Goal: Task Accomplishment & Management: Use online tool/utility

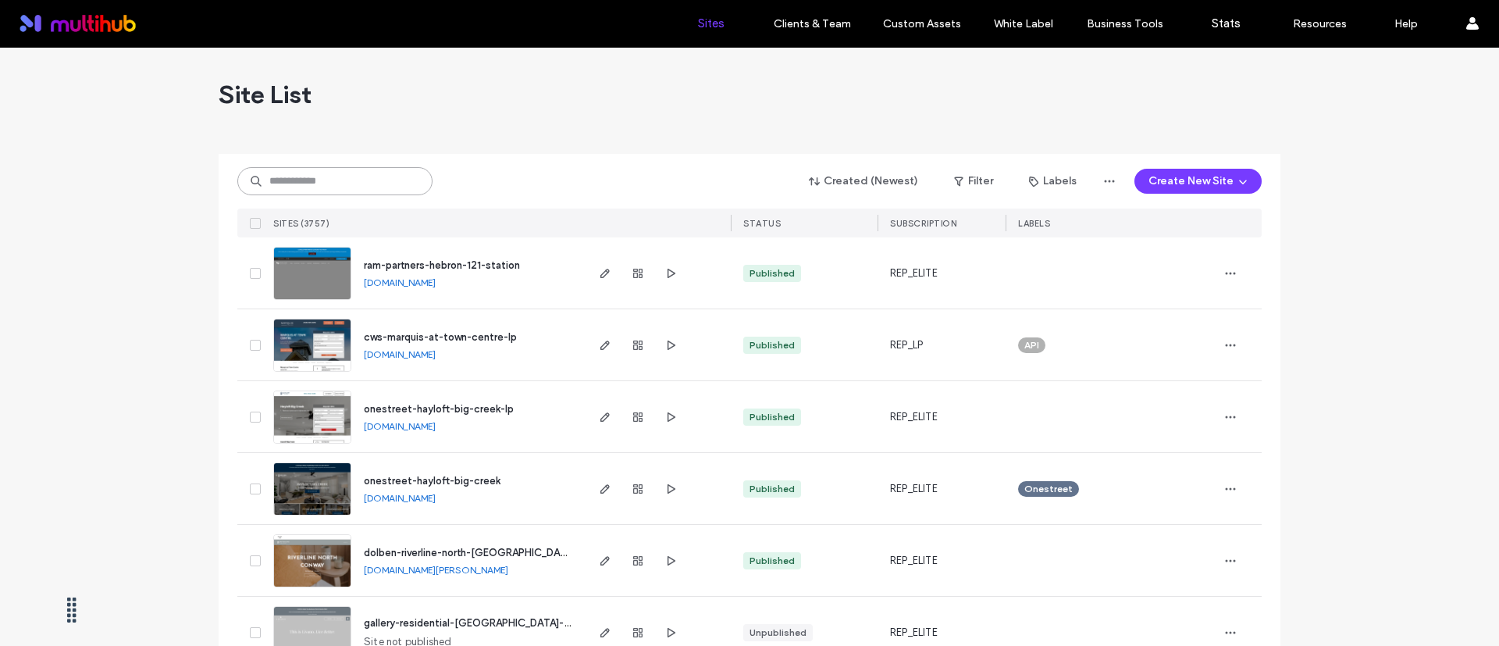
click at [374, 182] on input at bounding box center [334, 181] width 195 height 28
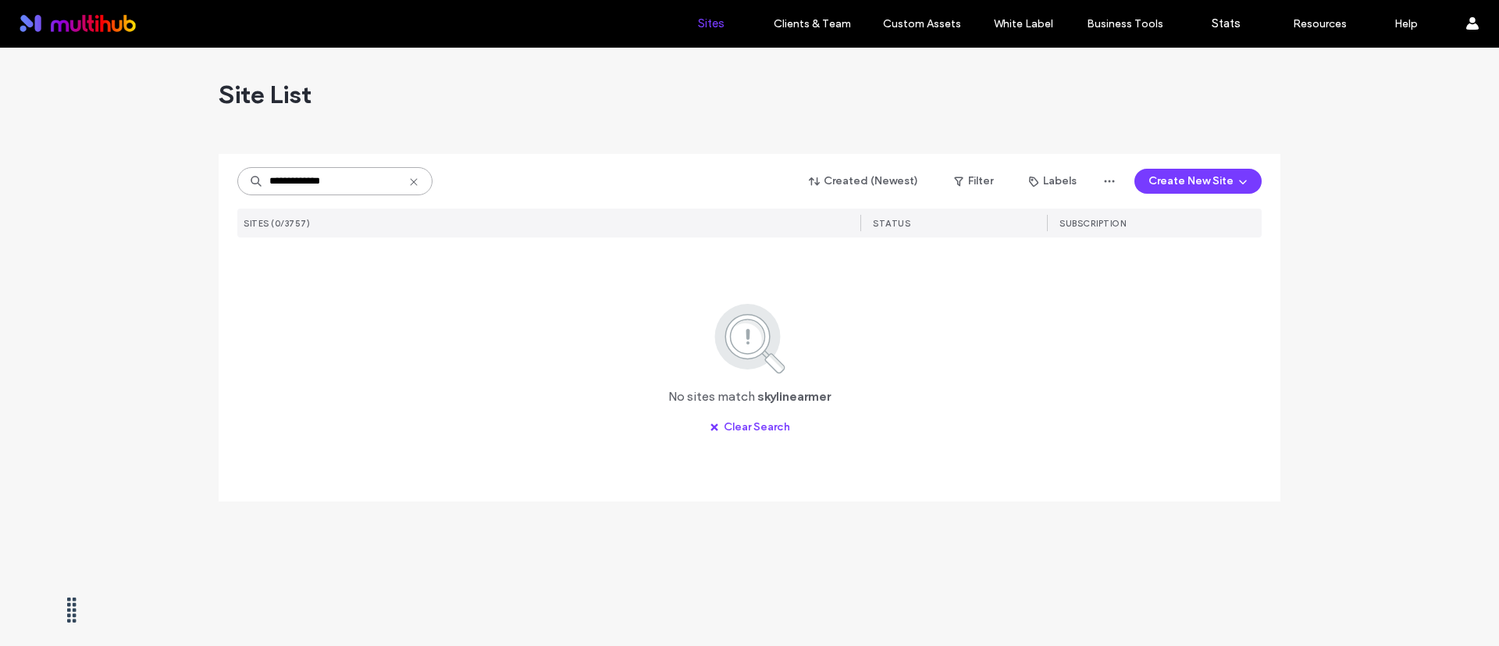
type input "**********"
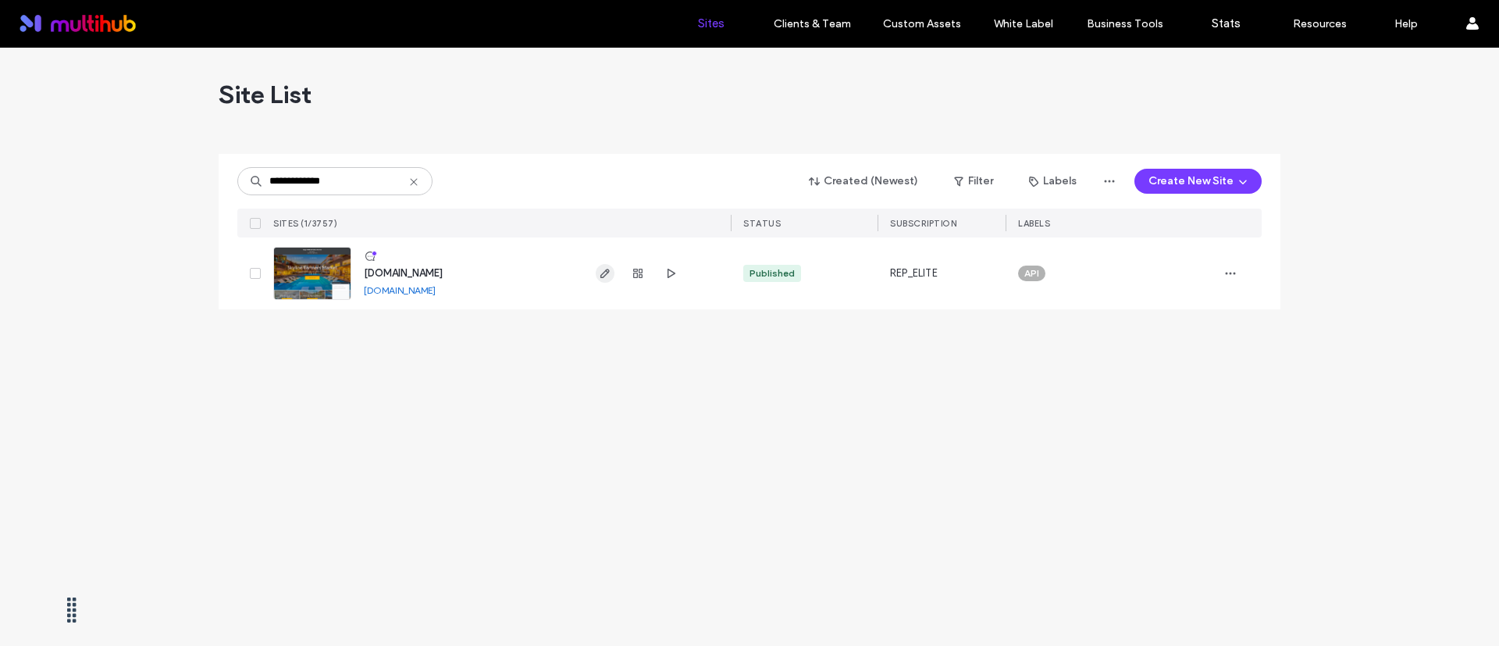
click at [610, 276] on icon "button" at bounding box center [605, 273] width 12 height 12
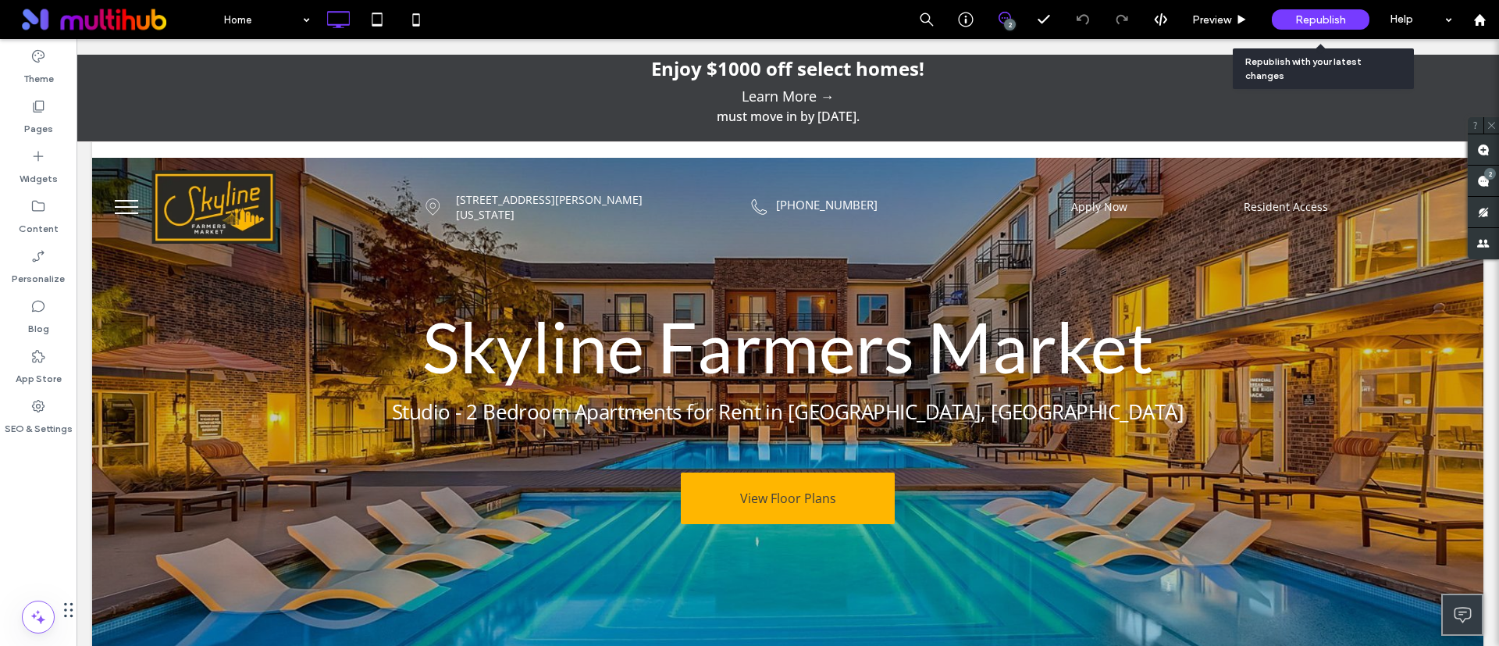
click at [1312, 16] on span "Republish" at bounding box center [1320, 19] width 51 height 13
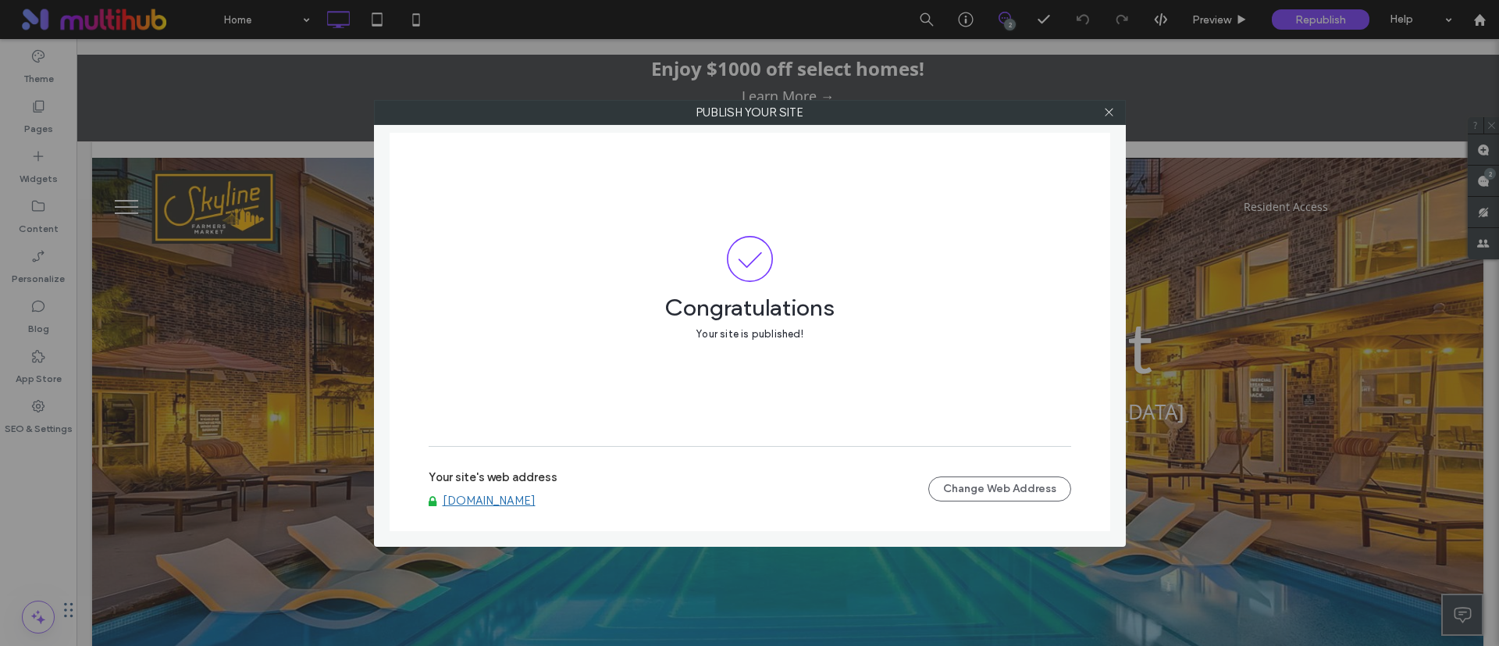
click at [535, 506] on link "[DOMAIN_NAME]" at bounding box center [489, 500] width 93 height 14
click at [1102, 115] on div at bounding box center [1108, 112] width 23 height 23
click at [1108, 110] on icon at bounding box center [1109, 112] width 12 height 12
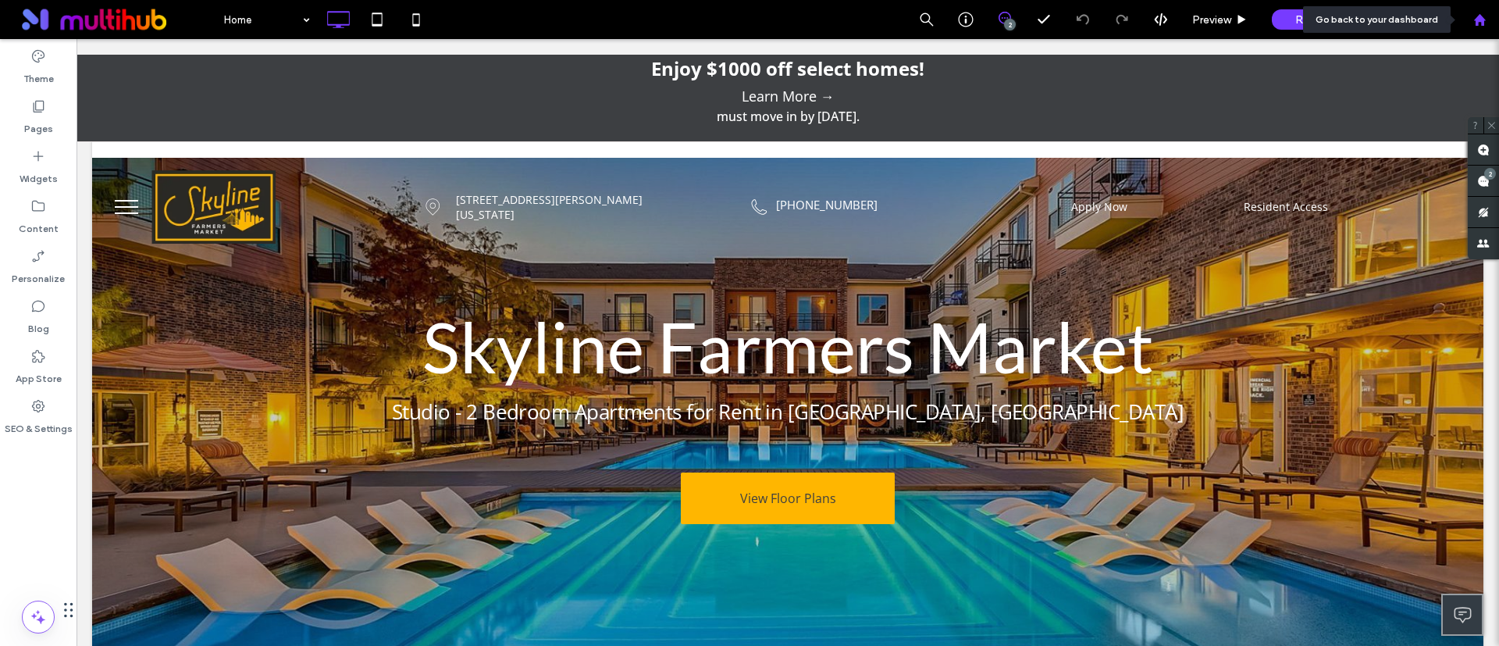
click at [1475, 33] on div at bounding box center [1479, 19] width 39 height 39
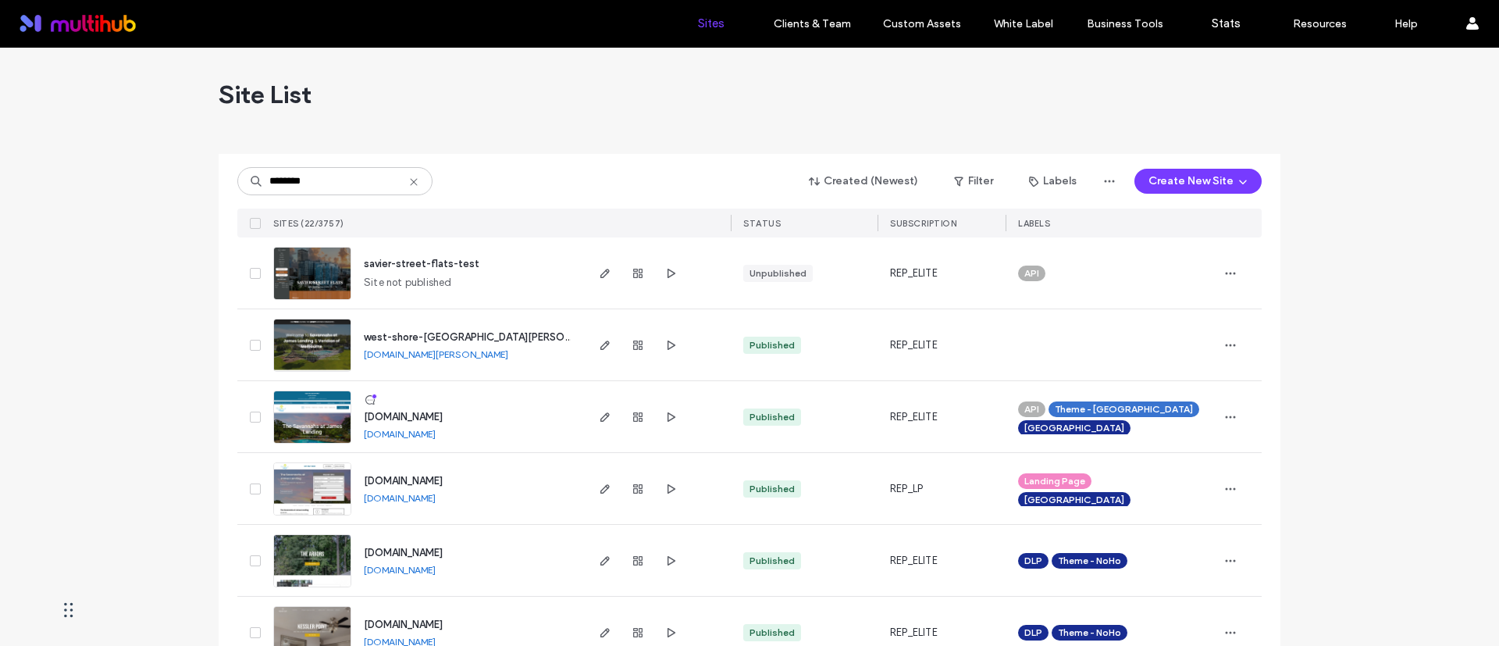
type input "********"
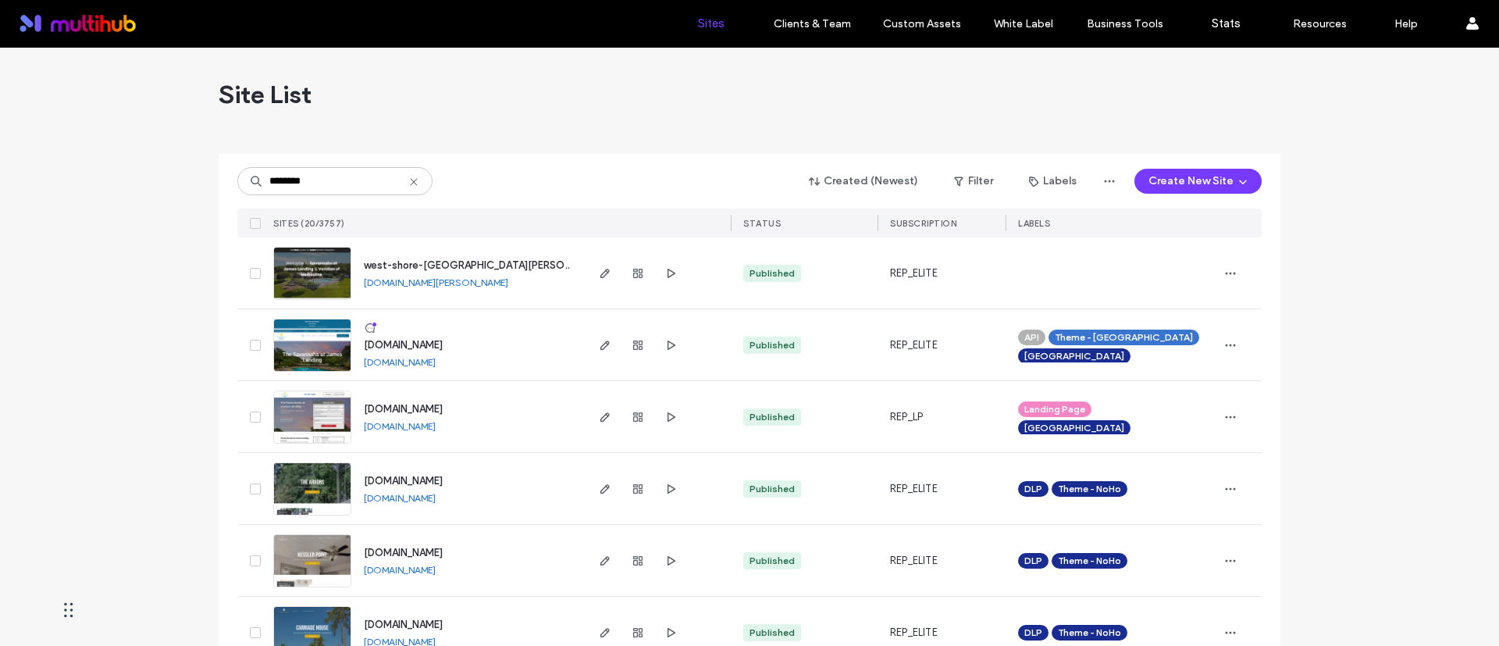
click at [741, 142] on div at bounding box center [750, 147] width 1062 height 12
click at [600, 340] on icon "button" at bounding box center [605, 345] width 12 height 12
click at [600, 339] on icon "button" at bounding box center [605, 345] width 12 height 12
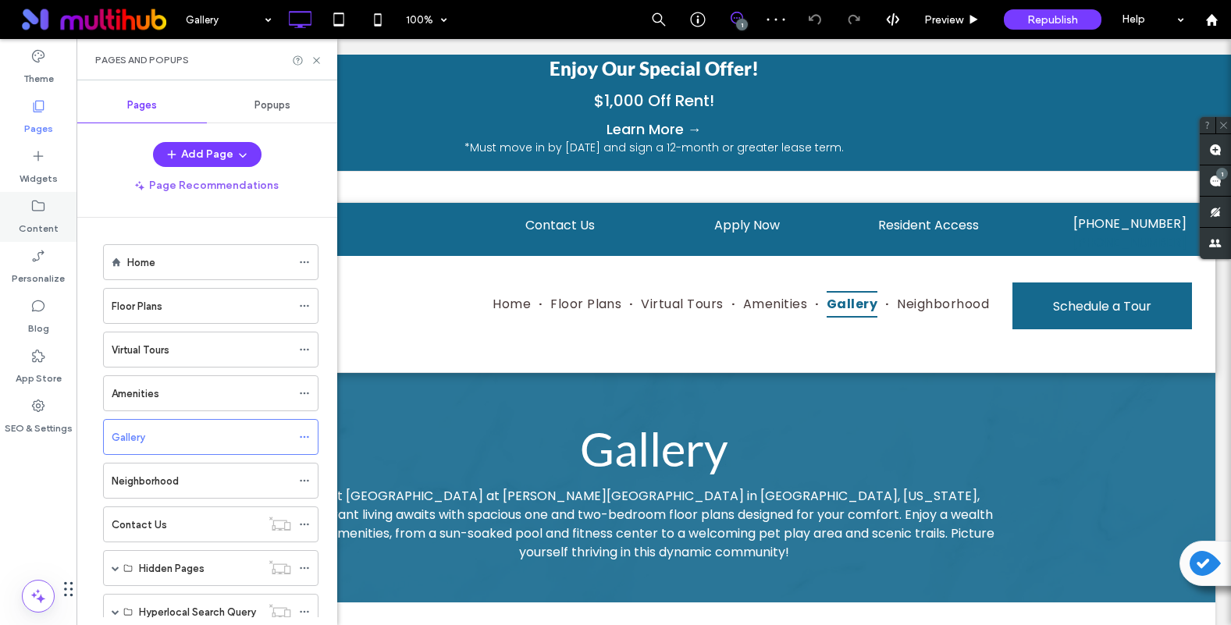
click at [49, 218] on label "Content" at bounding box center [39, 225] width 40 height 22
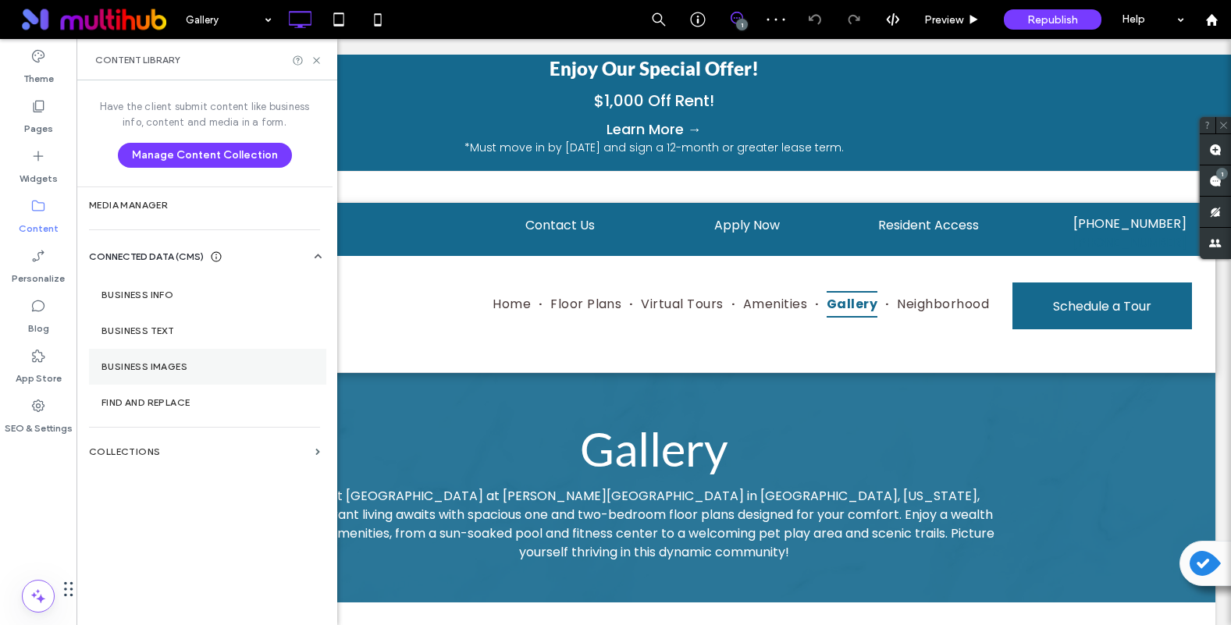
click at [183, 365] on label "Business Images" at bounding box center [207, 366] width 212 height 11
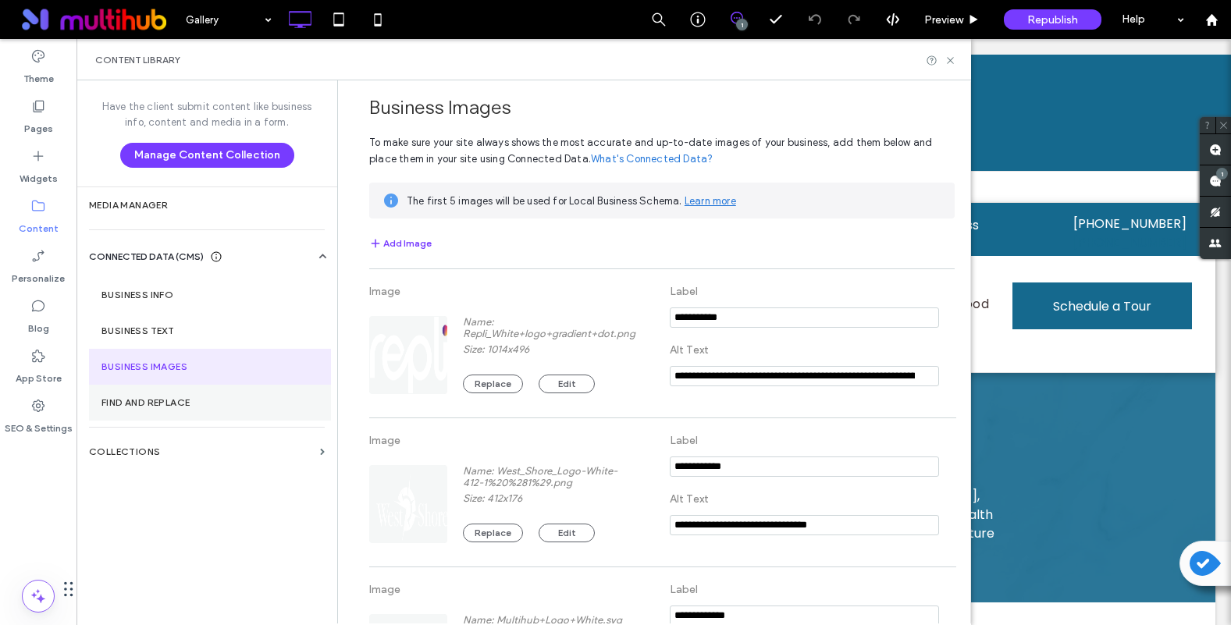
click at [148, 389] on section "Find and Replace" at bounding box center [210, 403] width 242 height 36
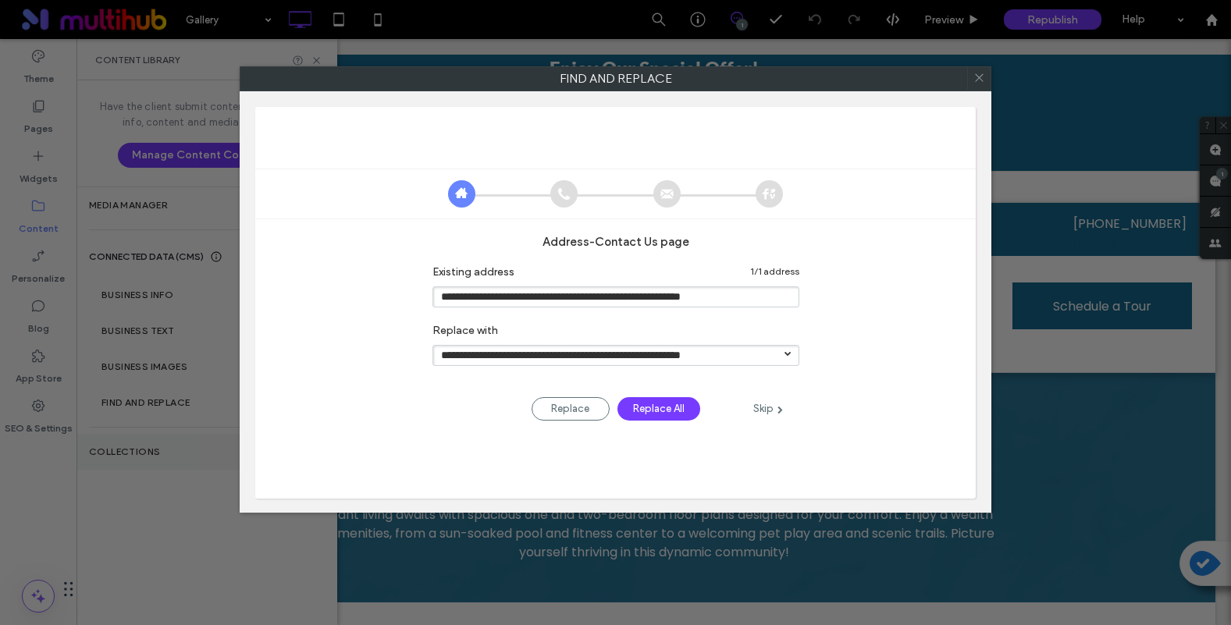
click at [126, 456] on div "**********" at bounding box center [615, 312] width 1231 height 625
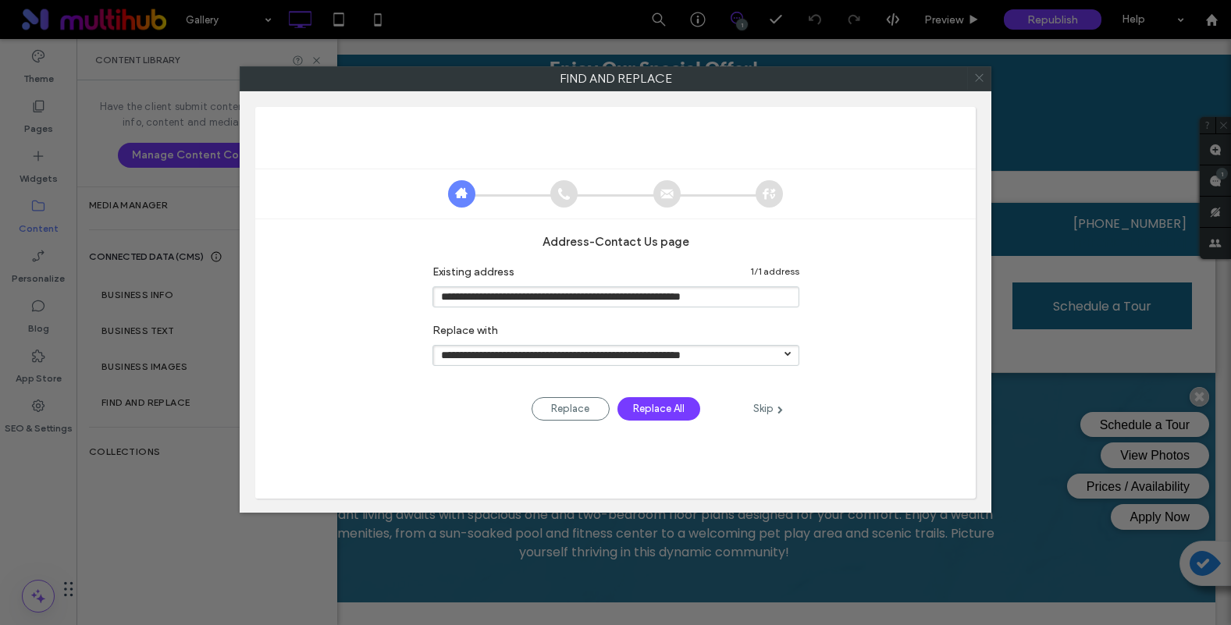
click at [977, 73] on icon at bounding box center [979, 77] width 23 height 23
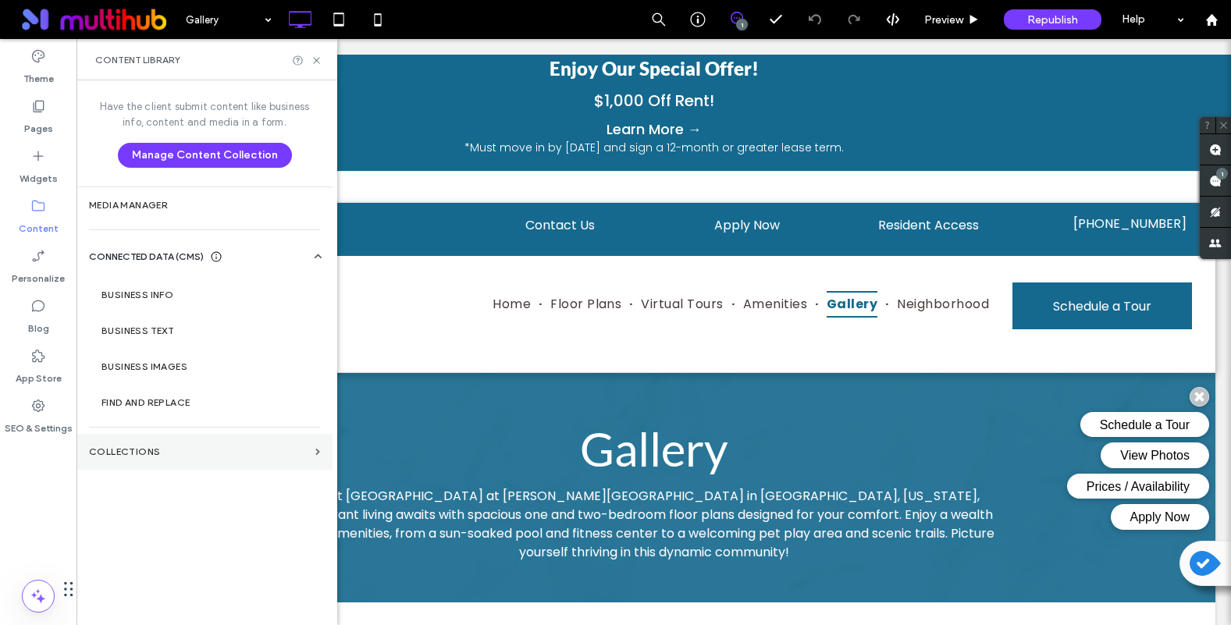
click at [96, 465] on section "Collections" at bounding box center [204, 452] width 256 height 36
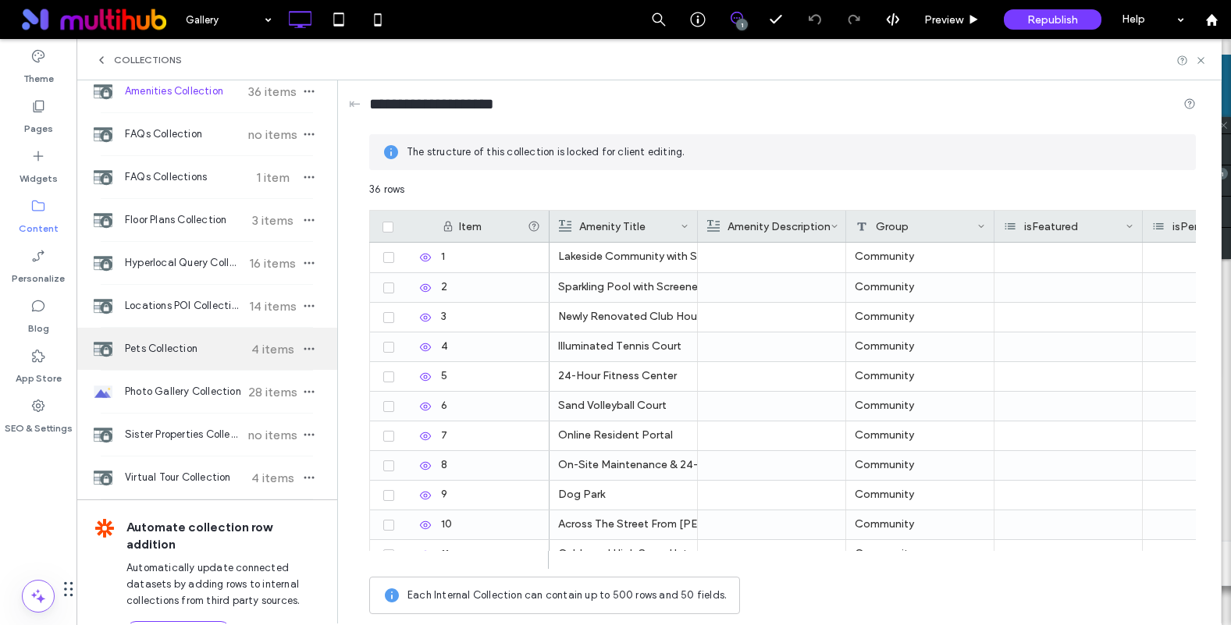
scroll to position [116, 0]
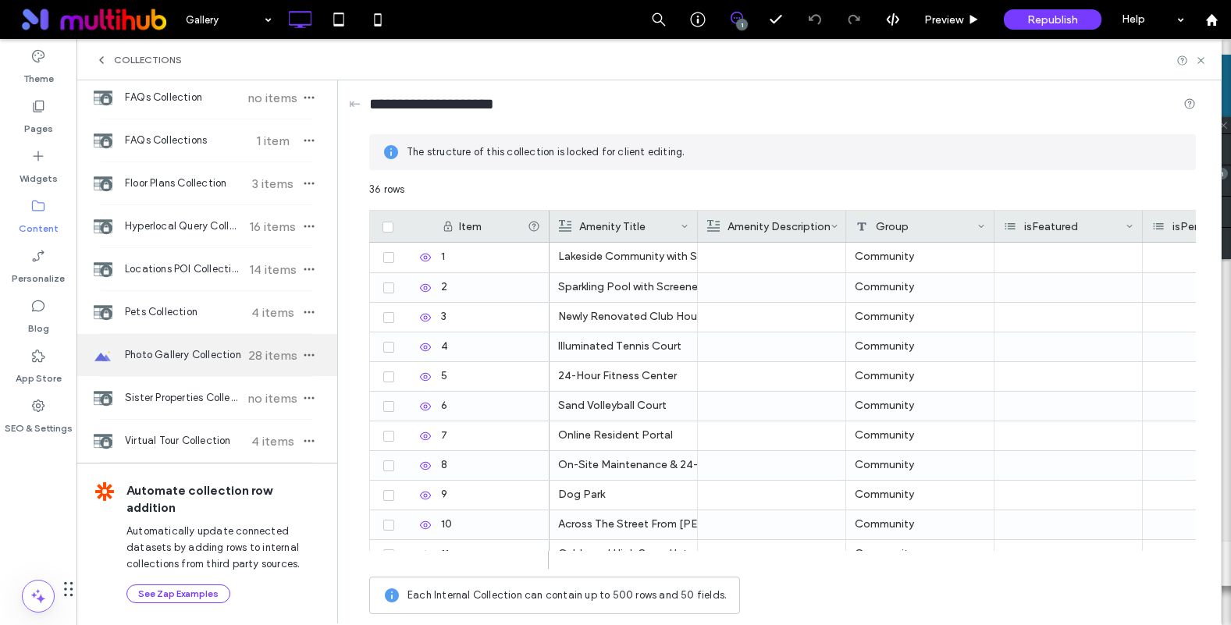
click at [177, 346] on div "Photo Gallery Collection 28 items" at bounding box center [206, 355] width 261 height 42
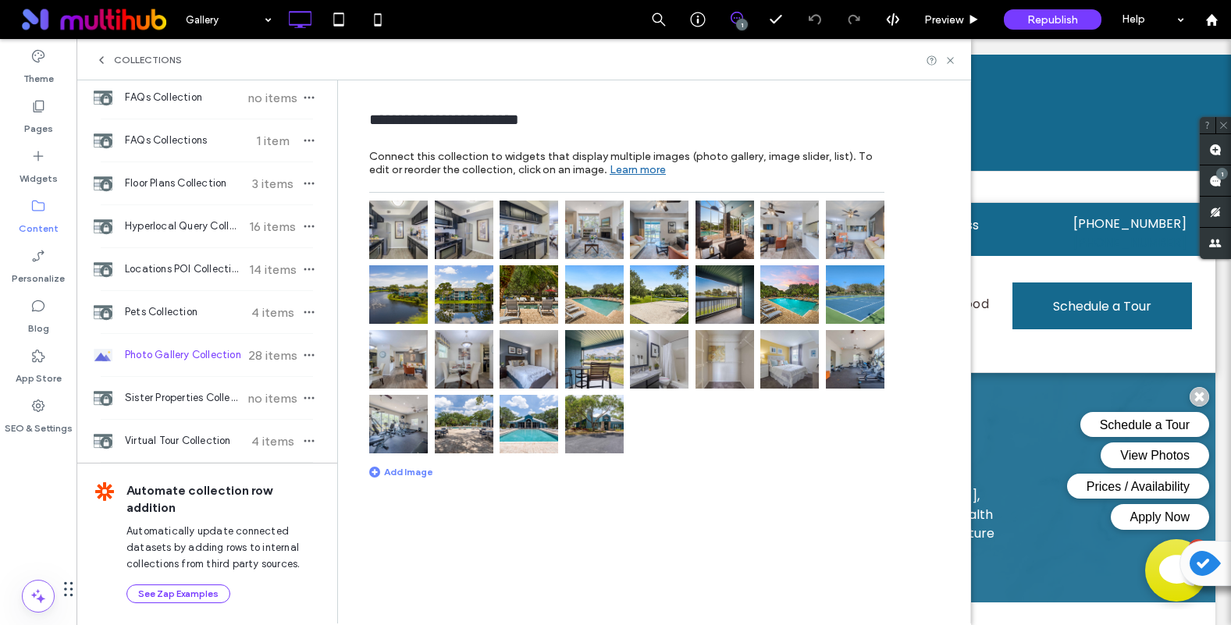
click at [390, 237] on img at bounding box center [398, 230] width 59 height 59
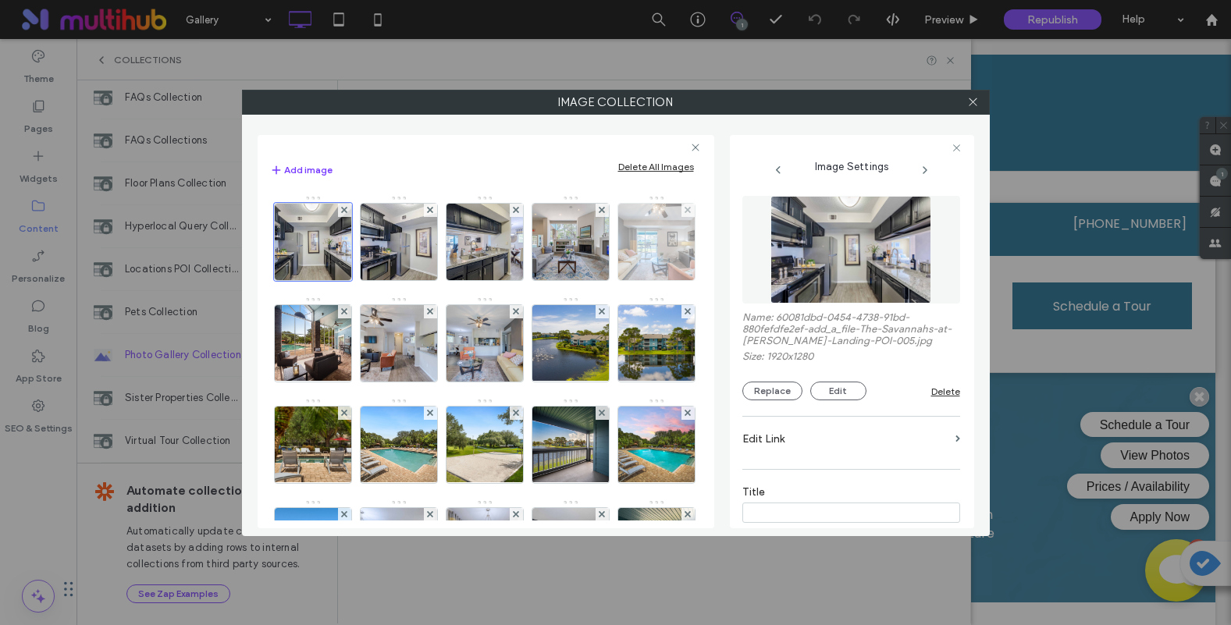
click at [599, 280] on img at bounding box center [656, 242] width 115 height 76
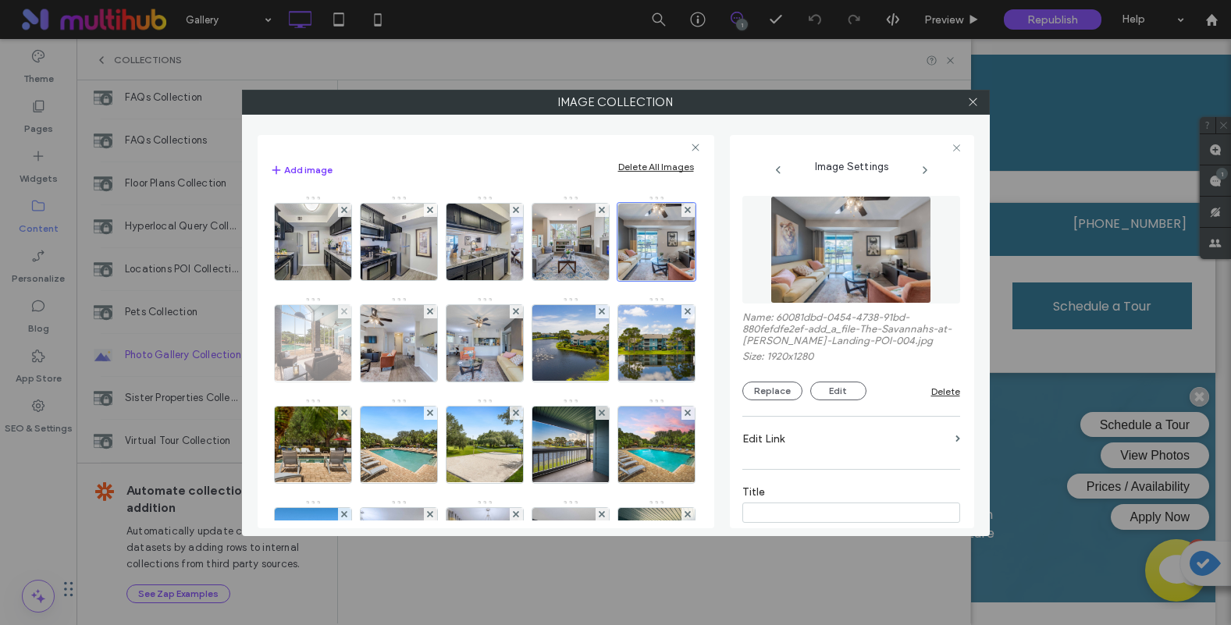
click at [364, 350] on img at bounding box center [312, 343] width 102 height 76
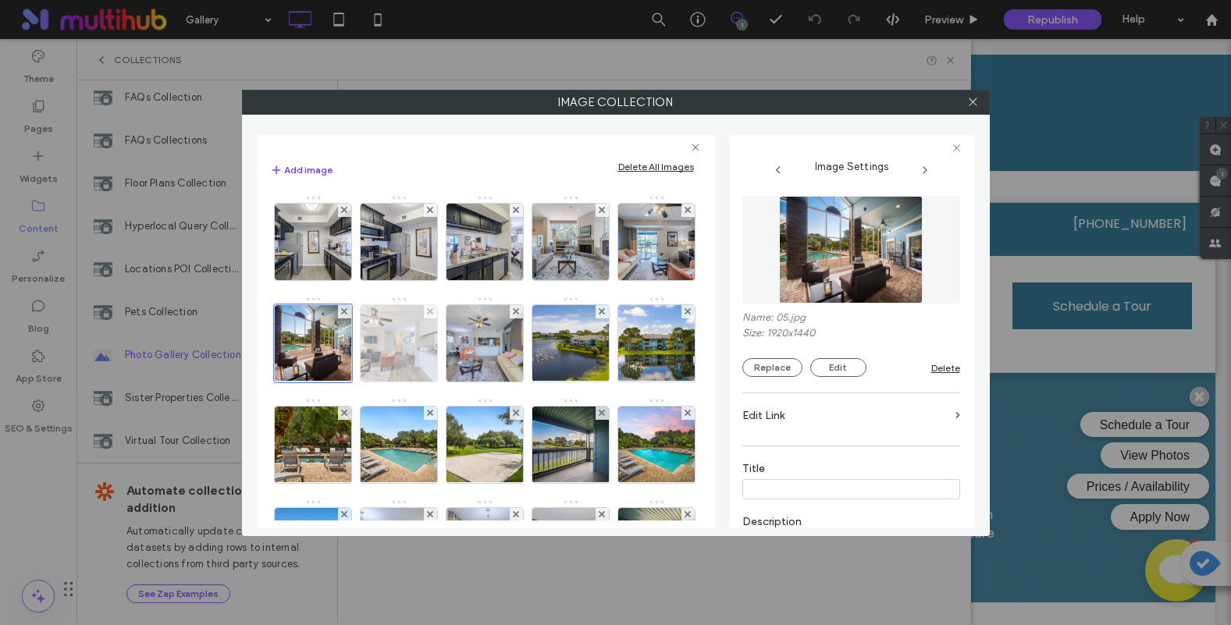
click at [456, 355] on img at bounding box center [398, 343] width 115 height 76
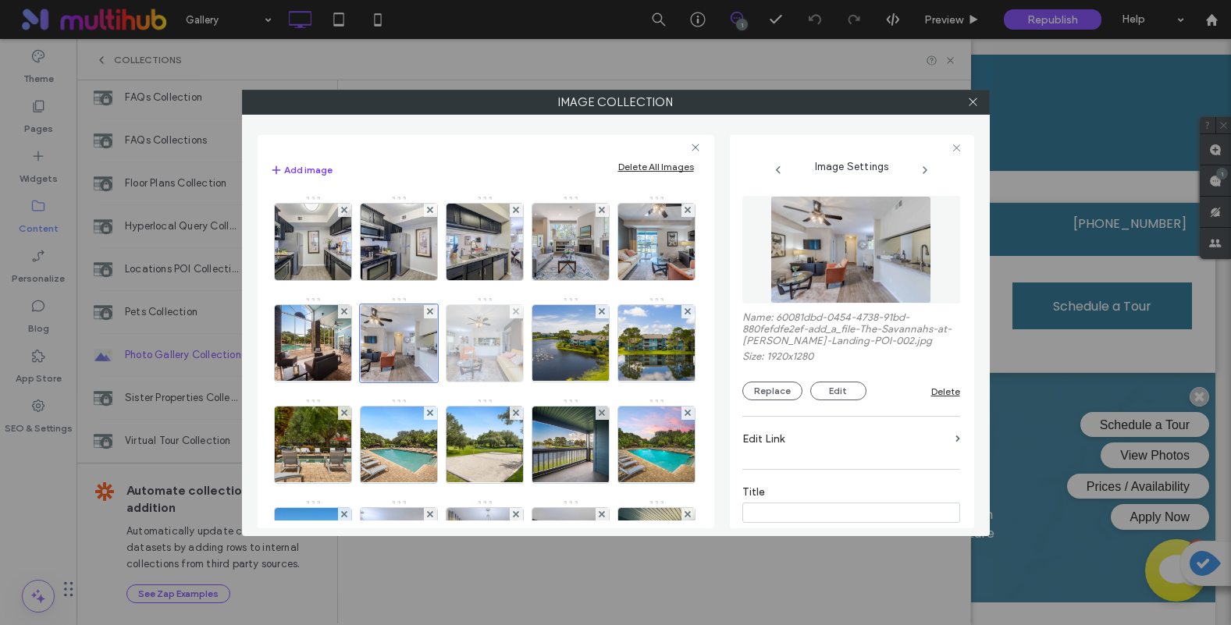
click at [542, 353] on img at bounding box center [484, 343] width 115 height 76
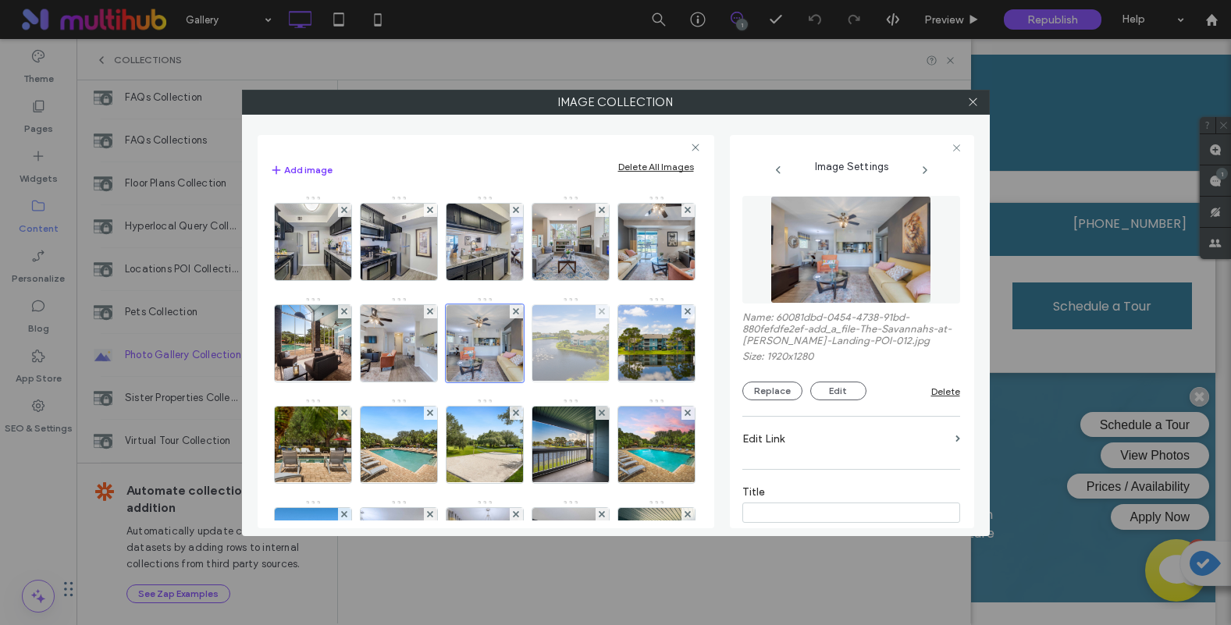
click at [513, 382] on img at bounding box center [570, 343] width 115 height 76
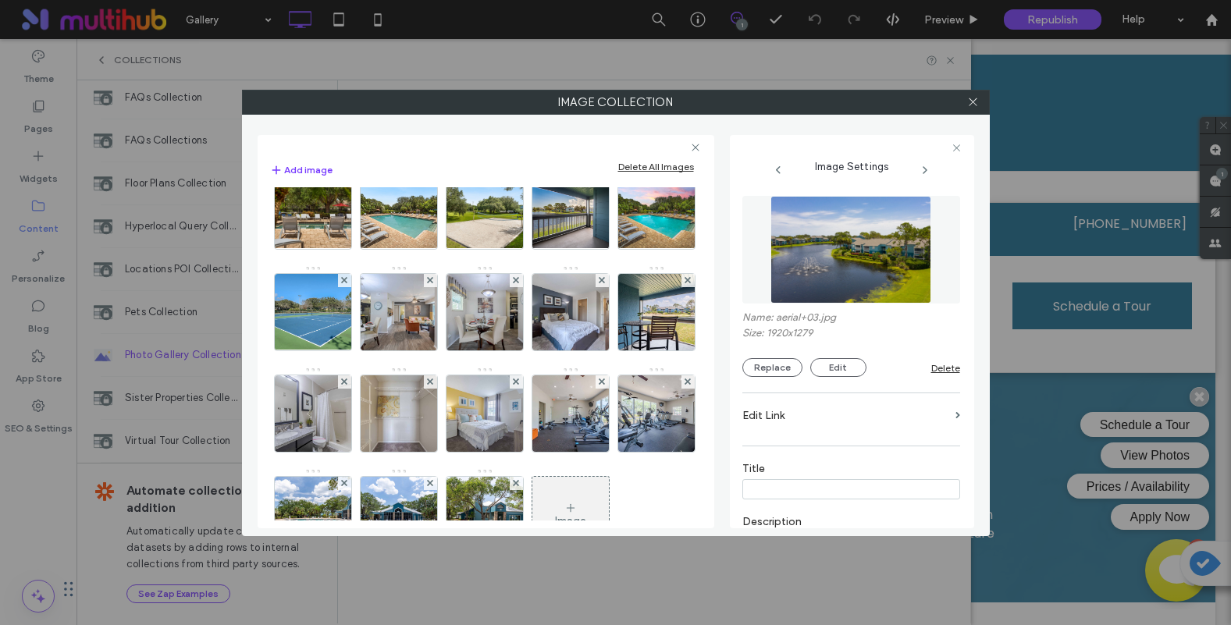
scroll to position [351, 0]
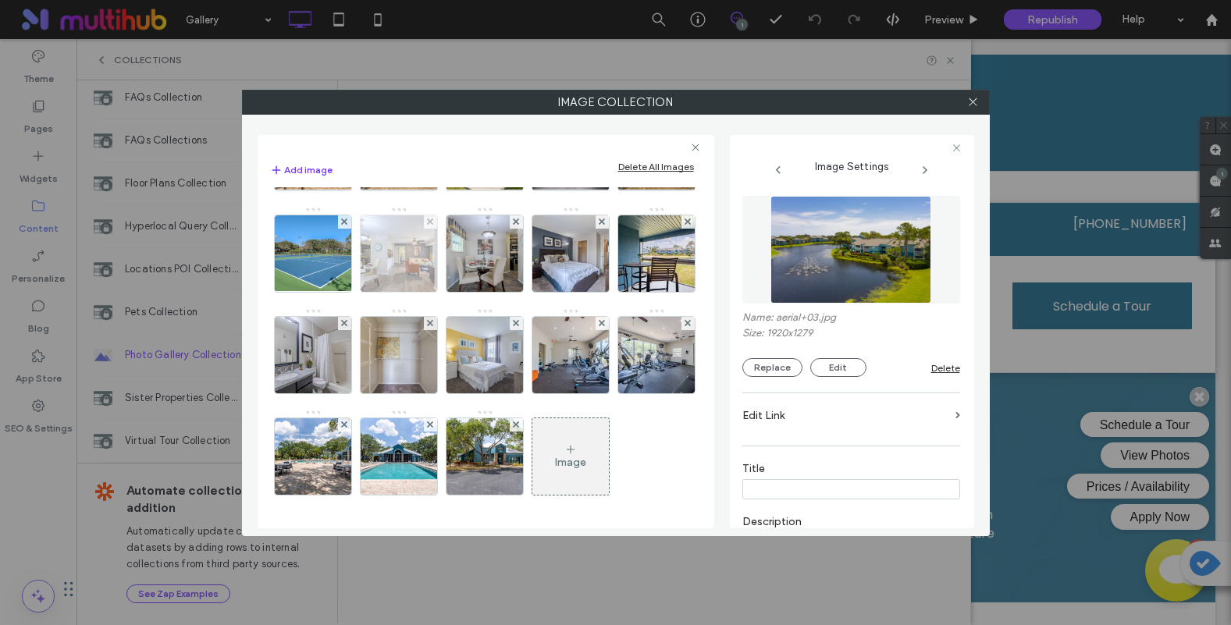
click at [341, 292] on img at bounding box center [398, 253] width 115 height 76
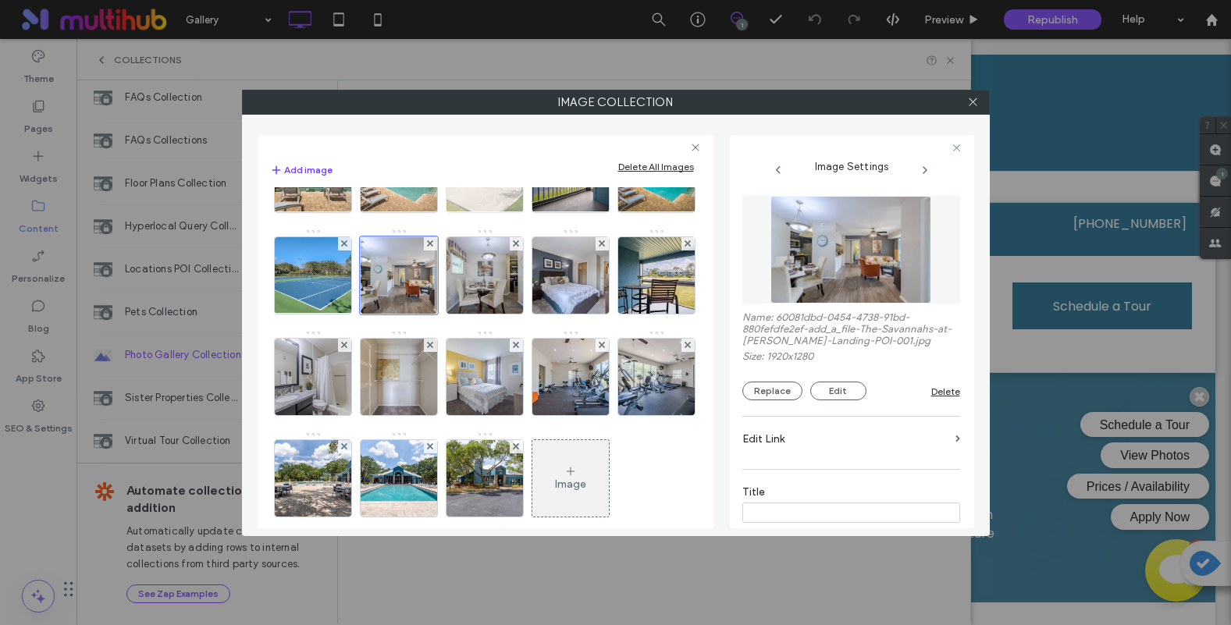
scroll to position [234, 0]
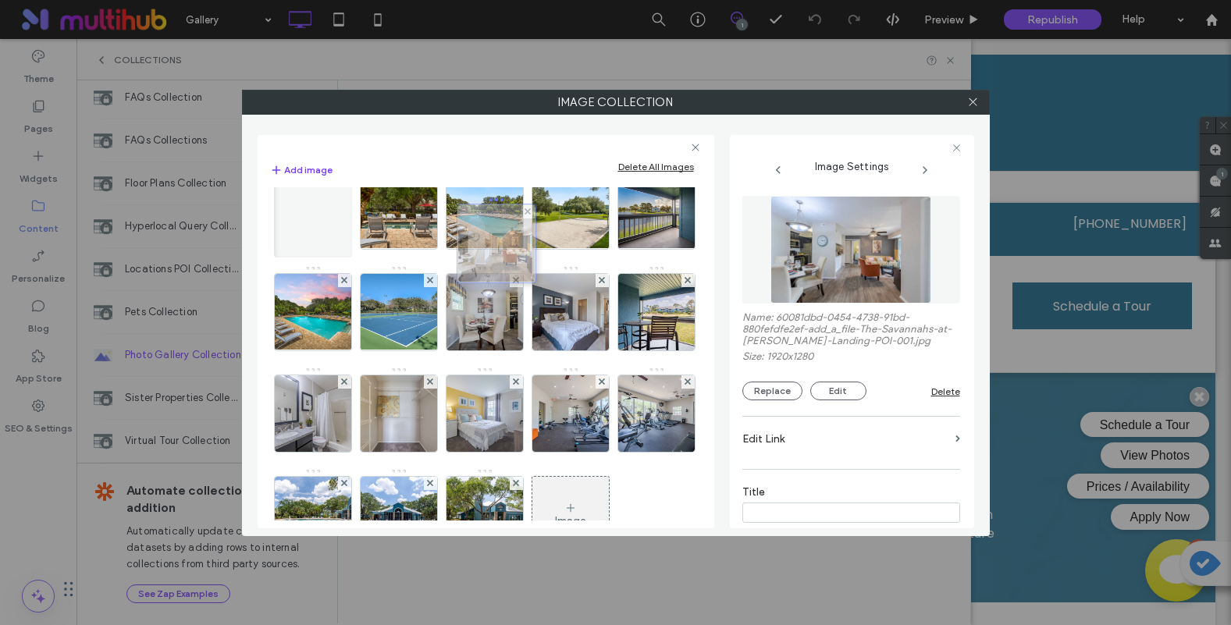
drag, startPoint x: 319, startPoint y: 398, endPoint x: 497, endPoint y: 226, distance: 247.9
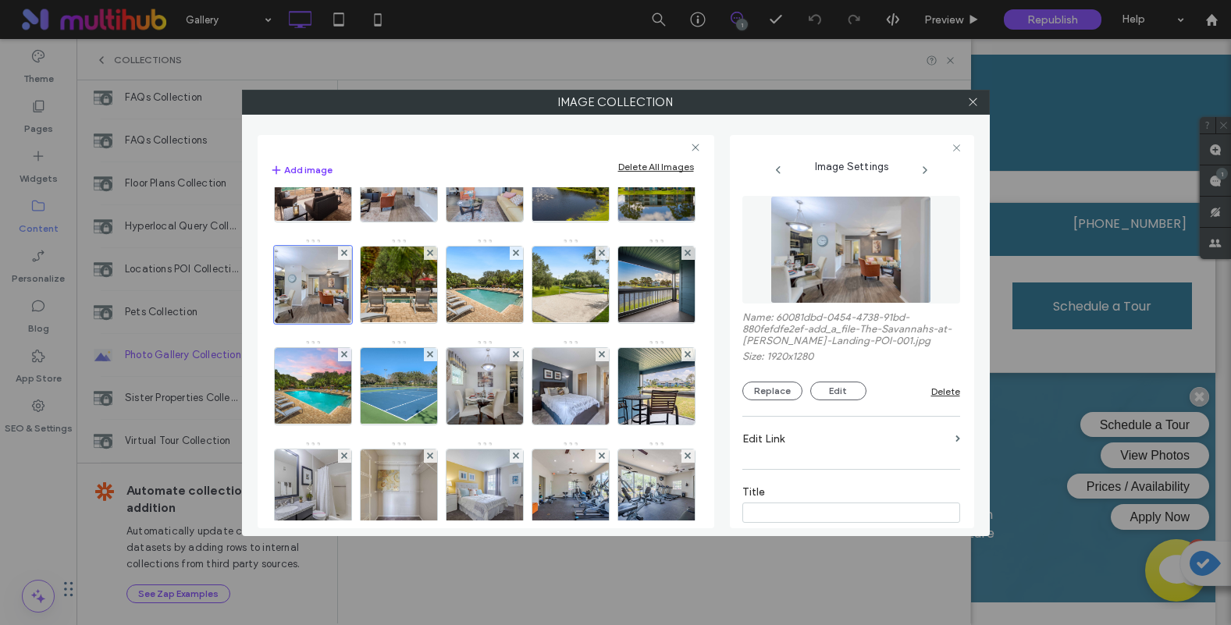
scroll to position [0, 0]
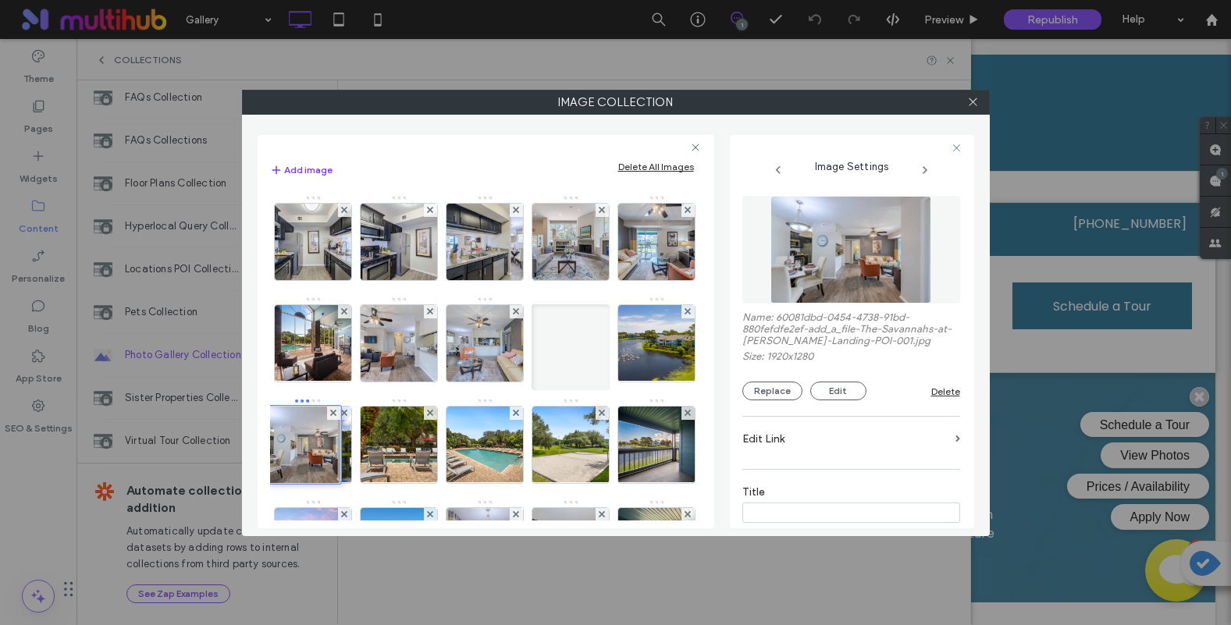
drag, startPoint x: 496, startPoint y: 452, endPoint x: 325, endPoint y: 447, distance: 171.0
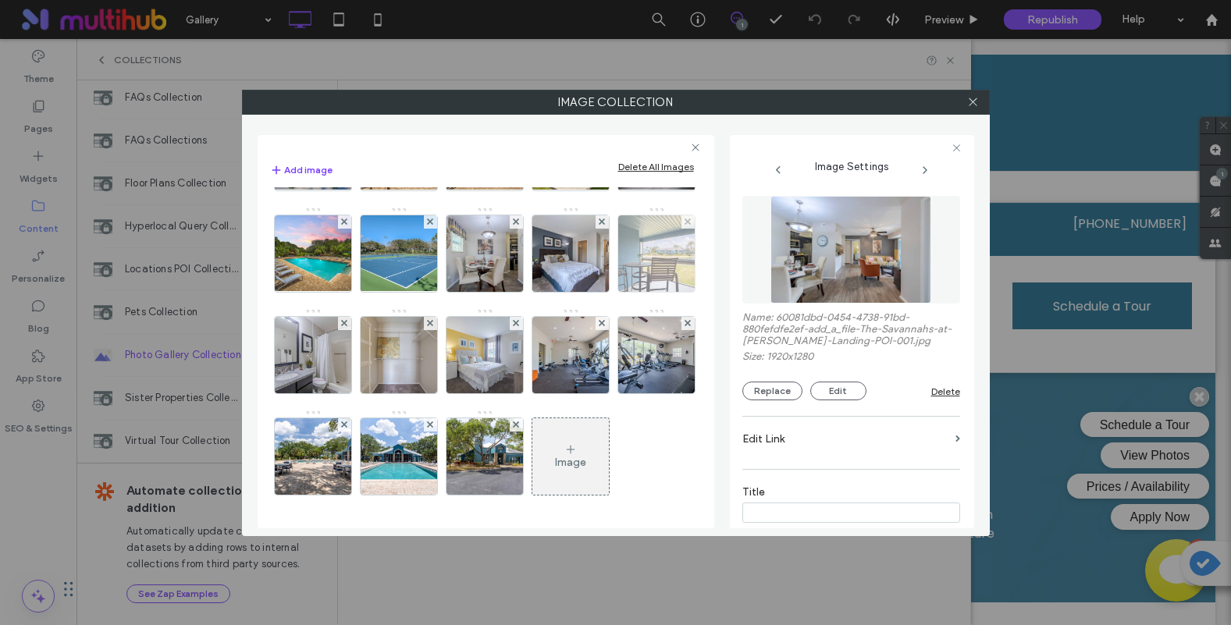
scroll to position [468, 0]
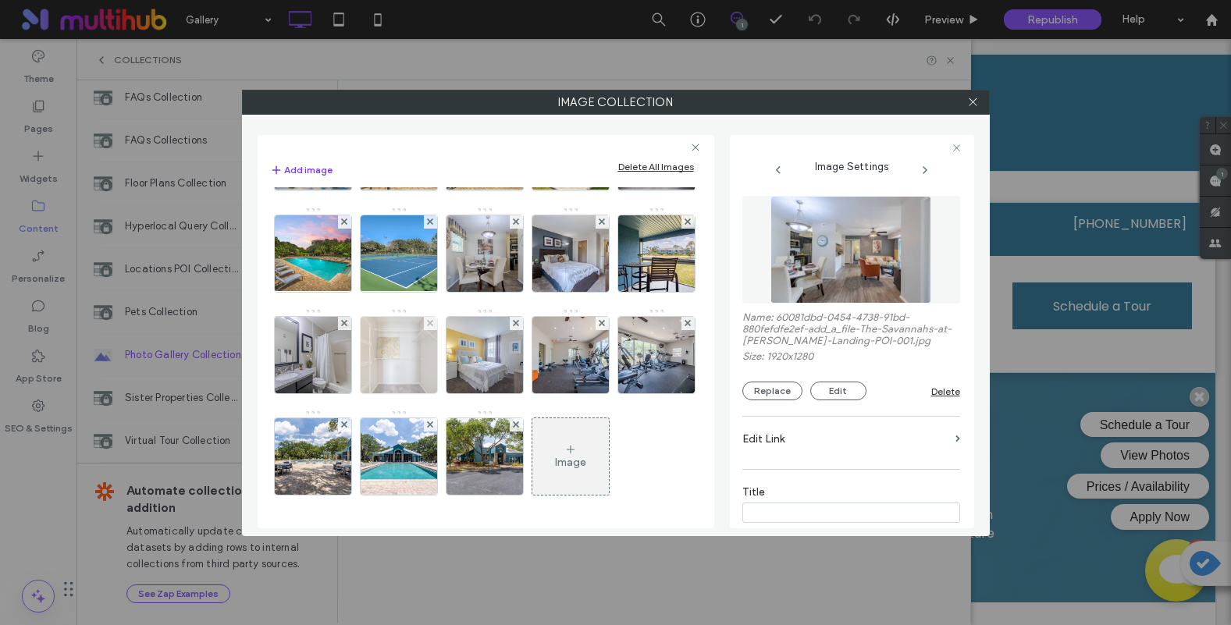
click at [384, 317] on img at bounding box center [398, 355] width 115 height 76
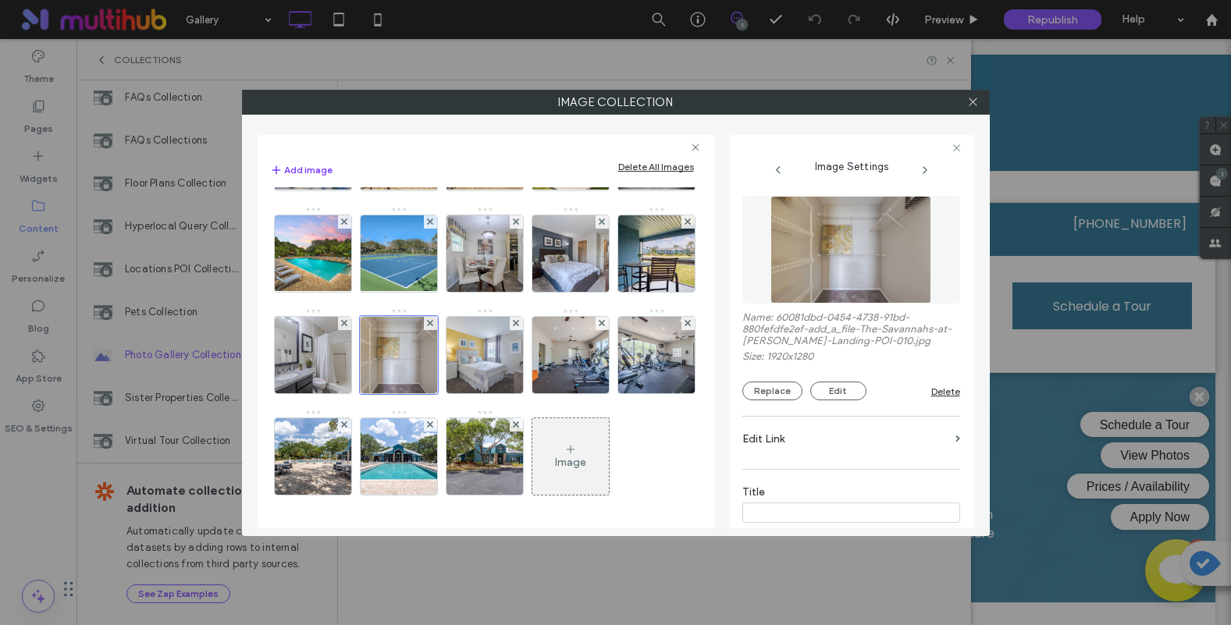
scroll to position [234, 0]
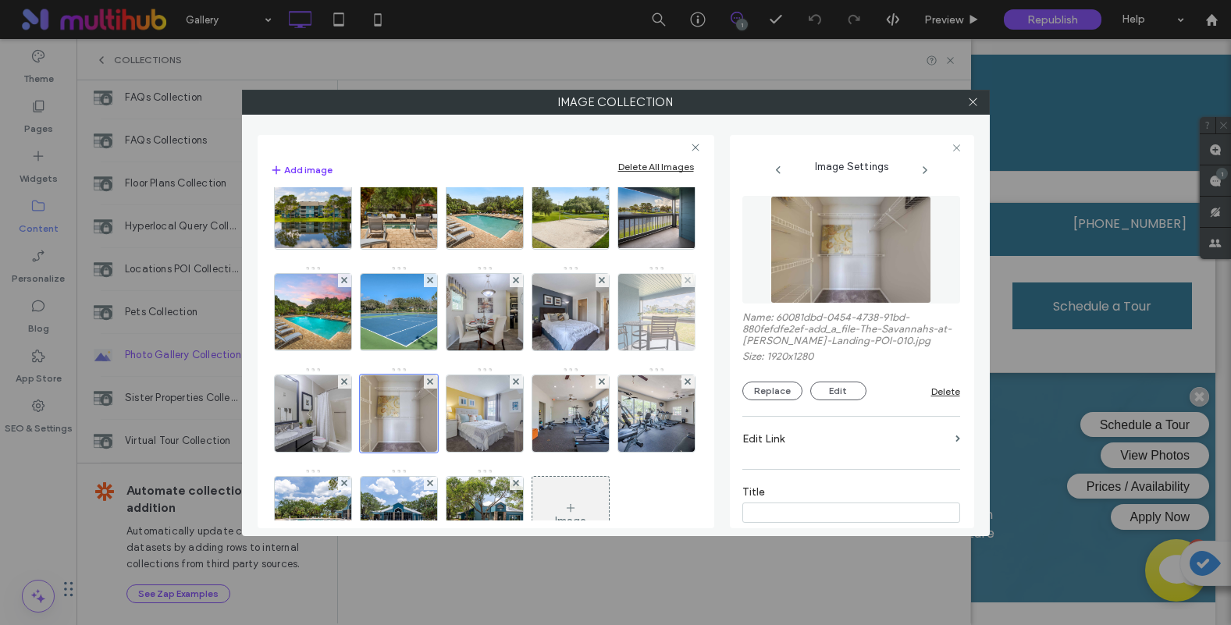
click at [599, 350] on img at bounding box center [656, 312] width 115 height 76
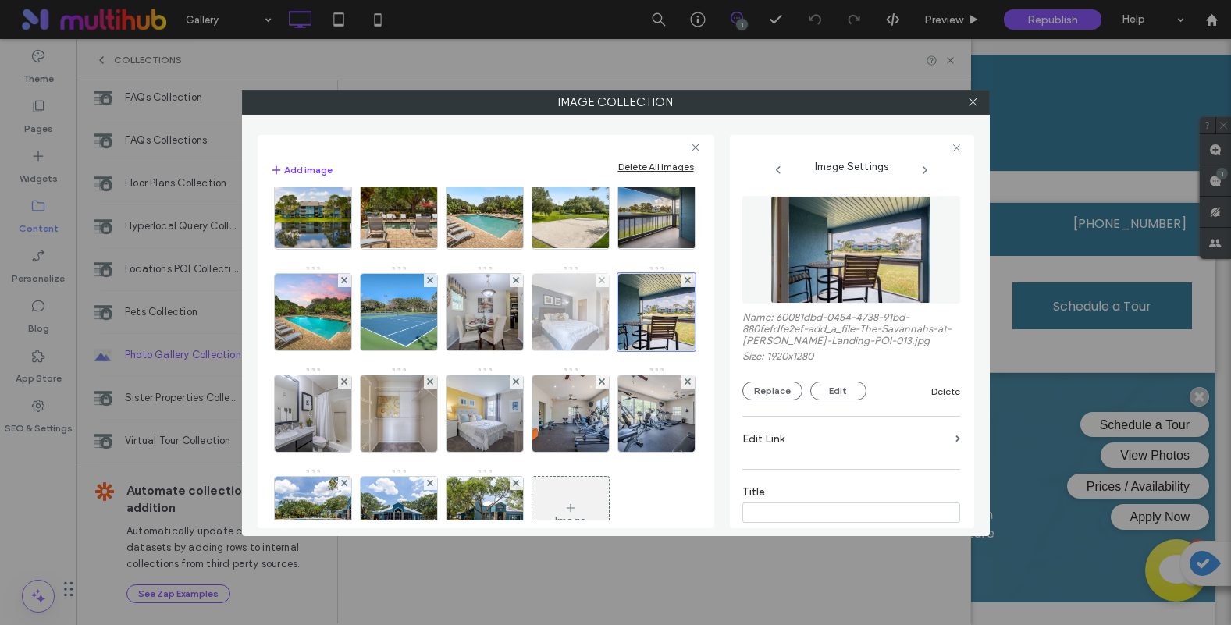
click at [513, 350] on img at bounding box center [570, 312] width 115 height 76
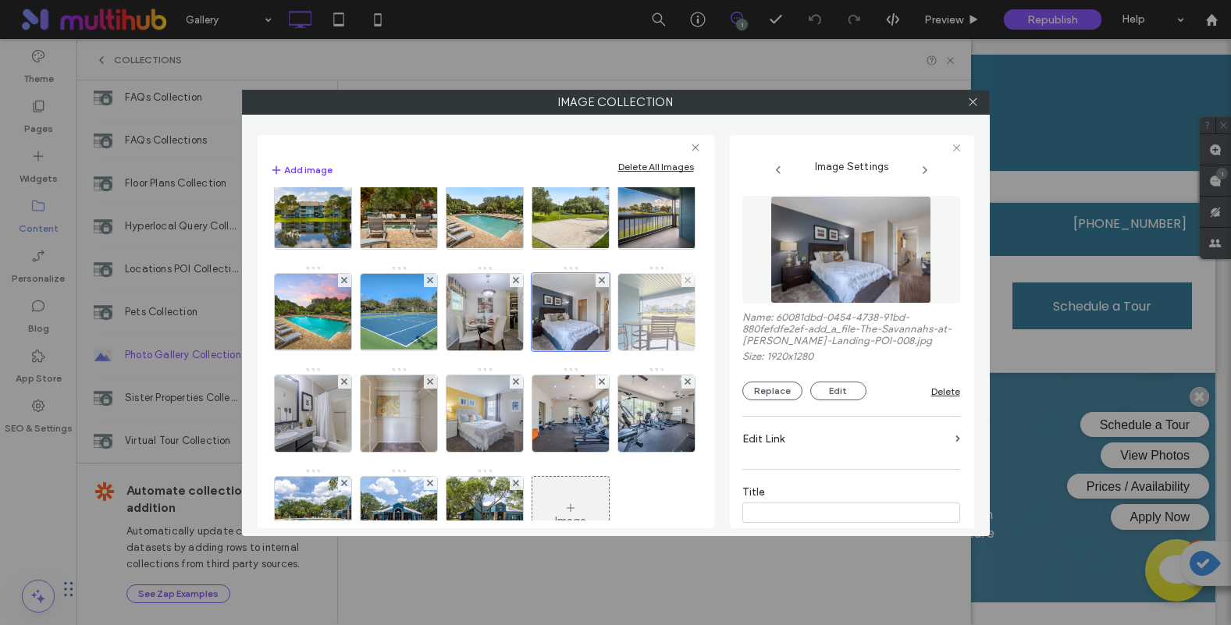
click at [599, 350] on img at bounding box center [656, 312] width 115 height 76
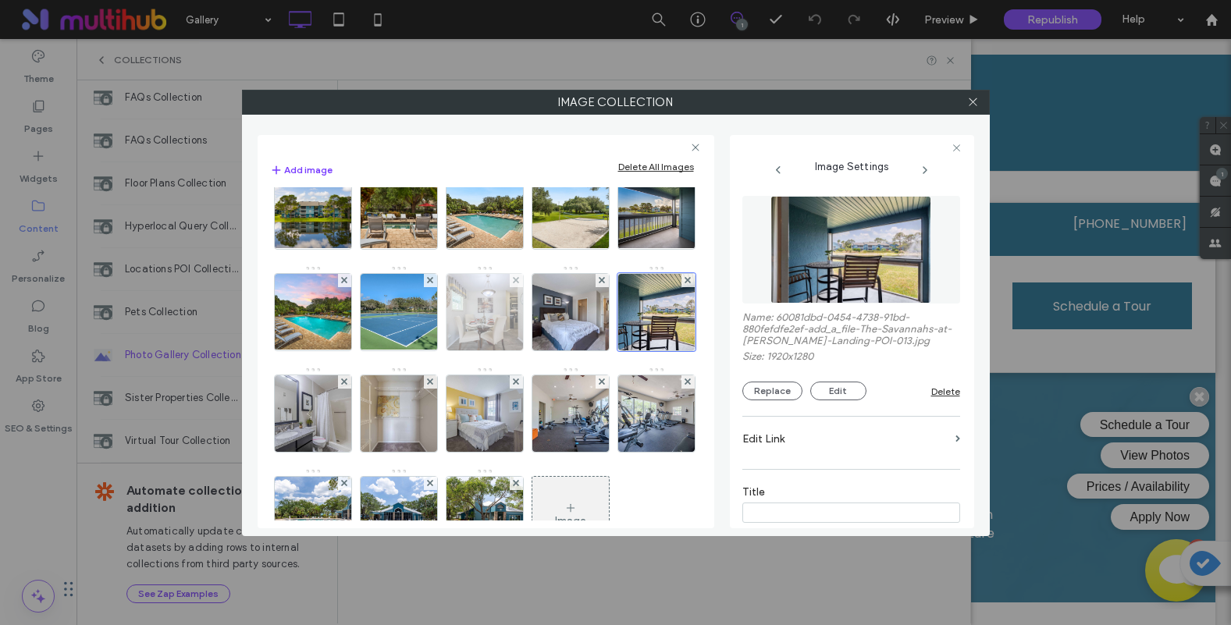
click at [427, 350] on img at bounding box center [484, 312] width 115 height 76
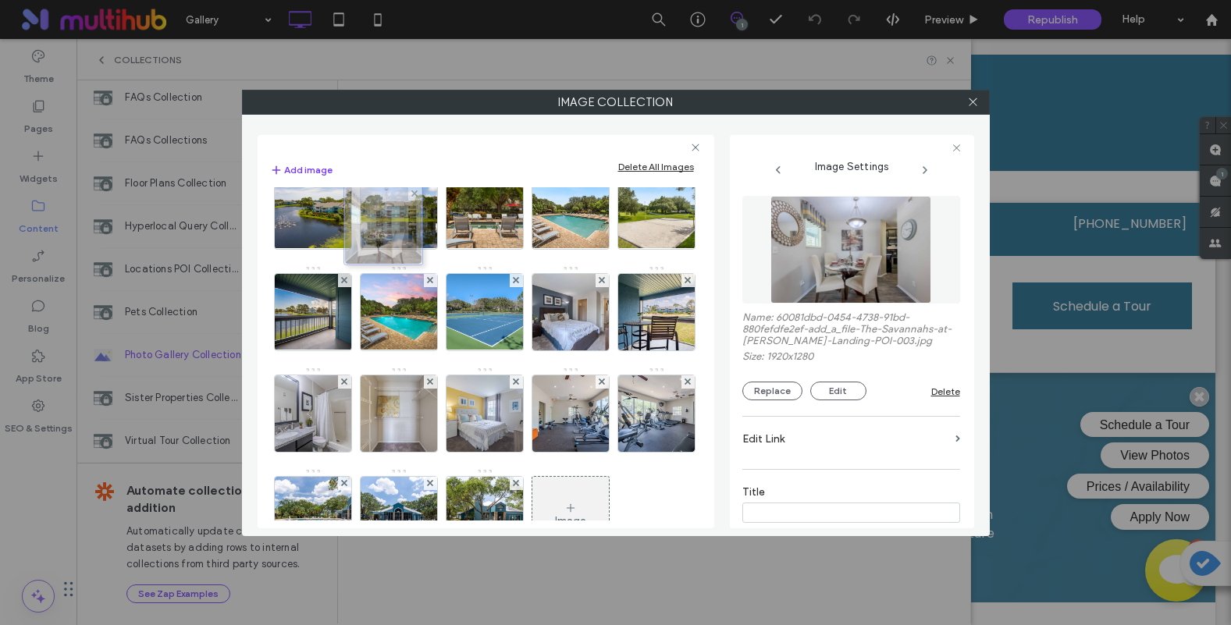
drag, startPoint x: 413, startPoint y: 409, endPoint x: 393, endPoint y: 219, distance: 190.7
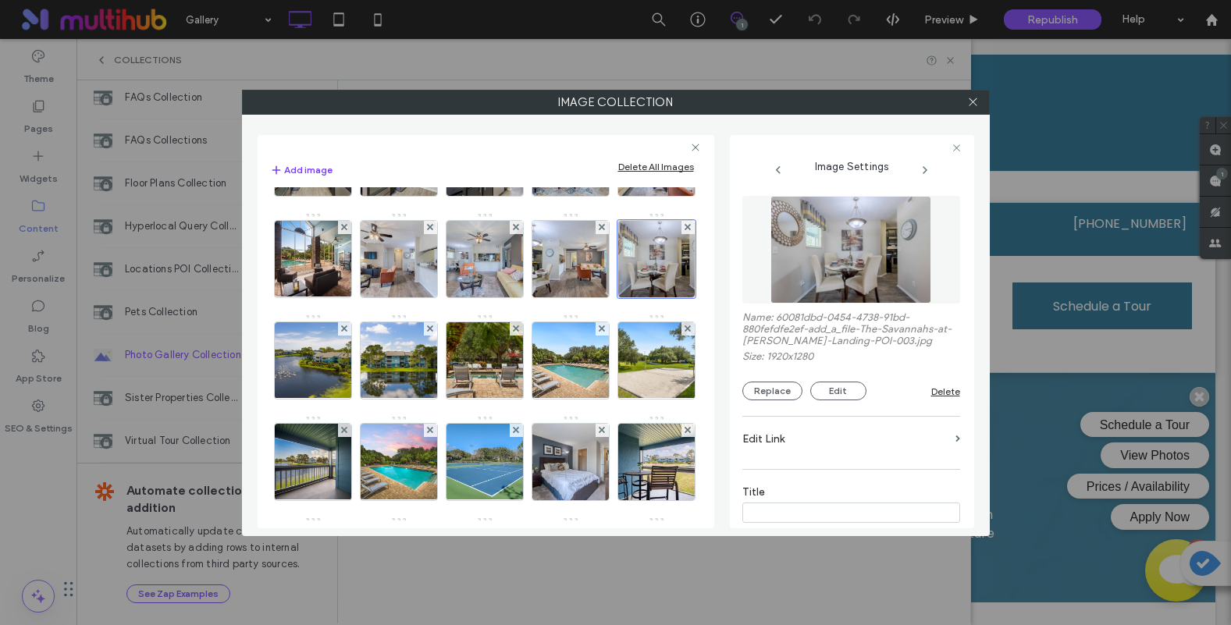
scroll to position [0, 0]
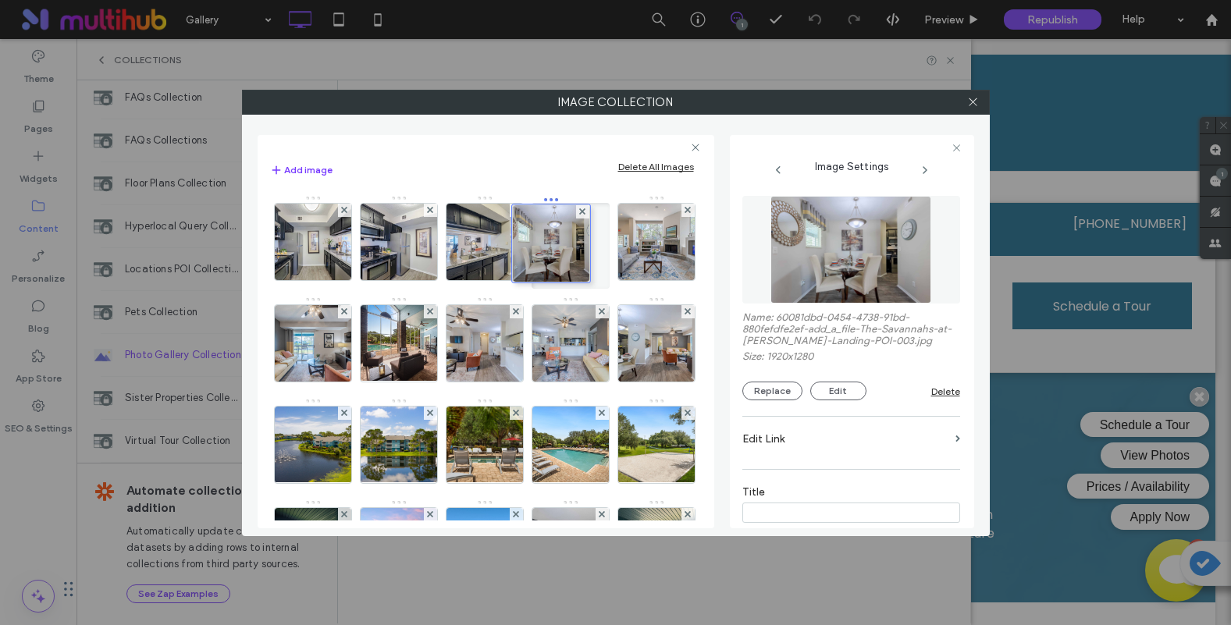
drag, startPoint x: 417, startPoint y: 434, endPoint x: 571, endPoint y: 232, distance: 254.5
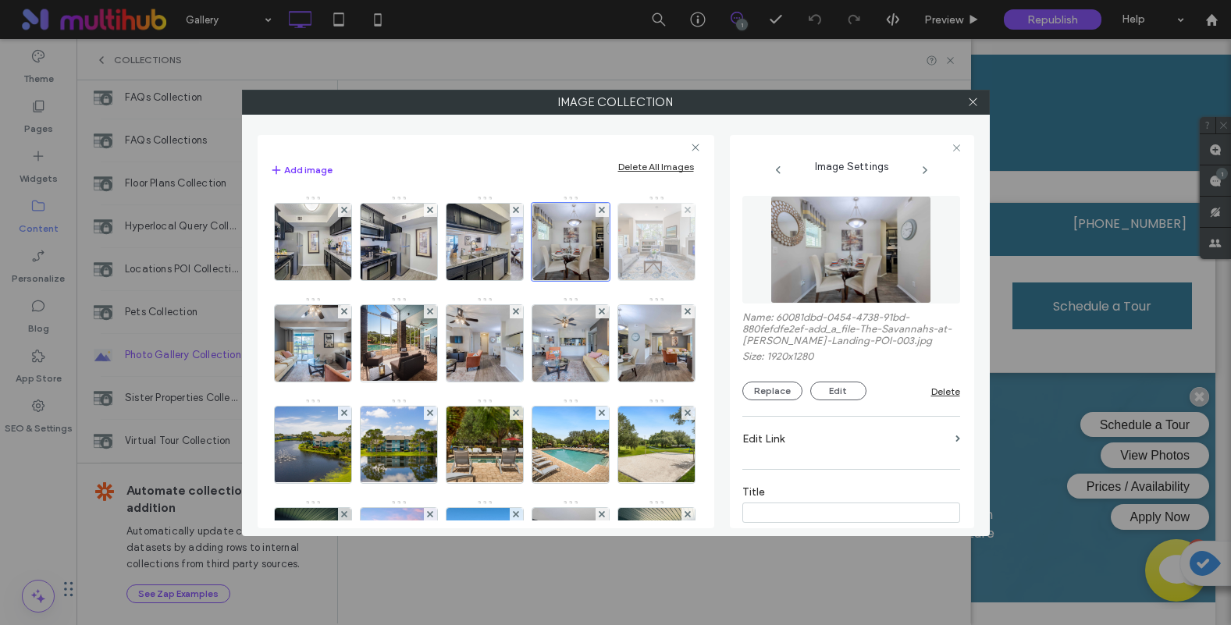
click at [599, 280] on img at bounding box center [656, 242] width 115 height 76
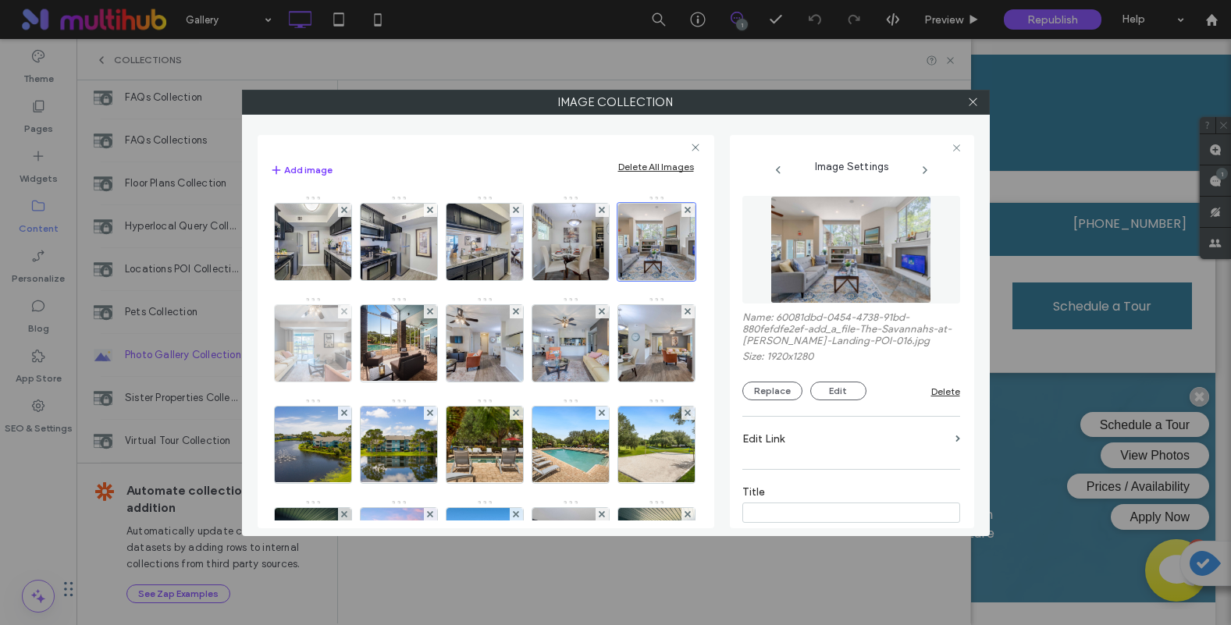
click at [370, 339] on img at bounding box center [312, 343] width 115 height 76
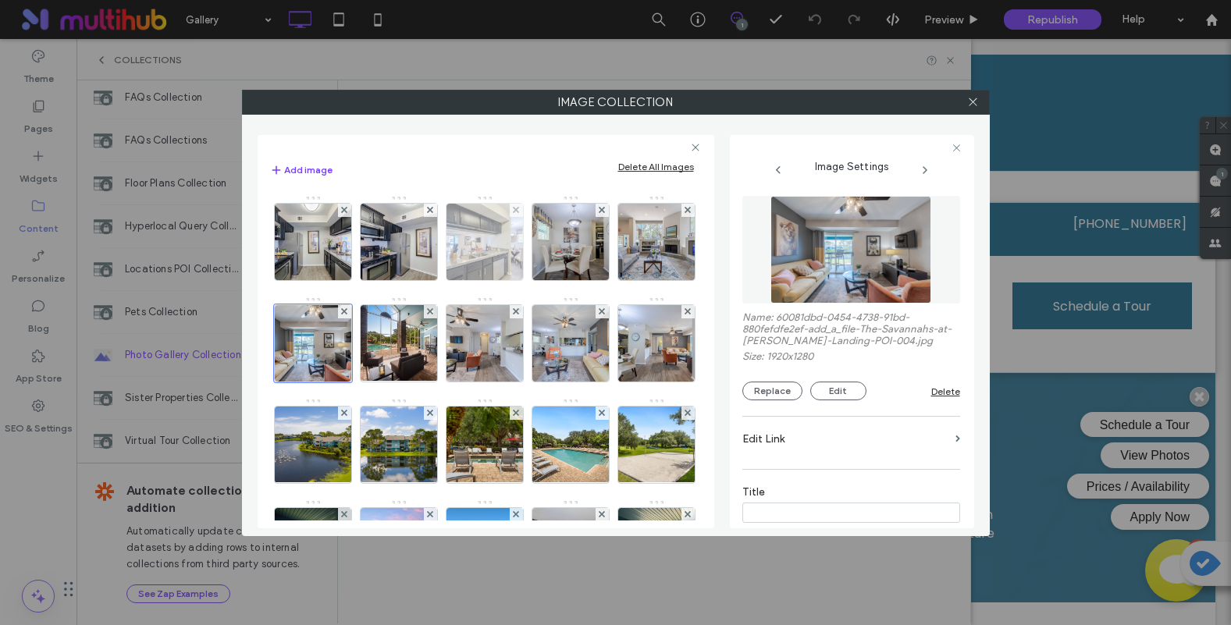
click at [464, 240] on img at bounding box center [484, 242] width 115 height 76
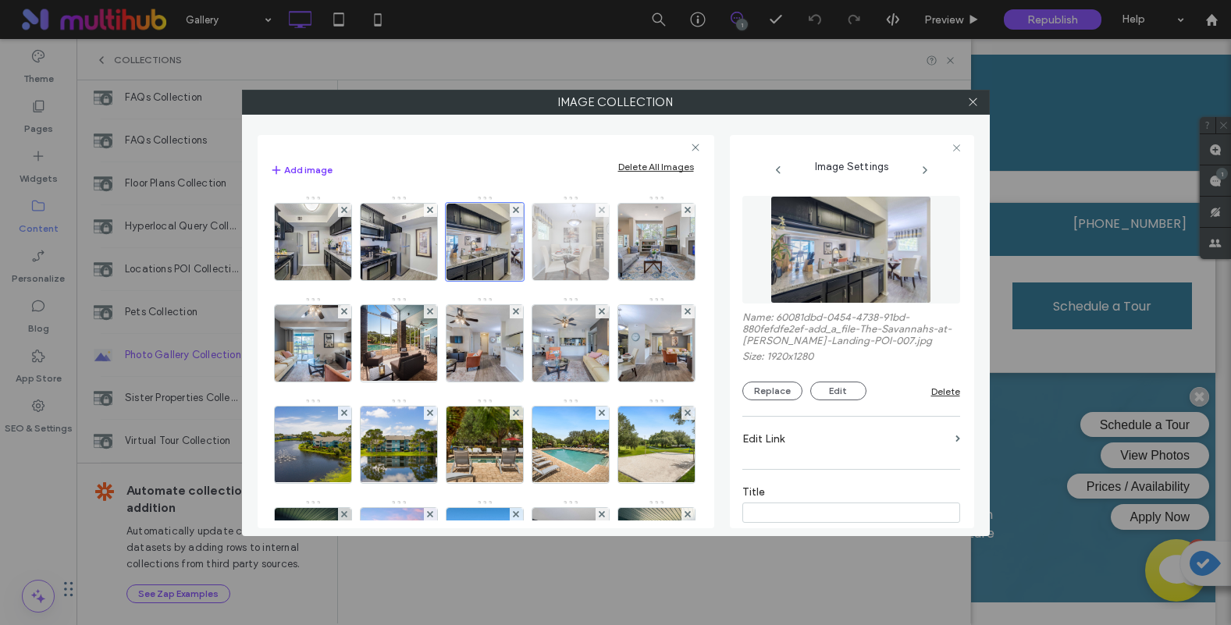
click at [578, 247] on img at bounding box center [570, 242] width 115 height 76
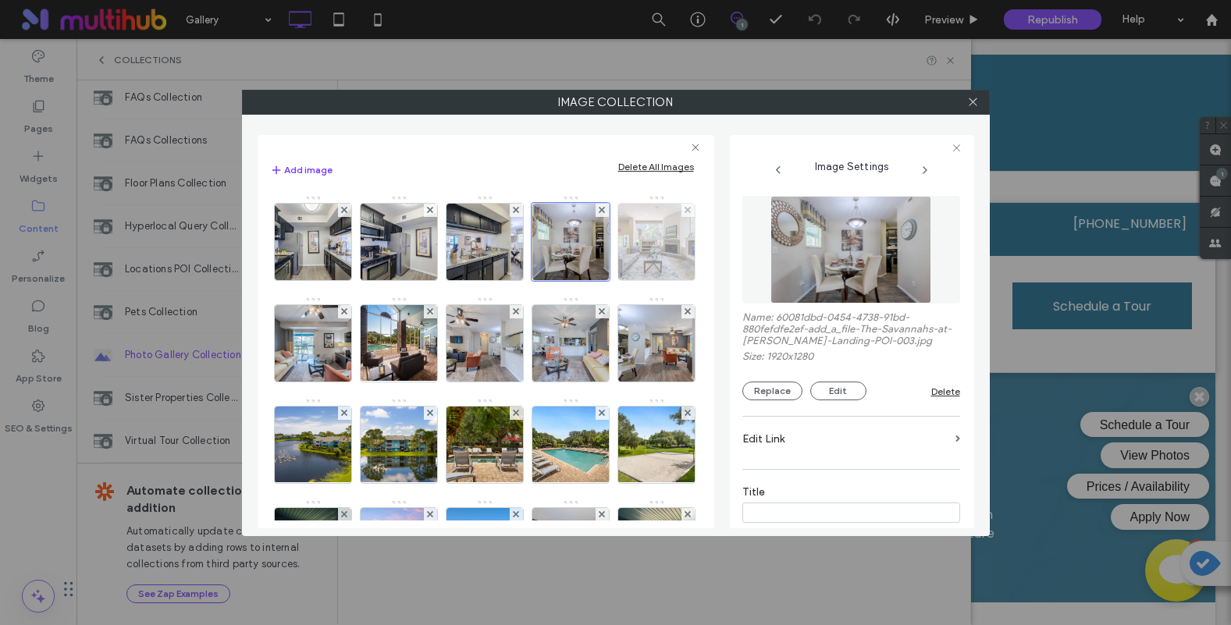
click at [599, 280] on img at bounding box center [656, 242] width 115 height 76
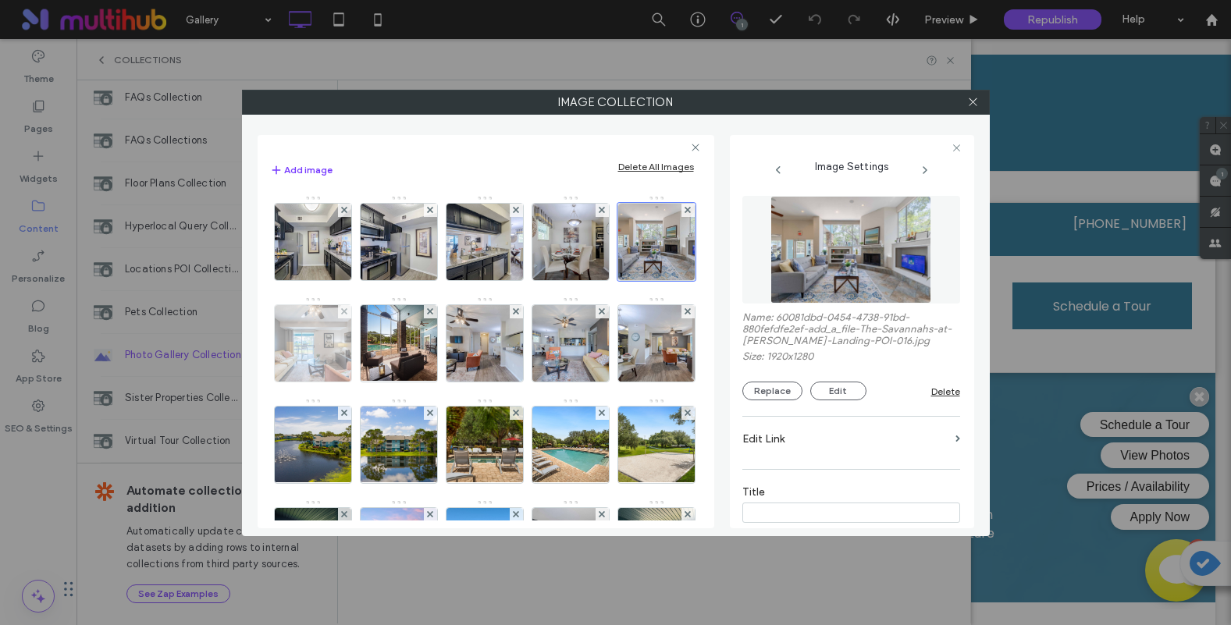
click at [370, 347] on img at bounding box center [312, 343] width 115 height 76
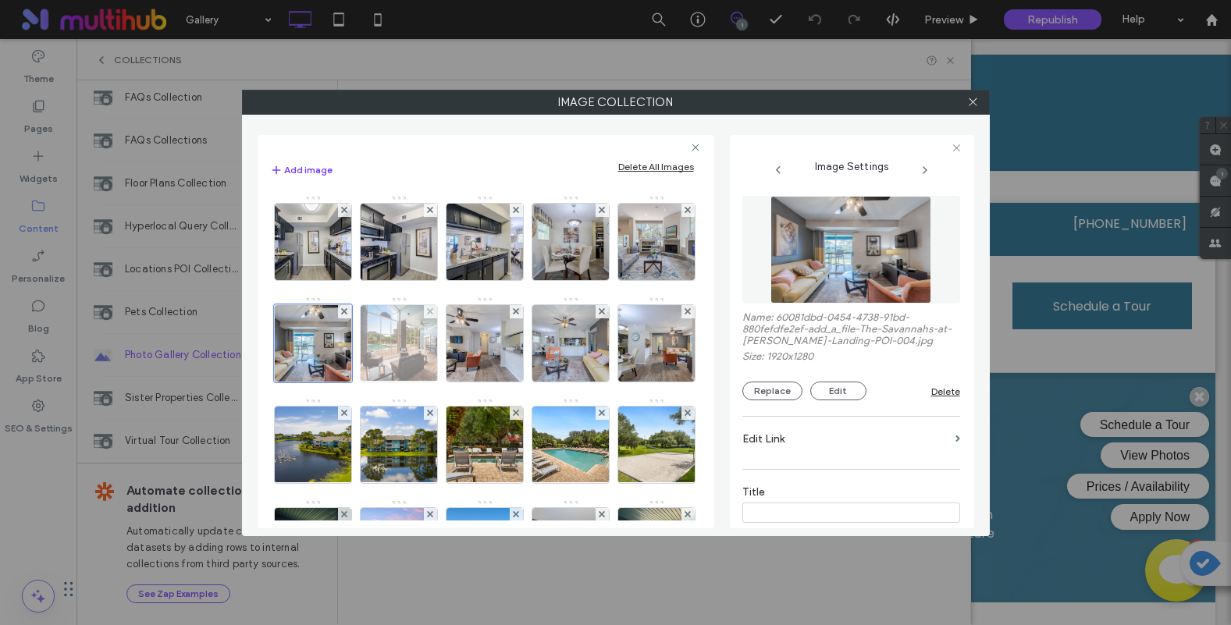
click at [450, 348] on img at bounding box center [398, 343] width 102 height 76
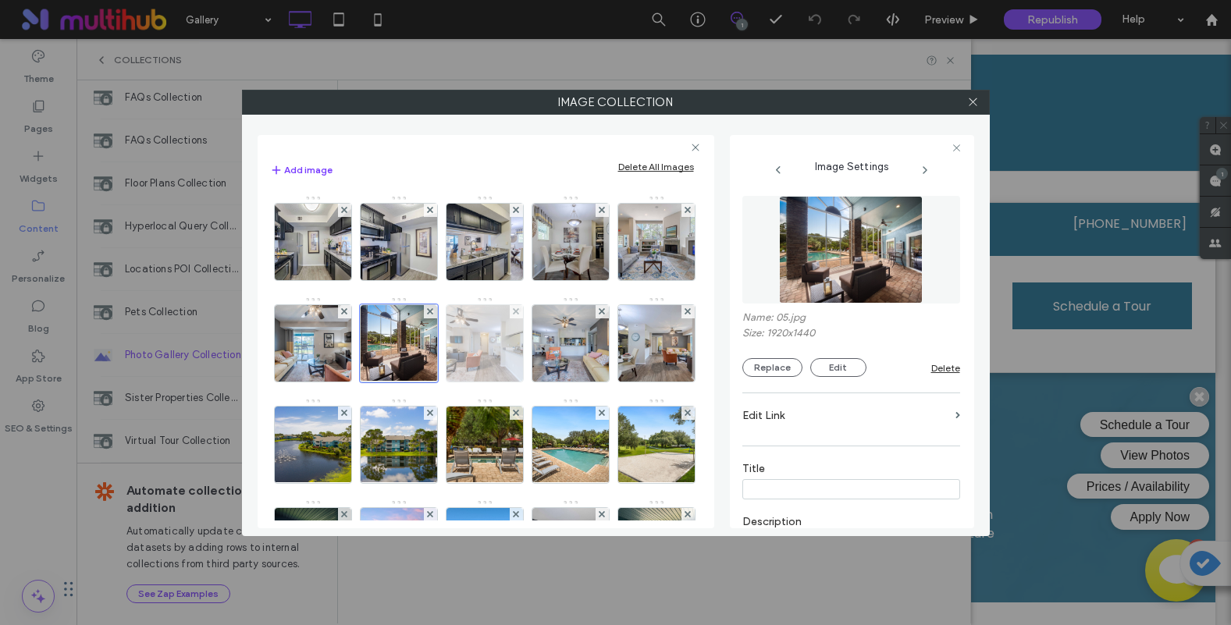
click at [542, 347] on img at bounding box center [484, 343] width 115 height 76
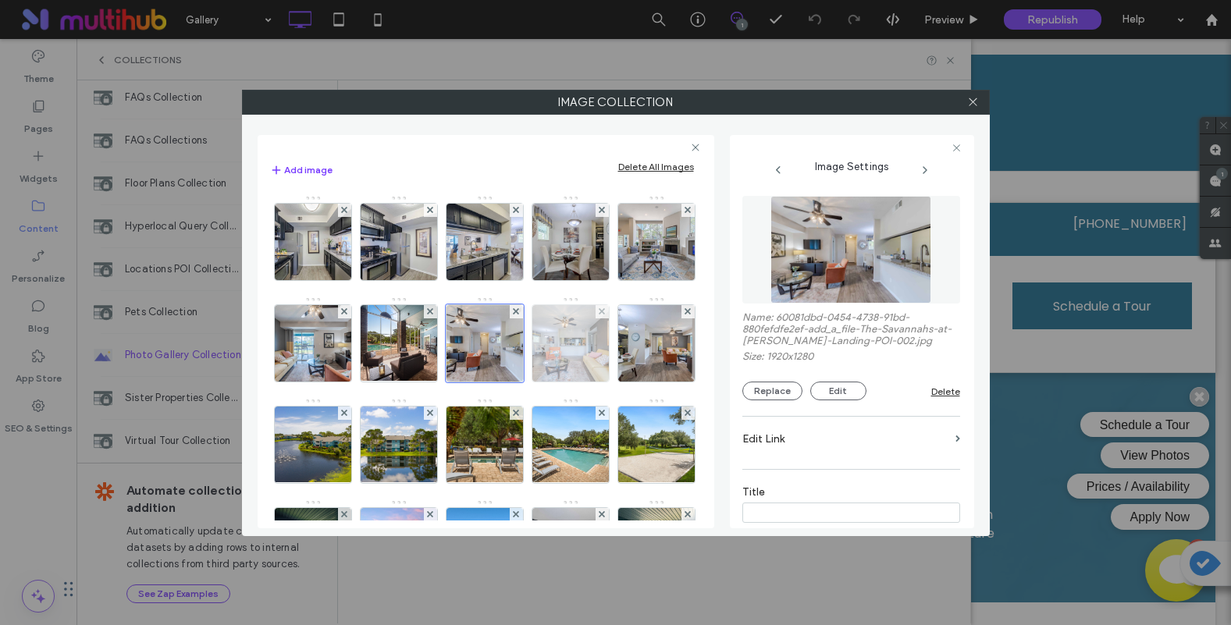
click at [513, 382] on img at bounding box center [570, 343] width 115 height 76
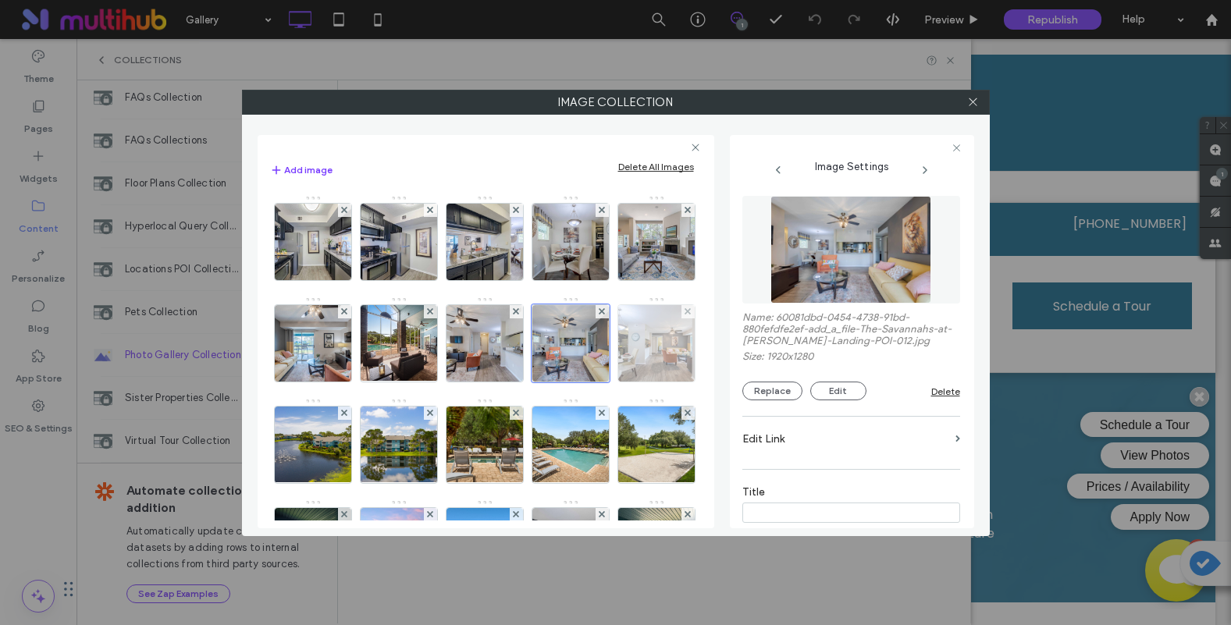
click at [599, 382] on img at bounding box center [656, 343] width 115 height 76
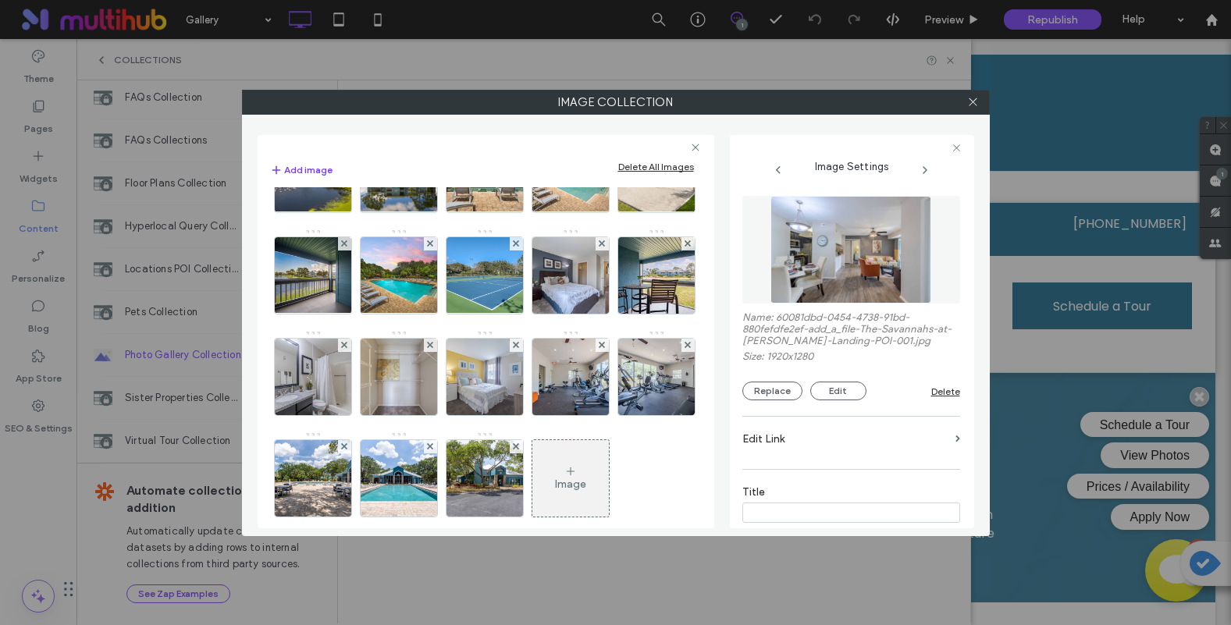
scroll to position [234, 0]
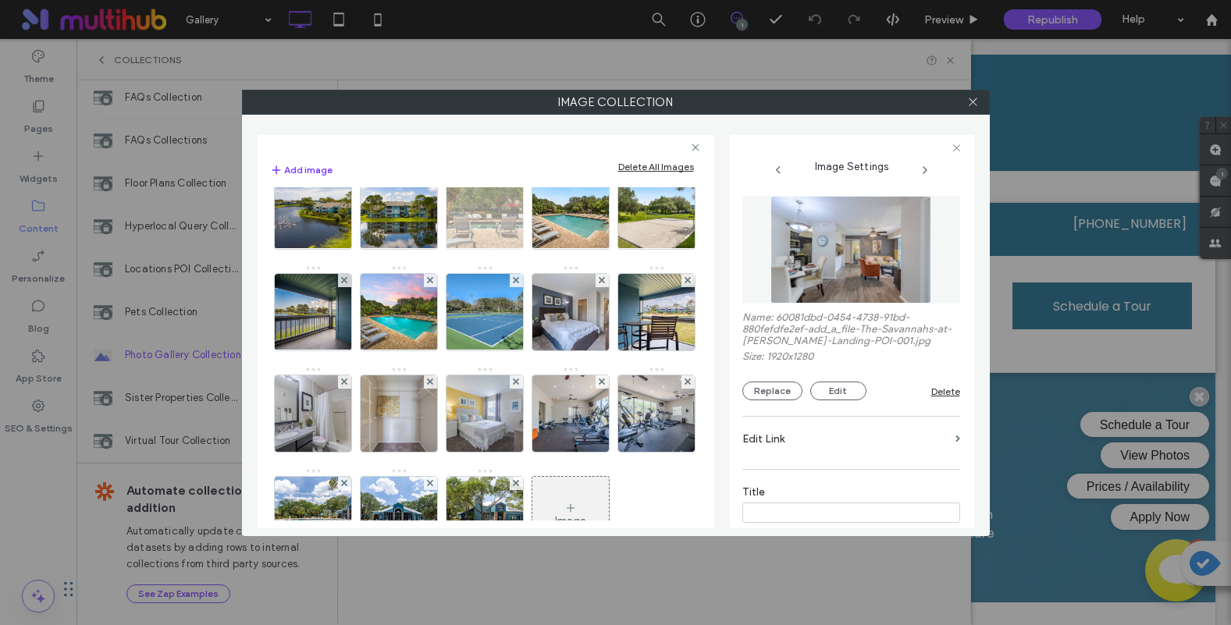
click at [433, 249] on img at bounding box center [483, 211] width 101 height 76
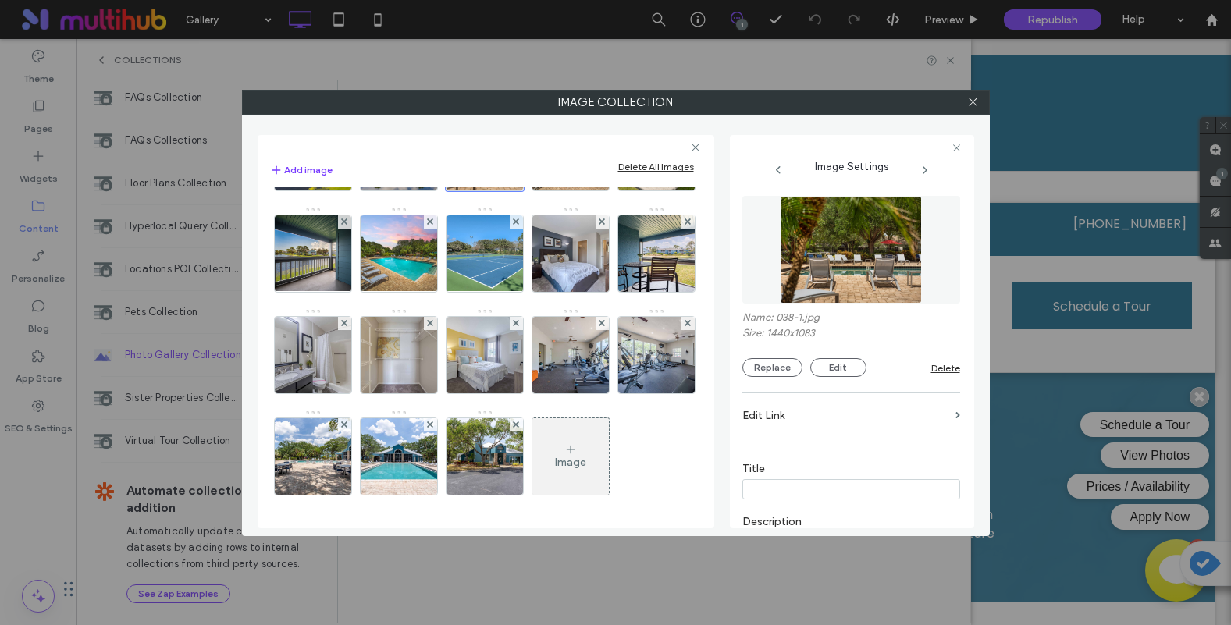
scroll to position [496, 0]
click at [326, 317] on img at bounding box center [312, 355] width 115 height 76
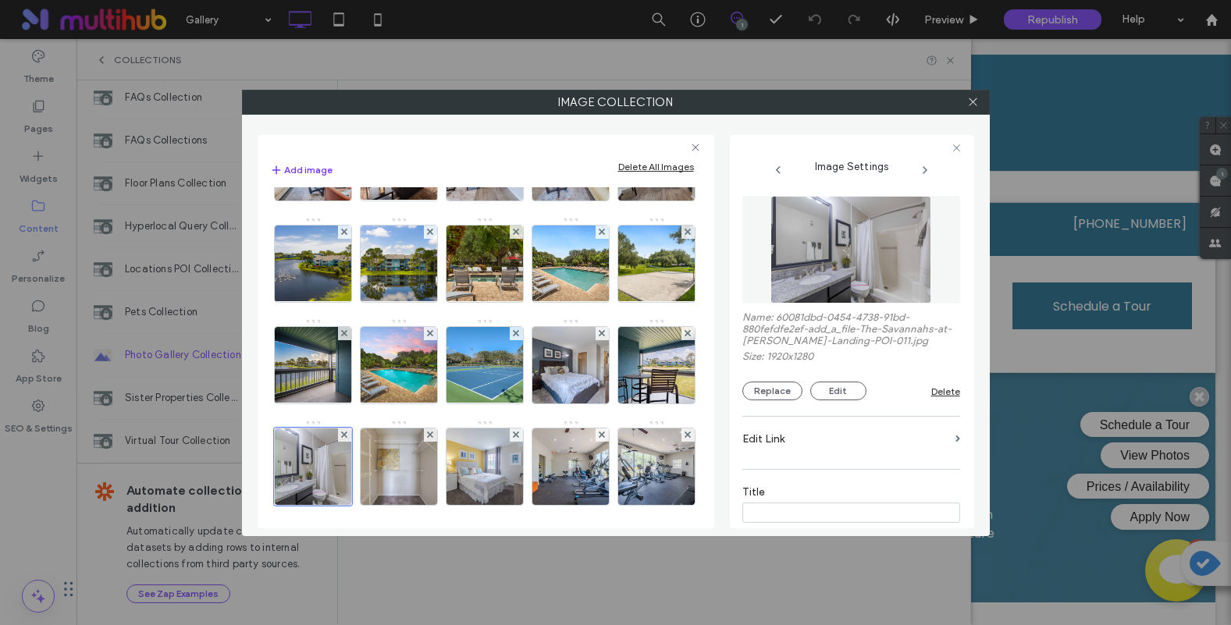
scroll to position [144, 0]
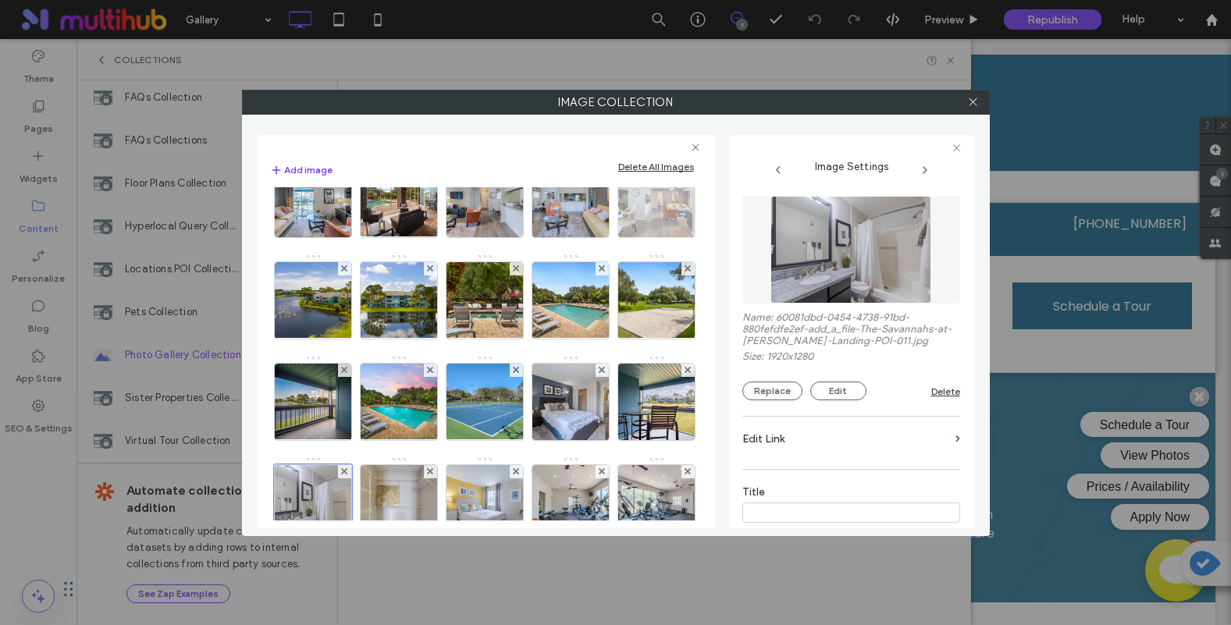
click at [599, 237] on img at bounding box center [656, 199] width 115 height 76
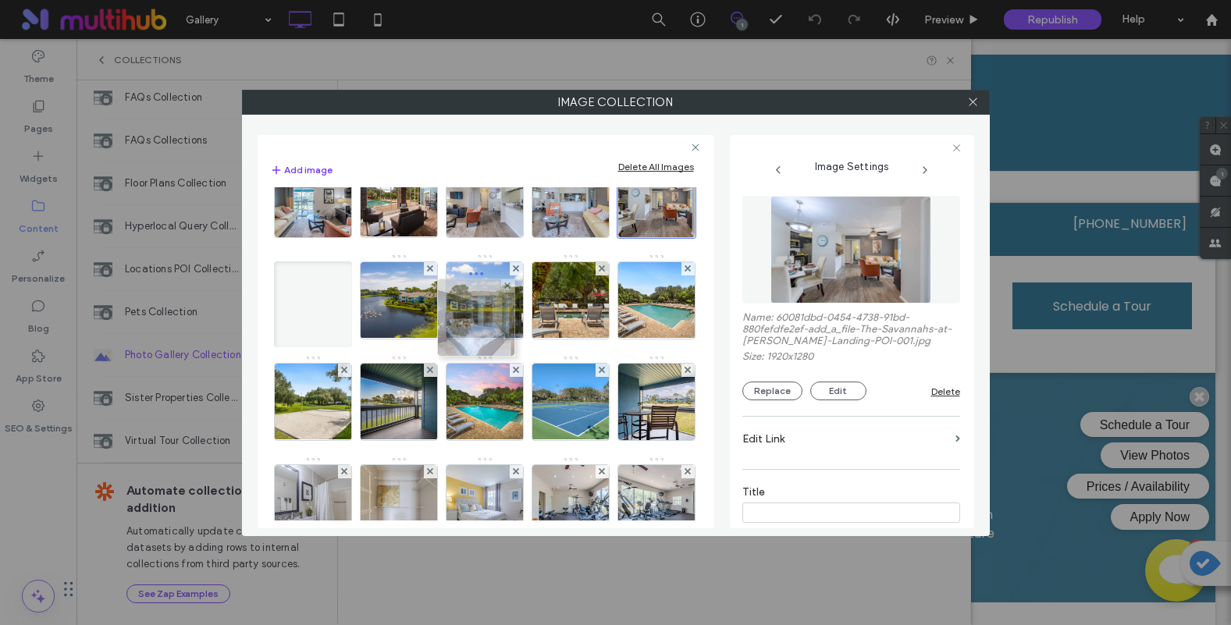
drag, startPoint x: 485, startPoint y: 496, endPoint x: 475, endPoint y: 299, distance: 197.7
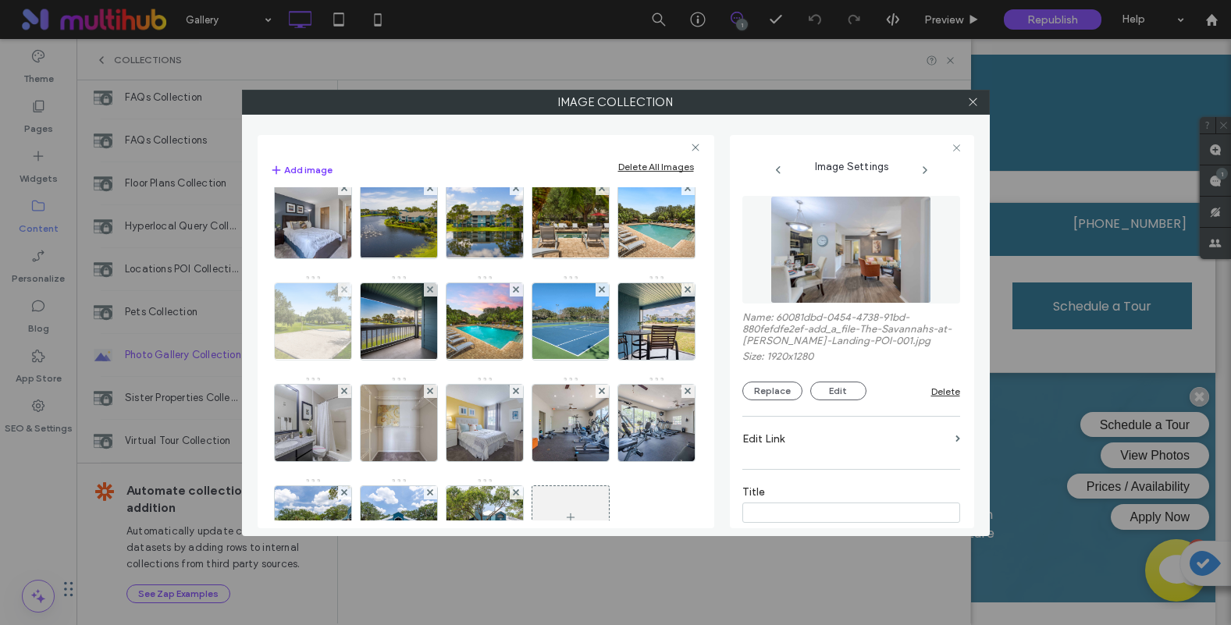
scroll to position [261, 0]
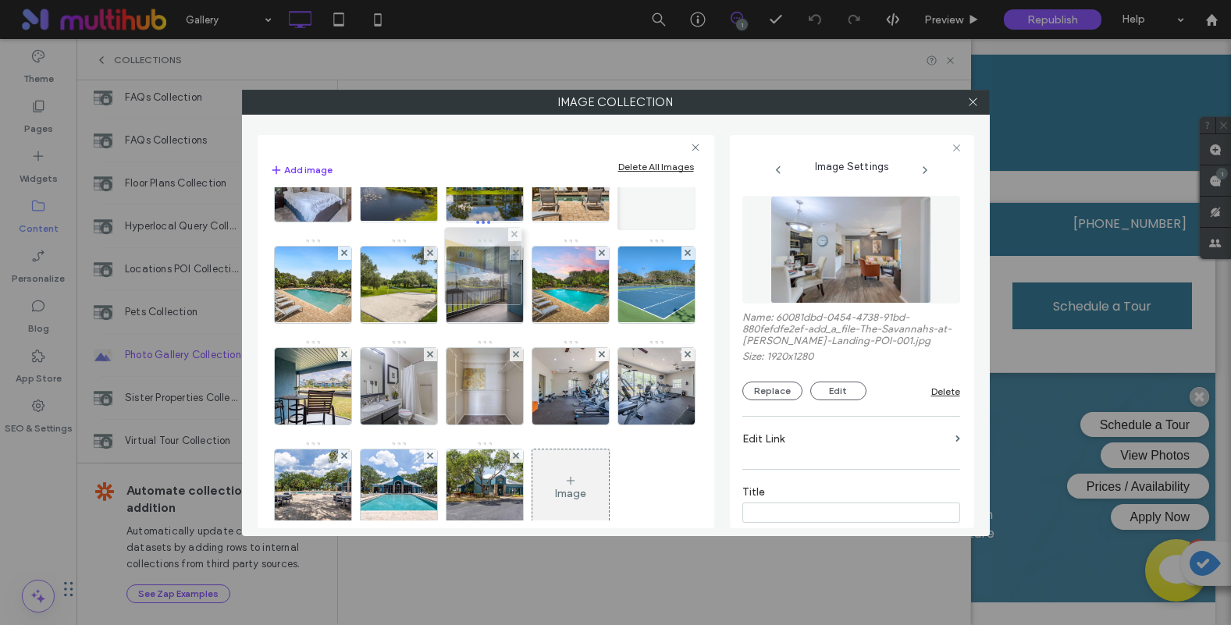
drag, startPoint x: 495, startPoint y: 506, endPoint x: 489, endPoint y: 283, distance: 222.5
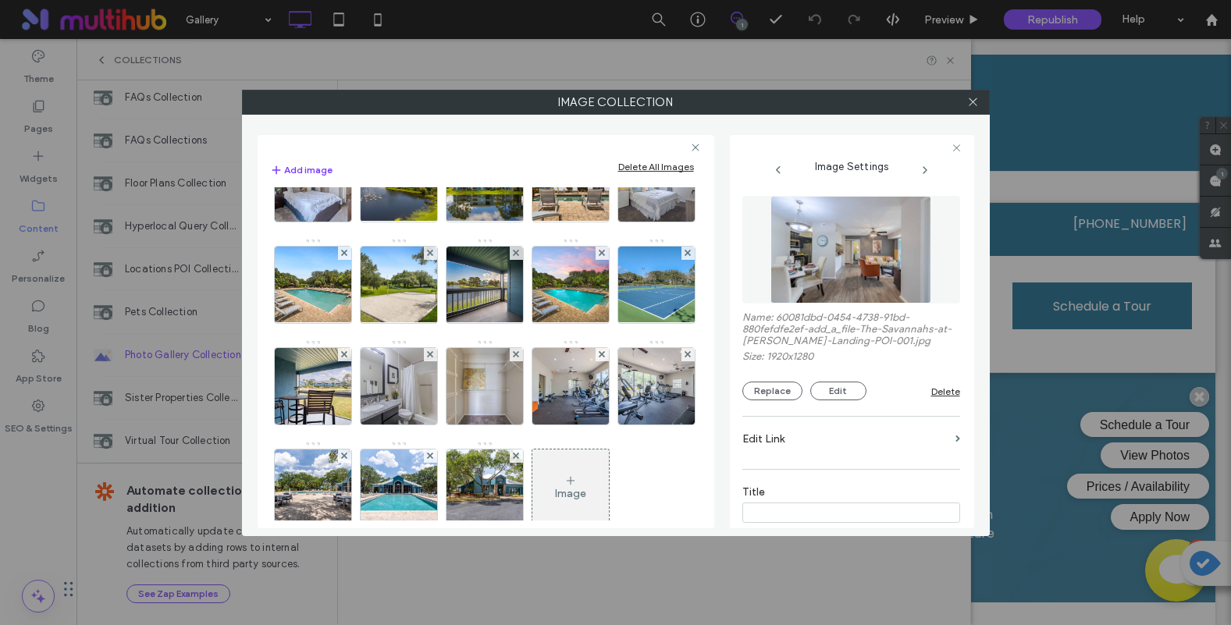
scroll to position [144, 0]
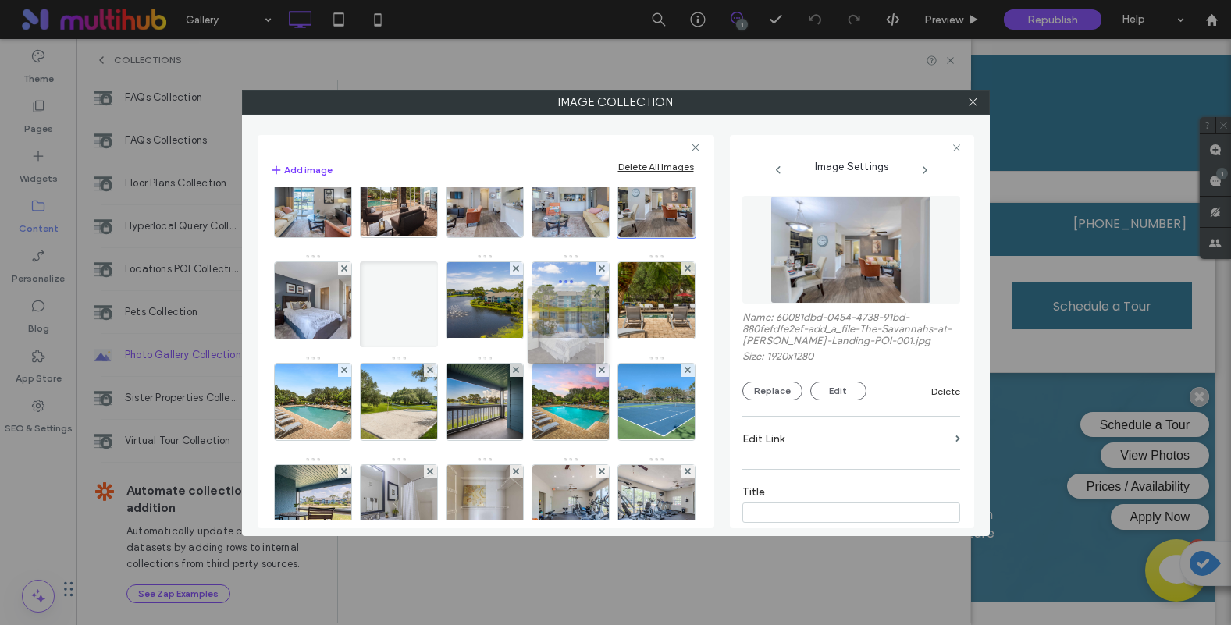
drag, startPoint x: 482, startPoint y: 404, endPoint x: 558, endPoint y: 322, distance: 112.2
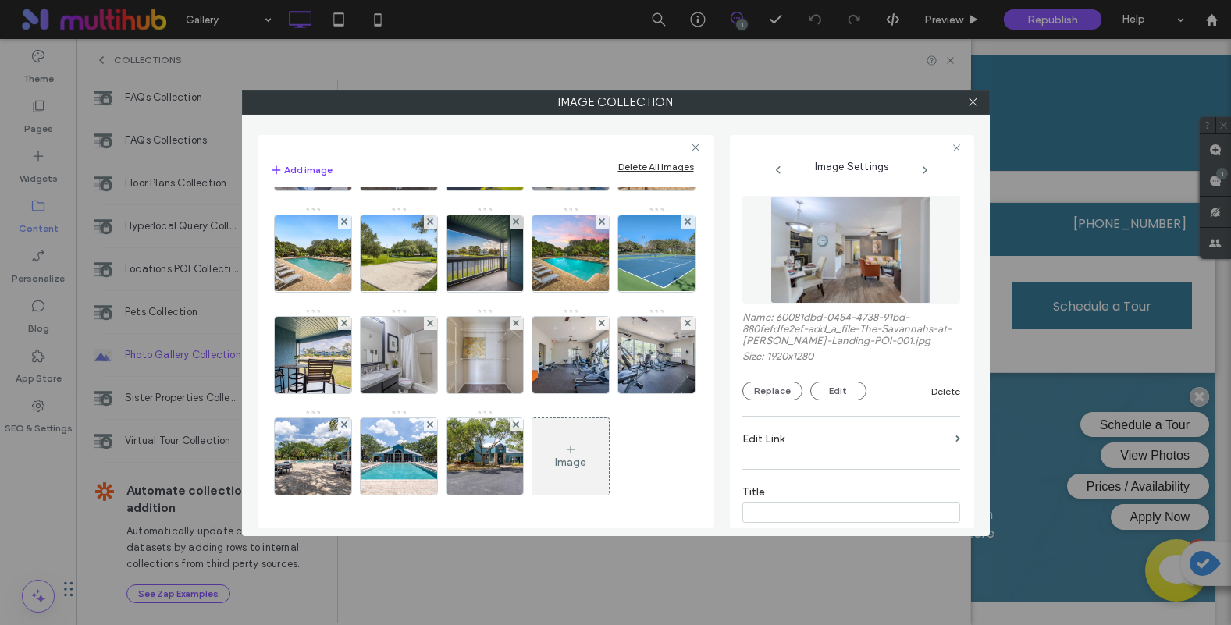
scroll to position [379, 0]
click at [417, 377] on img at bounding box center [398, 355] width 115 height 76
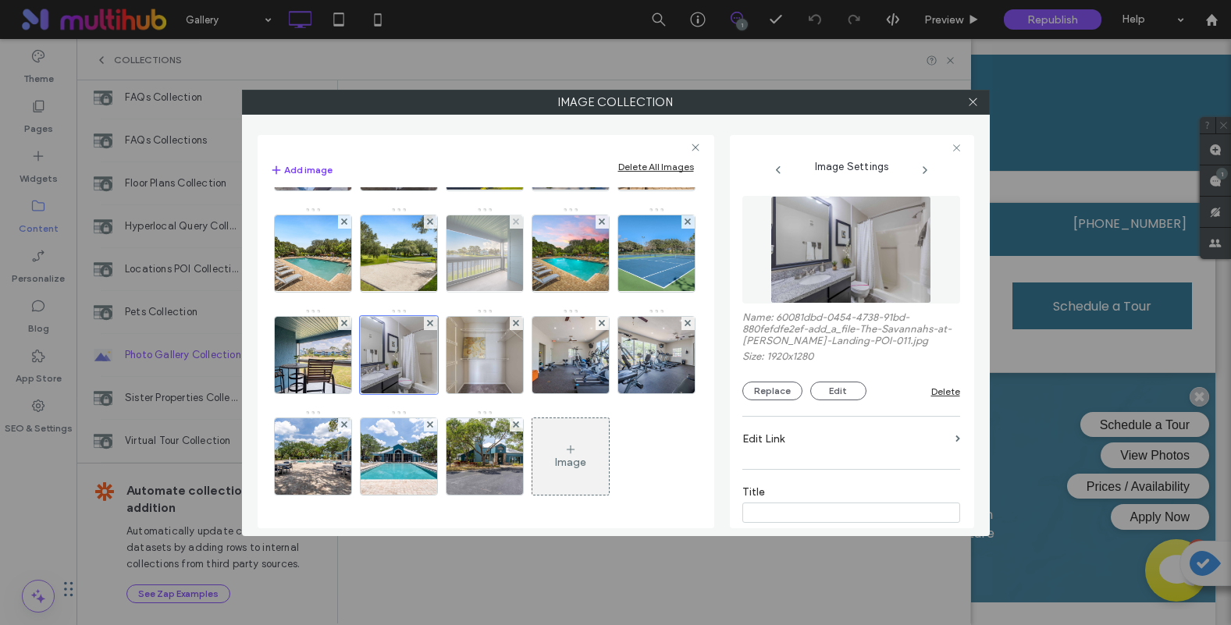
scroll to position [261, 0]
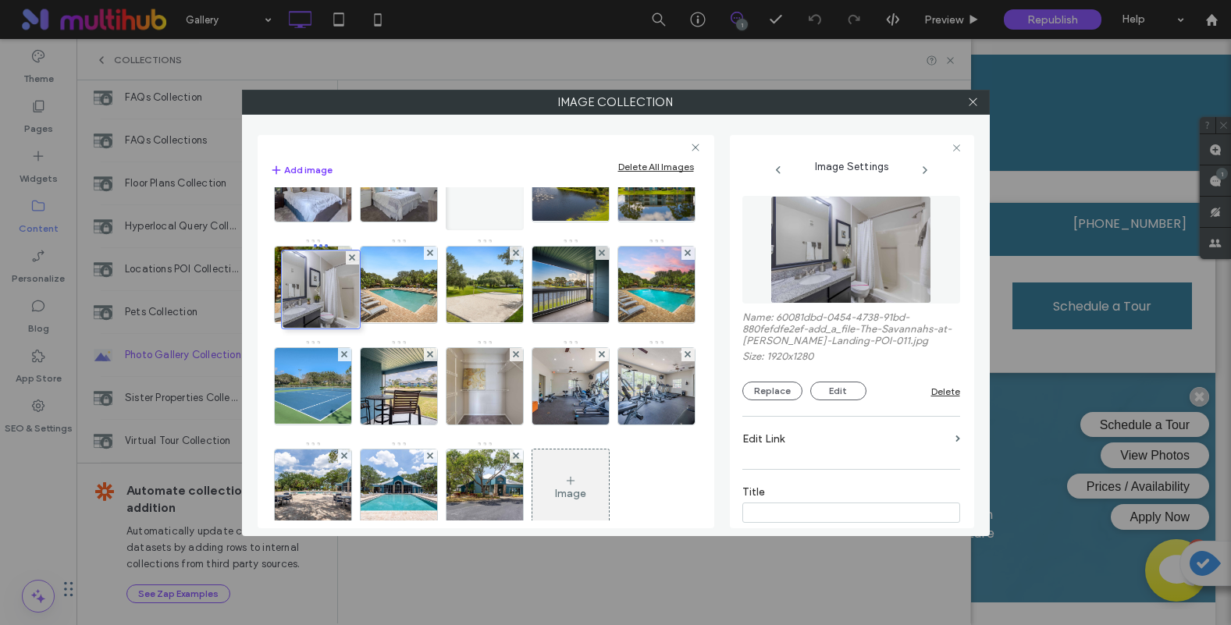
drag, startPoint x: 392, startPoint y: 478, endPoint x: 309, endPoint y: 277, distance: 217.0
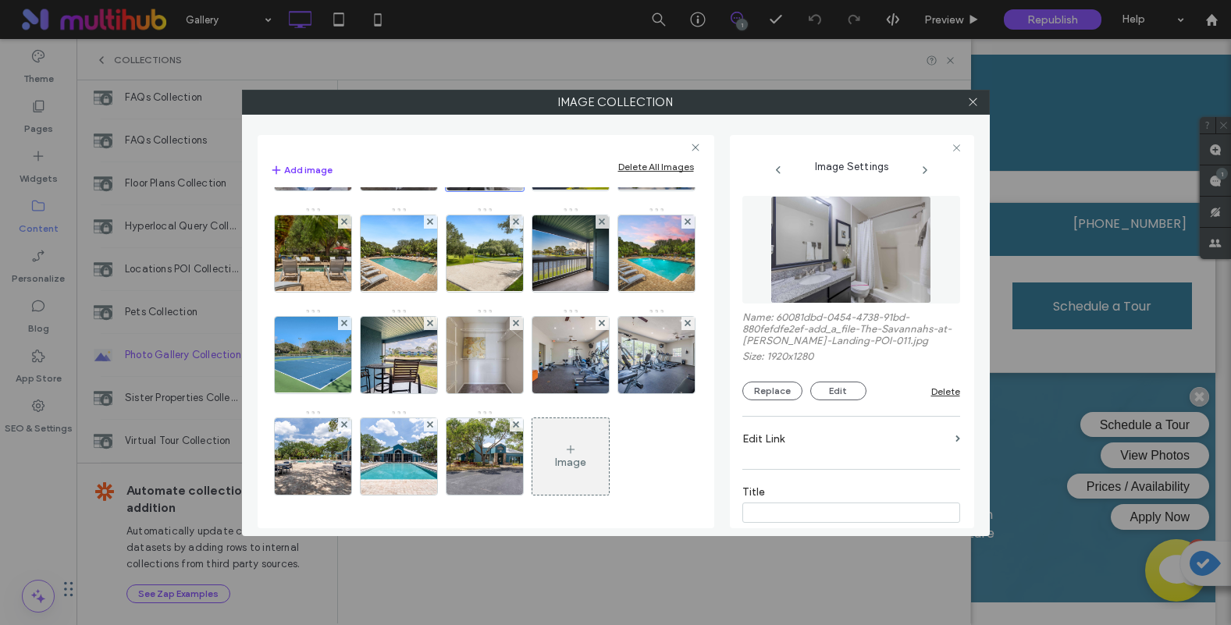
scroll to position [379, 0]
click at [486, 379] on img at bounding box center [484, 355] width 115 height 76
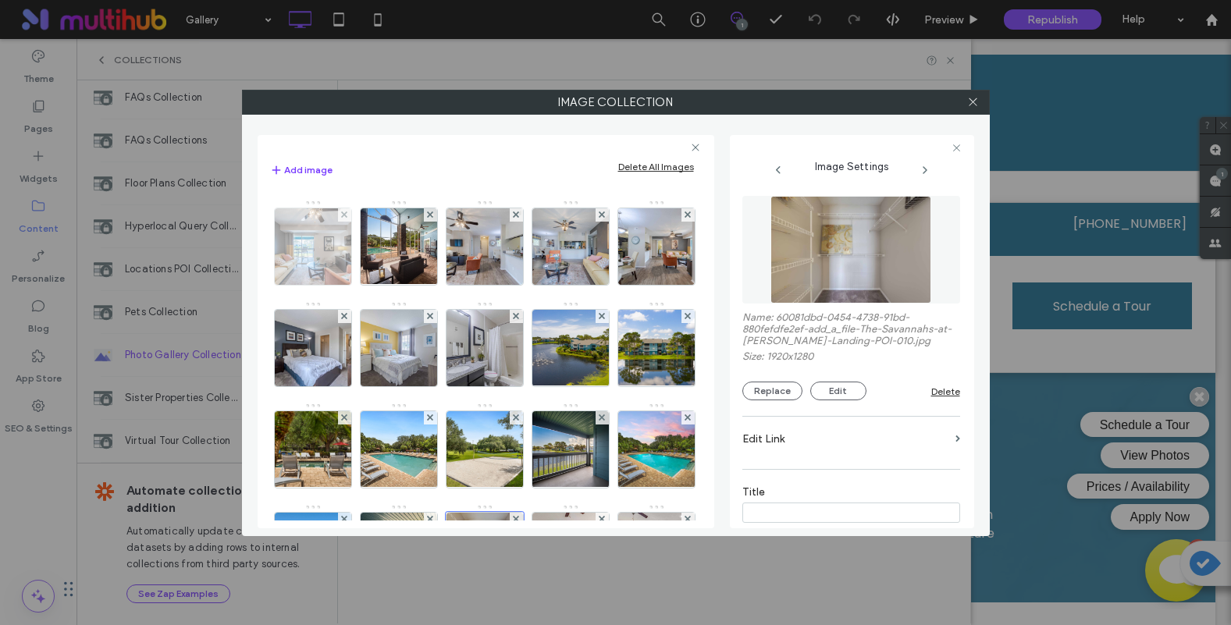
scroll to position [144, 0]
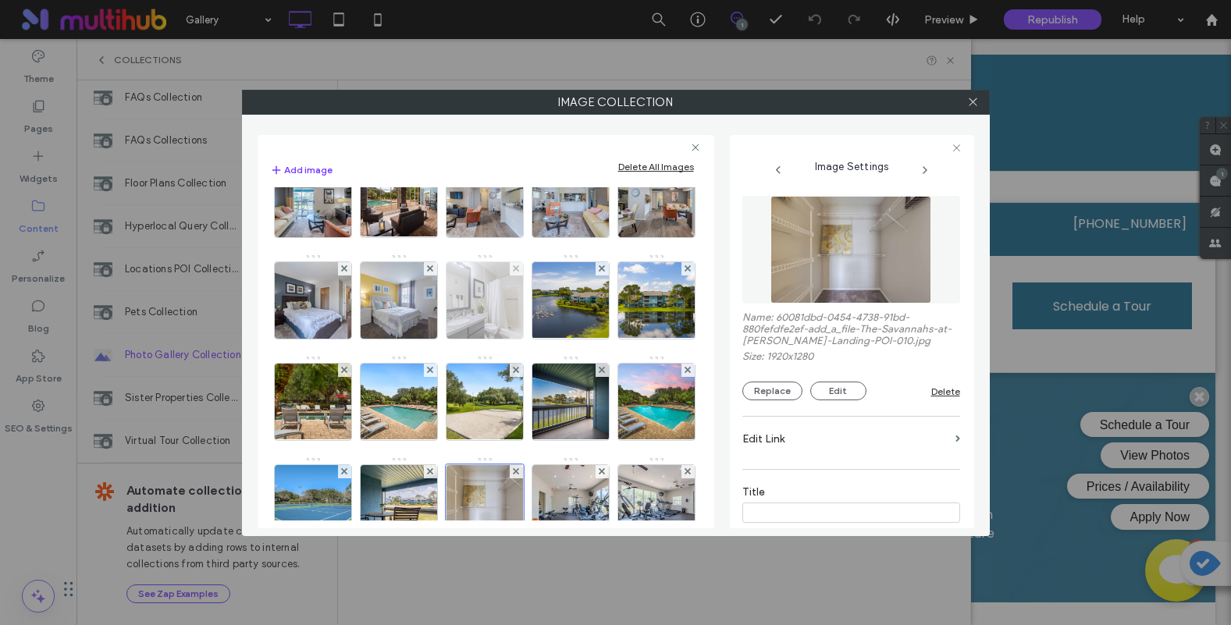
click at [427, 339] on img at bounding box center [484, 300] width 115 height 76
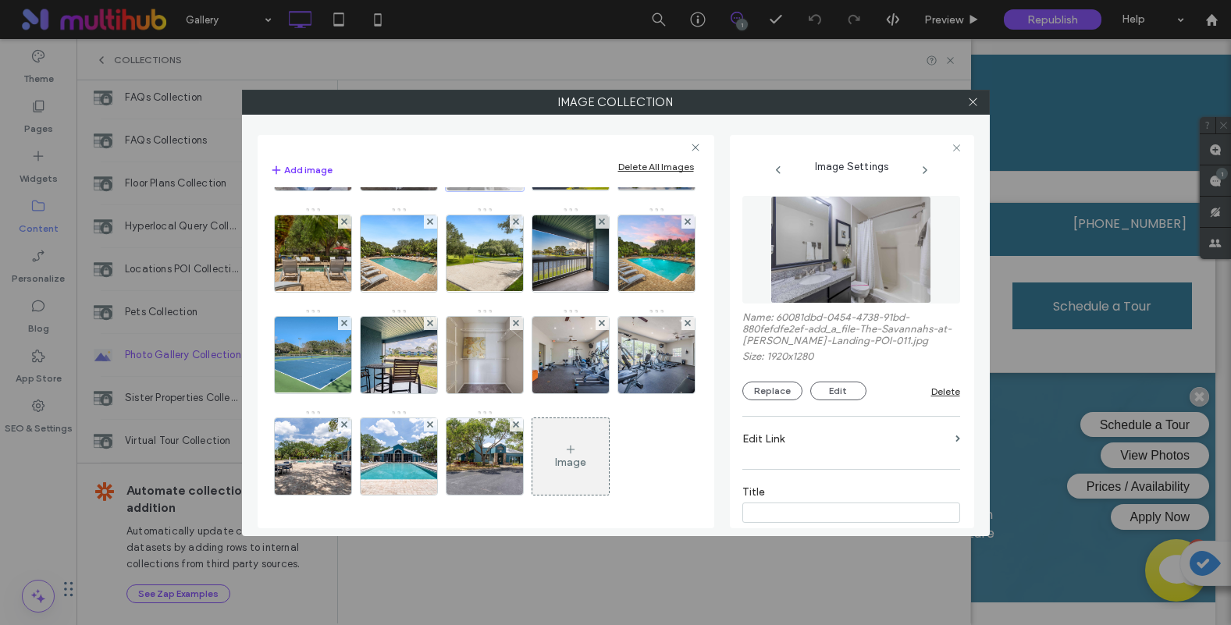
scroll to position [379, 0]
click at [500, 358] on img at bounding box center [484, 355] width 115 height 76
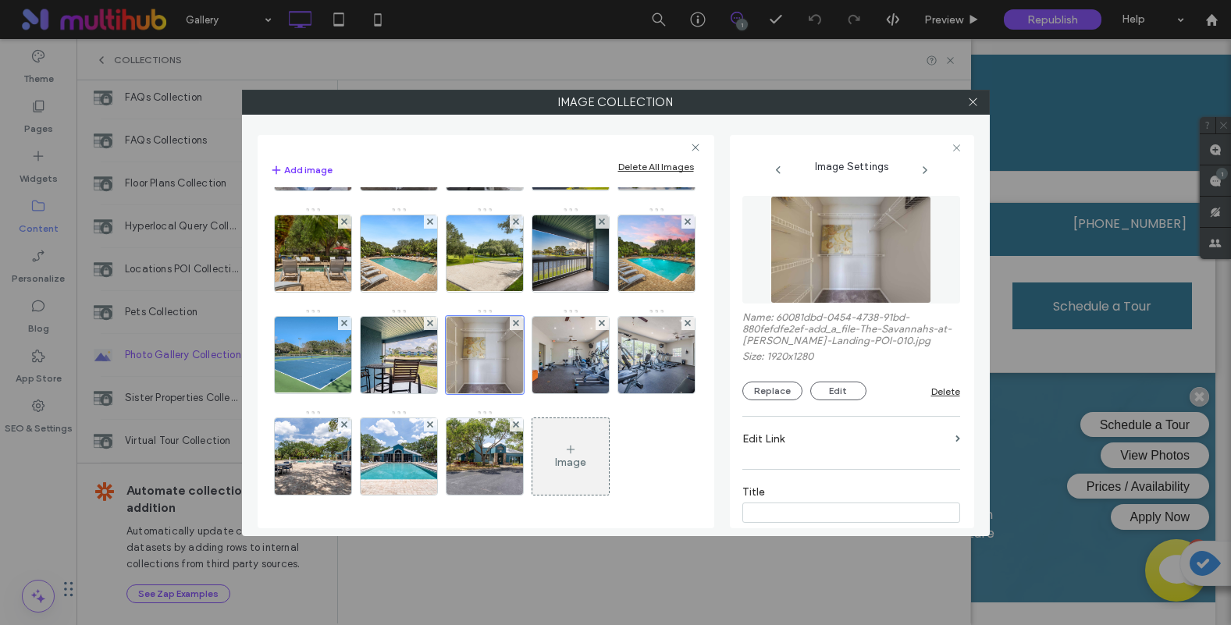
click at [857, 257] on img at bounding box center [850, 250] width 161 height 108
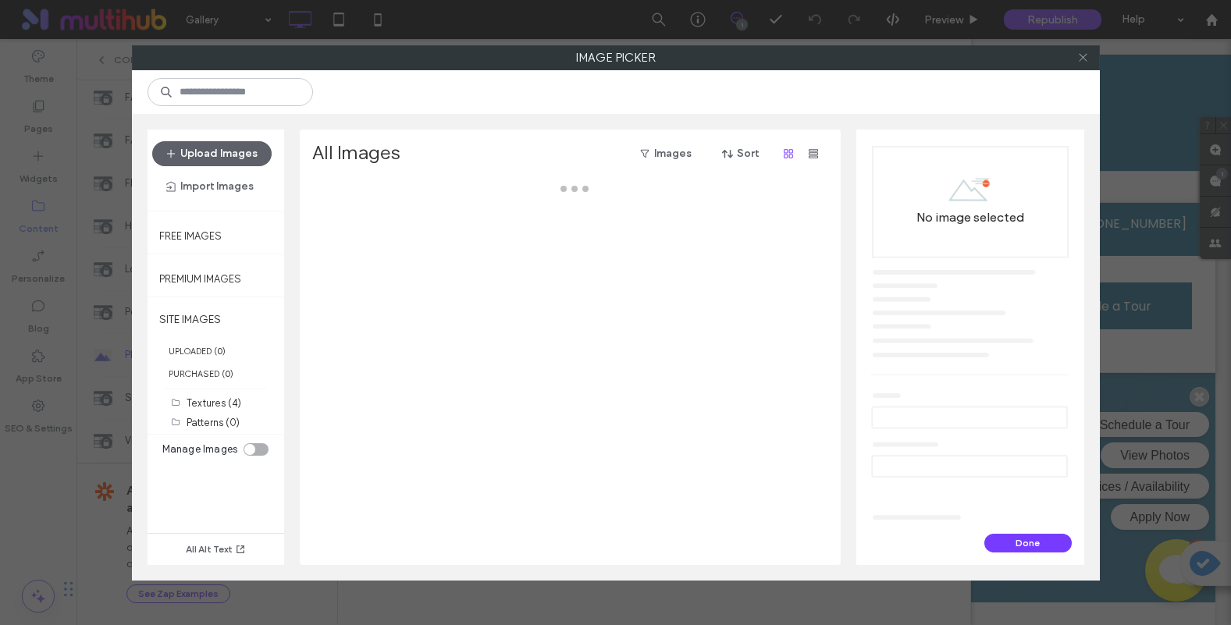
click at [1084, 55] on icon at bounding box center [1083, 58] width 12 height 12
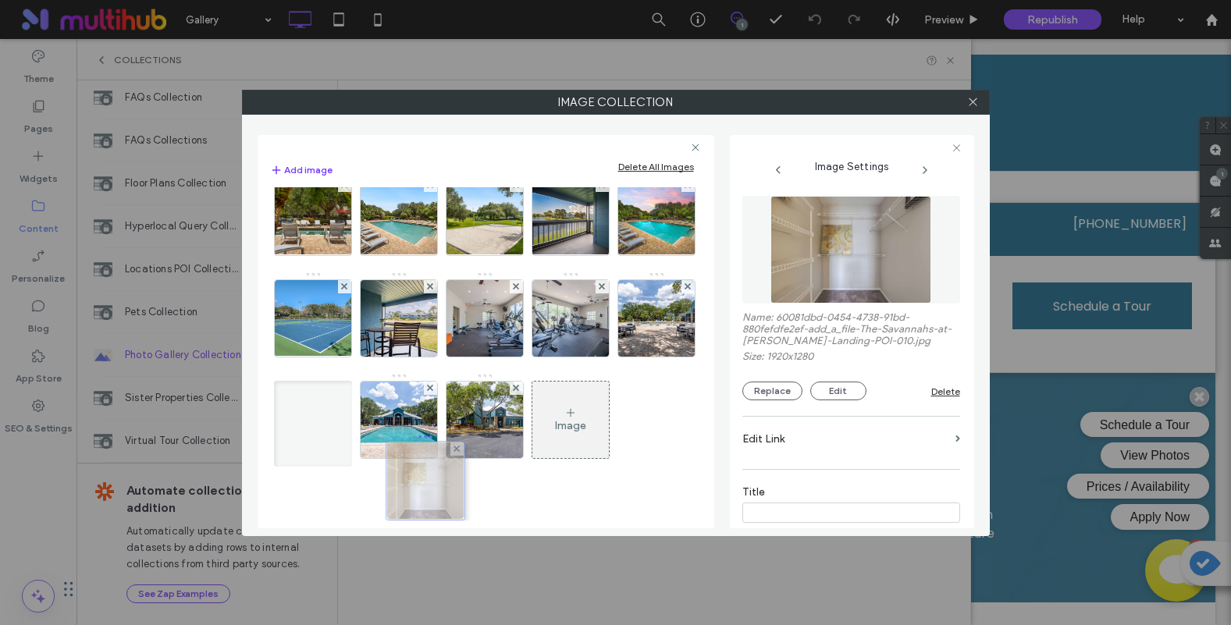
drag, startPoint x: 465, startPoint y: 387, endPoint x: 407, endPoint y: 444, distance: 81.7
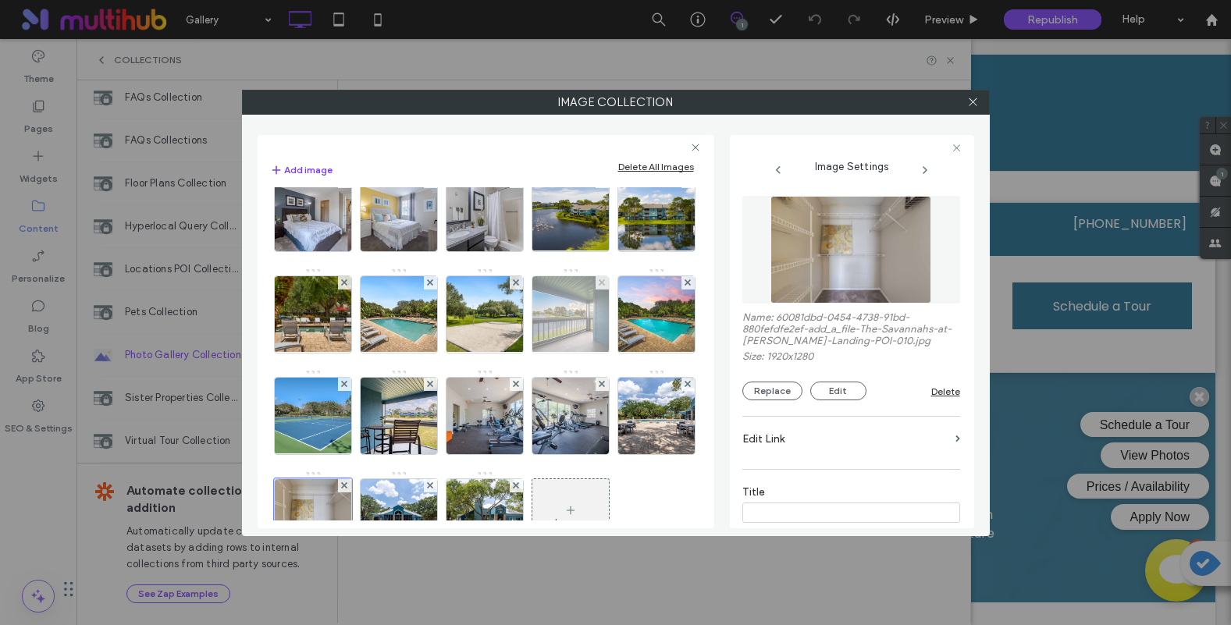
scroll to position [261, 0]
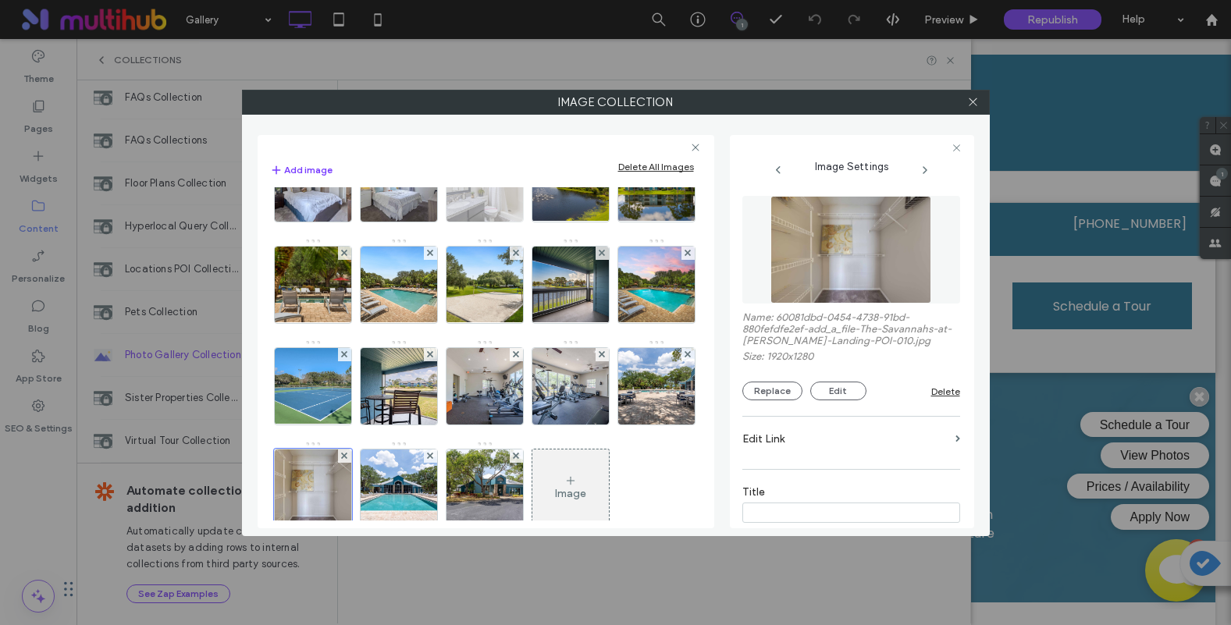
click at [427, 222] on img at bounding box center [484, 183] width 115 height 76
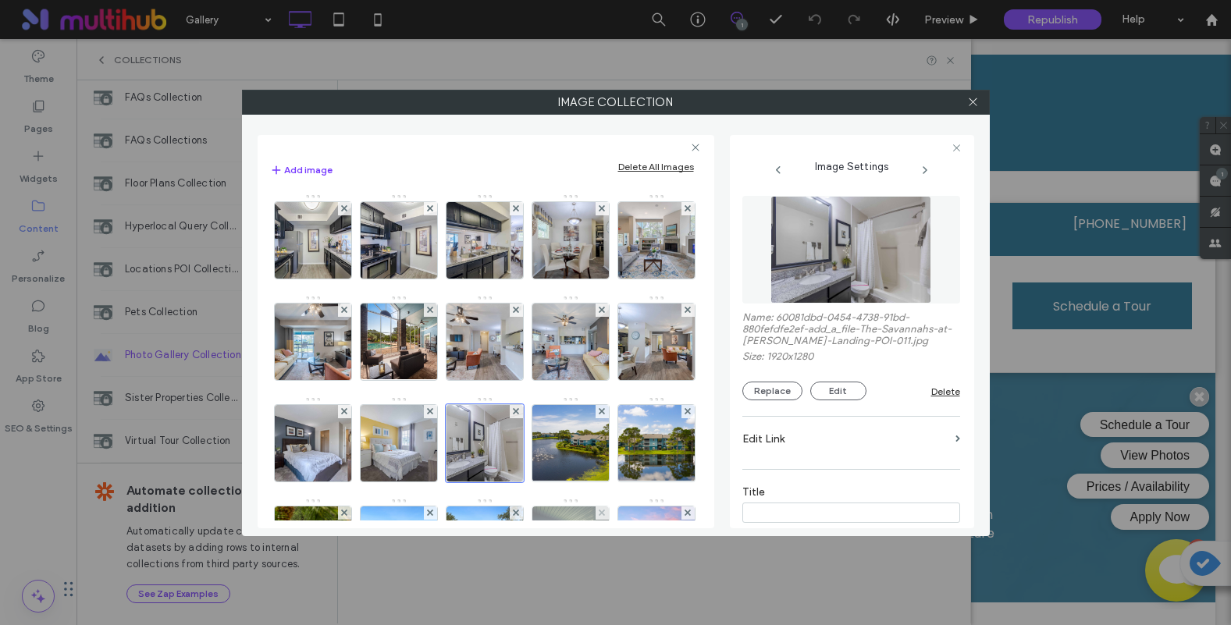
scroll to position [0, 0]
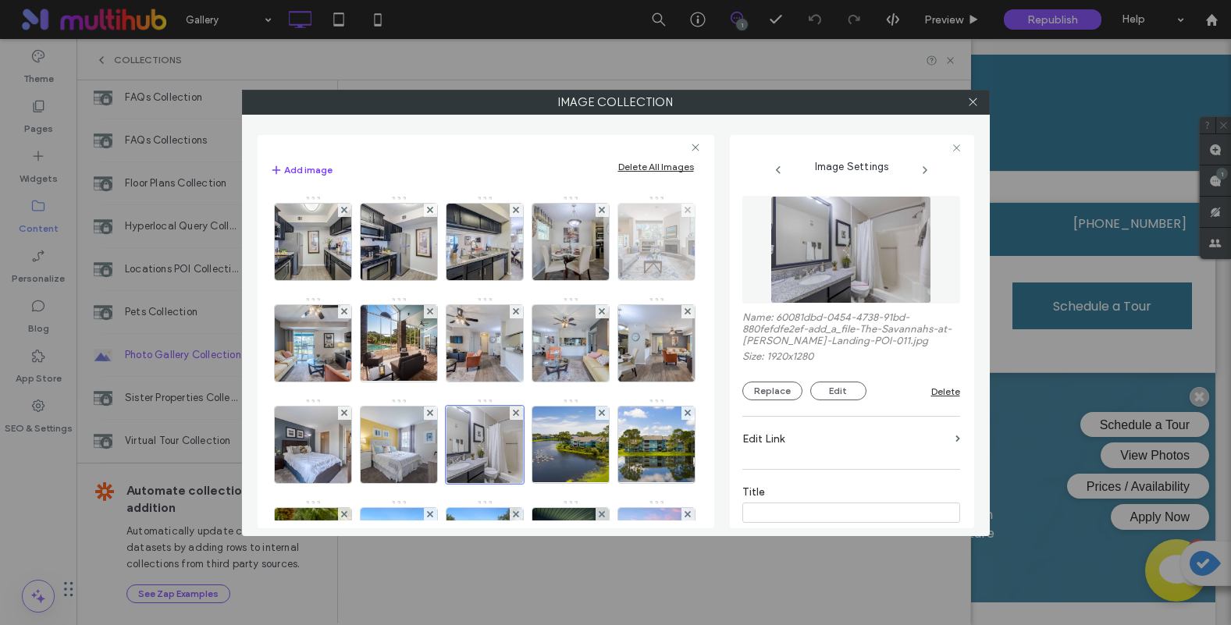
click at [599, 280] on img at bounding box center [656, 242] width 115 height 76
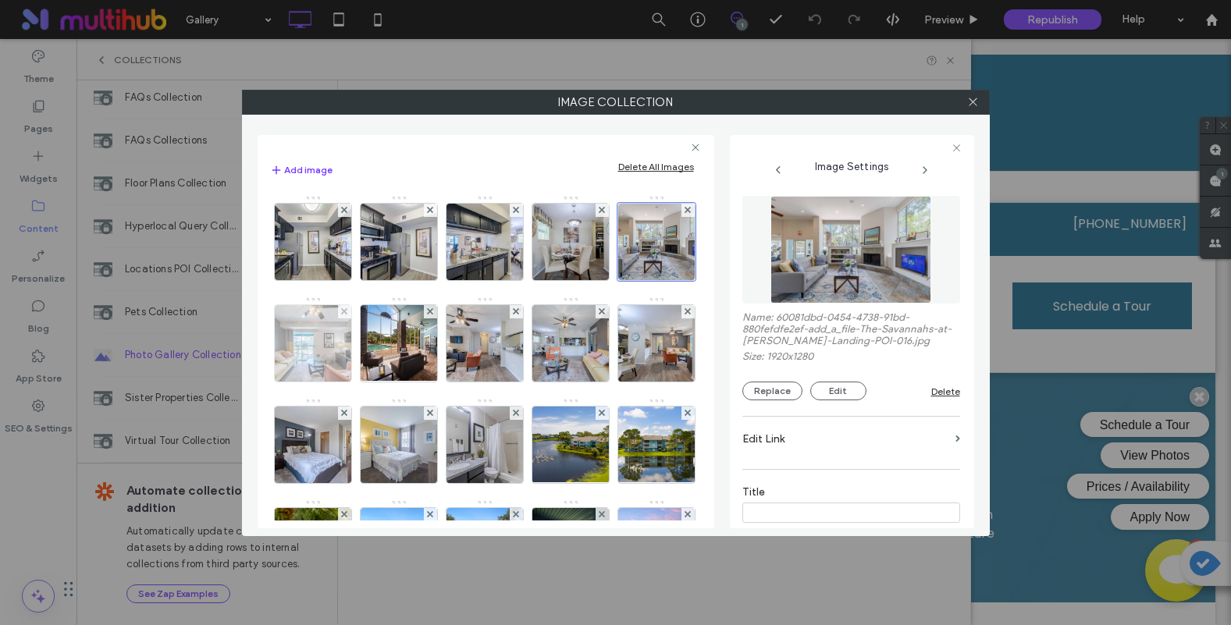
click at [370, 345] on img at bounding box center [312, 343] width 115 height 76
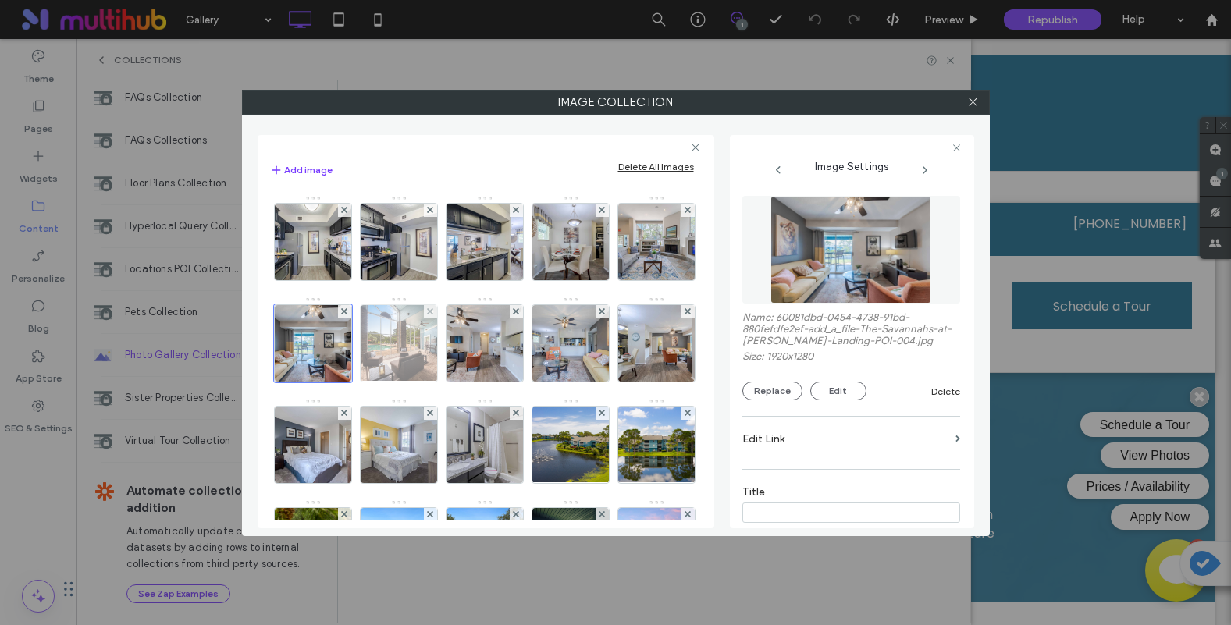
click at [450, 348] on img at bounding box center [398, 343] width 102 height 76
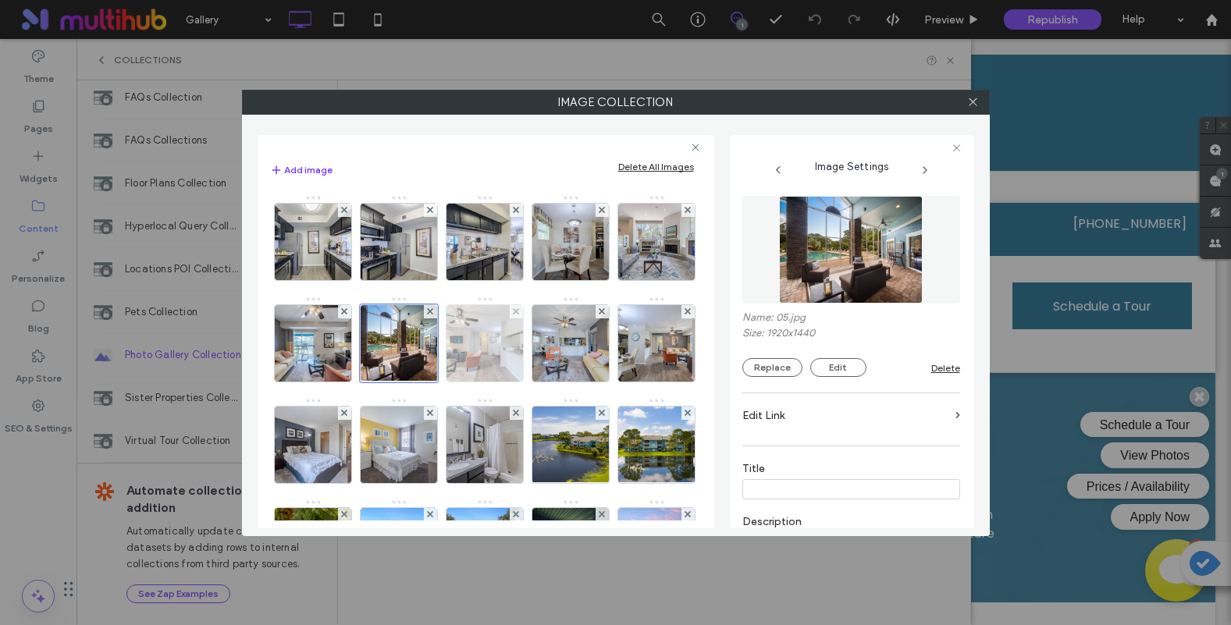
click at [542, 343] on img at bounding box center [484, 343] width 115 height 76
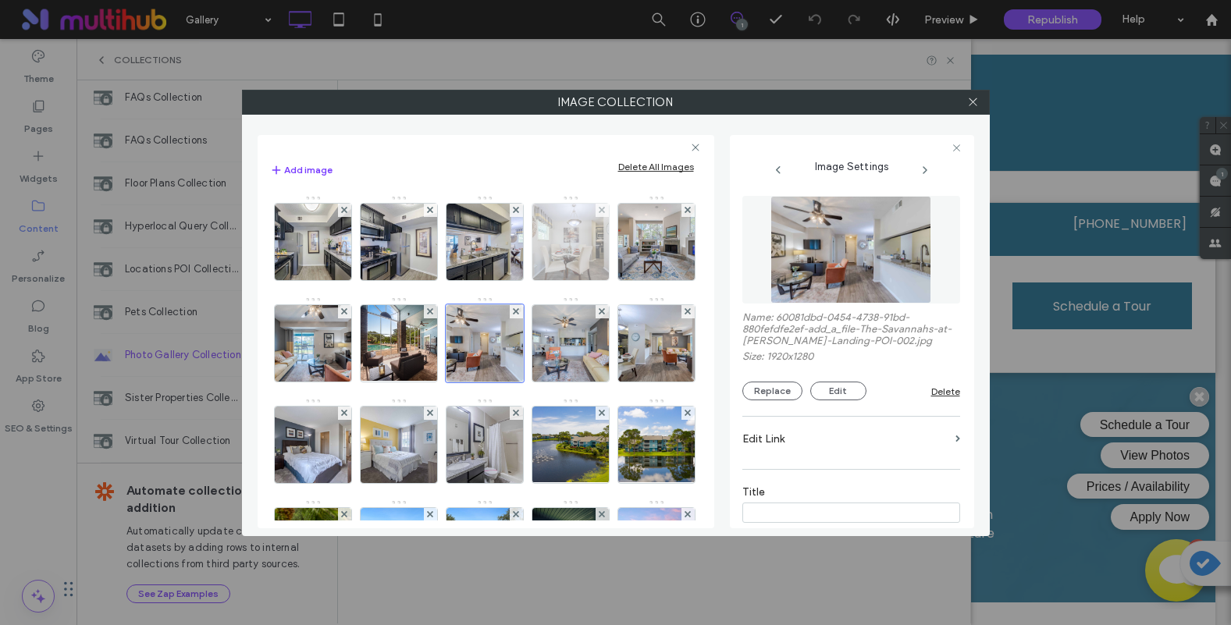
click at [577, 253] on img at bounding box center [570, 242] width 115 height 76
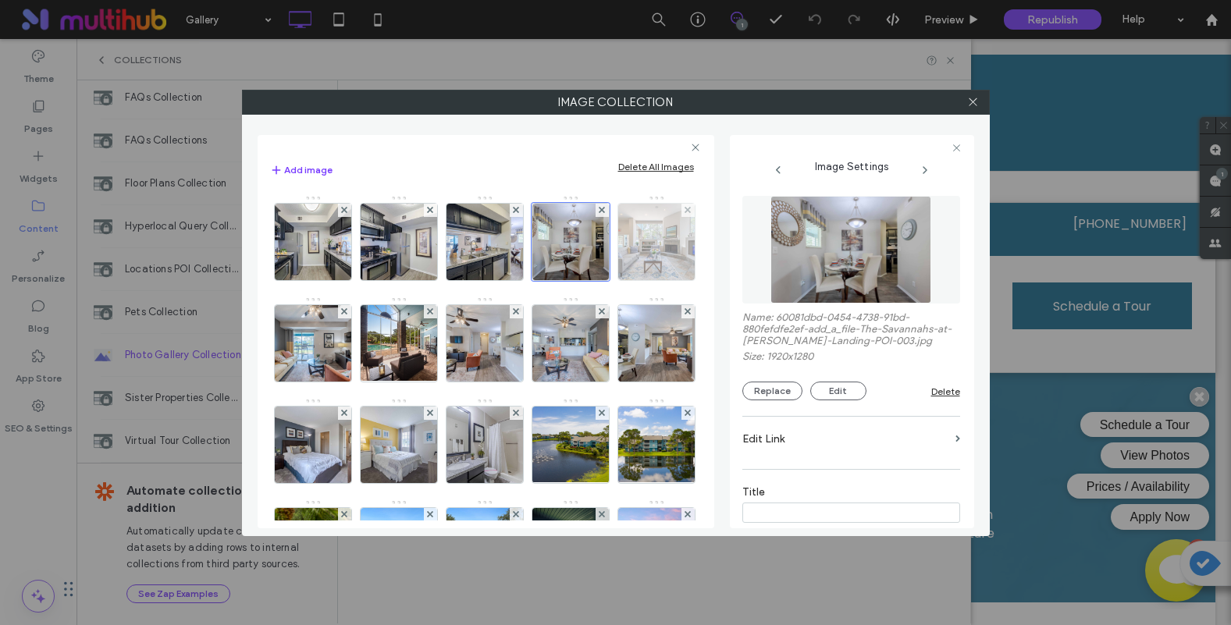
click at [599, 280] on img at bounding box center [656, 242] width 115 height 76
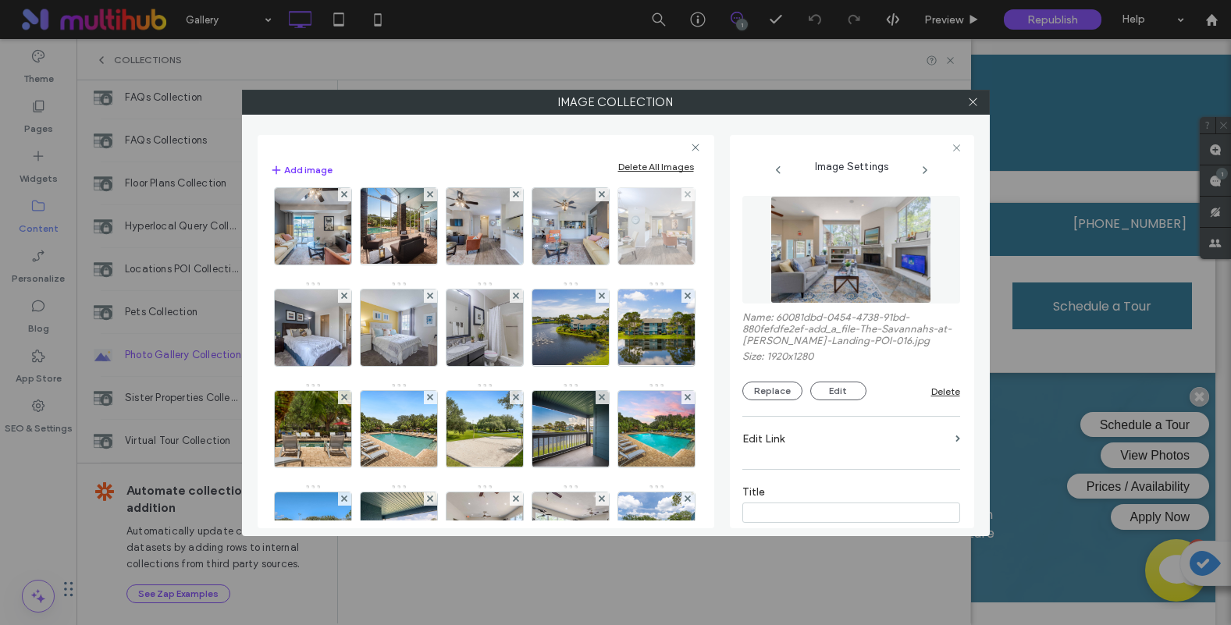
click at [513, 366] on img at bounding box center [570, 328] width 115 height 76
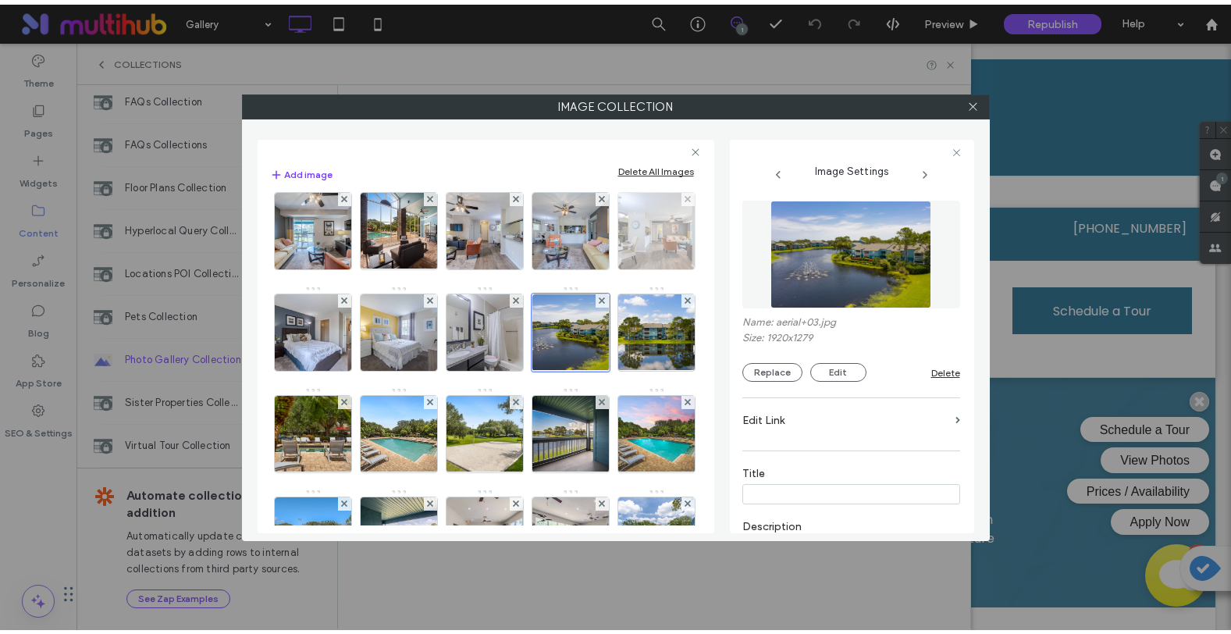
scroll to position [234, 0]
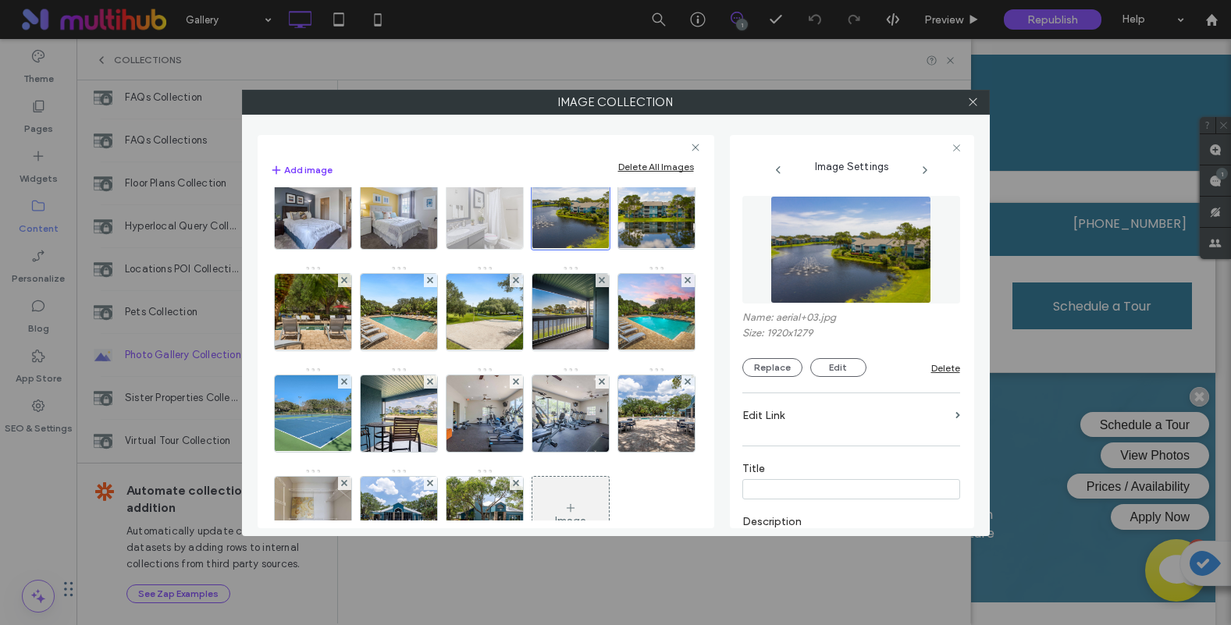
click at [427, 249] on img at bounding box center [484, 211] width 115 height 76
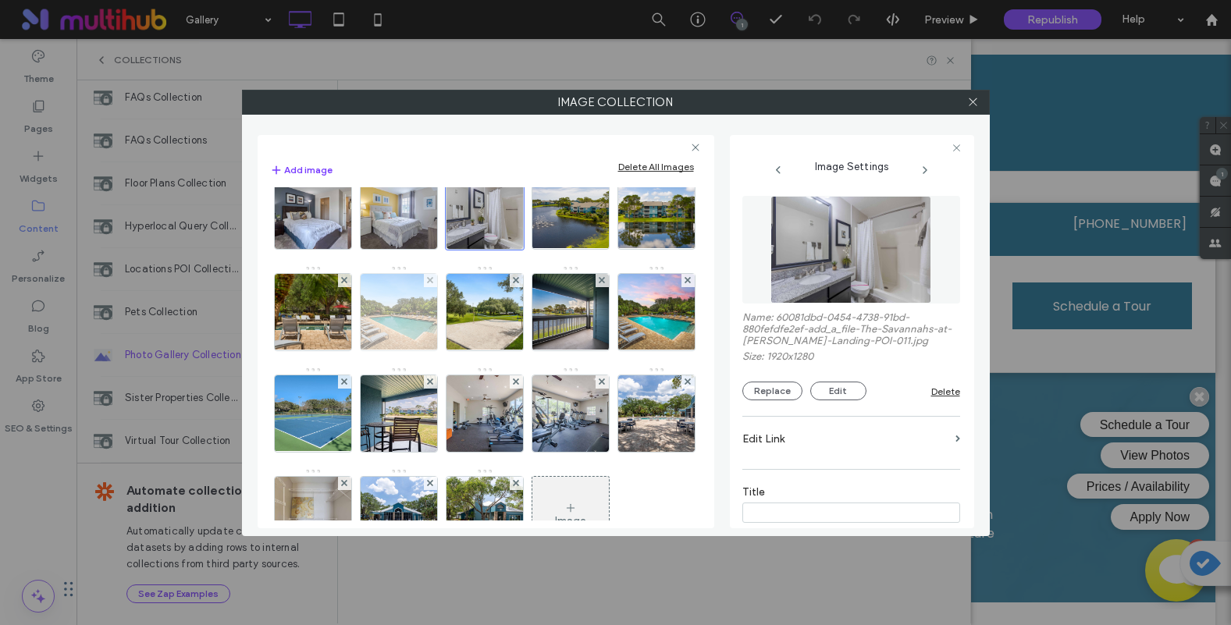
click at [347, 350] on img at bounding box center [398, 312] width 102 height 76
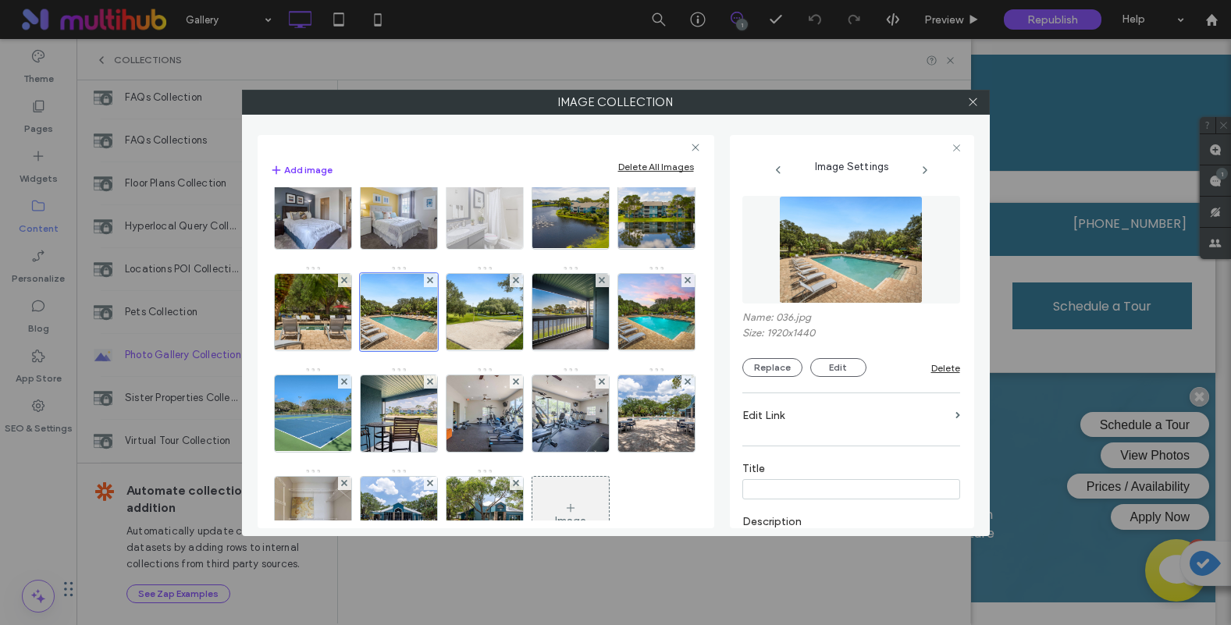
click at [427, 249] on img at bounding box center [484, 211] width 115 height 76
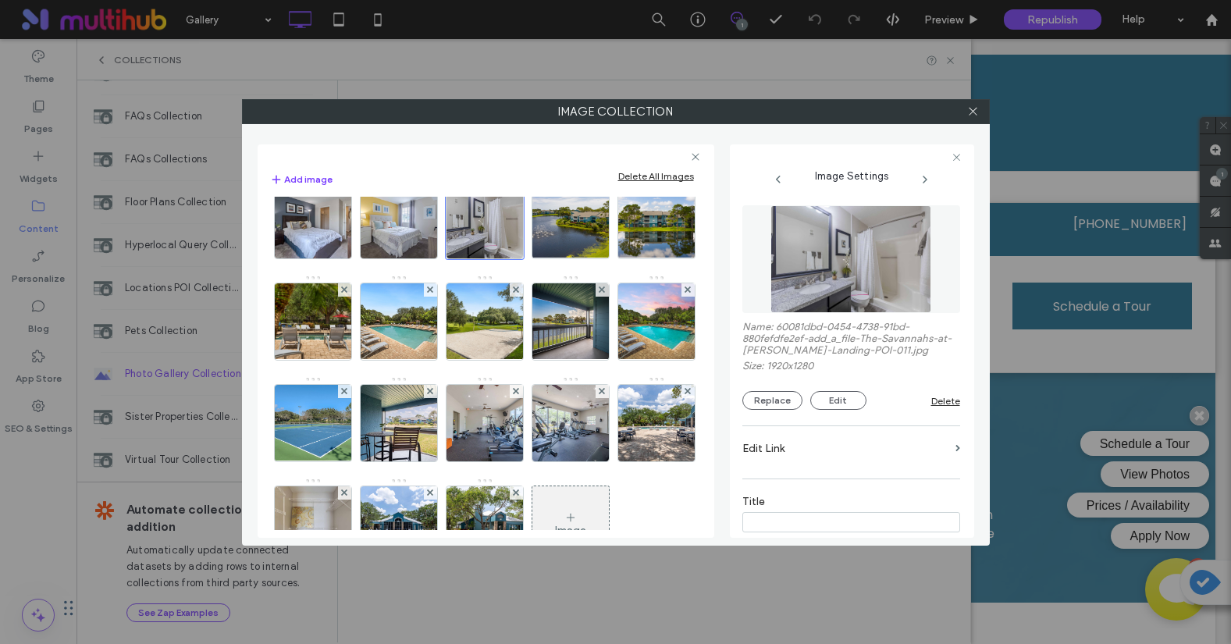
scroll to position [98, 0]
click at [513, 258] on img at bounding box center [570, 220] width 115 height 76
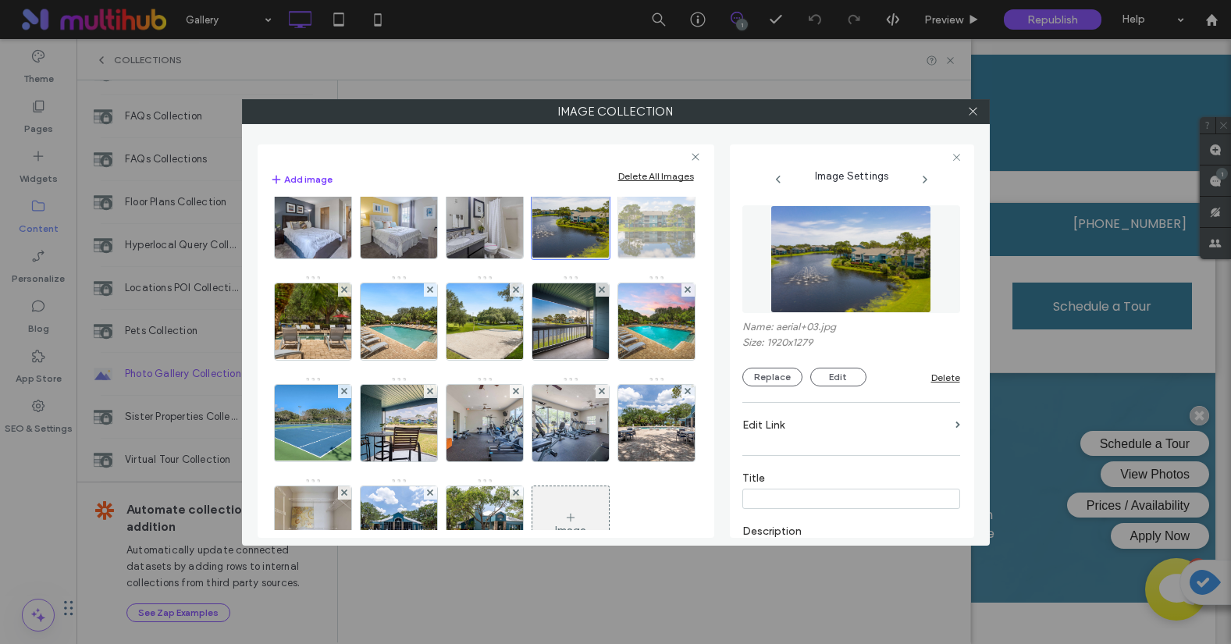
click at [599, 258] on img at bounding box center [656, 220] width 115 height 76
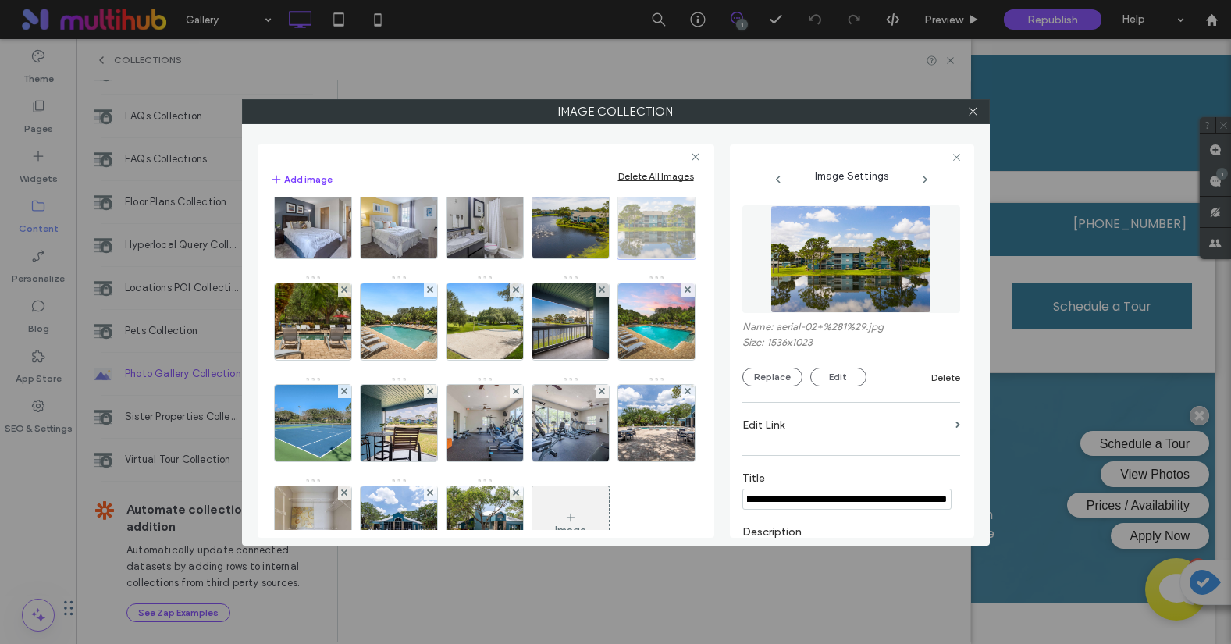
scroll to position [0, 0]
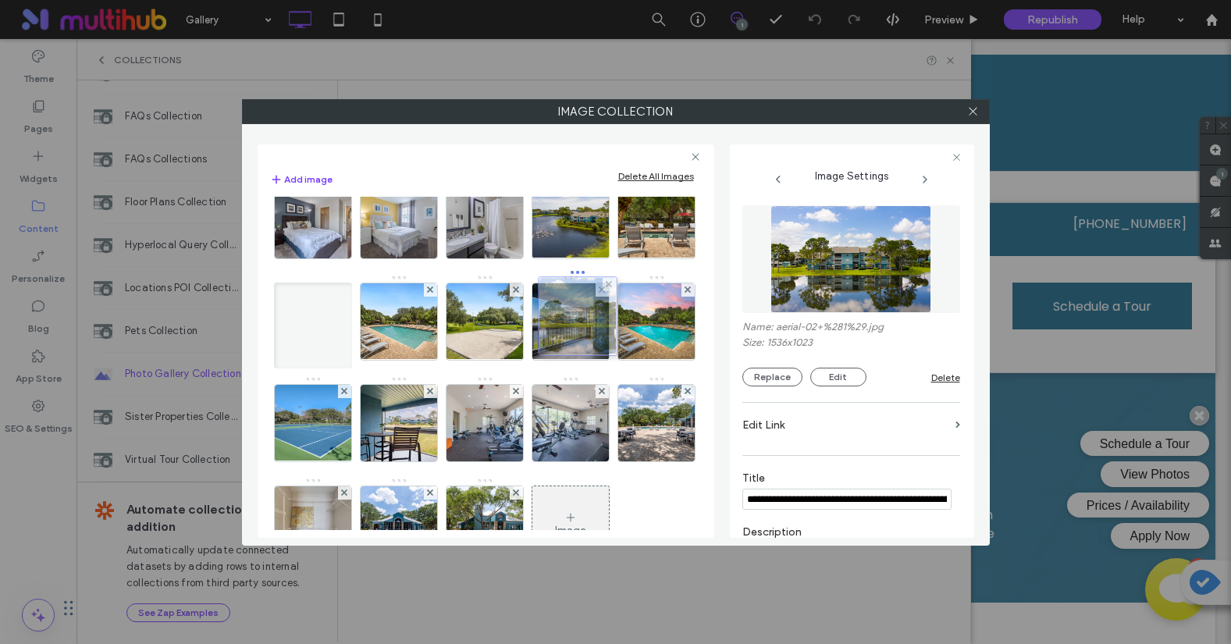
drag, startPoint x: 487, startPoint y: 336, endPoint x: 577, endPoint y: 331, distance: 89.9
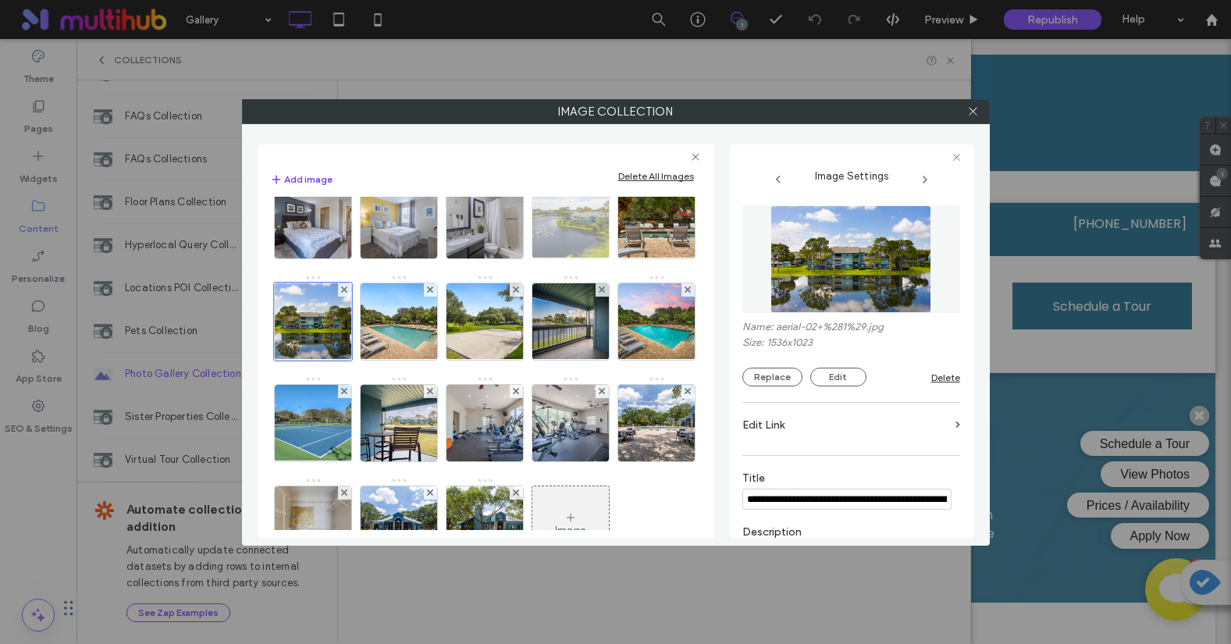
click at [513, 258] on img at bounding box center [570, 220] width 115 height 76
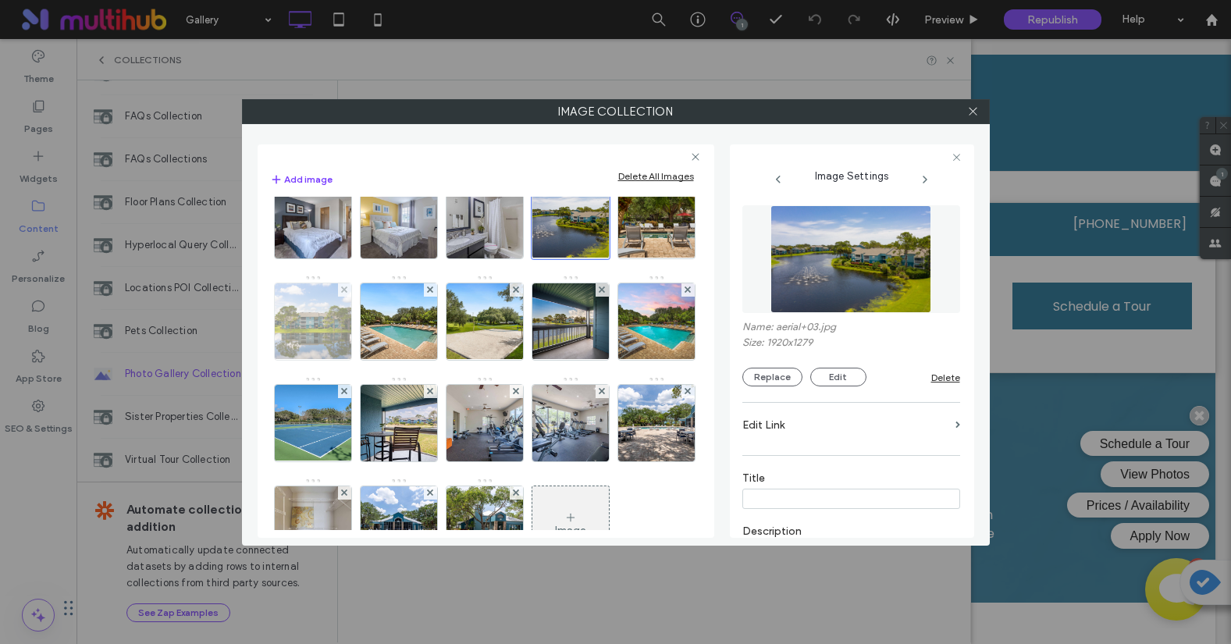
click at [370, 332] on img at bounding box center [312, 321] width 115 height 76
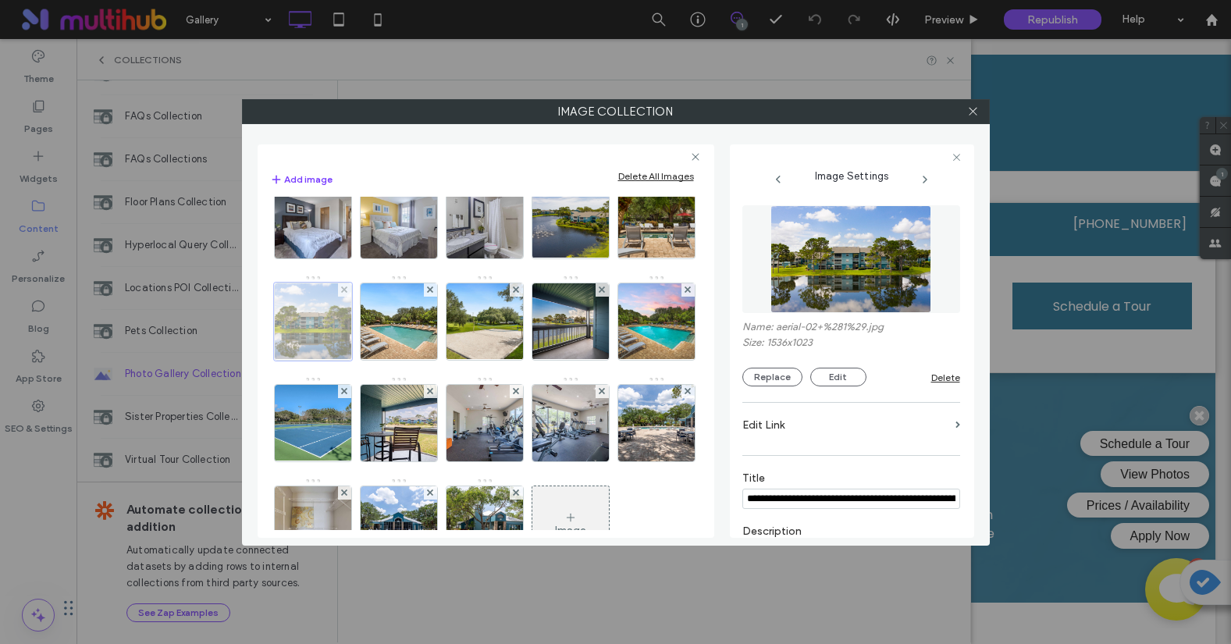
scroll to position [0, 436]
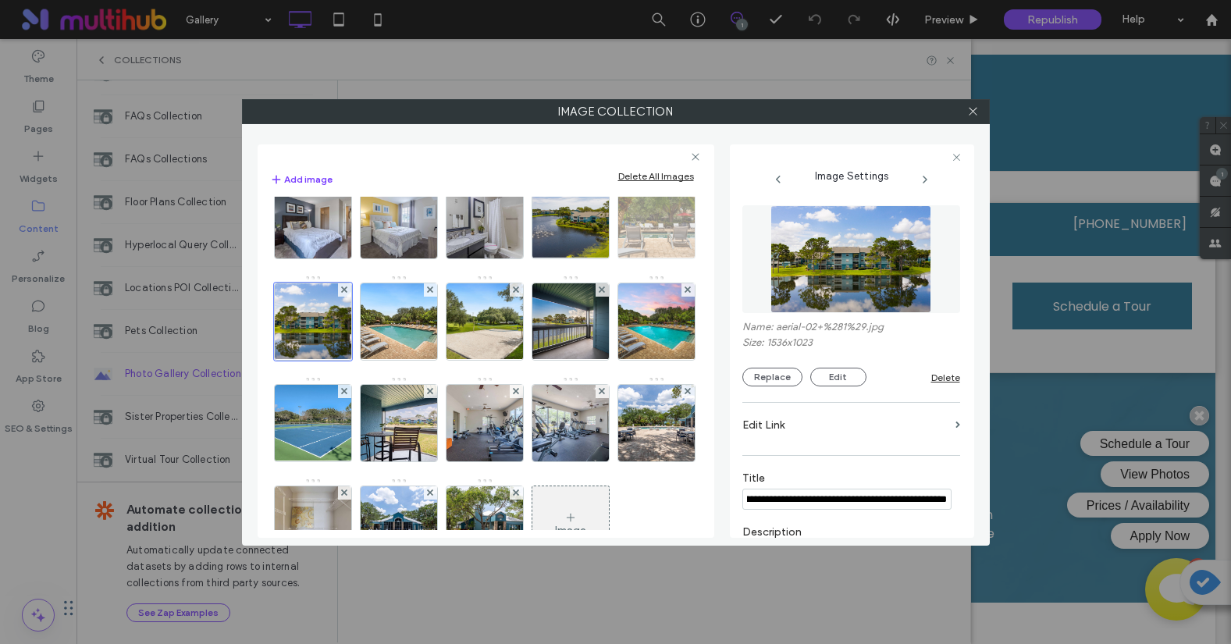
click at [605, 258] on img at bounding box center [655, 220] width 101 height 76
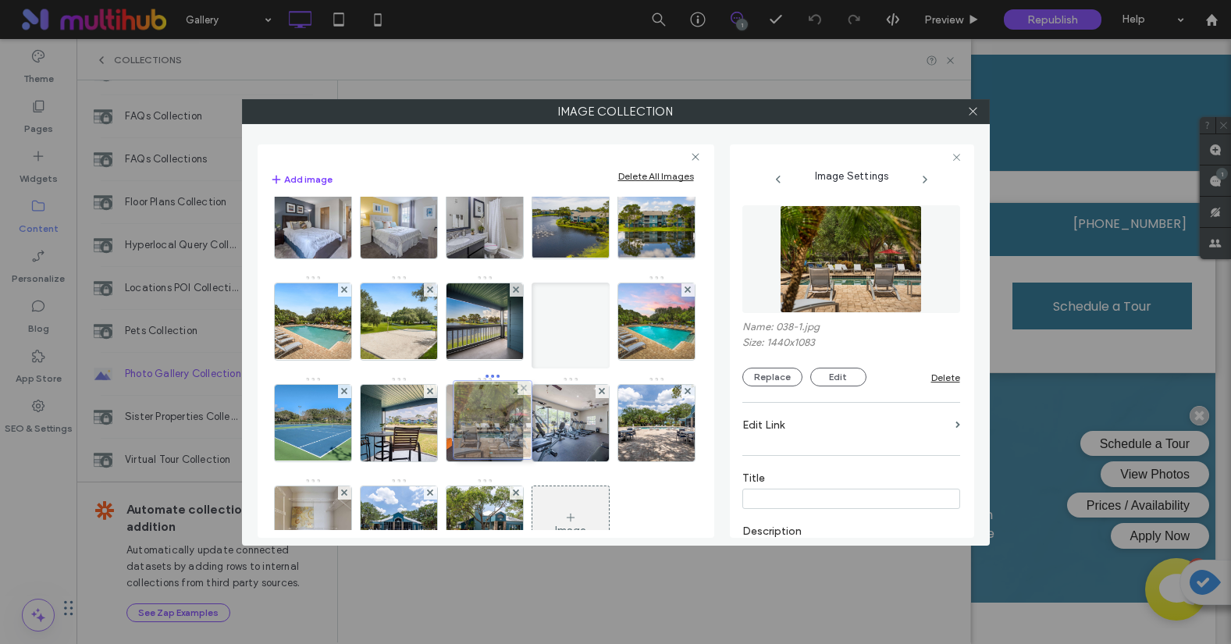
drag, startPoint x: 495, startPoint y: 335, endPoint x: 499, endPoint y: 433, distance: 98.4
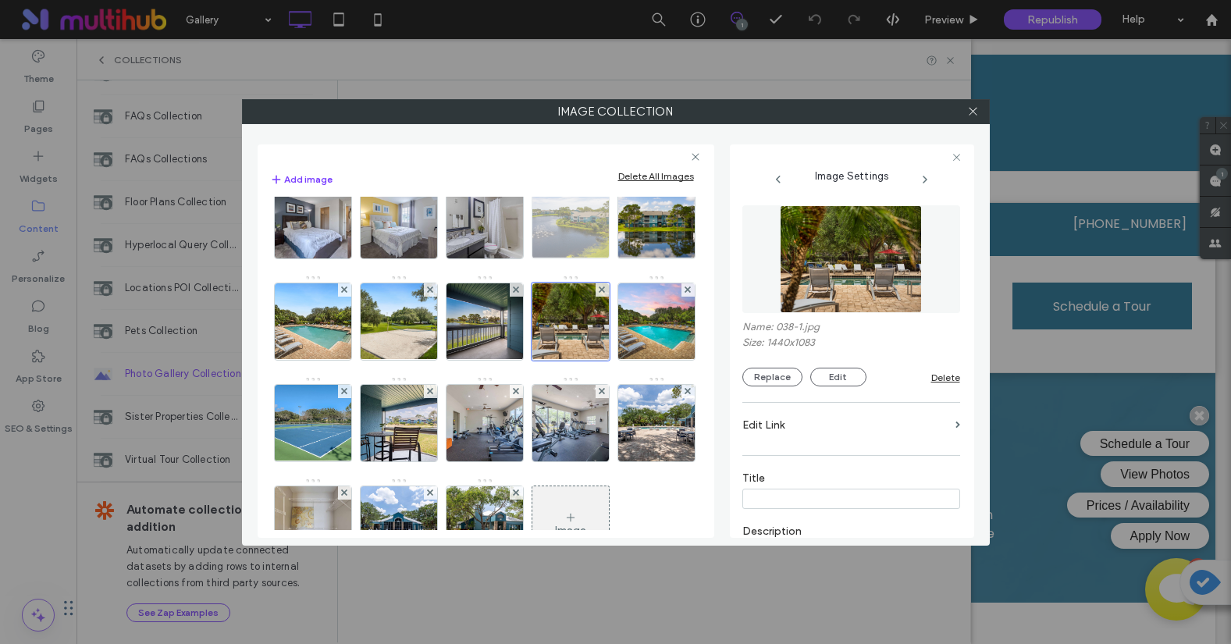
click at [513, 258] on img at bounding box center [570, 220] width 115 height 76
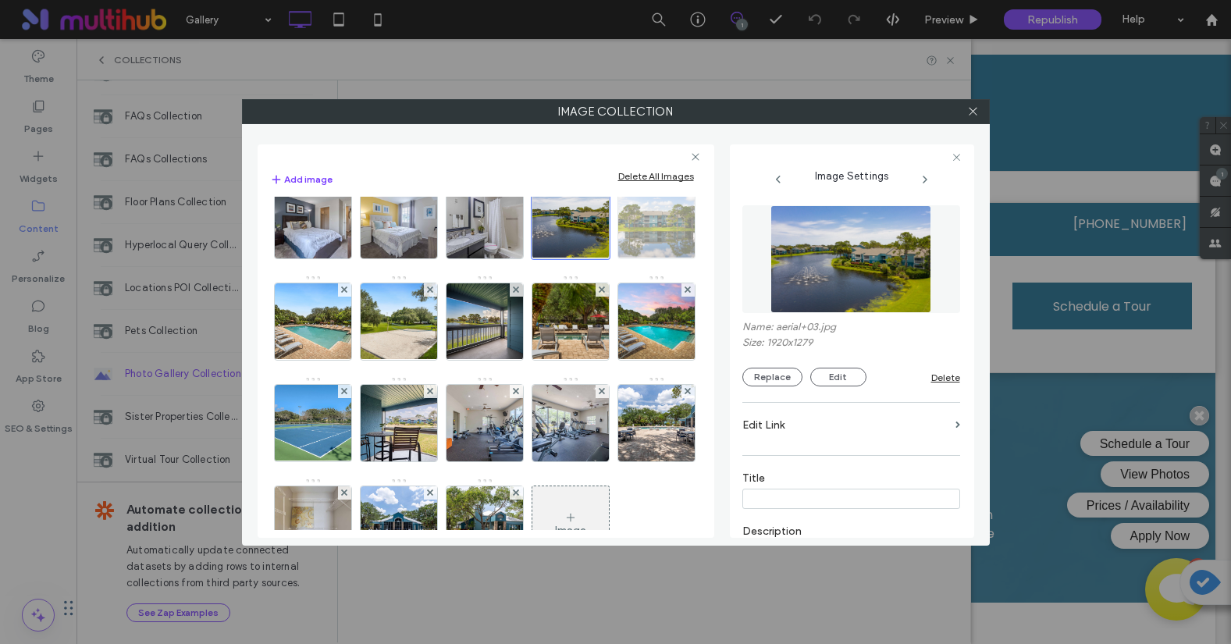
click at [599, 258] on img at bounding box center [656, 220] width 115 height 76
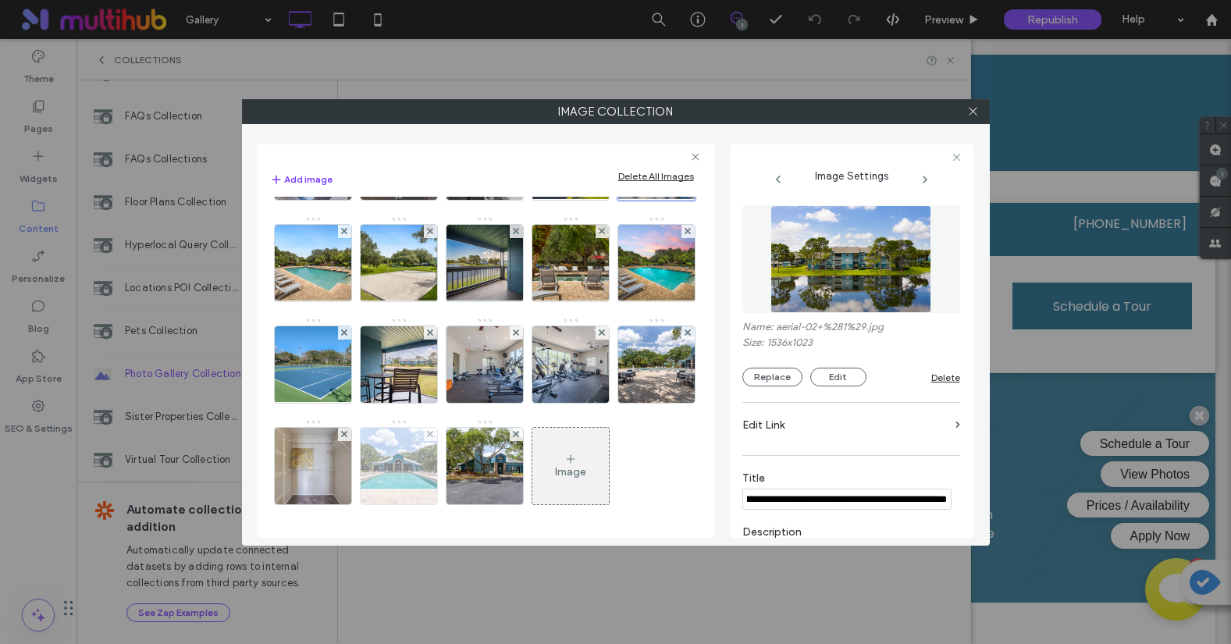
scroll to position [351, 0]
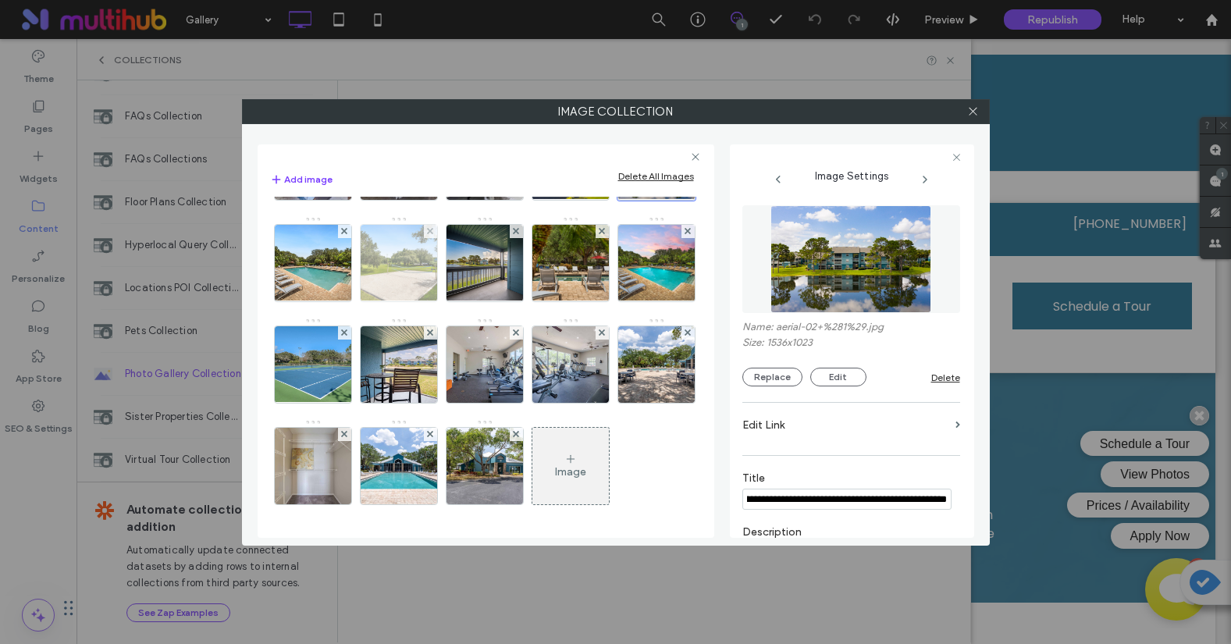
click at [347, 301] on img at bounding box center [398, 263] width 102 height 76
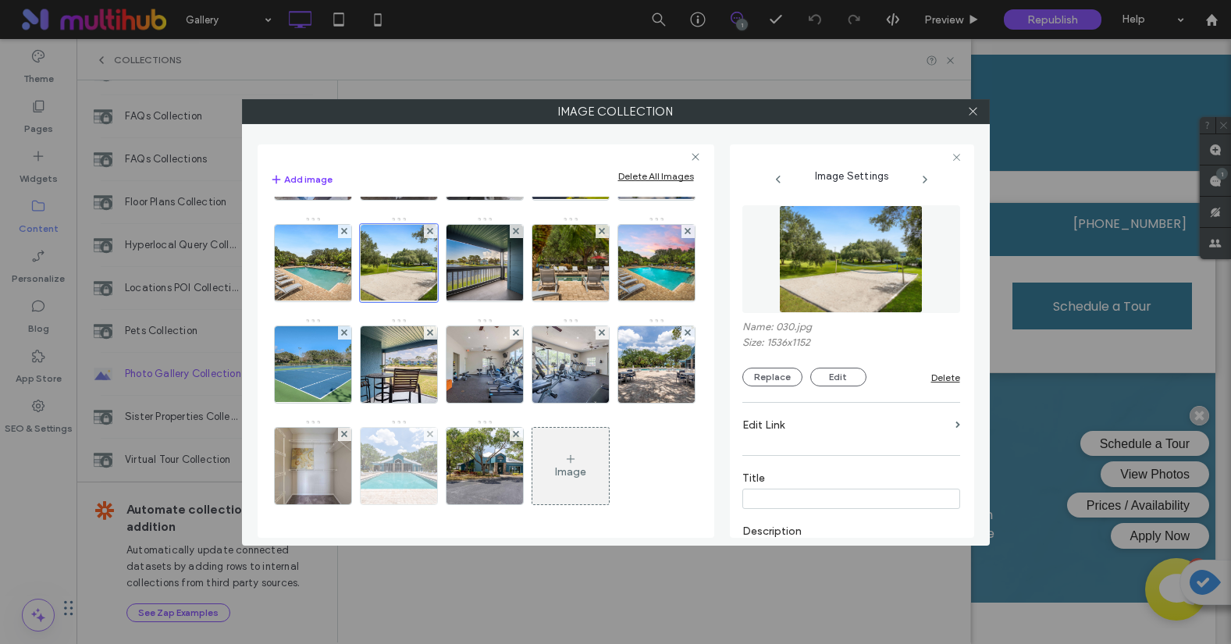
click at [456, 502] on img at bounding box center [398, 466] width 115 height 76
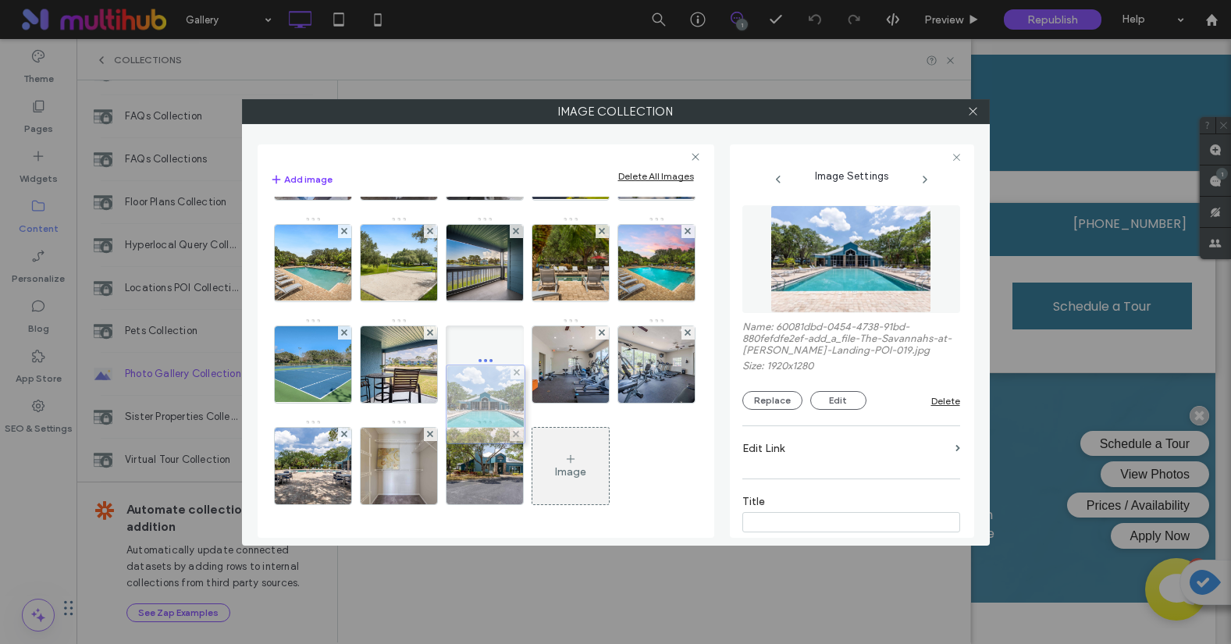
drag, startPoint x: 480, startPoint y: 502, endPoint x: 478, endPoint y: 309, distance: 192.8
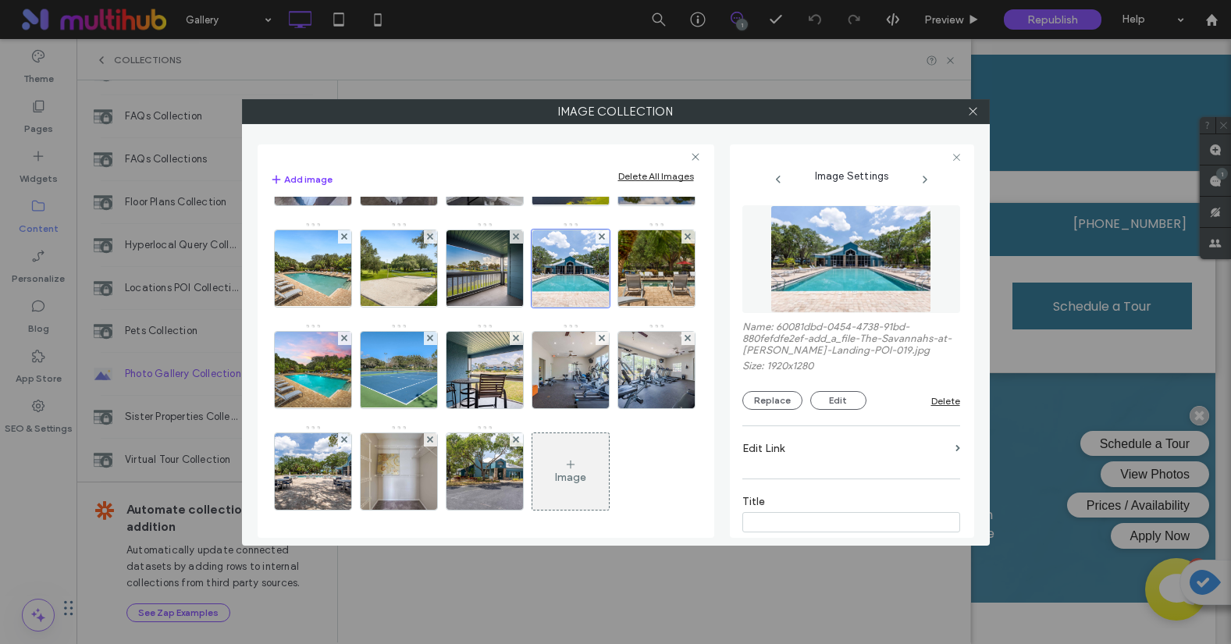
scroll to position [234, 0]
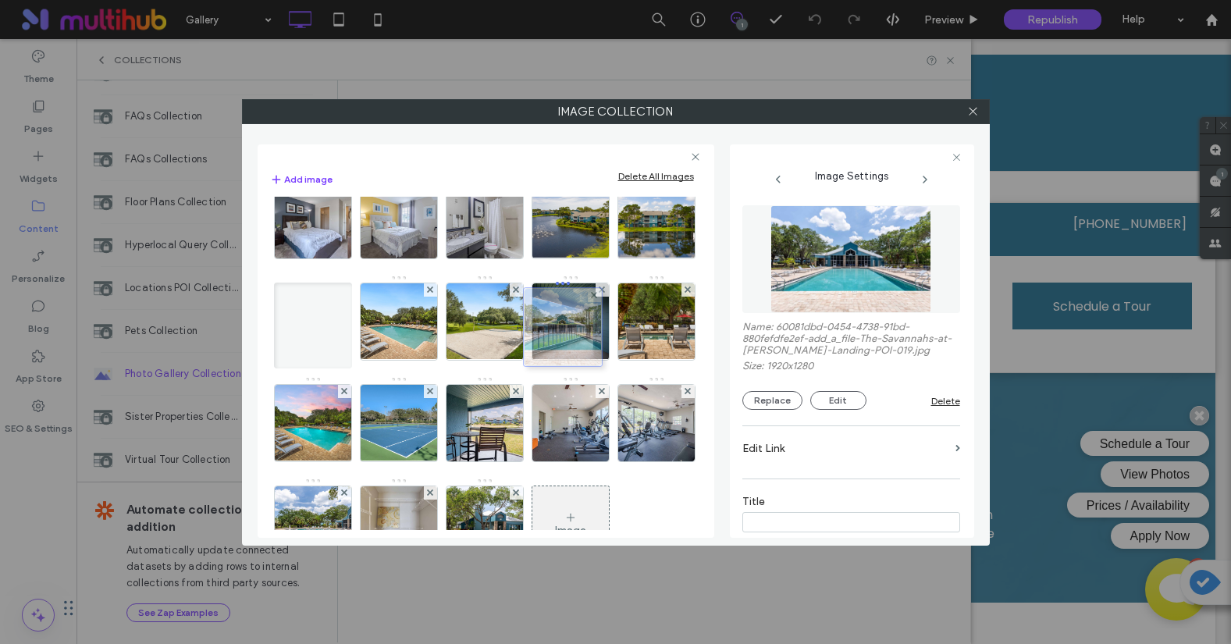
drag, startPoint x: 501, startPoint y: 422, endPoint x: 575, endPoint y: 326, distance: 121.3
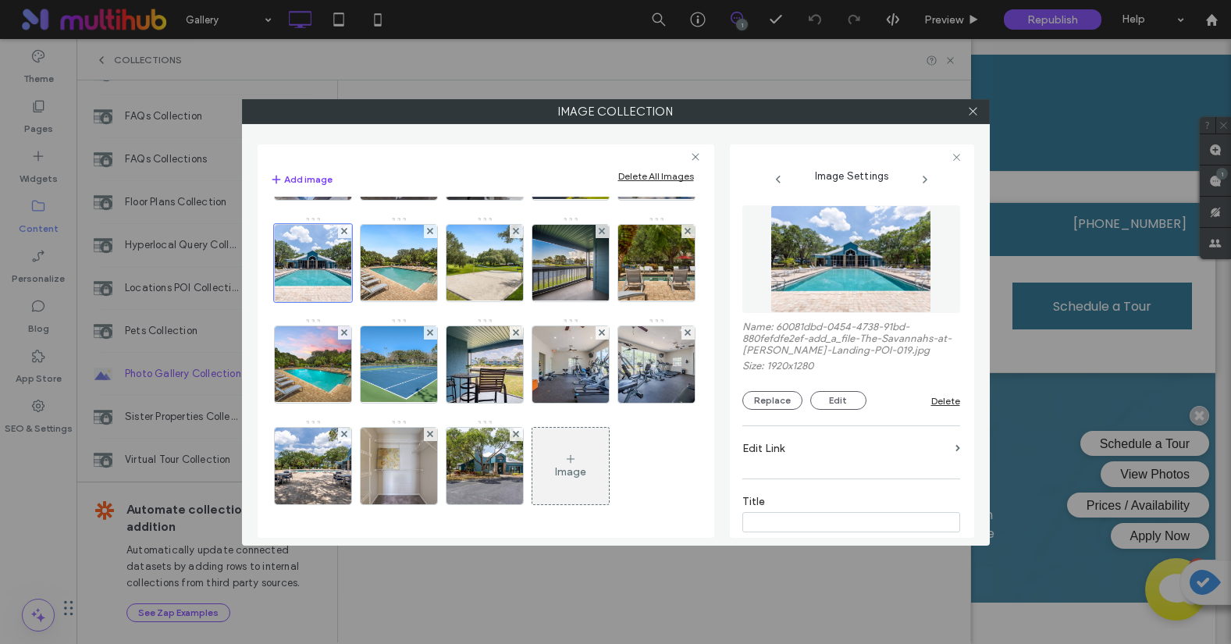
scroll to position [351, 0]
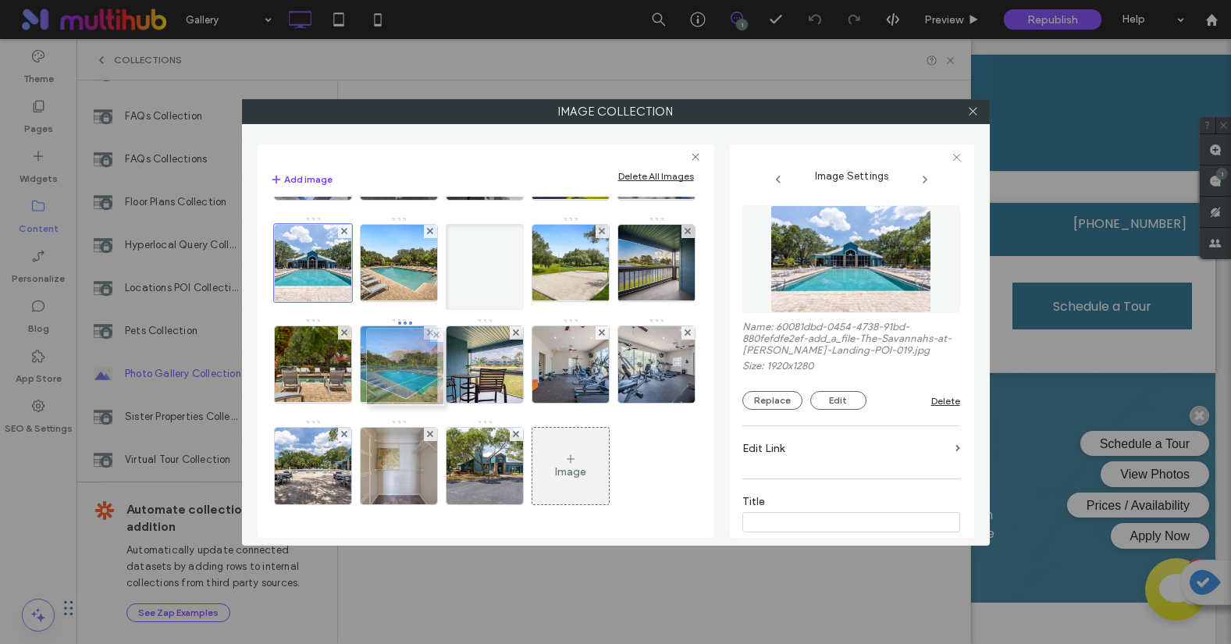
drag, startPoint x: 327, startPoint y: 402, endPoint x: 409, endPoint y: 314, distance: 120.4
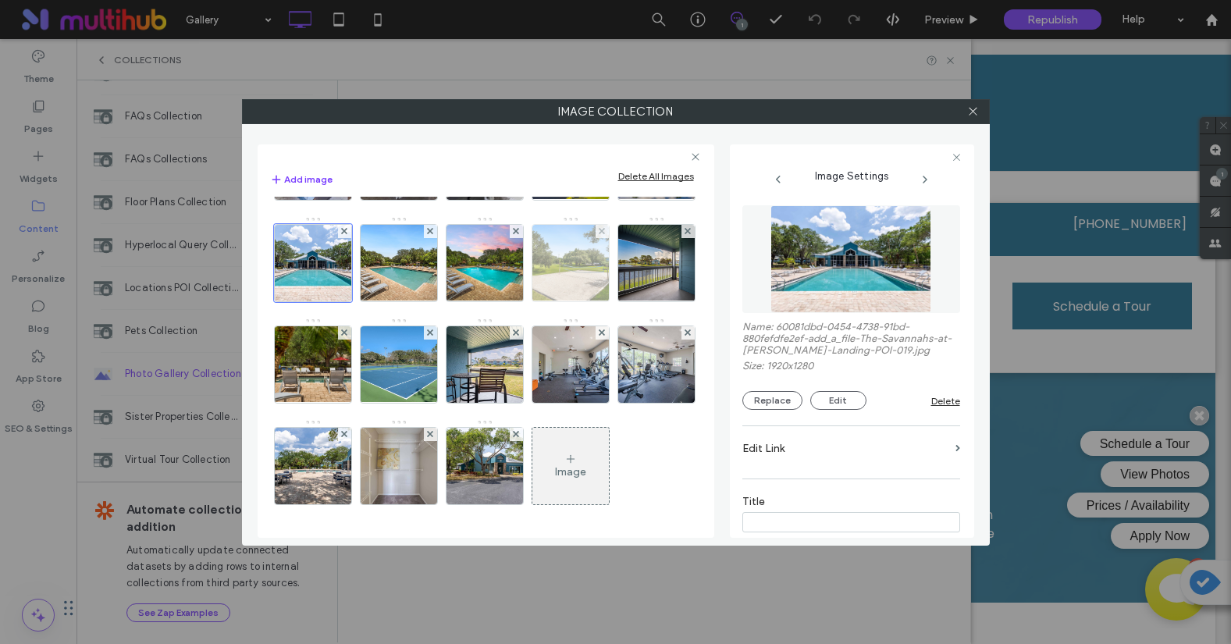
click at [519, 301] on img at bounding box center [570, 263] width 102 height 76
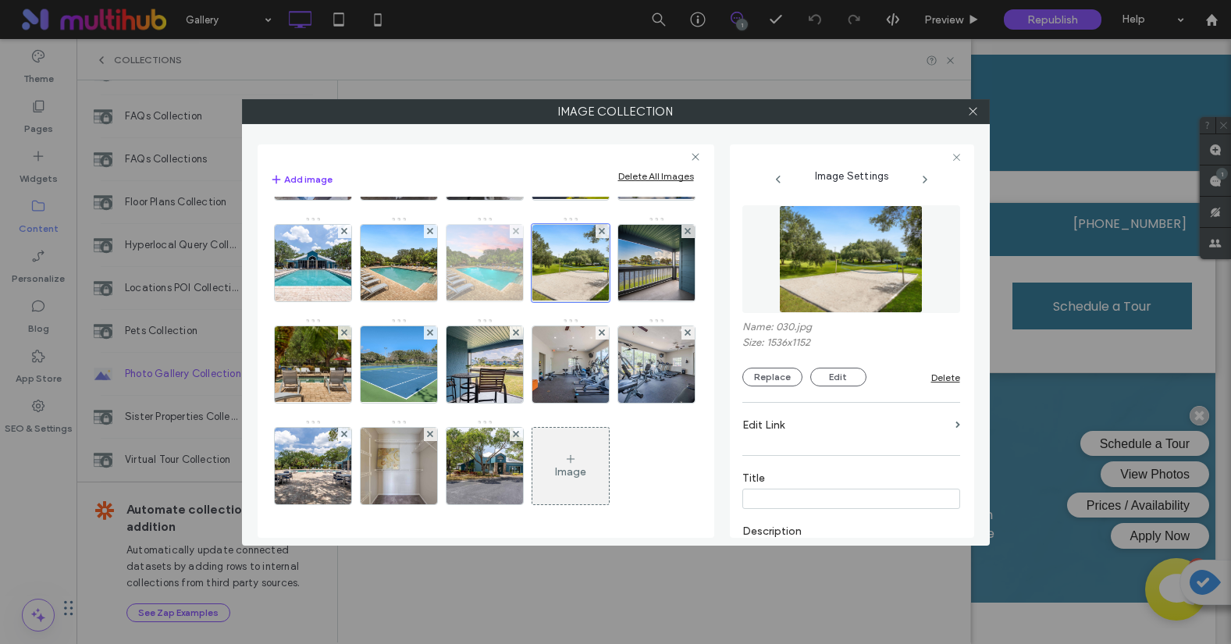
click at [433, 301] on img at bounding box center [484, 263] width 102 height 76
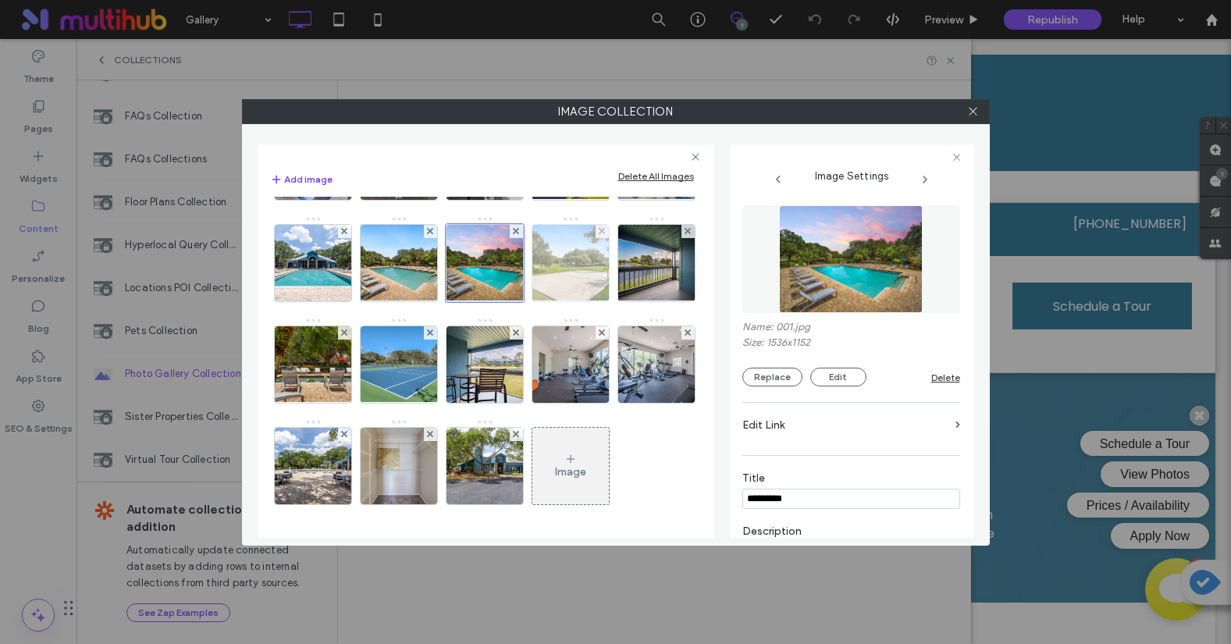
click at [519, 301] on img at bounding box center [570, 263] width 102 height 76
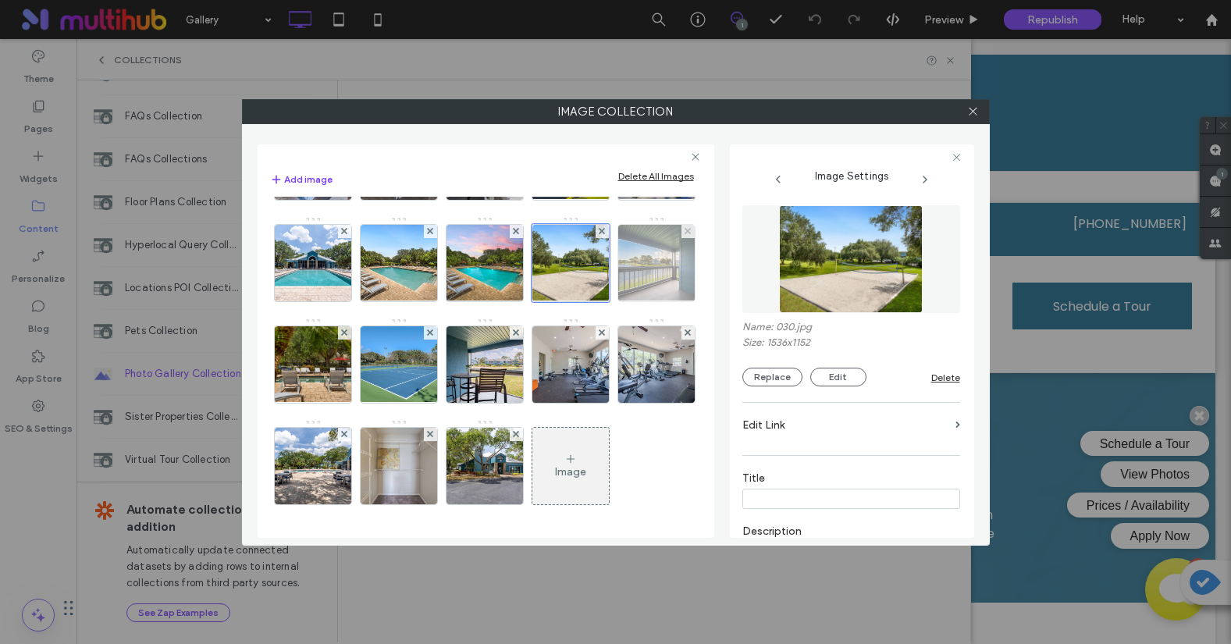
click at [605, 301] on img at bounding box center [656, 263] width 102 height 76
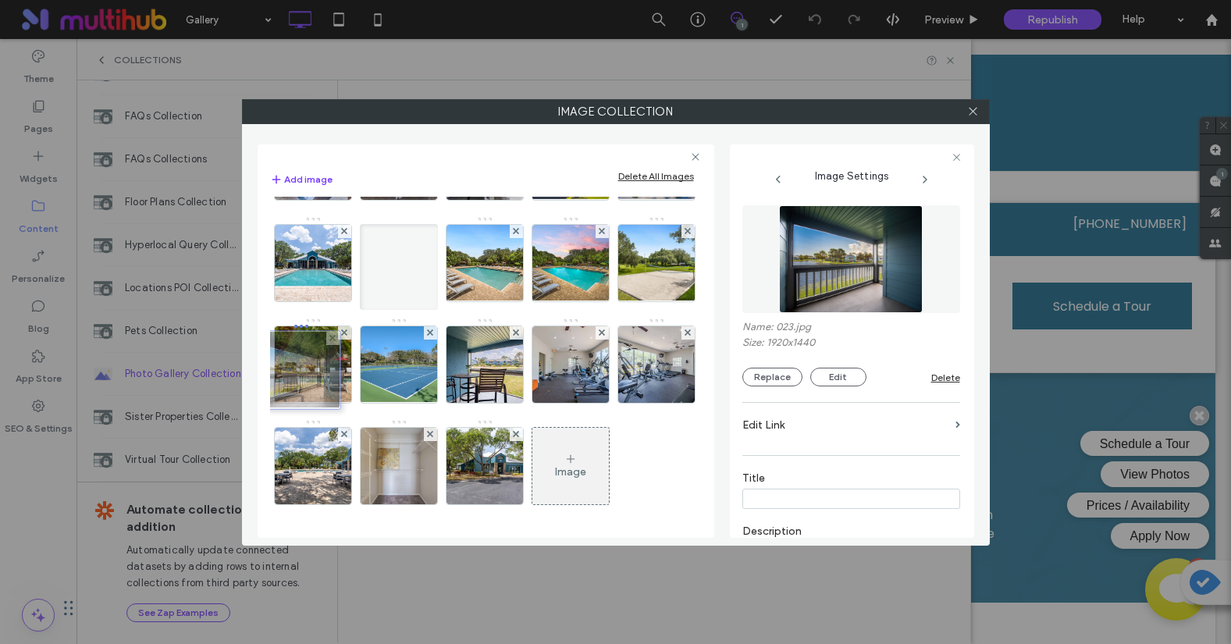
drag, startPoint x: 575, startPoint y: 317, endPoint x: 305, endPoint y: 322, distance: 270.1
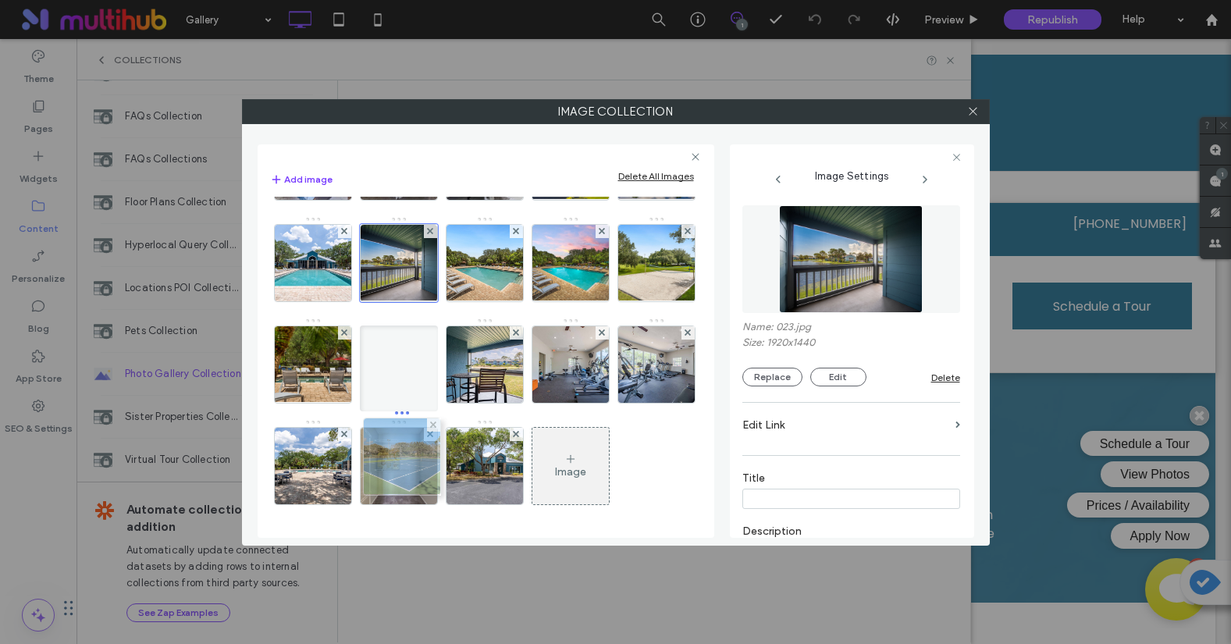
drag, startPoint x: 403, startPoint y: 424, endPoint x: 403, endPoint y: 415, distance: 8.6
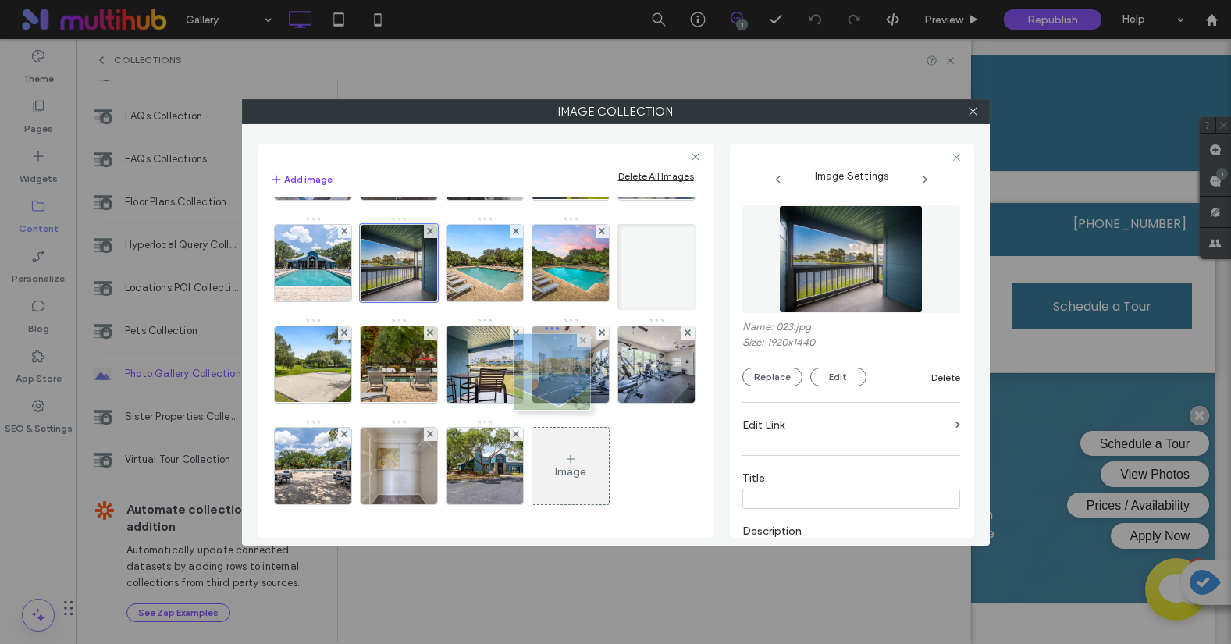
drag, startPoint x: 400, startPoint y: 436, endPoint x: 564, endPoint y: 336, distance: 192.0
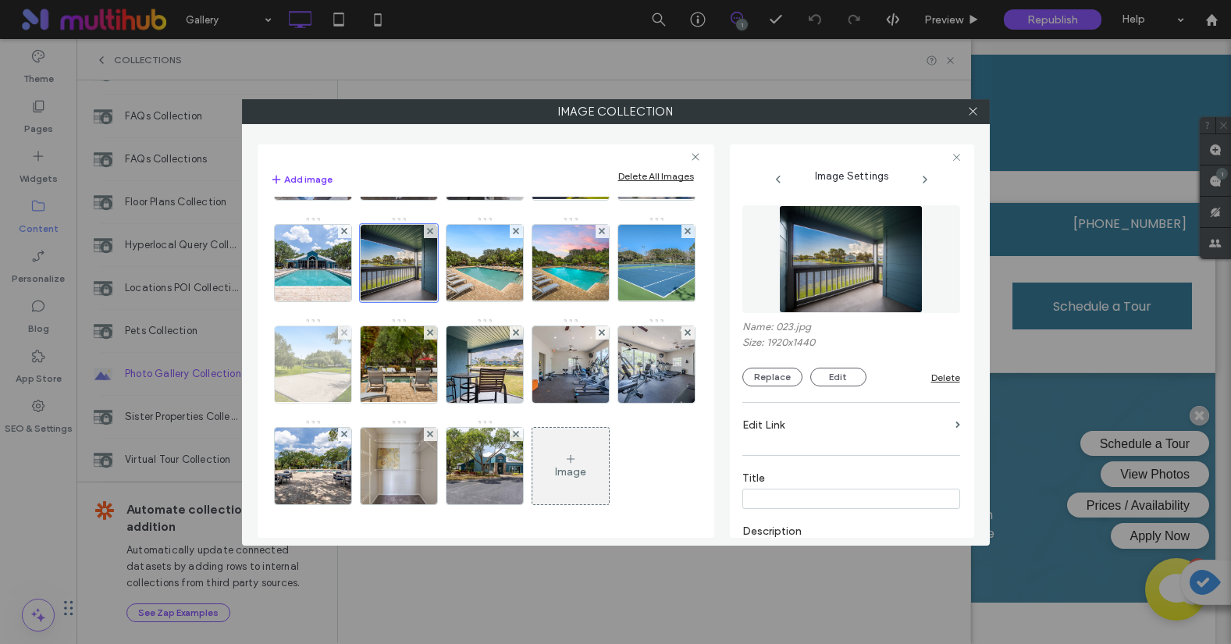
click at [302, 403] on img at bounding box center [312, 364] width 102 height 76
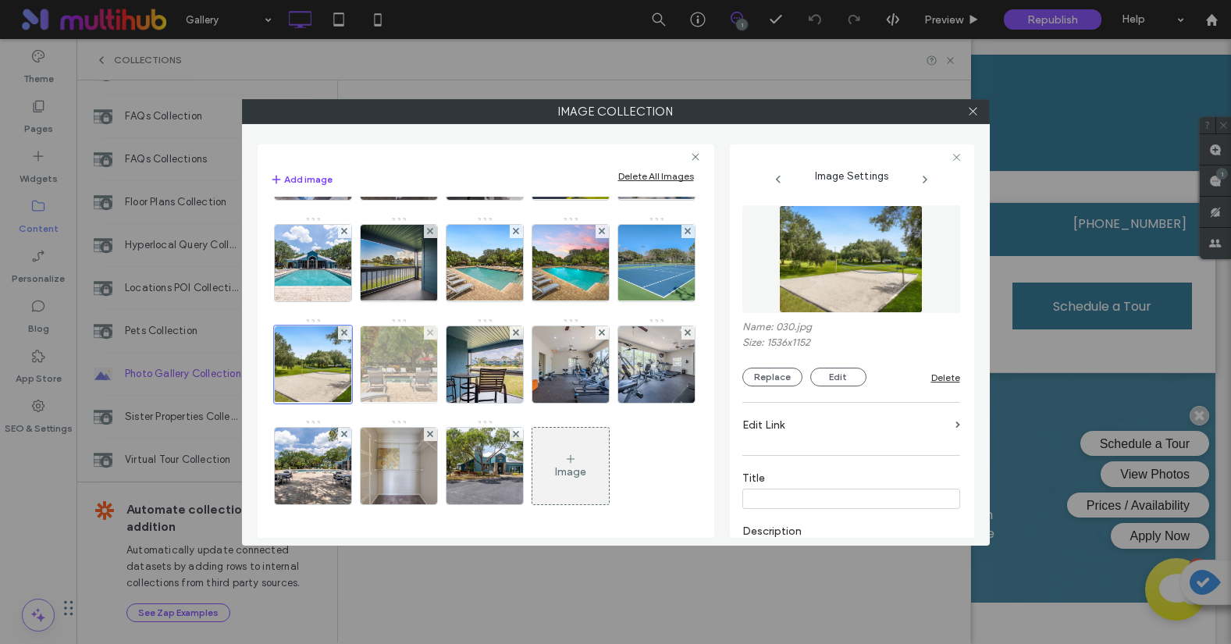
click at [407, 403] on img at bounding box center [397, 364] width 101 height 76
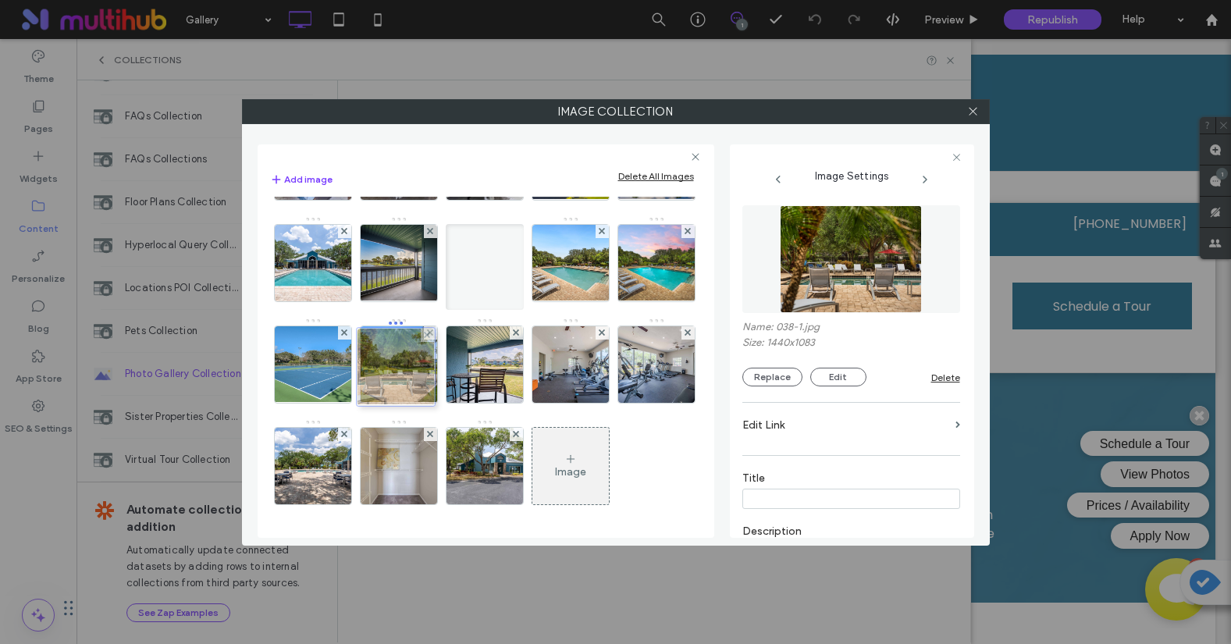
drag, startPoint x: 407, startPoint y: 425, endPoint x: 400, endPoint y: 326, distance: 100.2
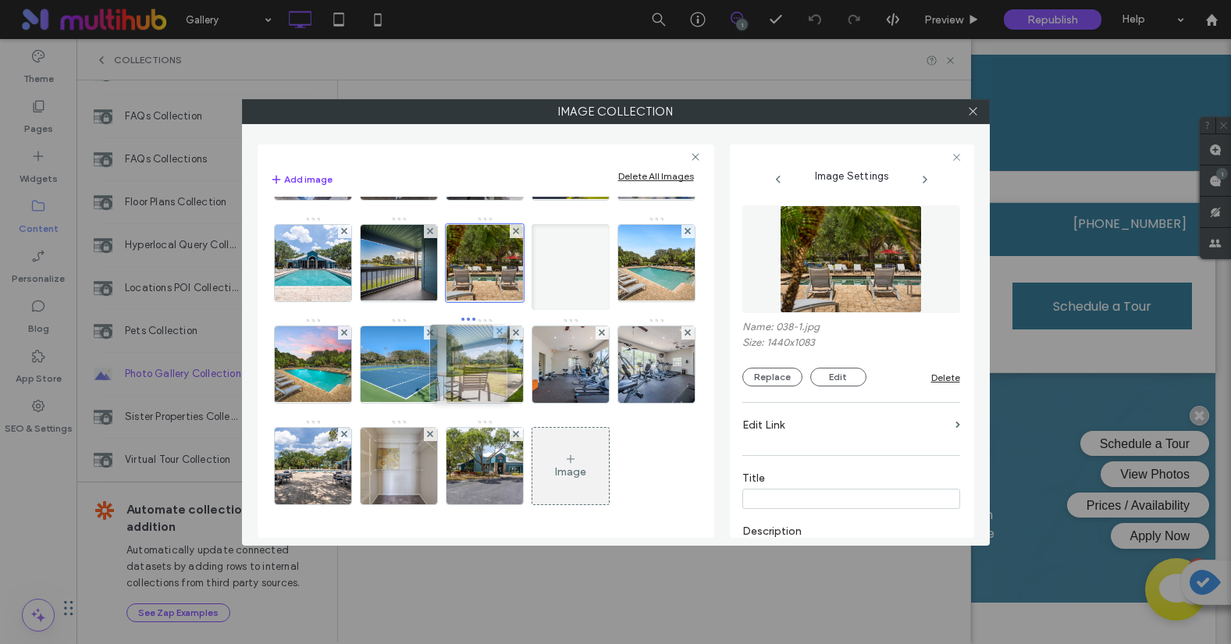
drag, startPoint x: 485, startPoint y: 436, endPoint x: 465, endPoint y: 333, distance: 104.9
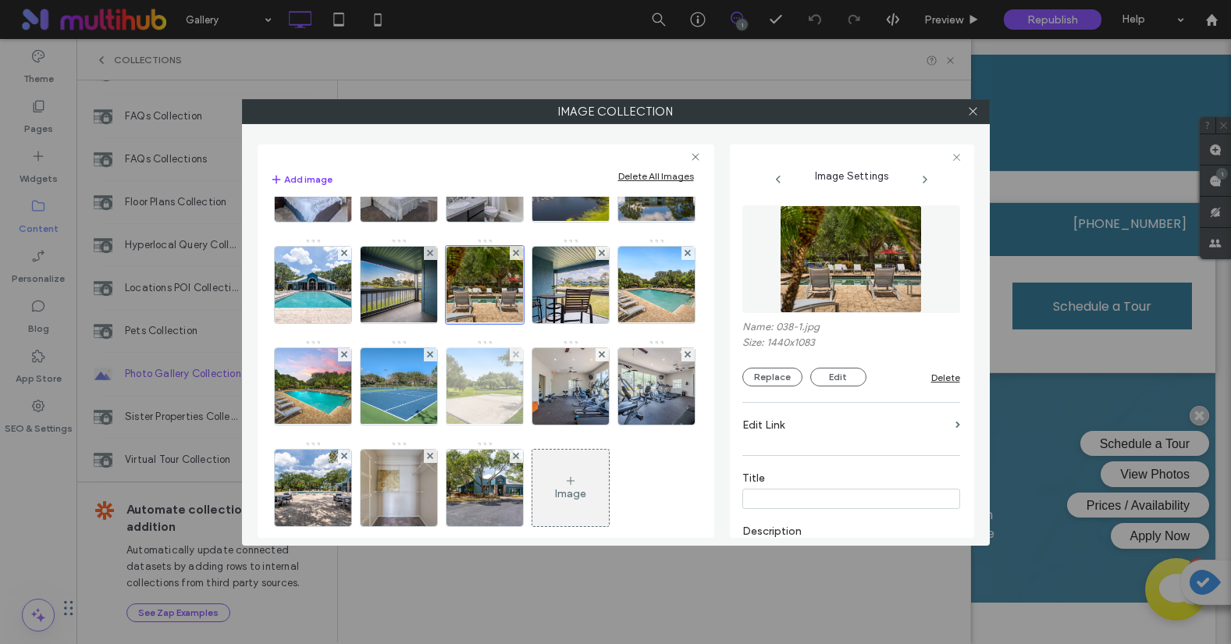
scroll to position [234, 0]
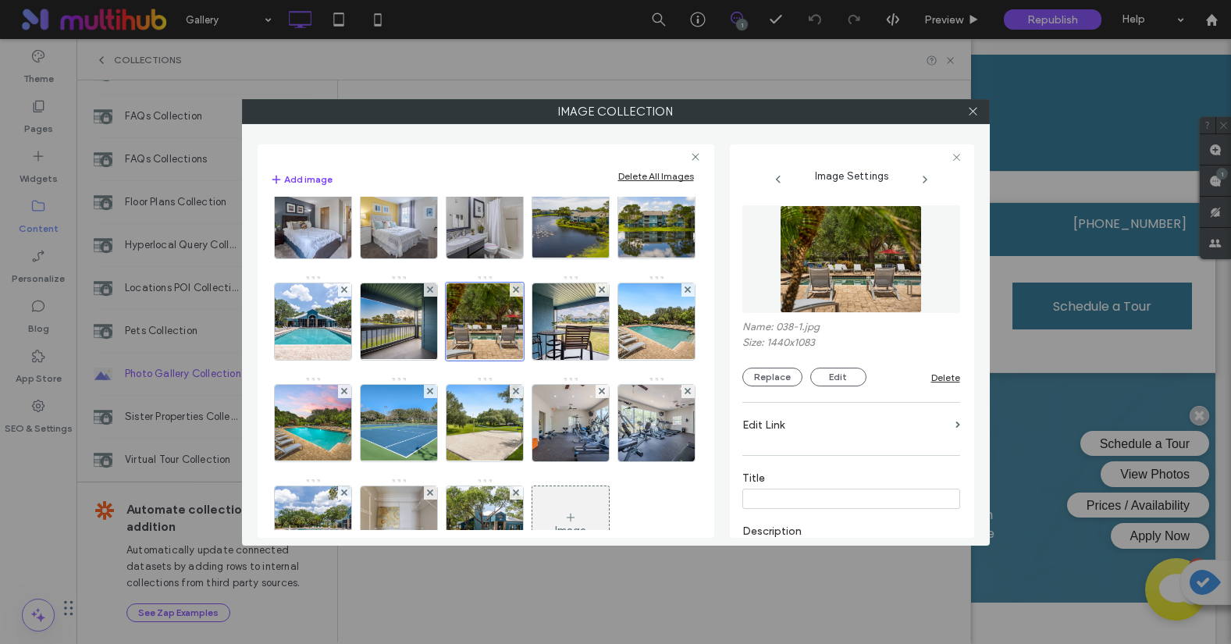
click at [260, 436] on div "Add image Delete All Images Image" at bounding box center [486, 340] width 457 height 393
click at [347, 360] on img at bounding box center [398, 321] width 102 height 76
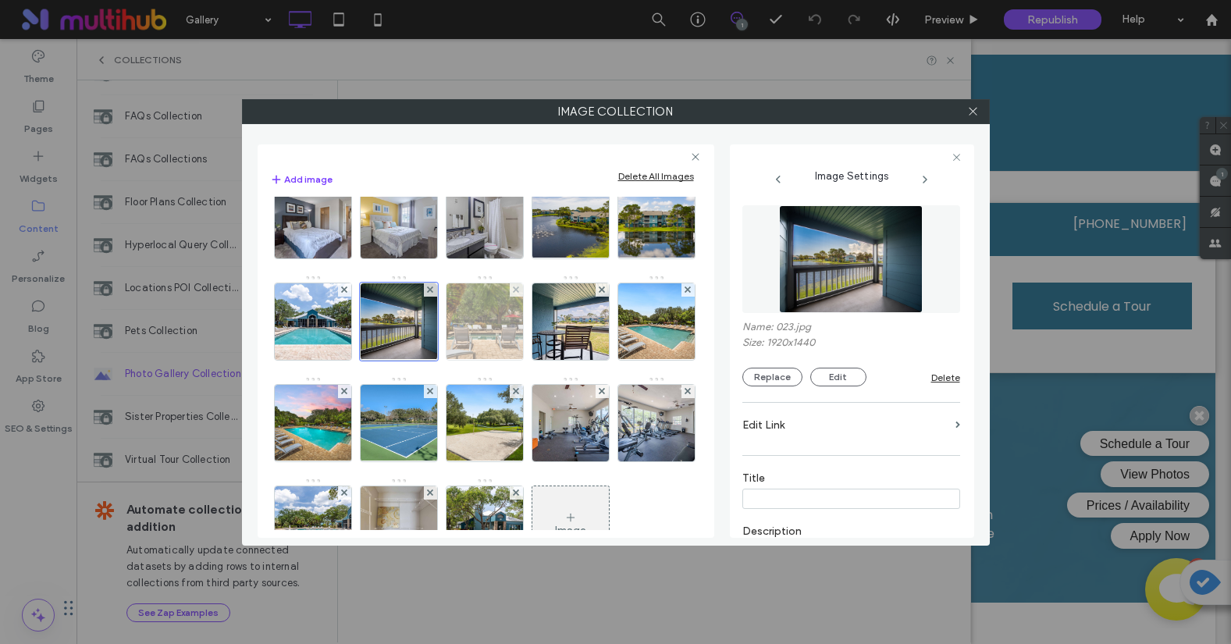
click at [433, 360] on img at bounding box center [483, 321] width 101 height 76
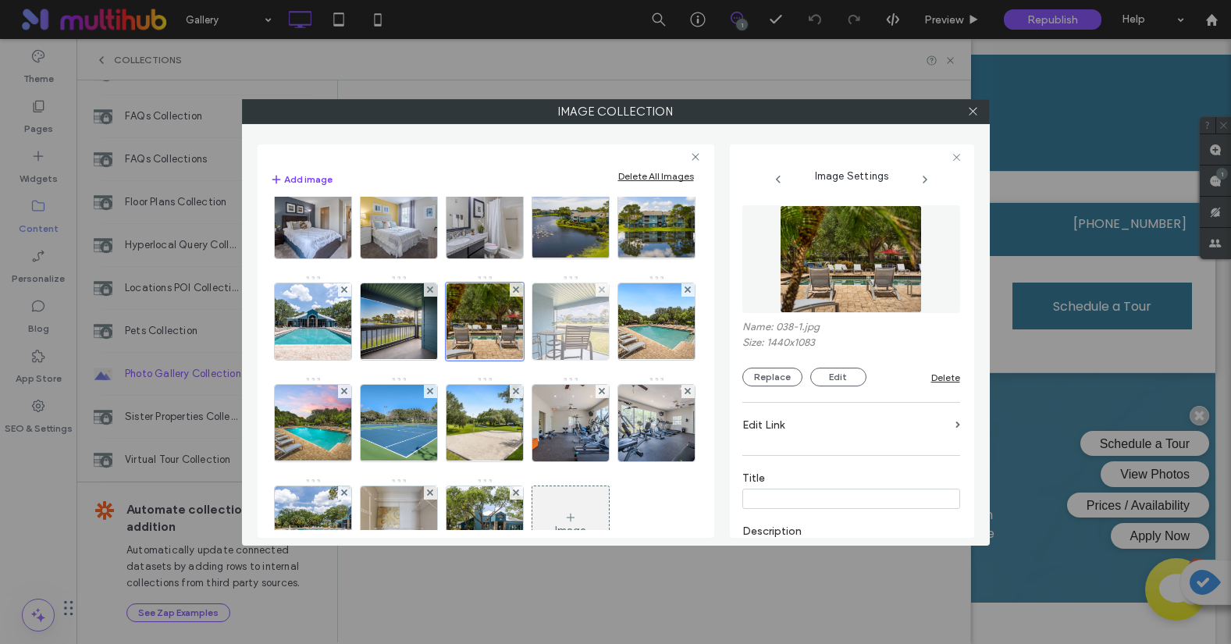
click at [513, 360] on img at bounding box center [570, 321] width 115 height 76
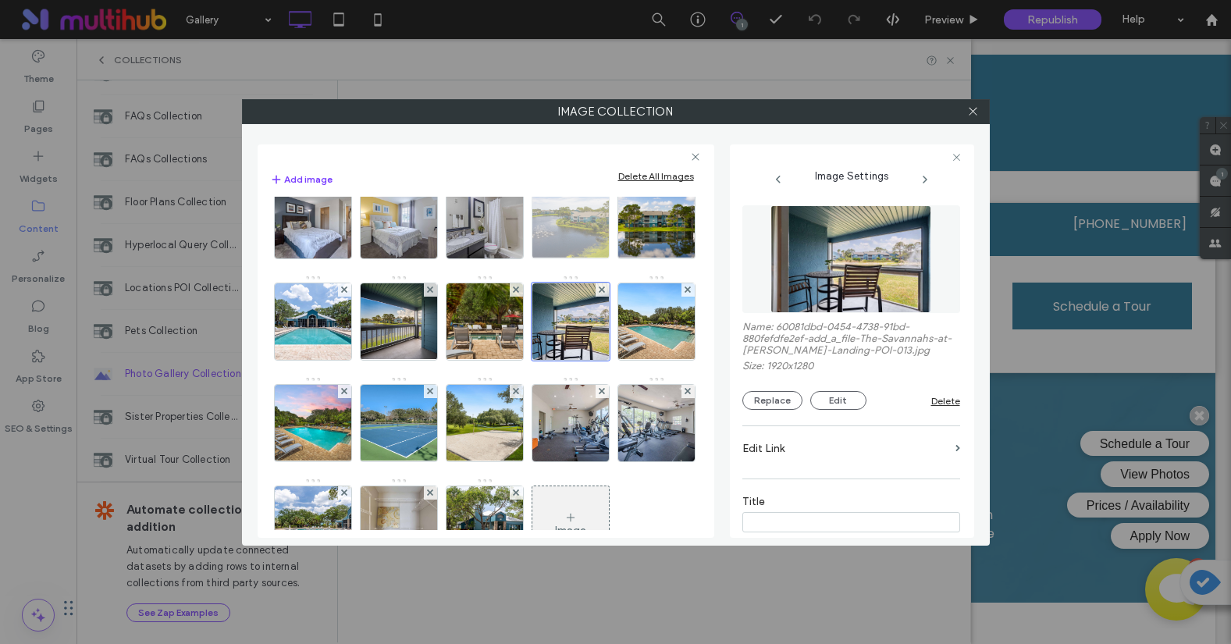
click at [513, 258] on img at bounding box center [570, 220] width 115 height 76
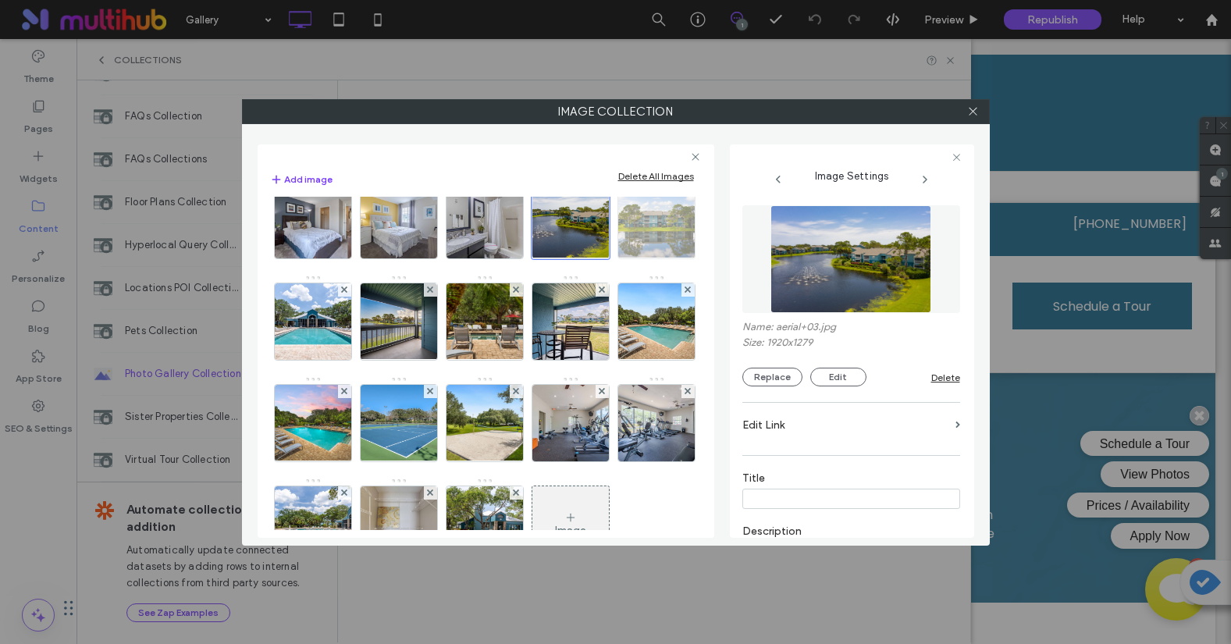
click at [599, 258] on img at bounding box center [656, 220] width 115 height 76
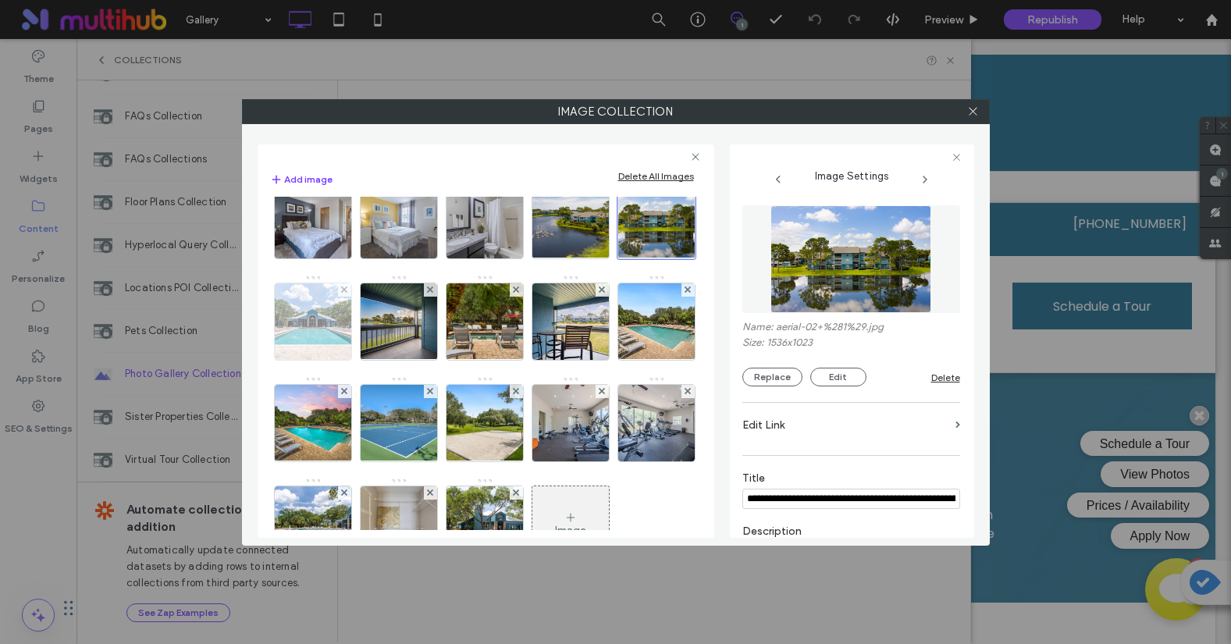
scroll to position [0, 0]
click at [370, 332] on img at bounding box center [312, 321] width 115 height 76
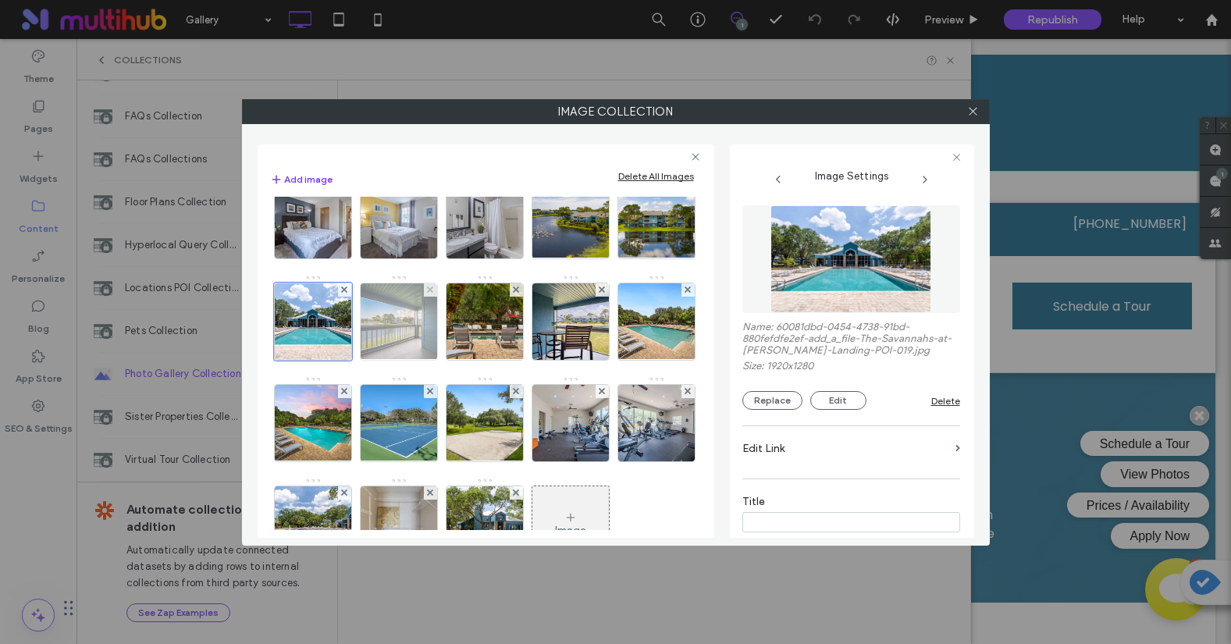
click at [347, 360] on img at bounding box center [398, 321] width 102 height 76
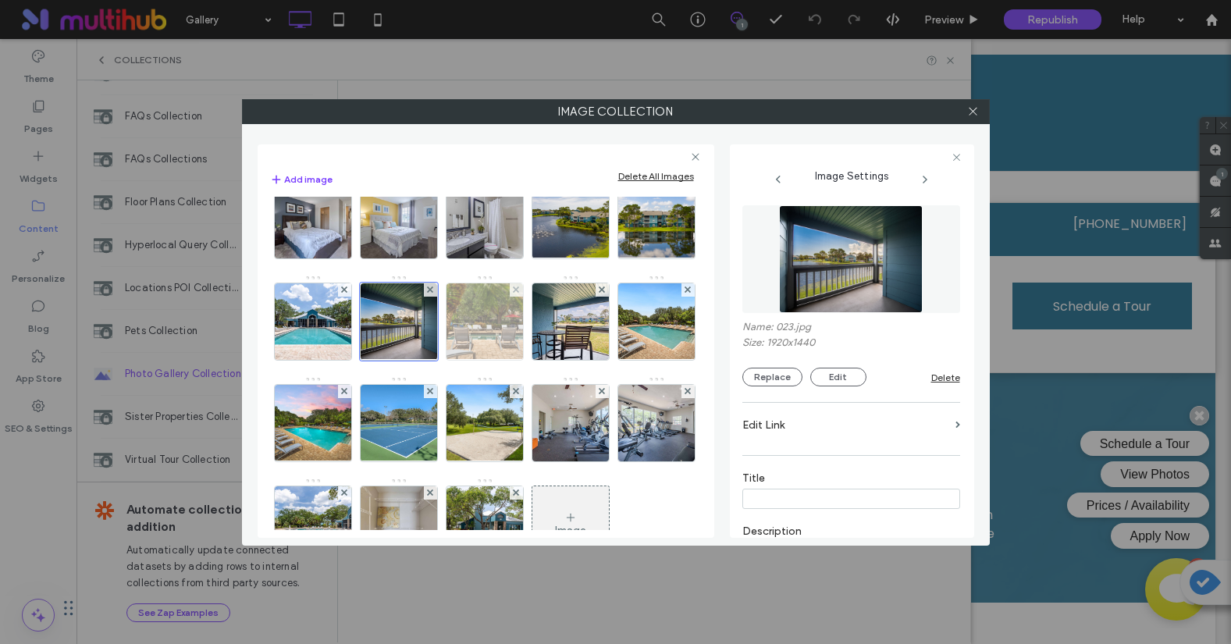
click at [433, 360] on img at bounding box center [483, 321] width 101 height 76
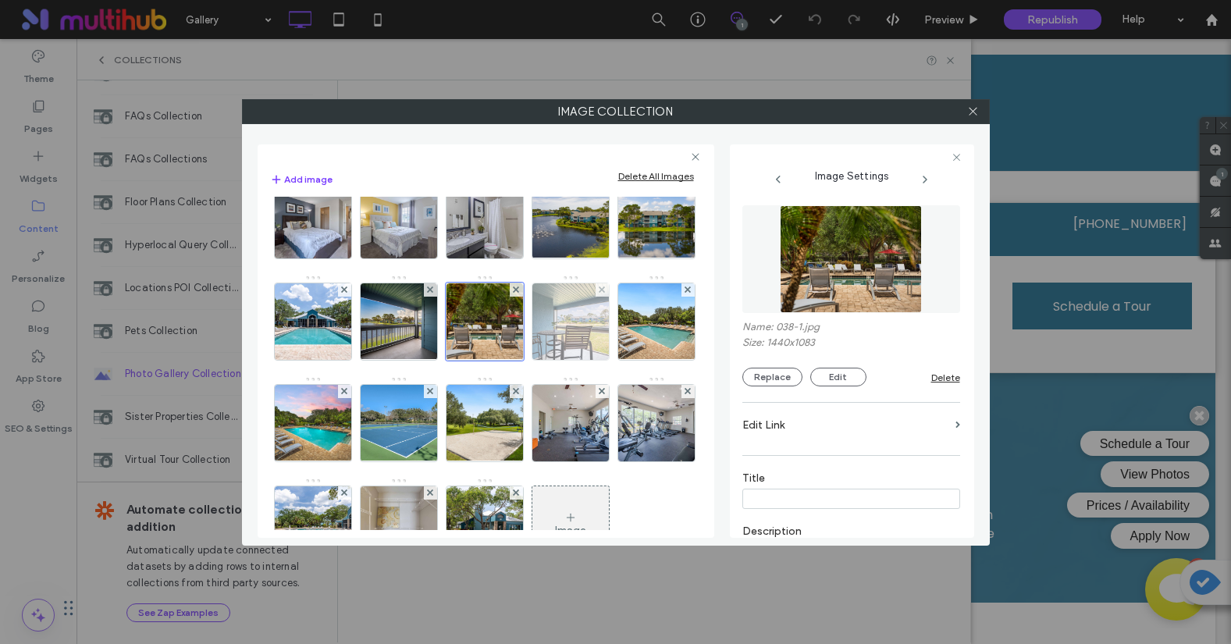
click at [513, 360] on img at bounding box center [570, 321] width 115 height 76
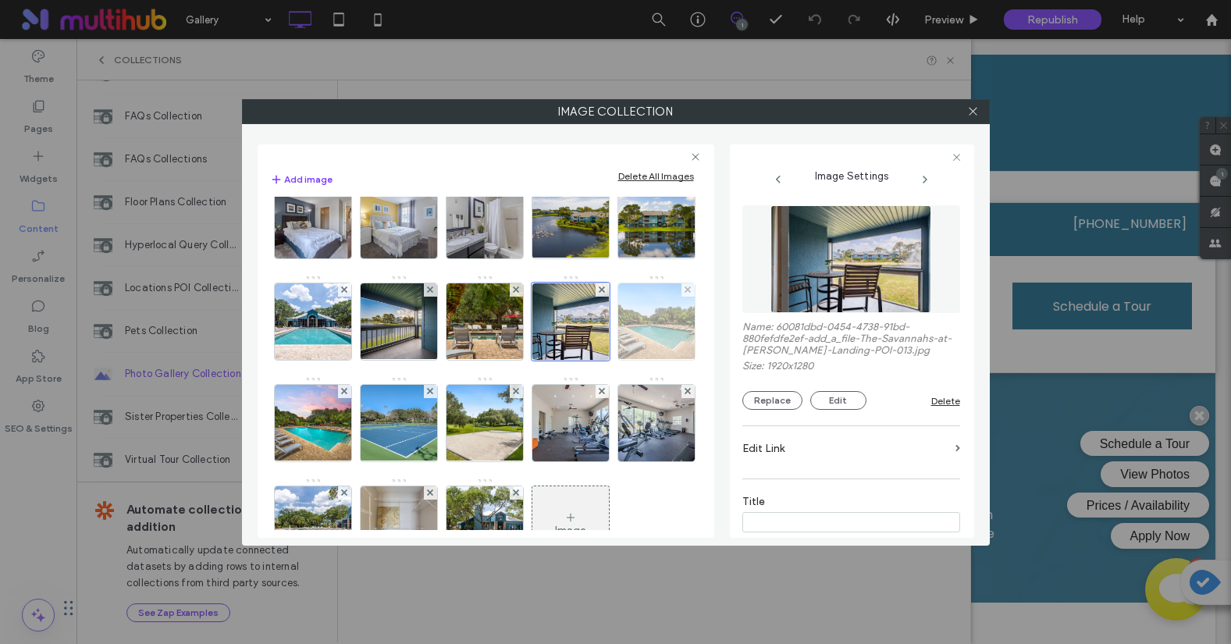
click at [605, 360] on img at bounding box center [656, 321] width 102 height 76
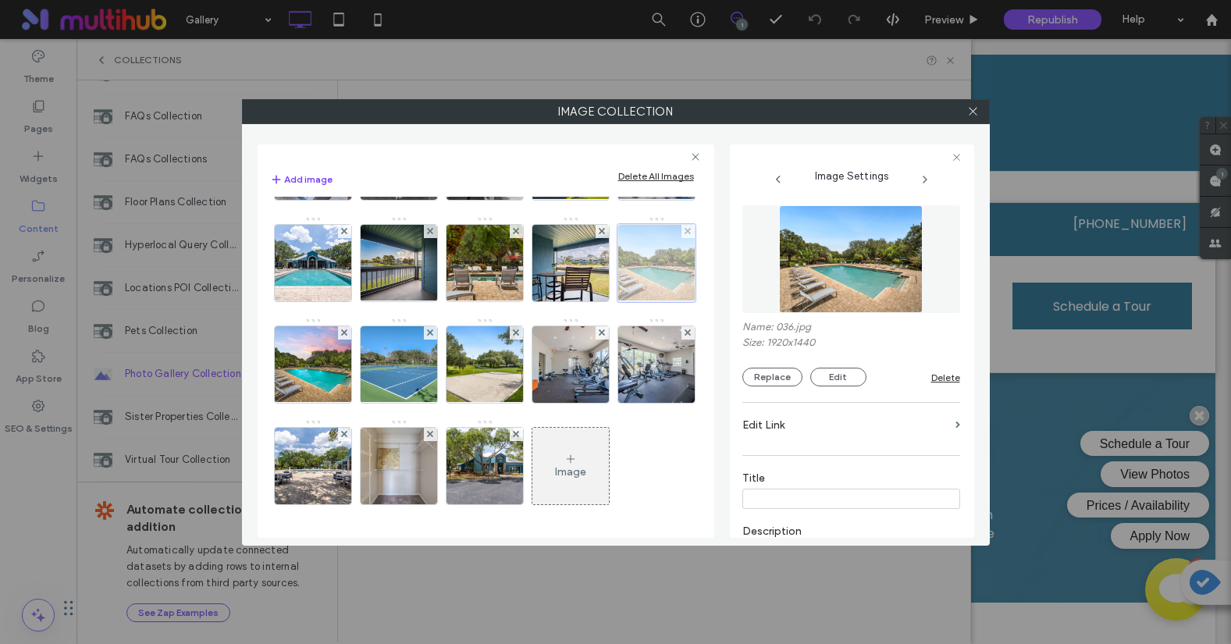
scroll to position [351, 0]
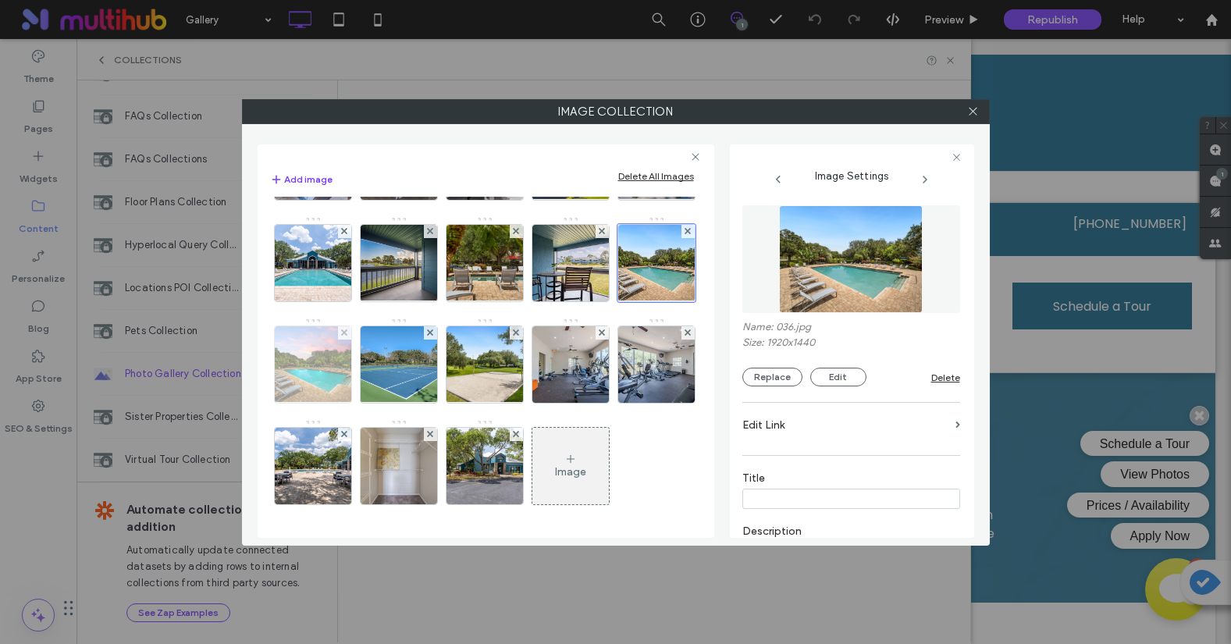
click at [337, 403] on img at bounding box center [312, 364] width 102 height 76
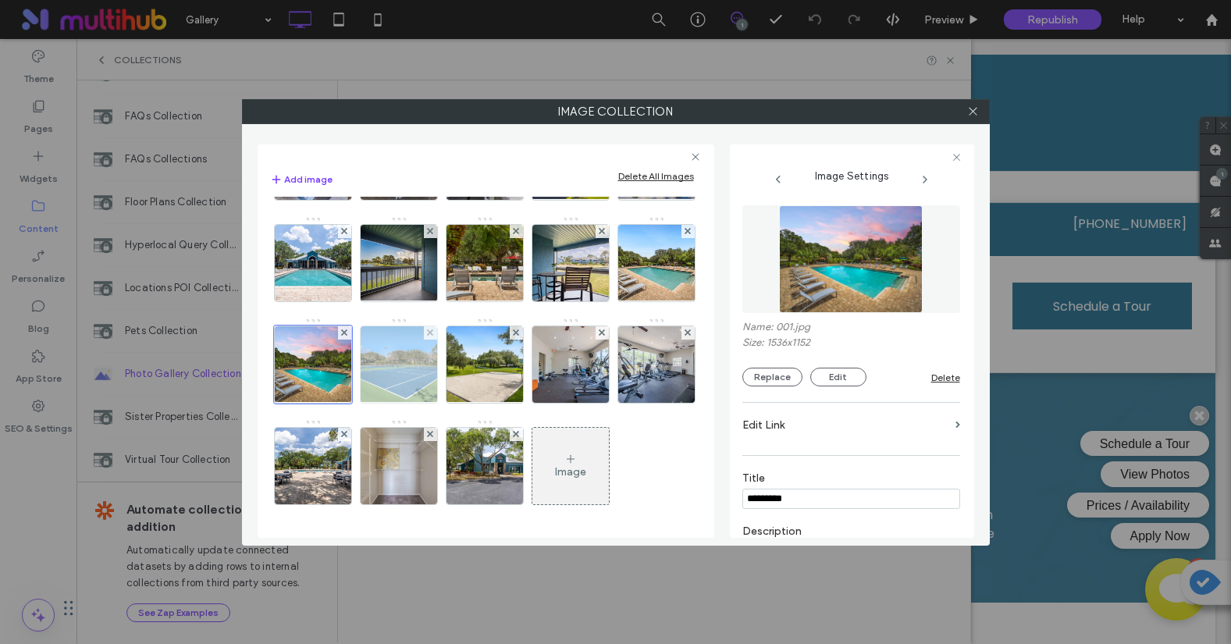
click at [390, 403] on img at bounding box center [398, 364] width 102 height 76
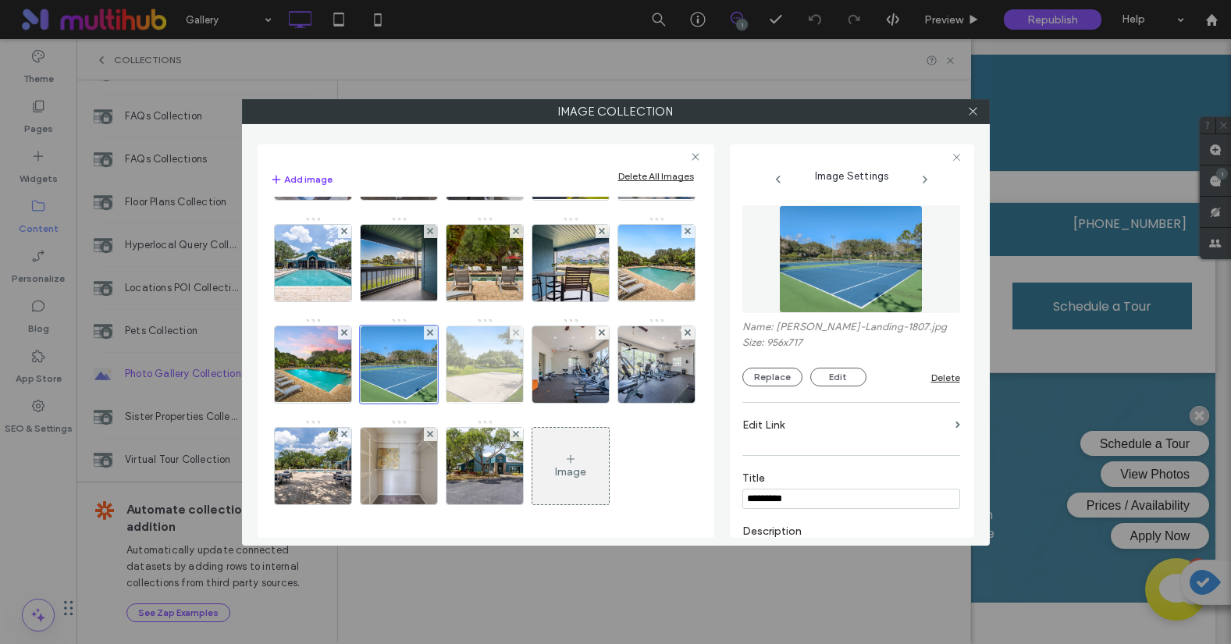
click at [458, 403] on img at bounding box center [484, 364] width 102 height 76
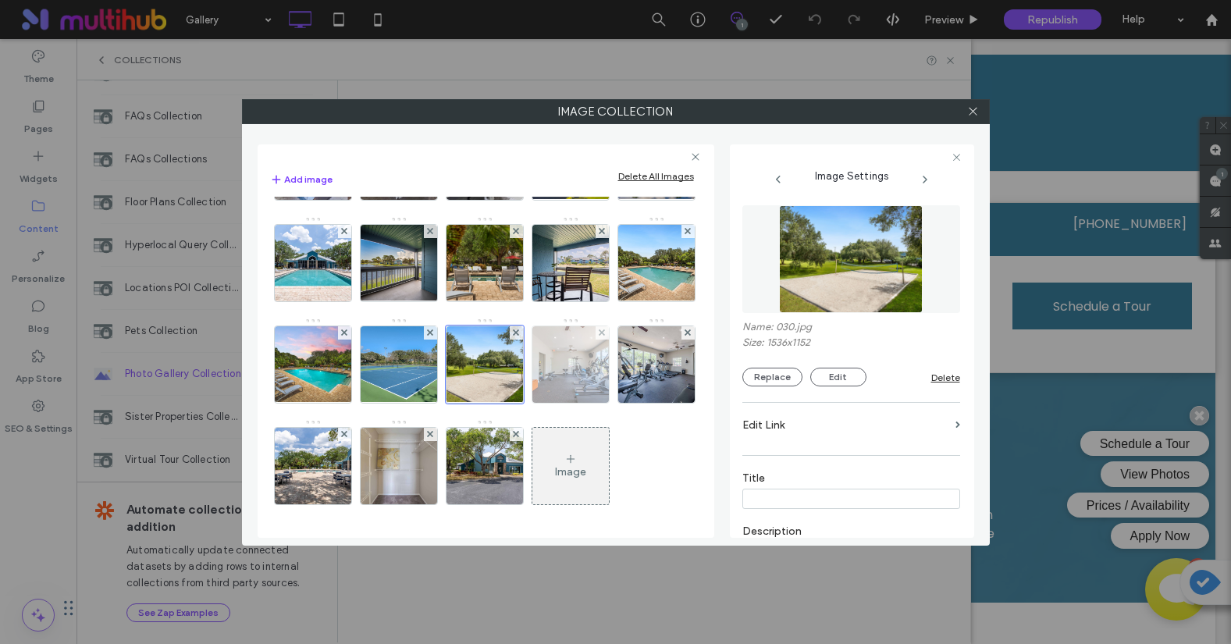
click at [565, 403] on img at bounding box center [570, 364] width 115 height 76
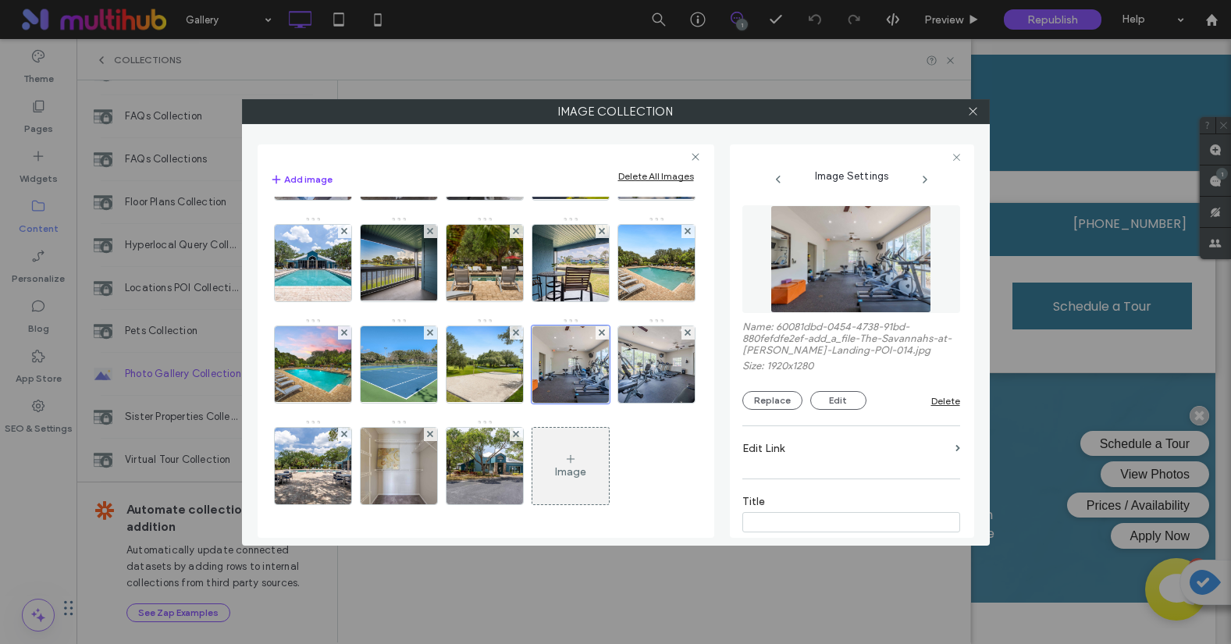
scroll to position [468, 0]
click at [599, 403] on img at bounding box center [656, 364] width 115 height 76
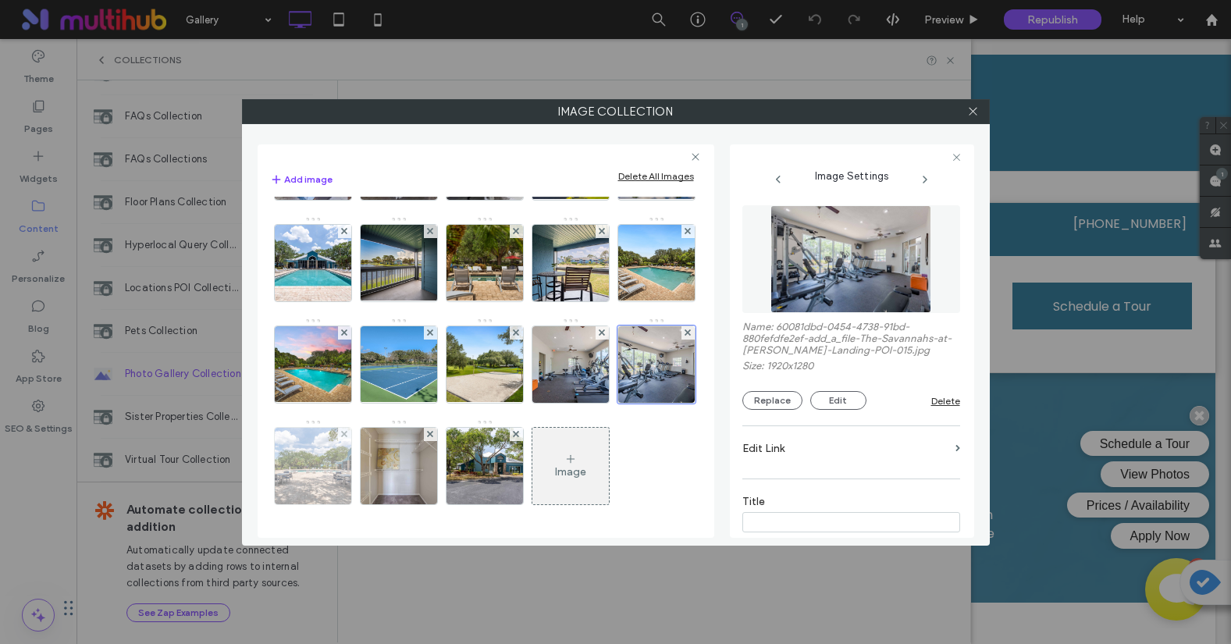
click at [370, 428] on img at bounding box center [312, 466] width 115 height 76
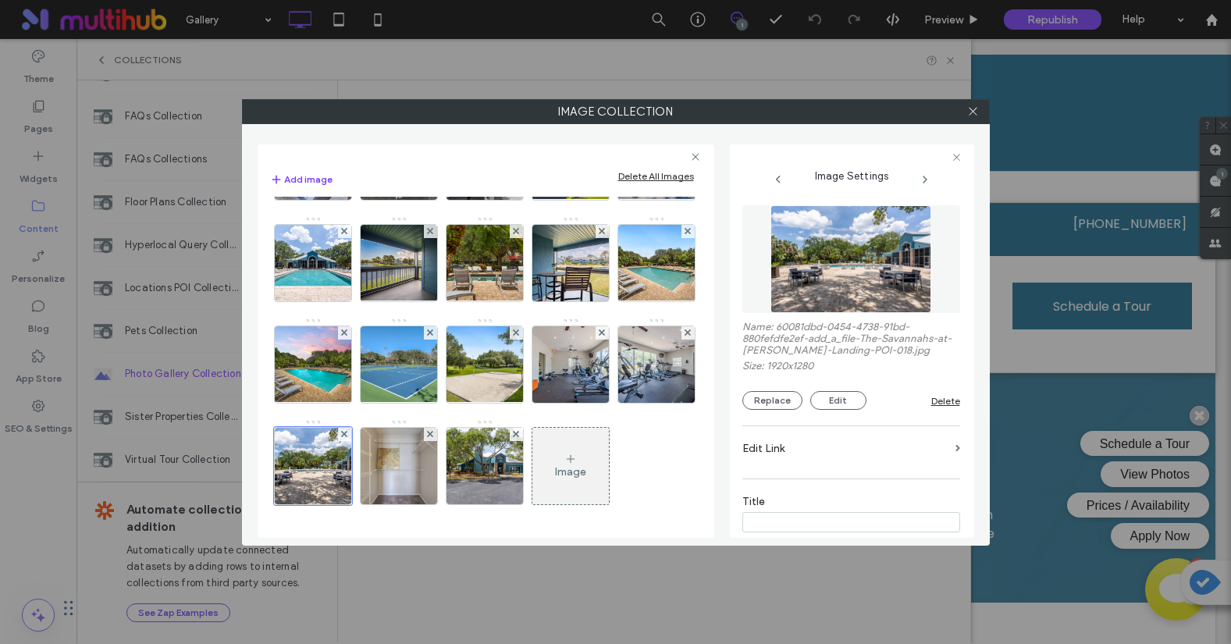
scroll to position [351, 0]
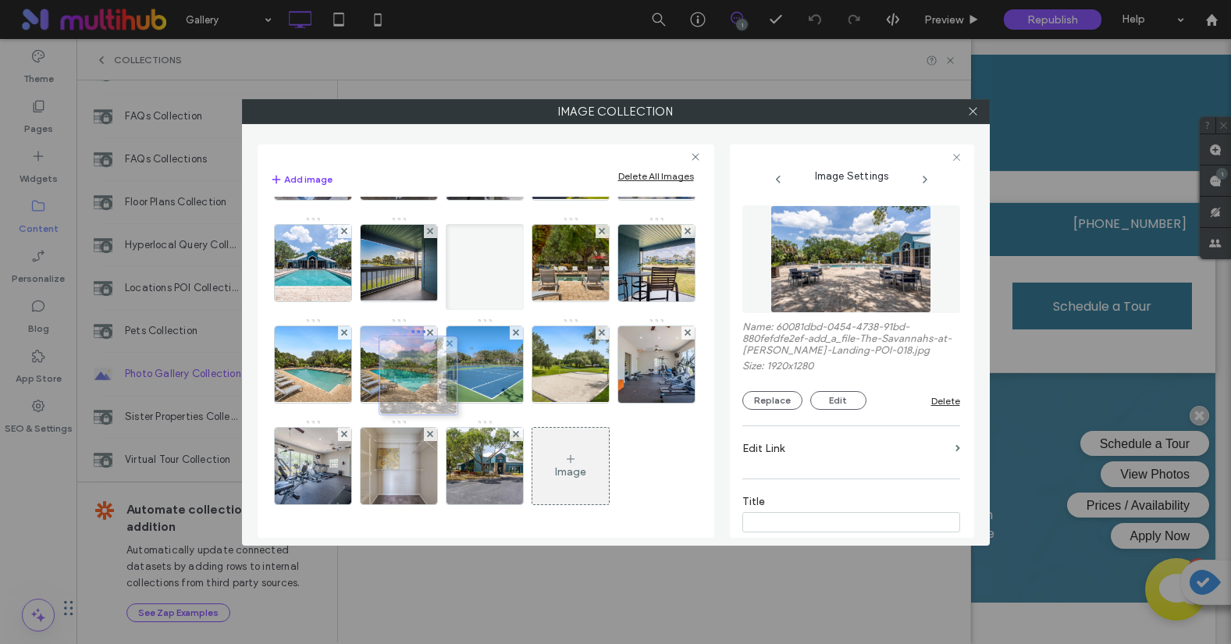
drag, startPoint x: 398, startPoint y: 515, endPoint x: 414, endPoint y: 323, distance: 192.7
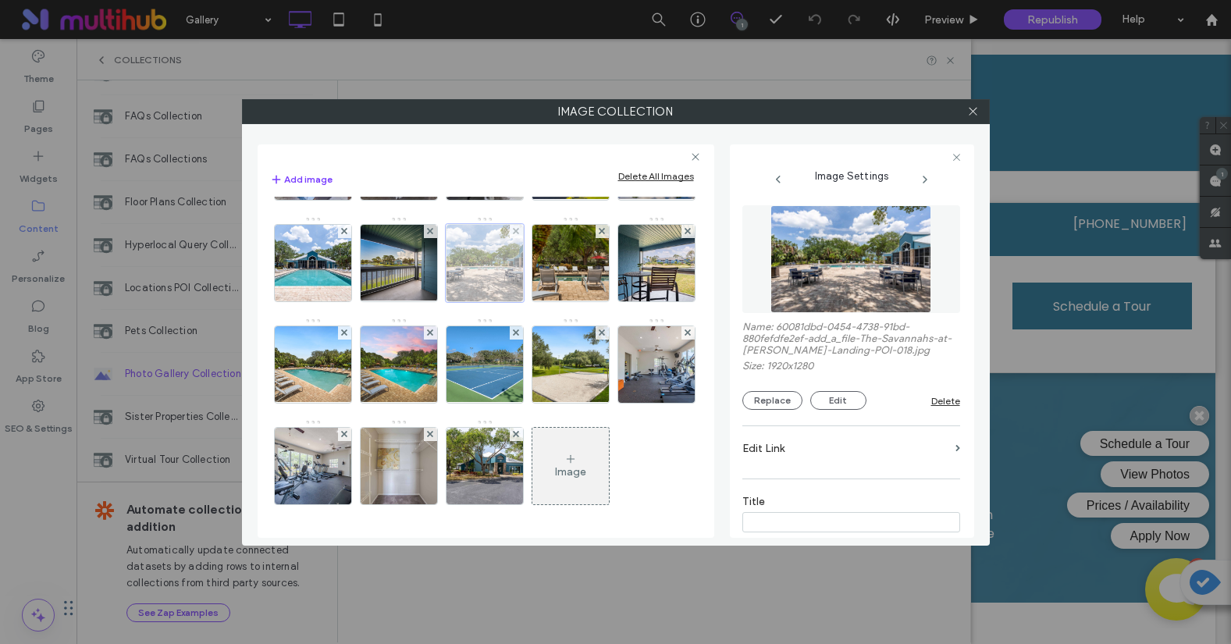
scroll to position [234, 0]
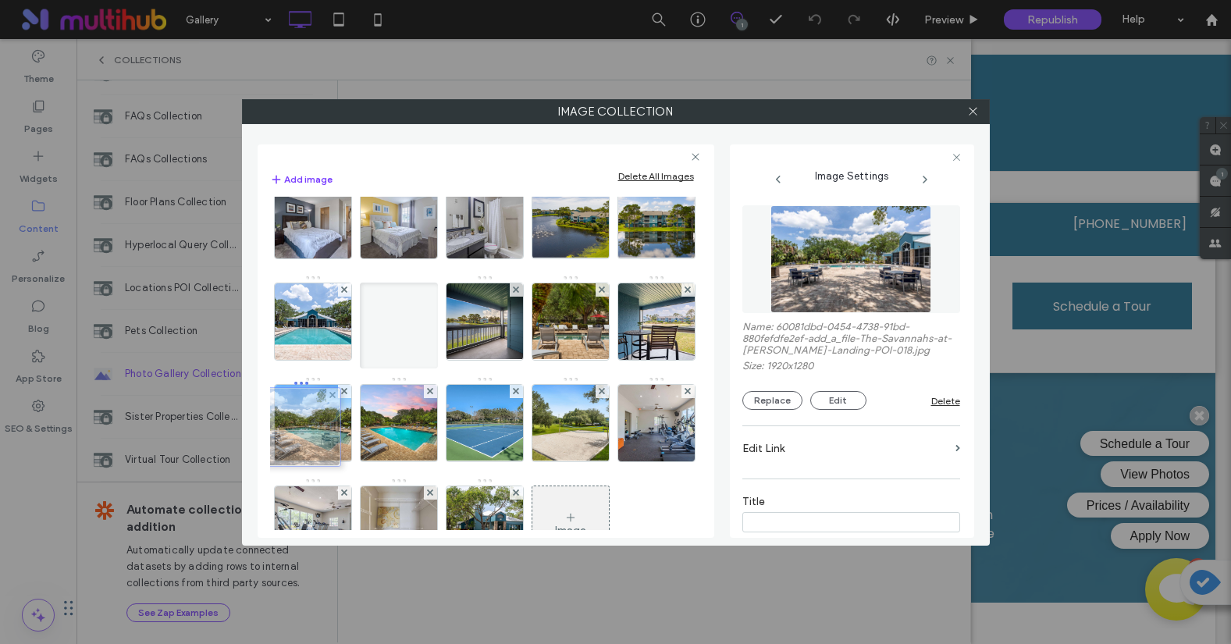
drag, startPoint x: 419, startPoint y: 414, endPoint x: 318, endPoint y: 418, distance: 101.6
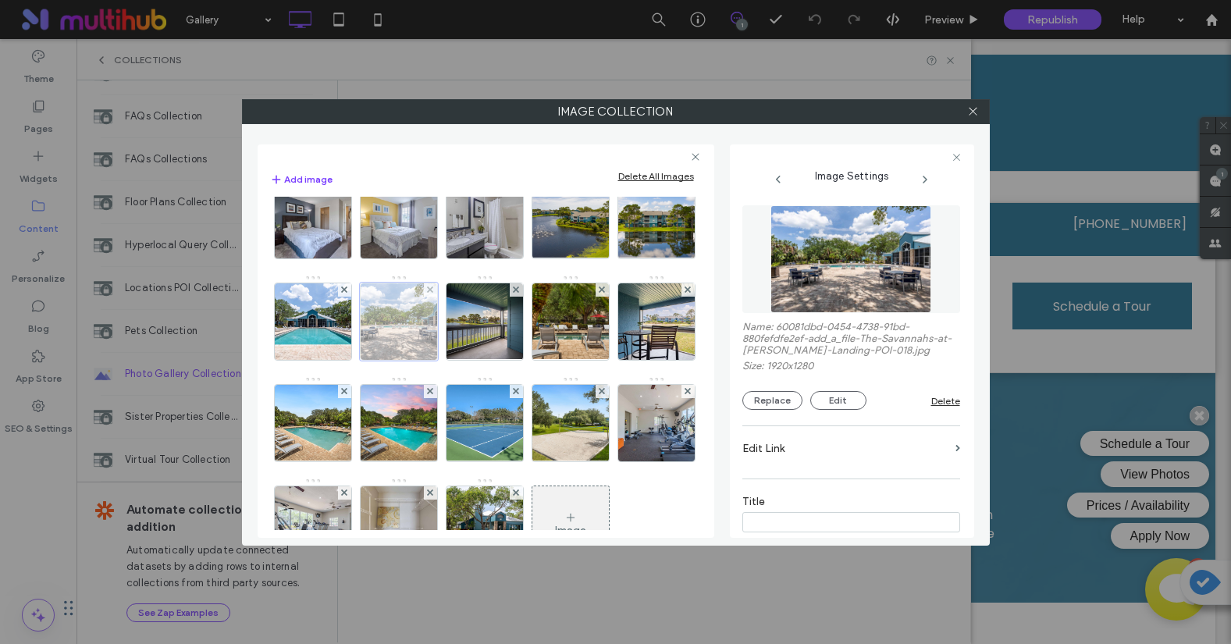
click at [360, 361] on div at bounding box center [399, 322] width 78 height 78
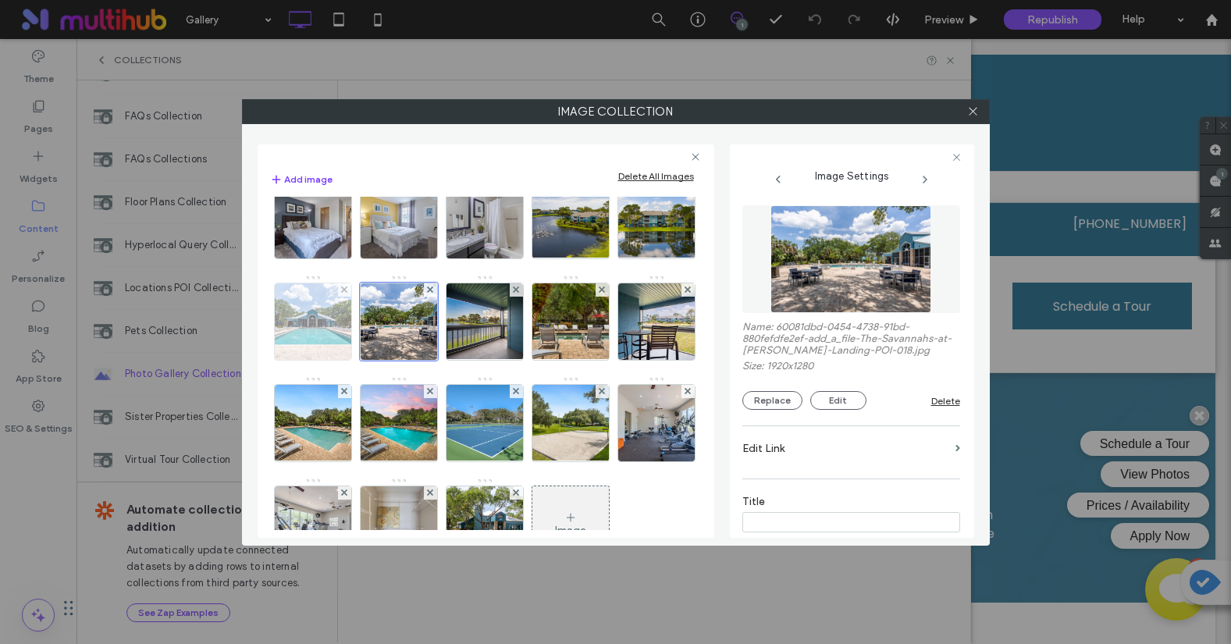
click at [370, 318] on img at bounding box center [312, 321] width 115 height 76
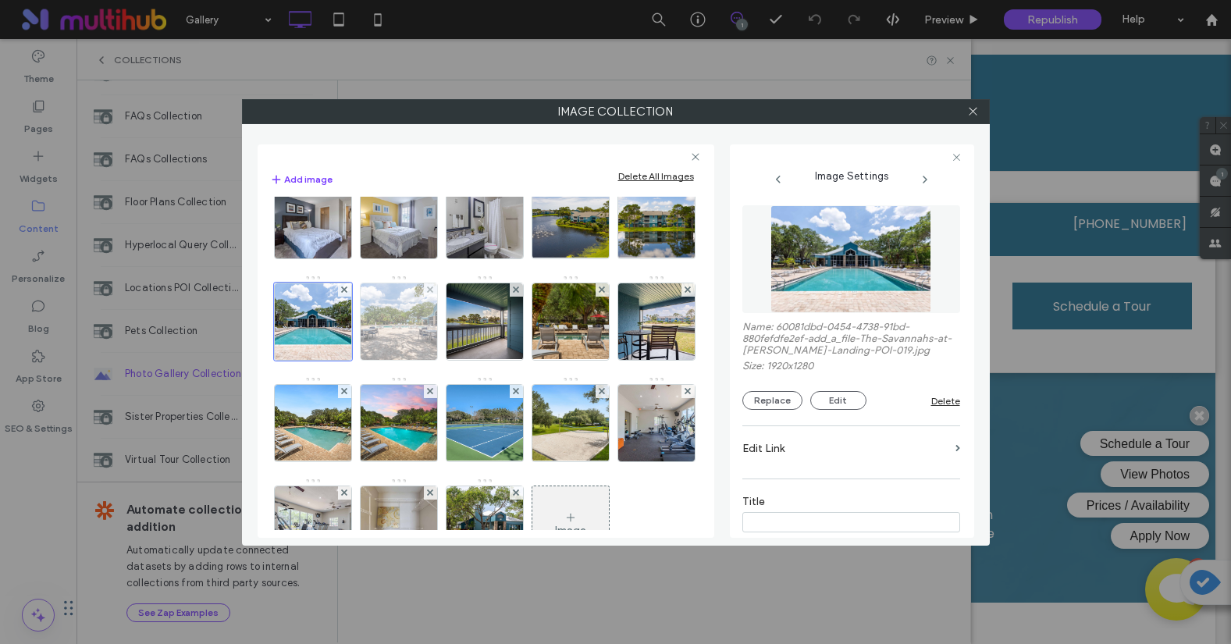
click at [341, 360] on img at bounding box center [398, 321] width 115 height 76
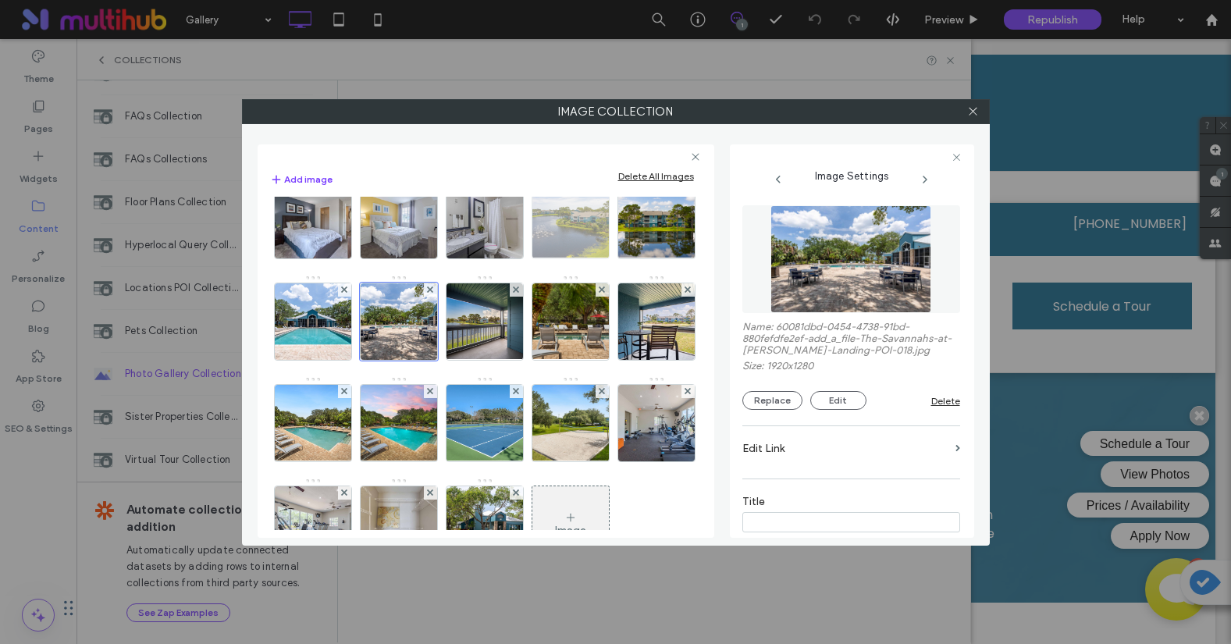
click at [513, 258] on img at bounding box center [570, 220] width 115 height 76
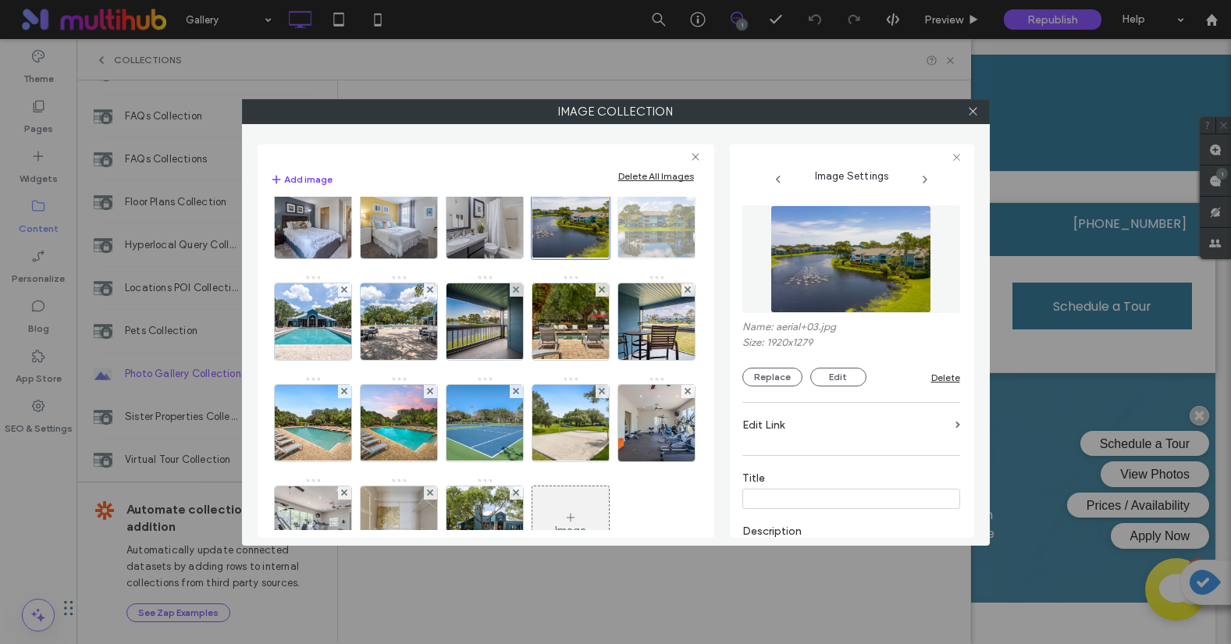
click at [599, 258] on img at bounding box center [656, 220] width 115 height 76
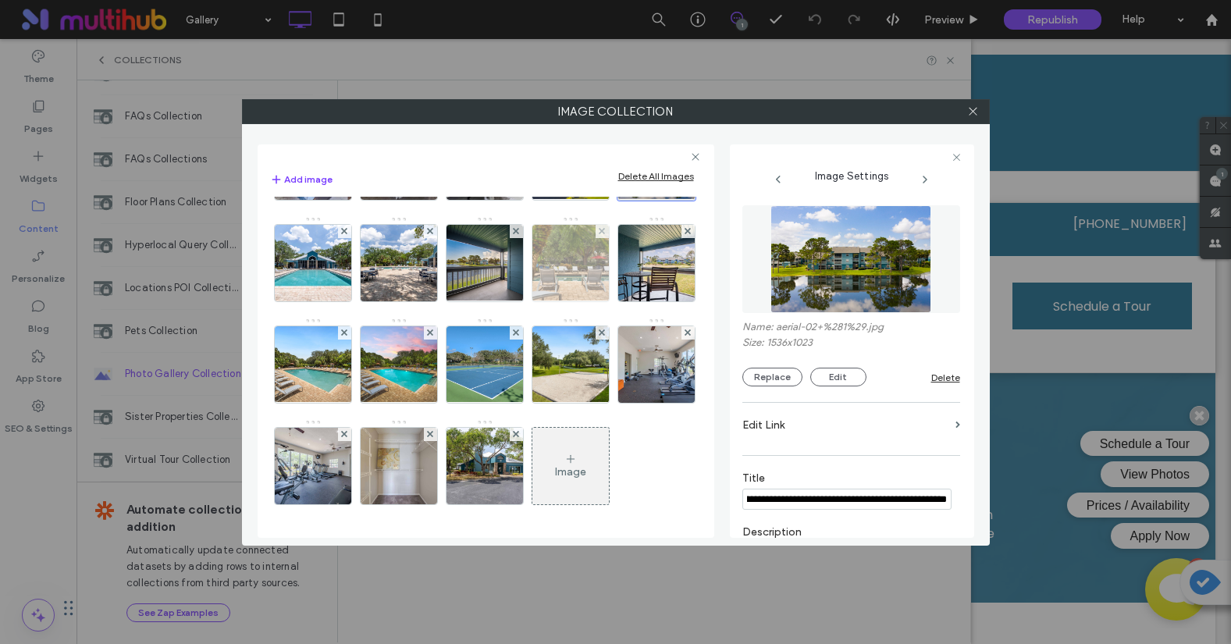
scroll to position [496, 0]
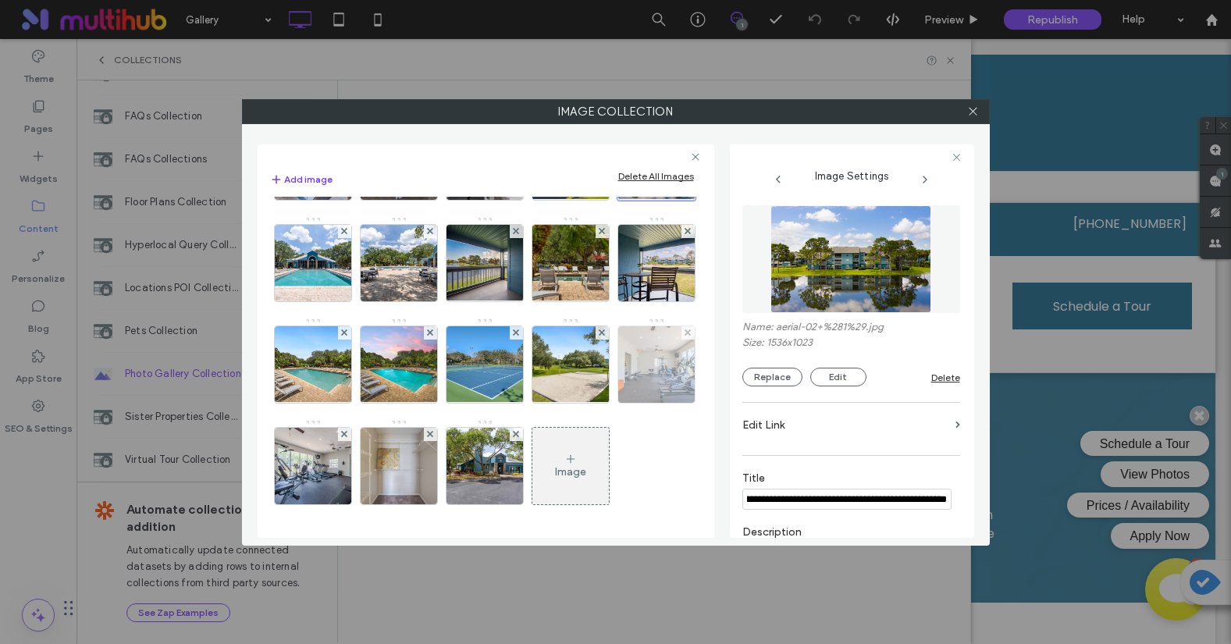
click at [599, 376] on img at bounding box center [656, 364] width 115 height 76
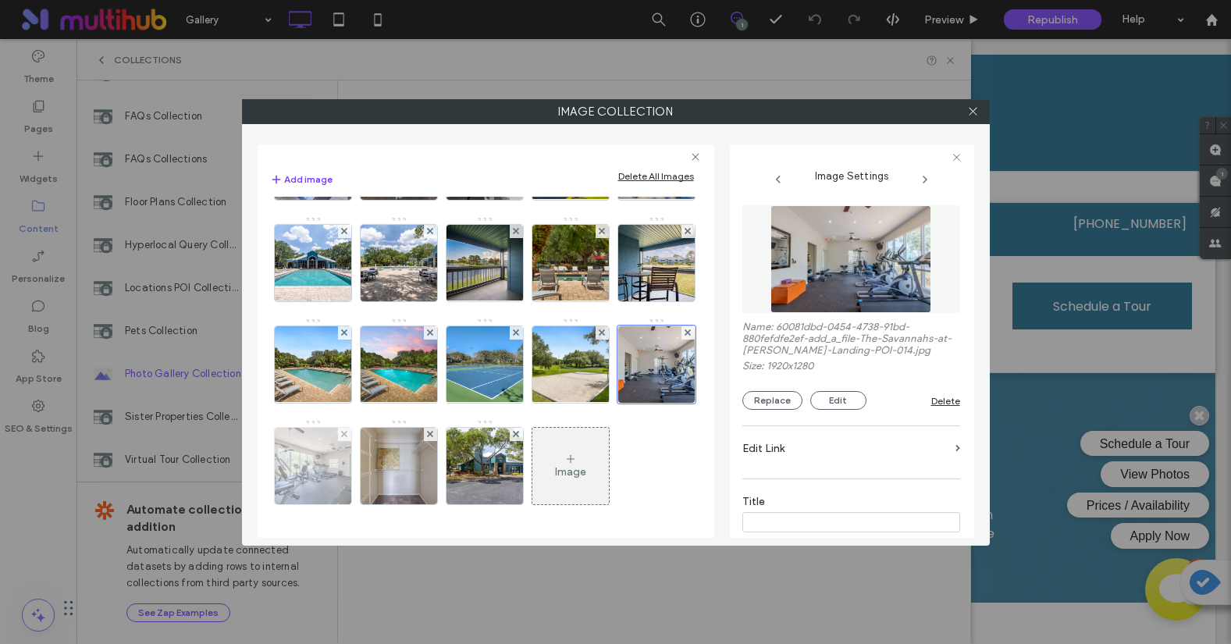
click at [370, 428] on img at bounding box center [312, 466] width 115 height 76
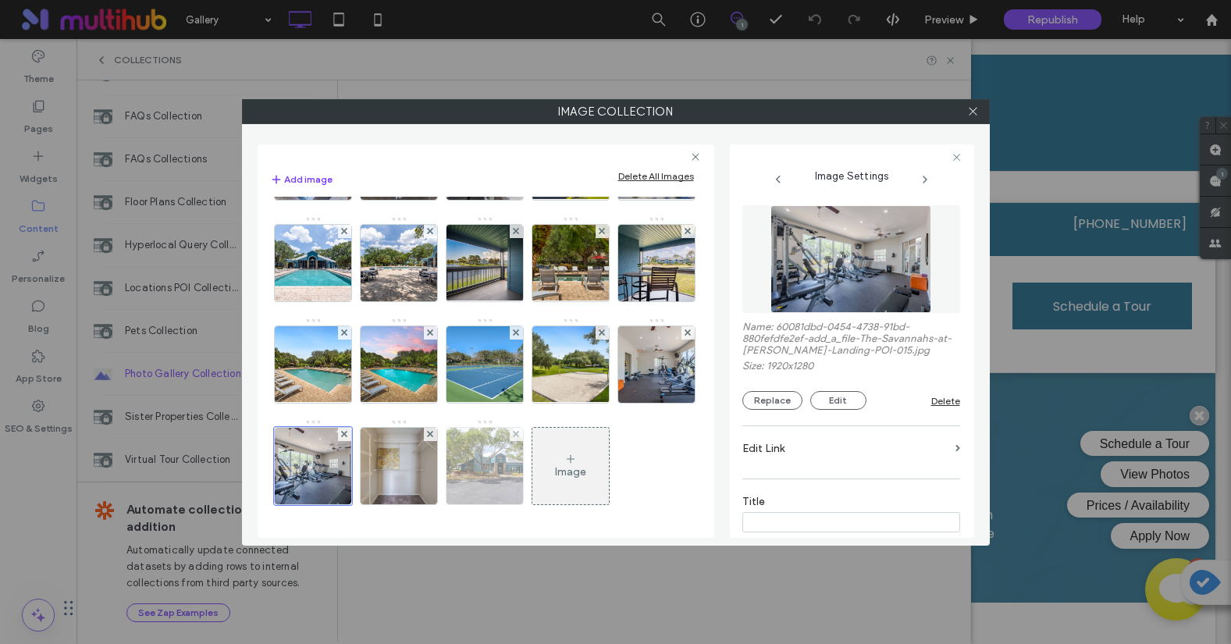
click at [542, 428] on img at bounding box center [484, 466] width 115 height 76
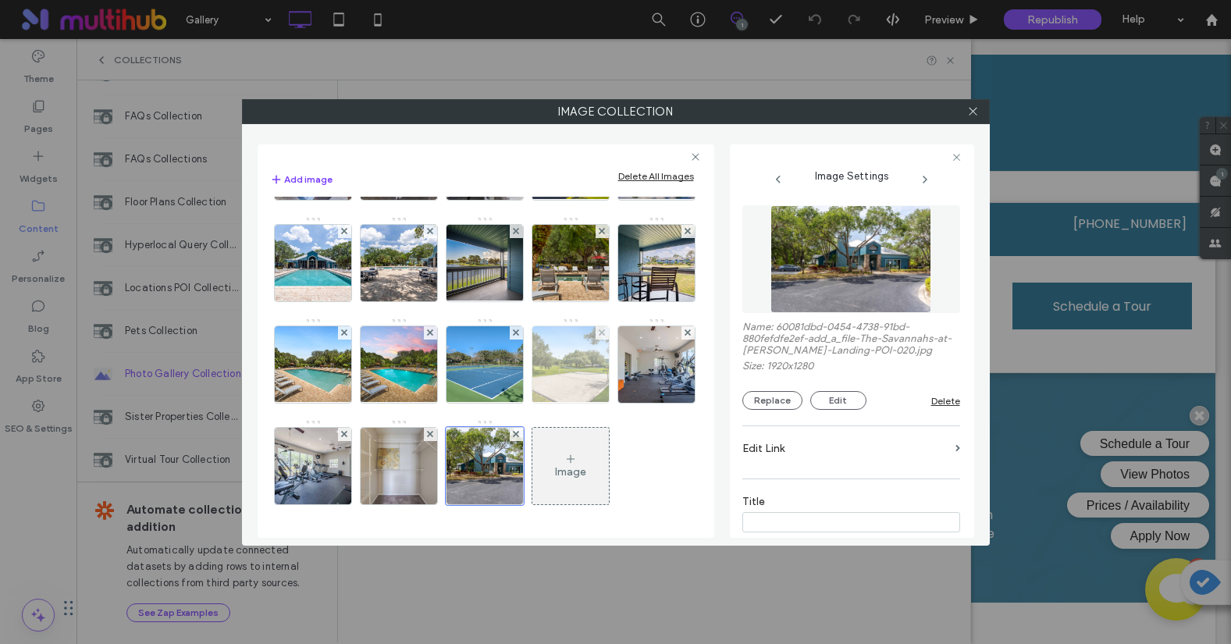
scroll to position [379, 0]
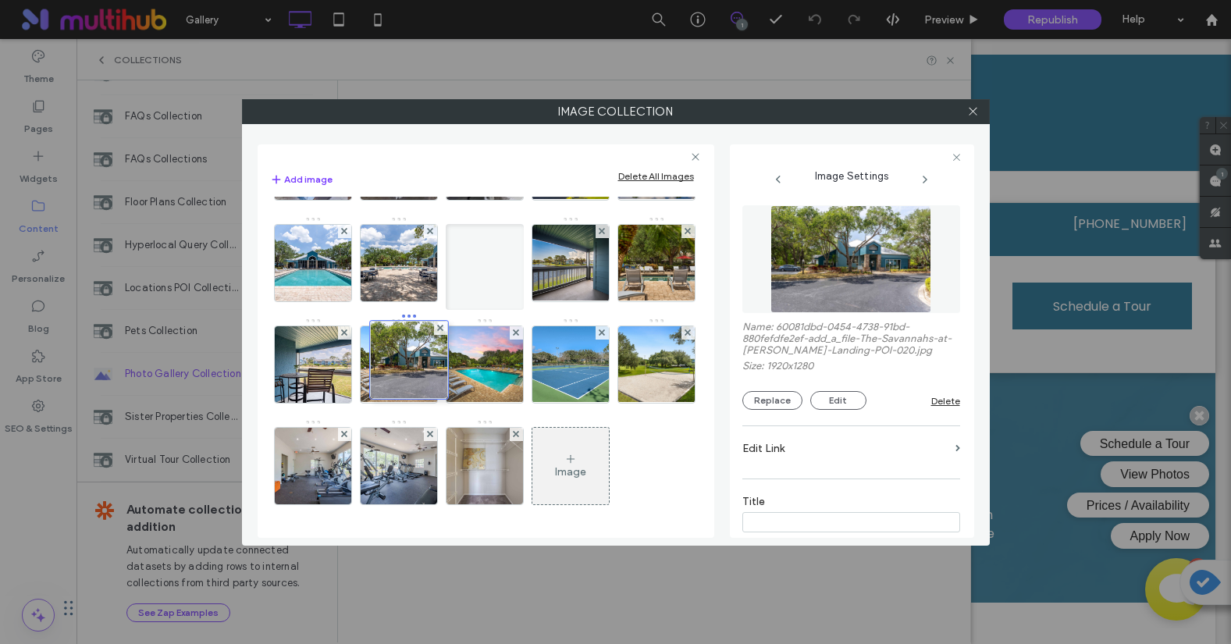
drag, startPoint x: 569, startPoint y: 483, endPoint x: 404, endPoint y: 281, distance: 260.8
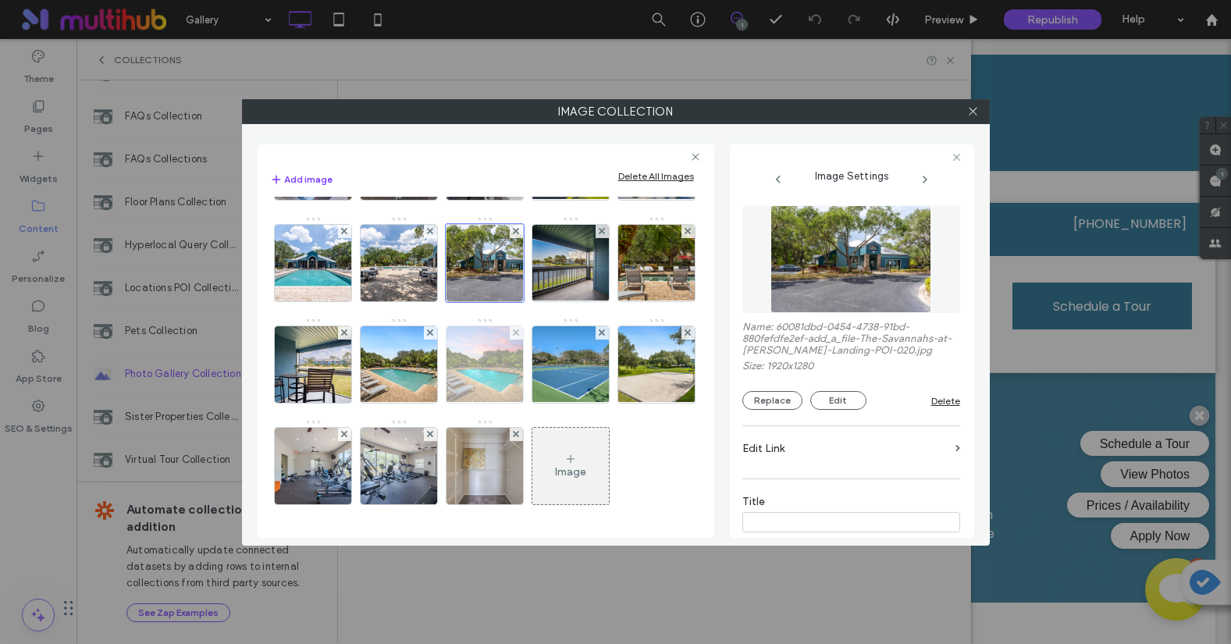
scroll to position [261, 0]
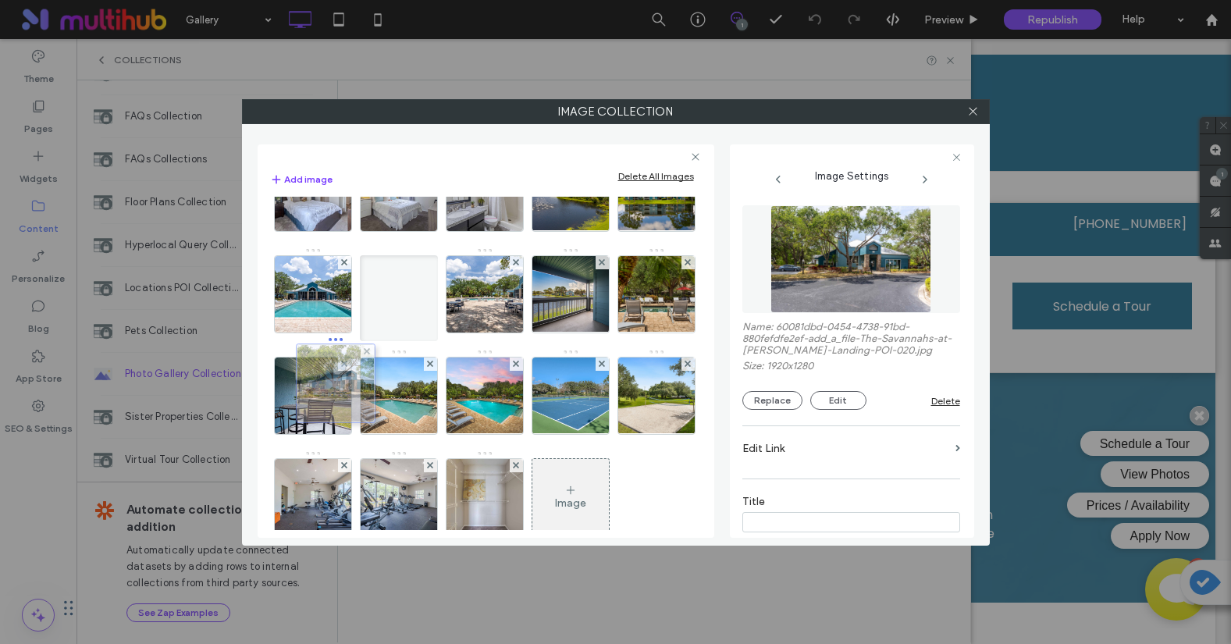
drag, startPoint x: 405, startPoint y: 400, endPoint x: 318, endPoint y: 390, distance: 87.2
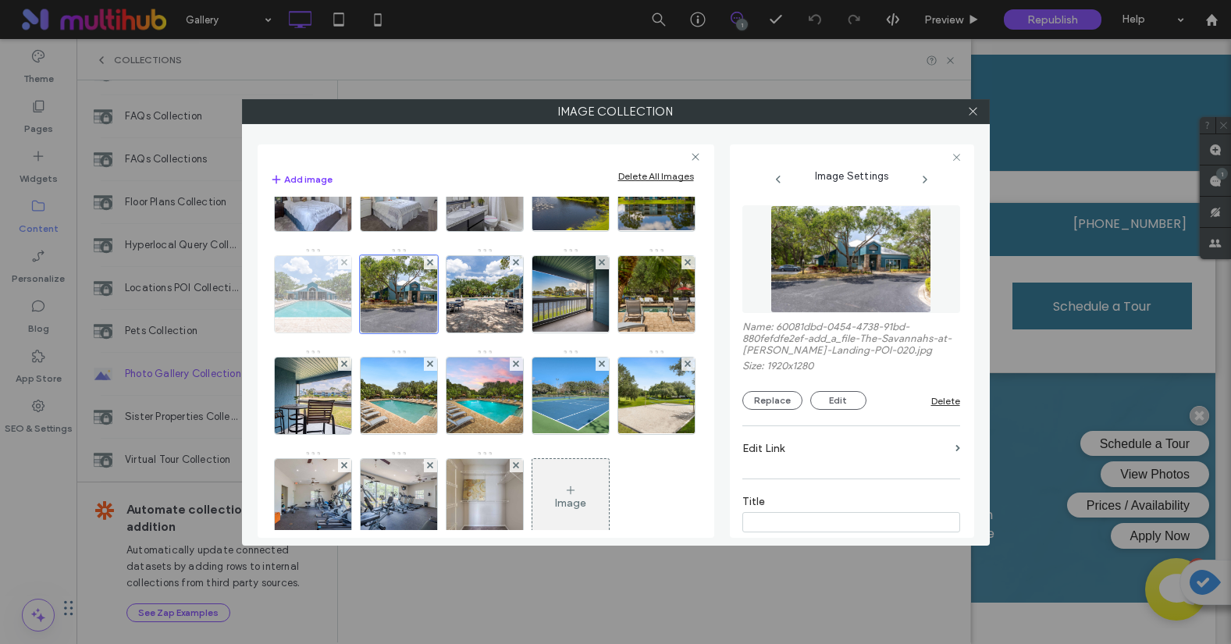
click at [370, 276] on img at bounding box center [312, 294] width 115 height 76
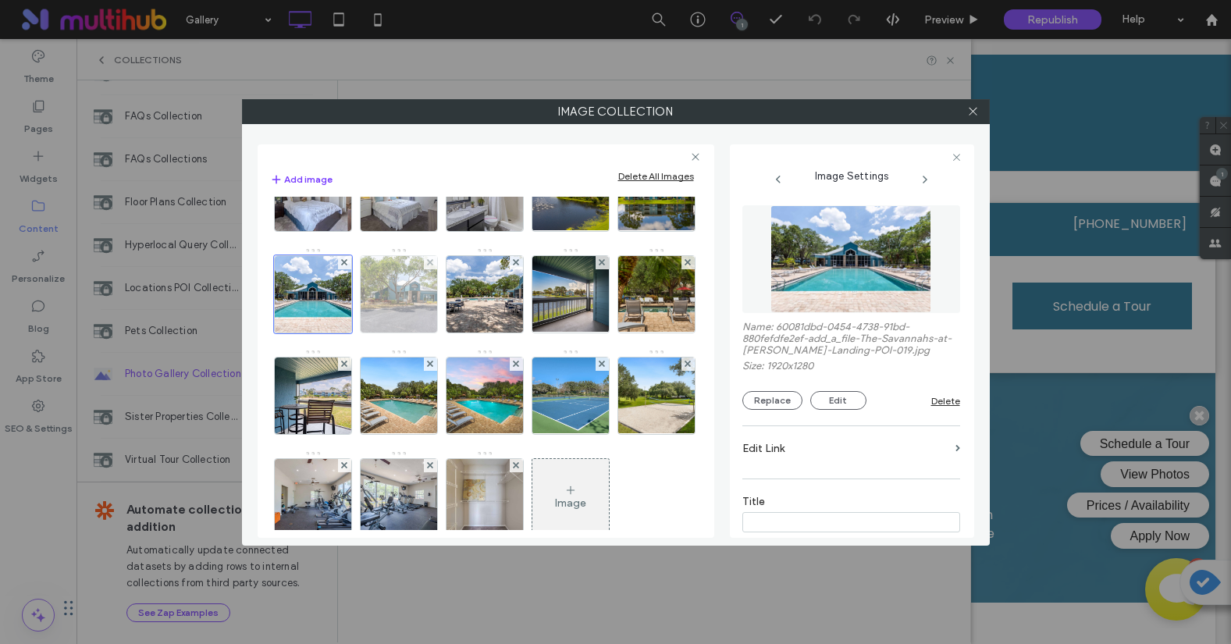
click at [341, 333] on img at bounding box center [398, 294] width 115 height 76
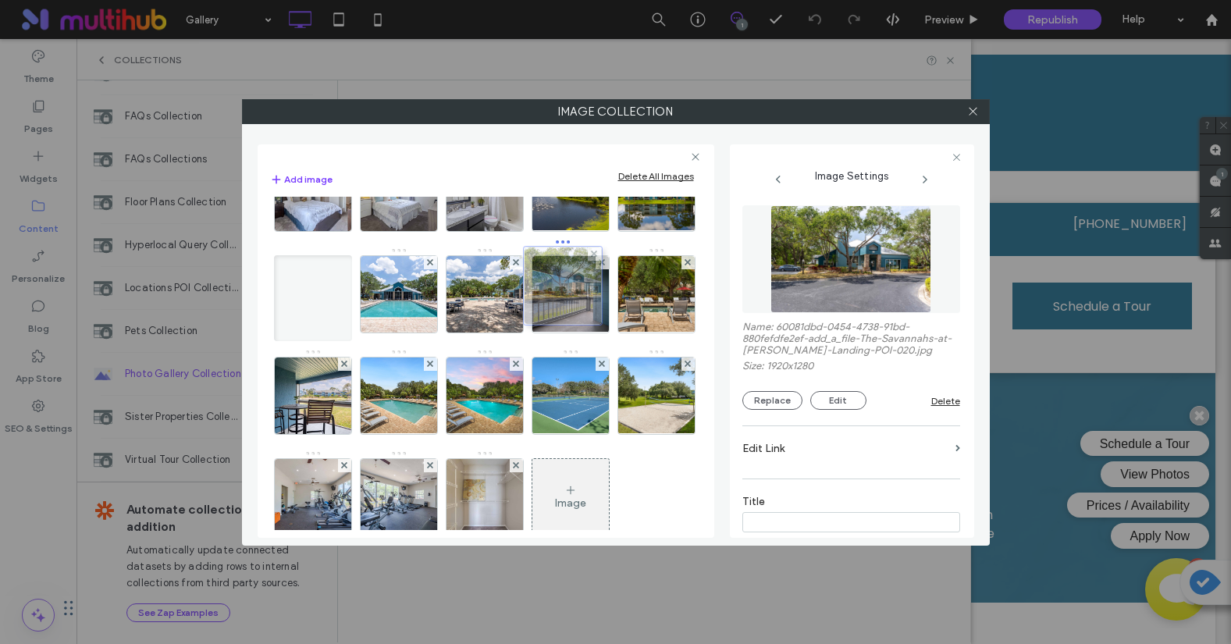
drag, startPoint x: 308, startPoint y: 408, endPoint x: 553, endPoint y: 299, distance: 268.4
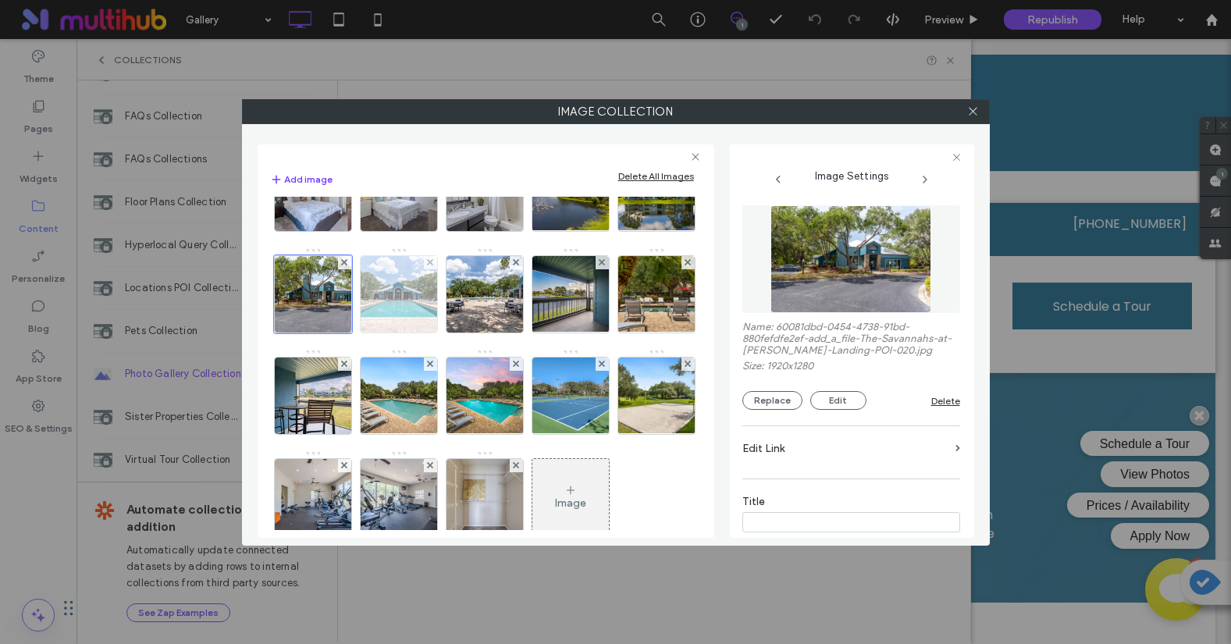
click at [341, 333] on img at bounding box center [398, 294] width 115 height 76
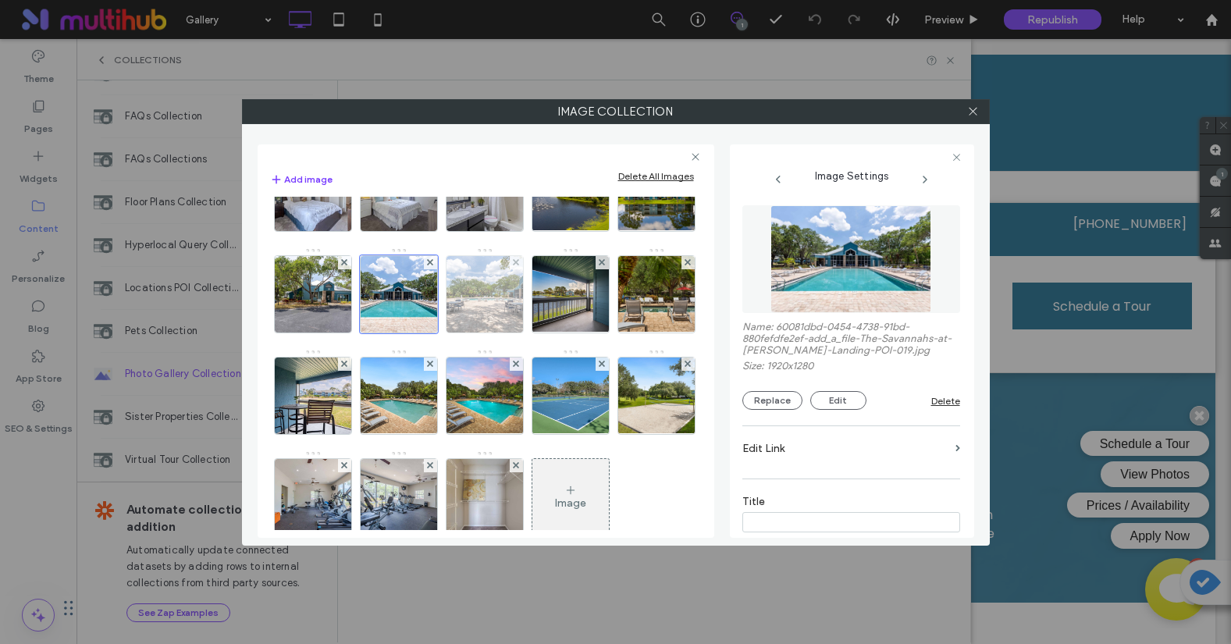
click at [427, 333] on img at bounding box center [484, 294] width 115 height 76
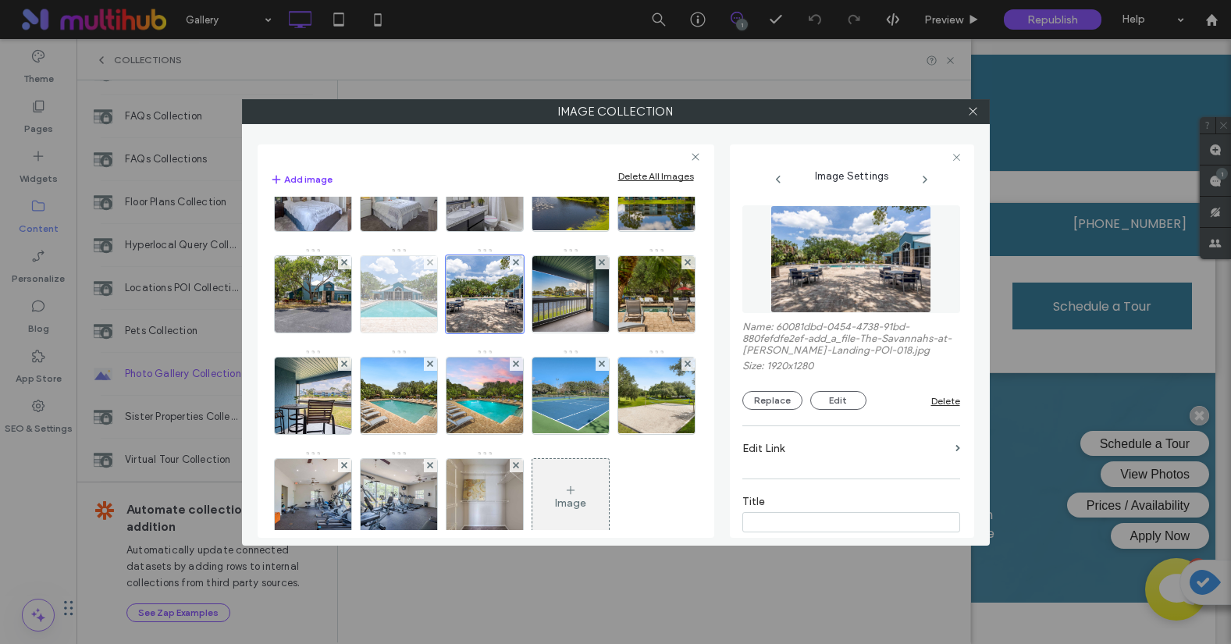
click at [341, 333] on img at bounding box center [398, 294] width 115 height 76
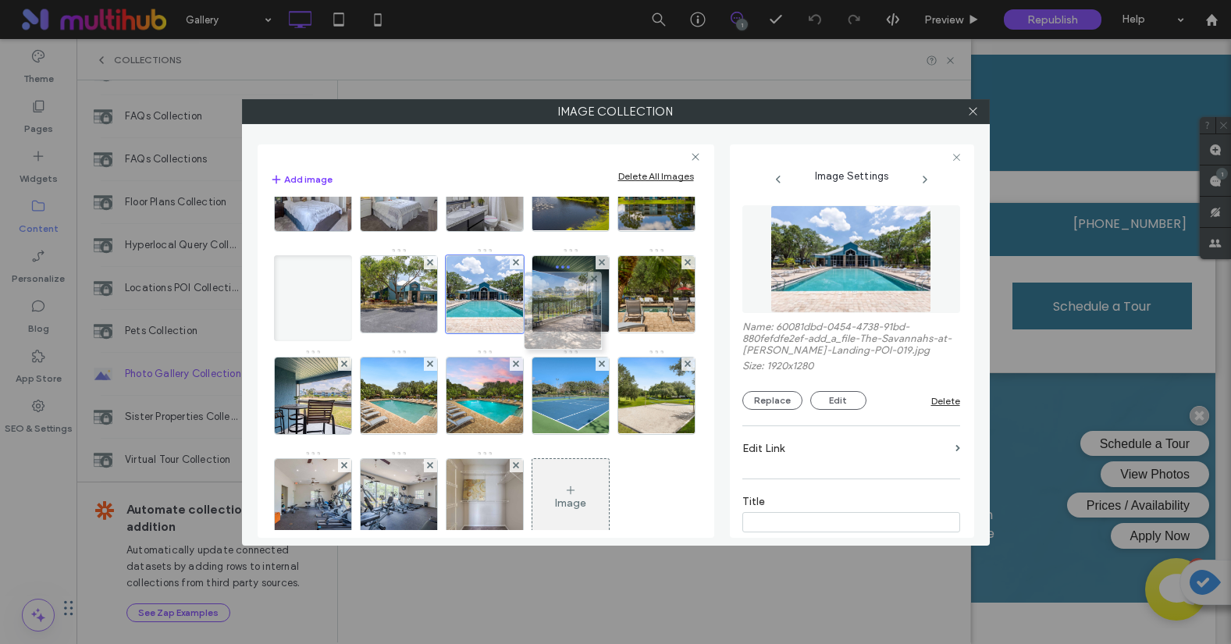
drag, startPoint x: 397, startPoint y: 400, endPoint x: 557, endPoint y: 315, distance: 181.2
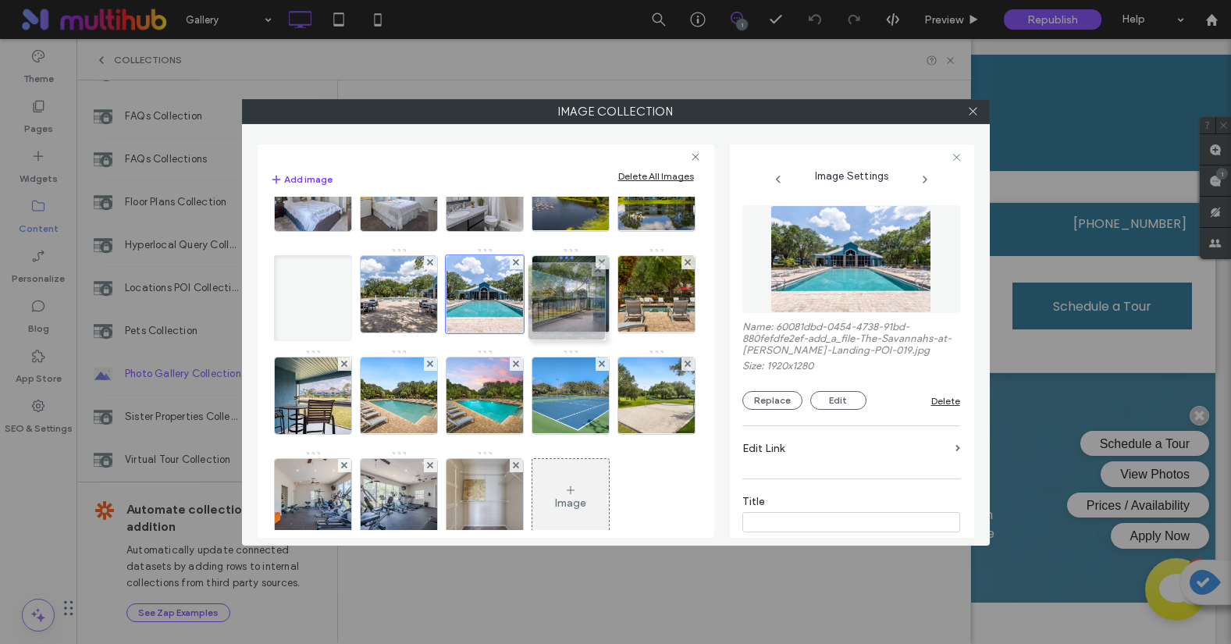
drag, startPoint x: 310, startPoint y: 397, endPoint x: 559, endPoint y: 302, distance: 266.3
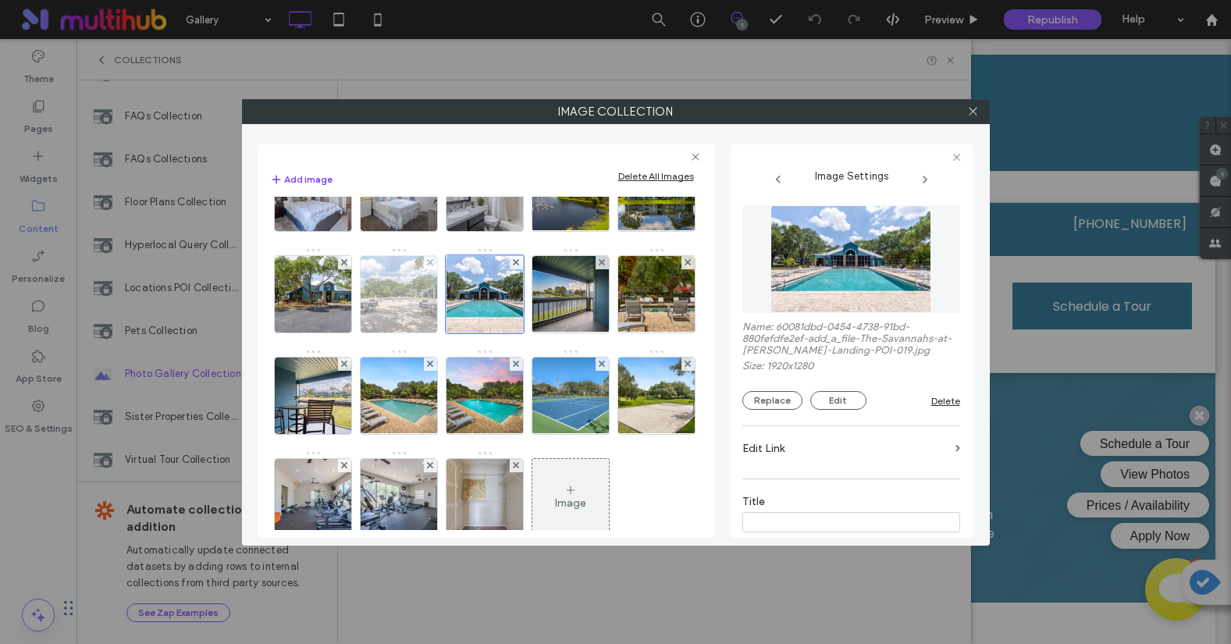
click at [341, 333] on img at bounding box center [398, 294] width 115 height 76
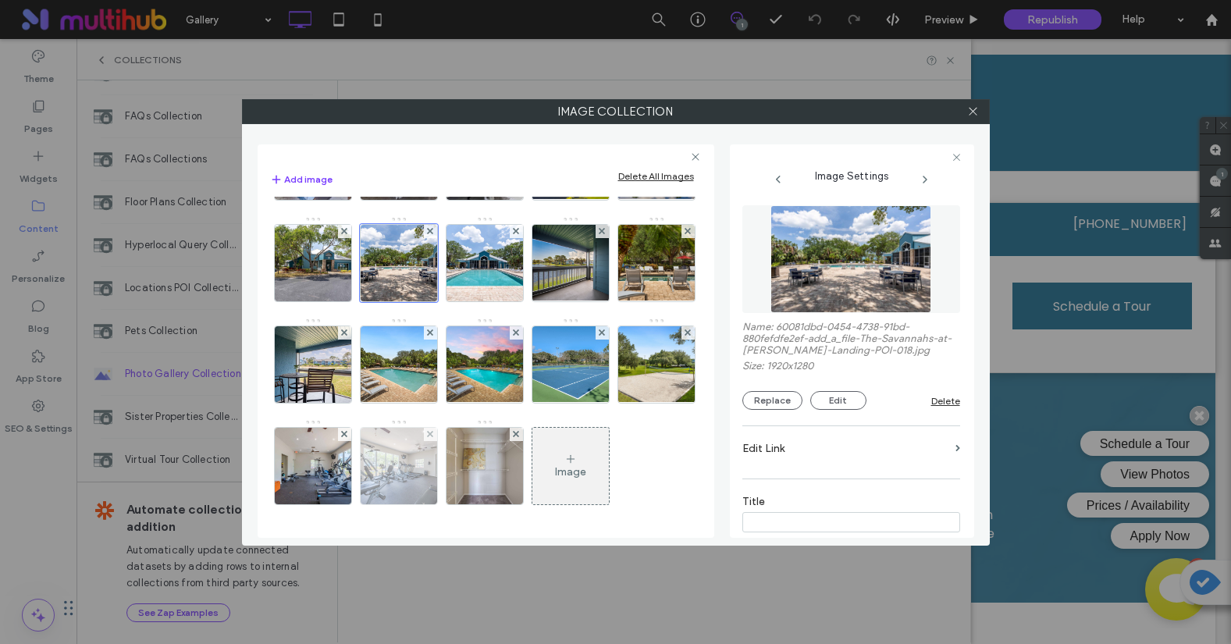
scroll to position [496, 0]
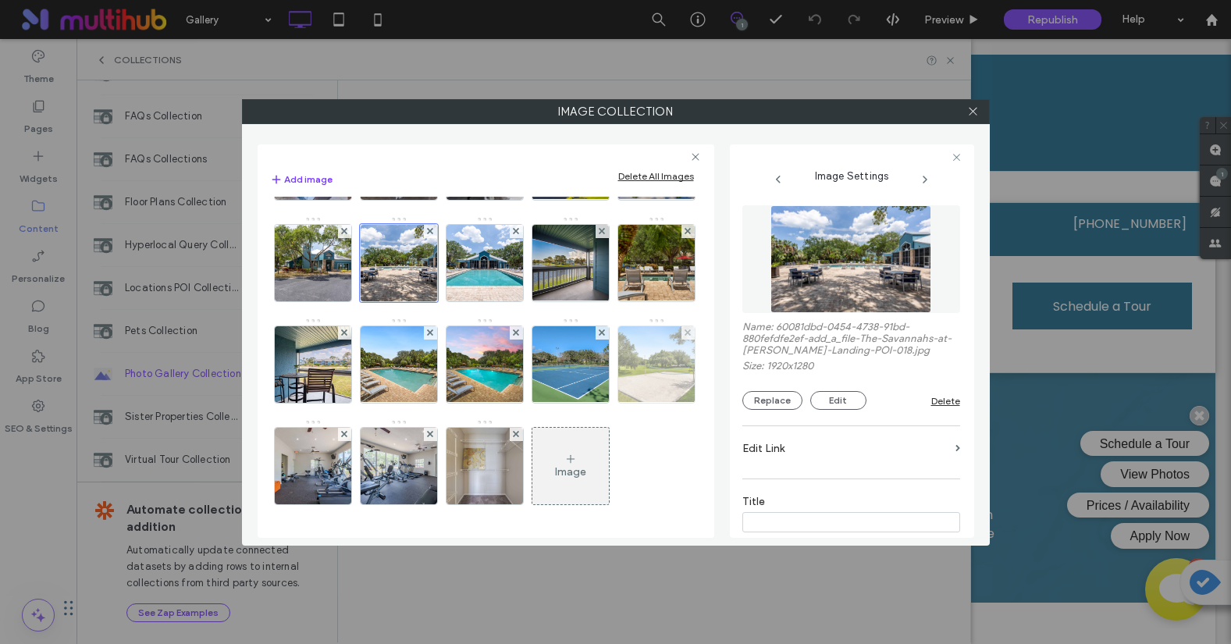
click at [605, 378] on img at bounding box center [656, 364] width 102 height 76
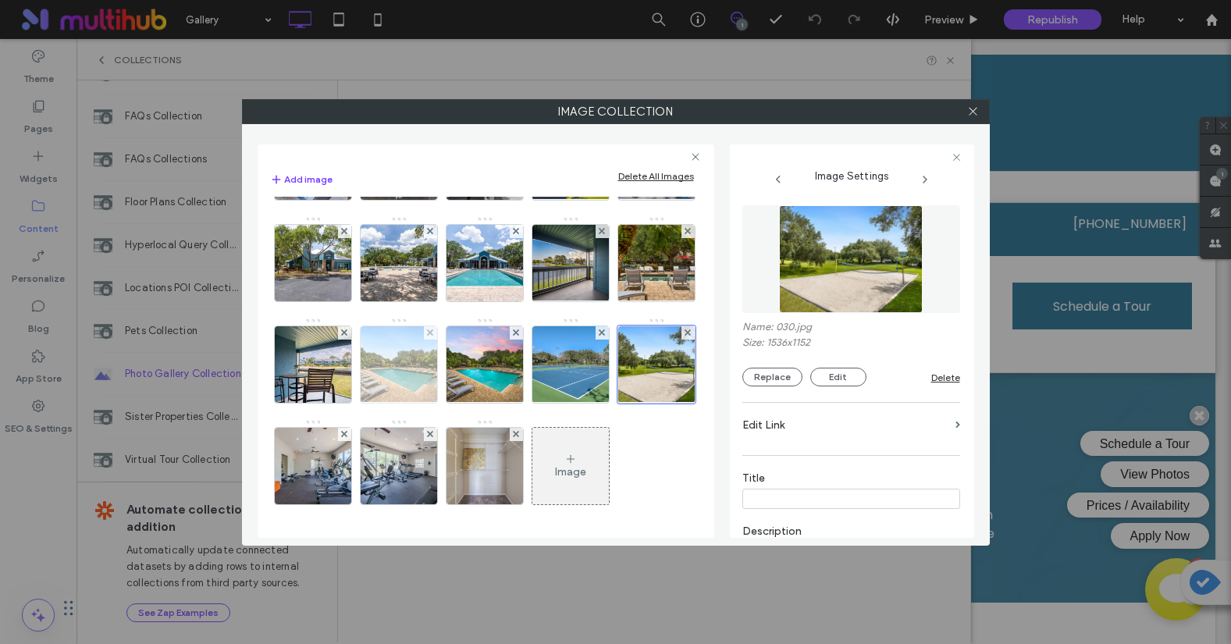
click at [418, 326] on img at bounding box center [398, 364] width 102 height 76
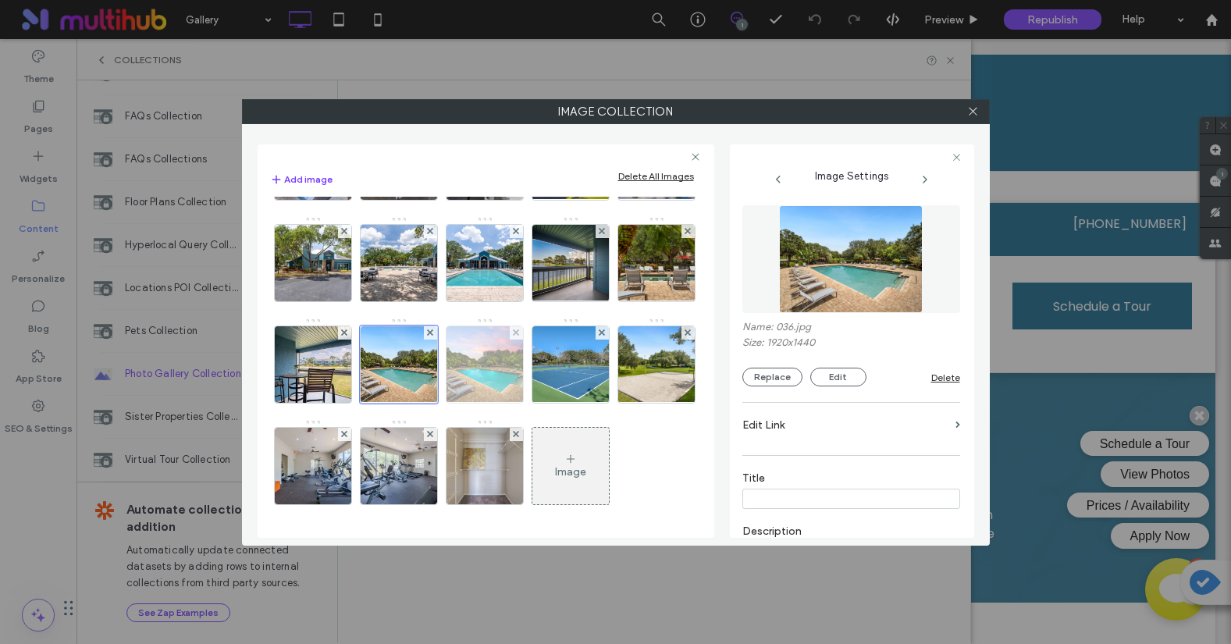
click at [498, 326] on img at bounding box center [484, 364] width 102 height 76
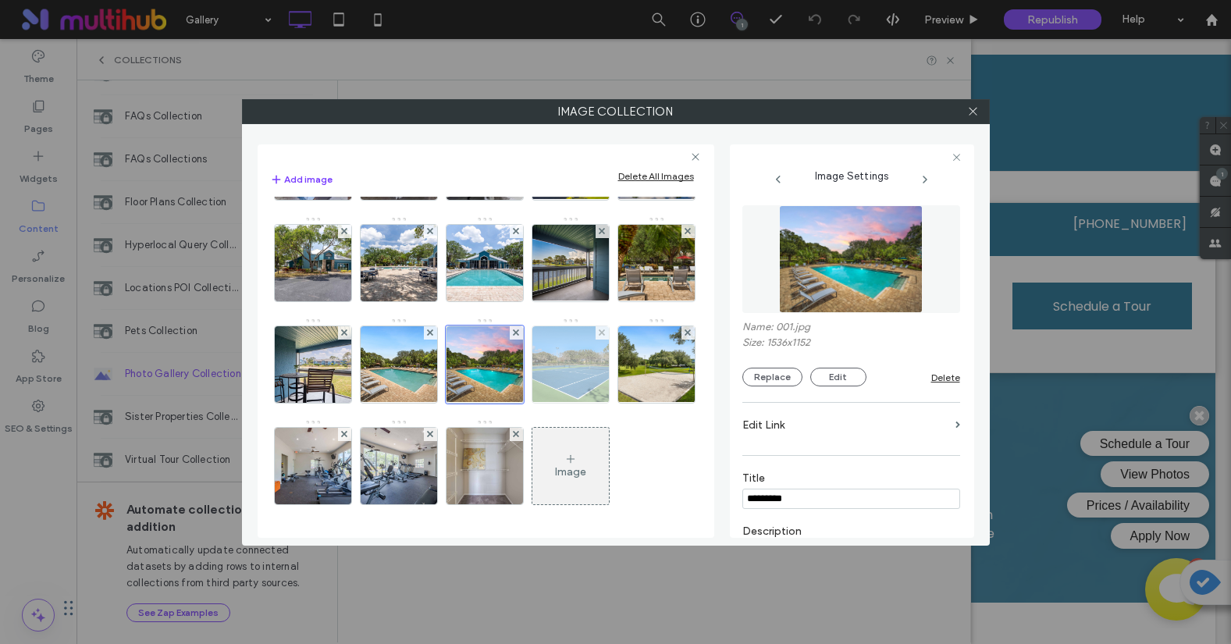
click at [592, 326] on img at bounding box center [570, 364] width 102 height 76
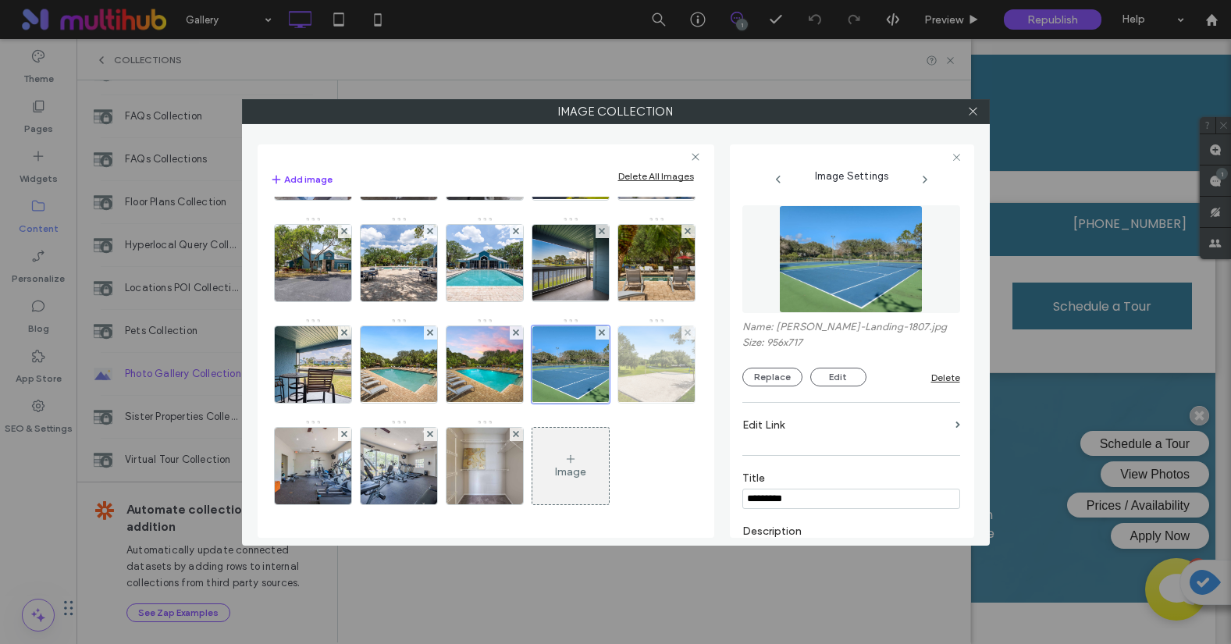
click at [605, 354] on img at bounding box center [656, 364] width 102 height 76
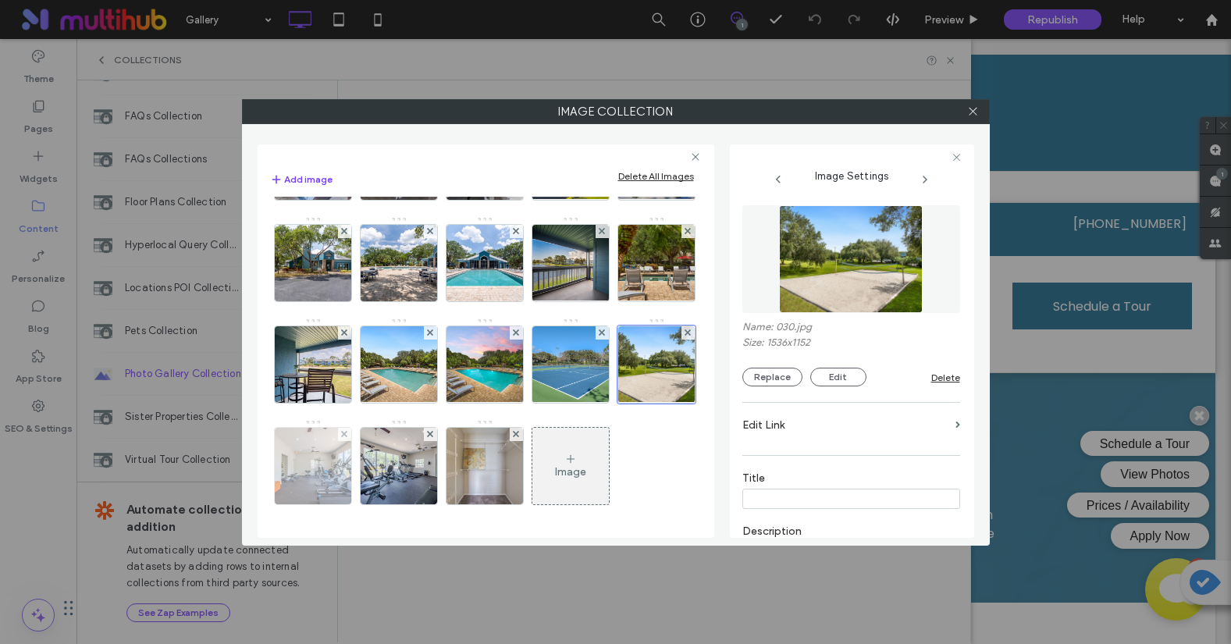
click at [370, 428] on img at bounding box center [312, 466] width 115 height 76
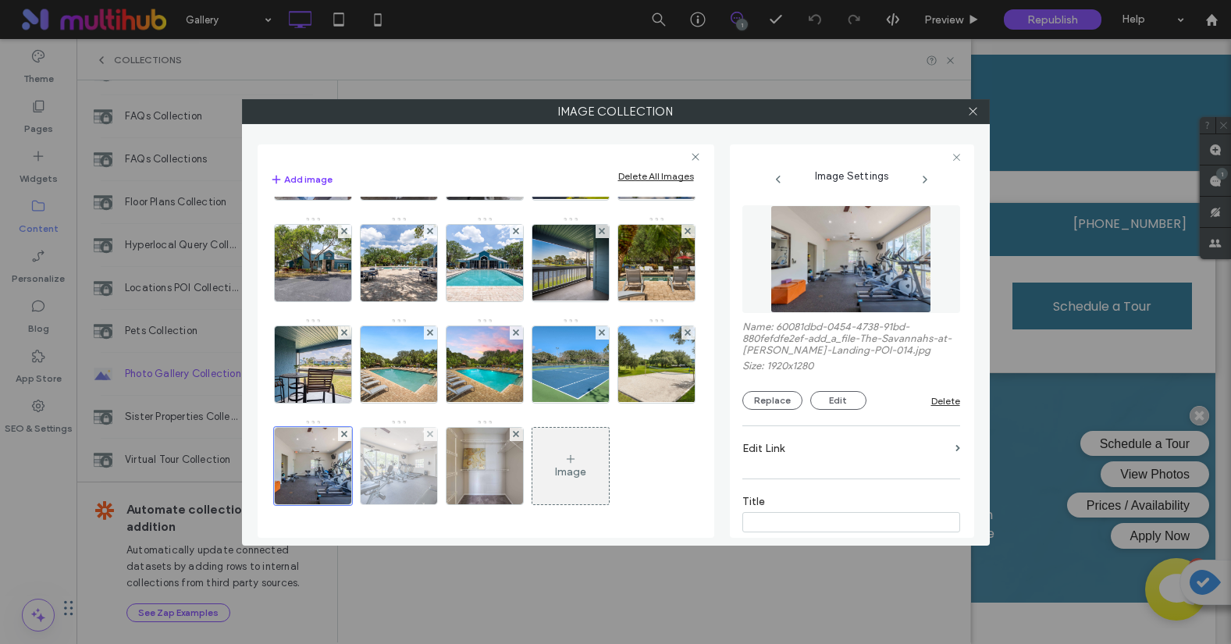
click at [456, 428] on img at bounding box center [398, 466] width 115 height 76
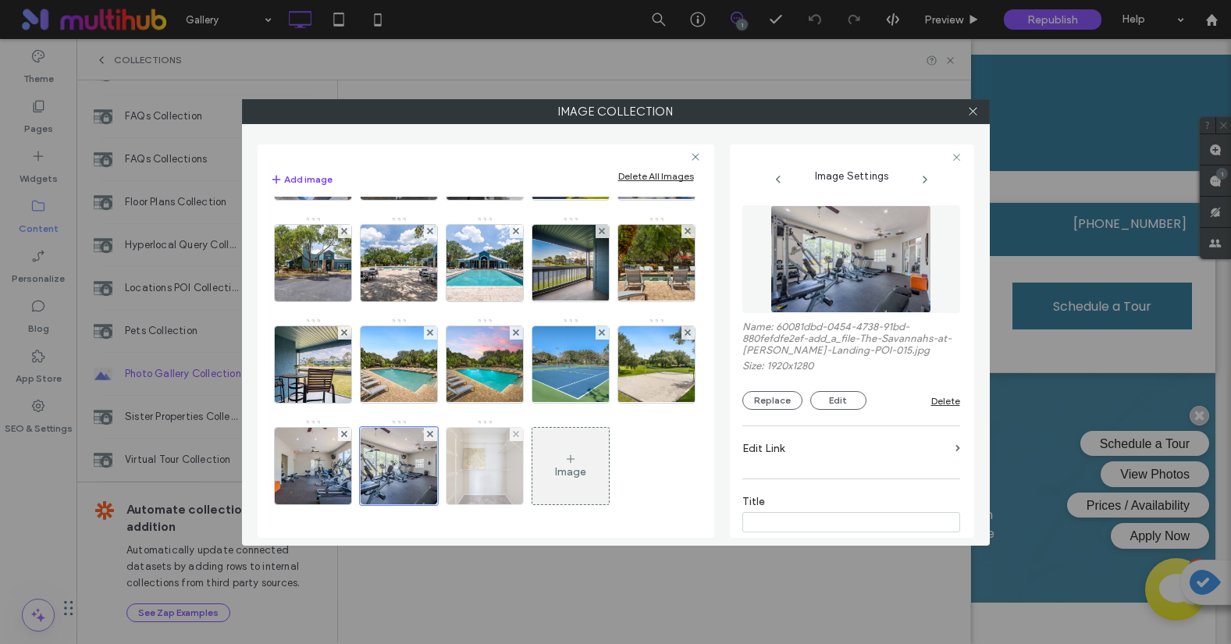
click at [539, 428] on img at bounding box center [484, 466] width 115 height 76
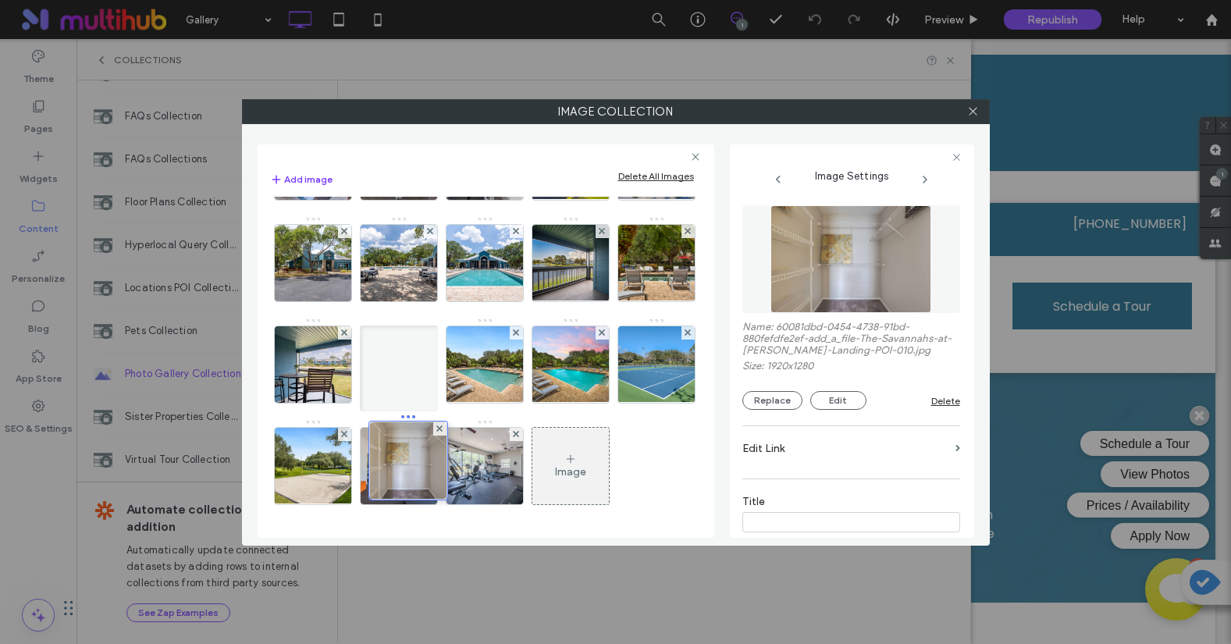
drag, startPoint x: 567, startPoint y: 372, endPoint x: 392, endPoint y: 274, distance: 200.6
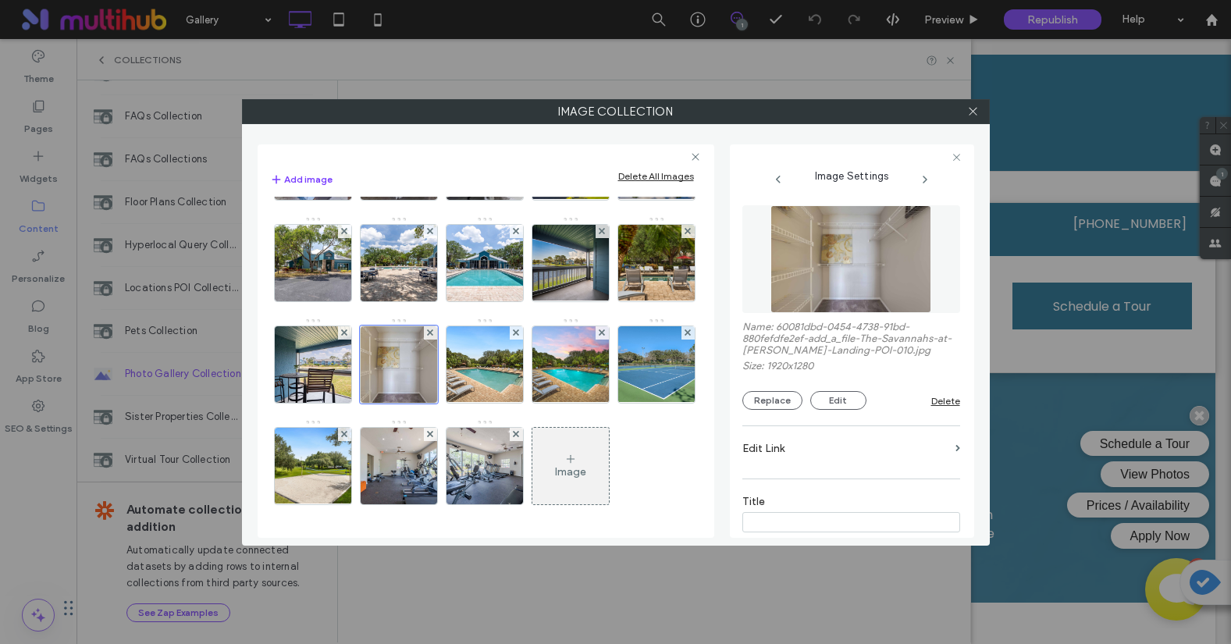
scroll to position [261, 0]
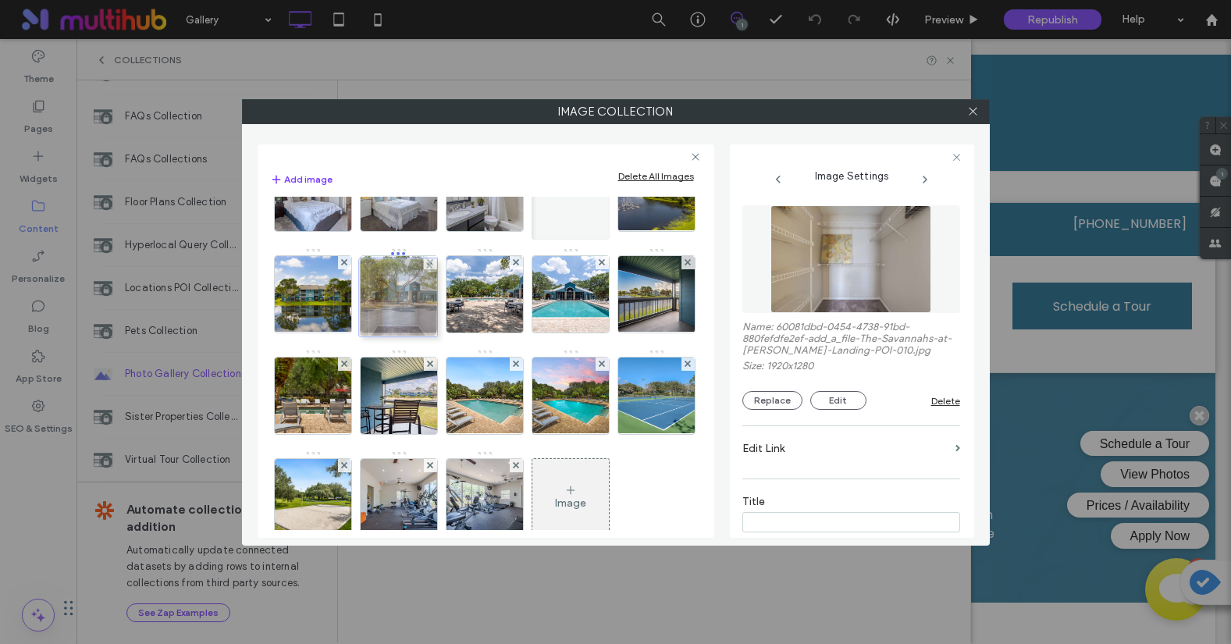
drag, startPoint x: 404, startPoint y: 500, endPoint x: 399, endPoint y: 295, distance: 204.6
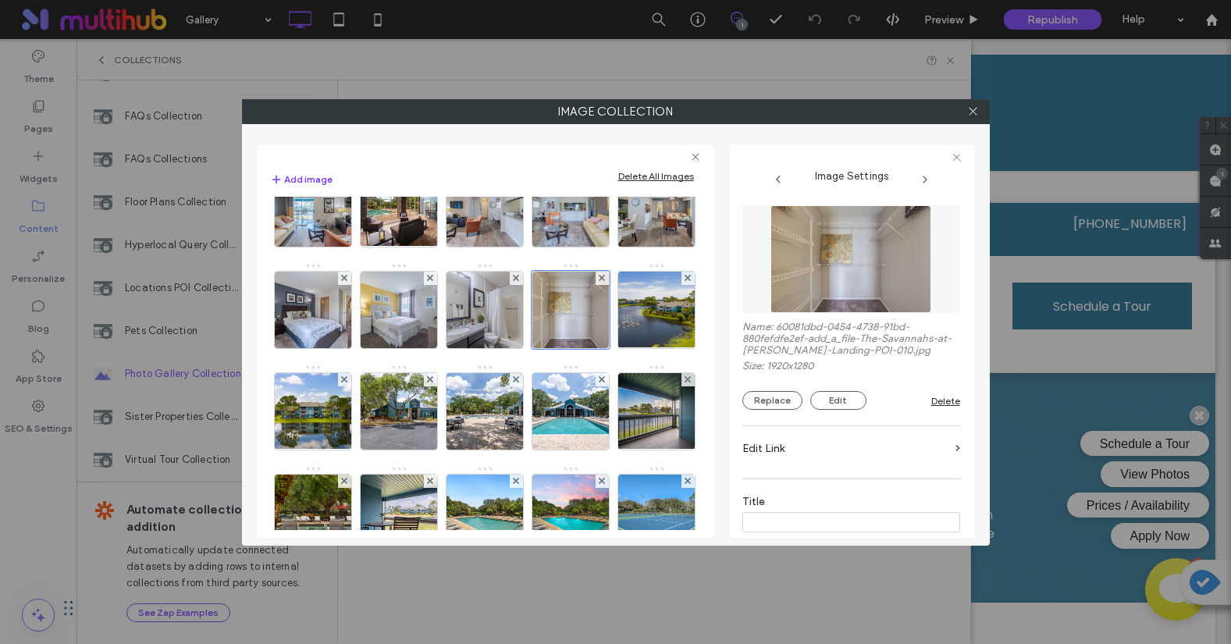
scroll to position [27, 0]
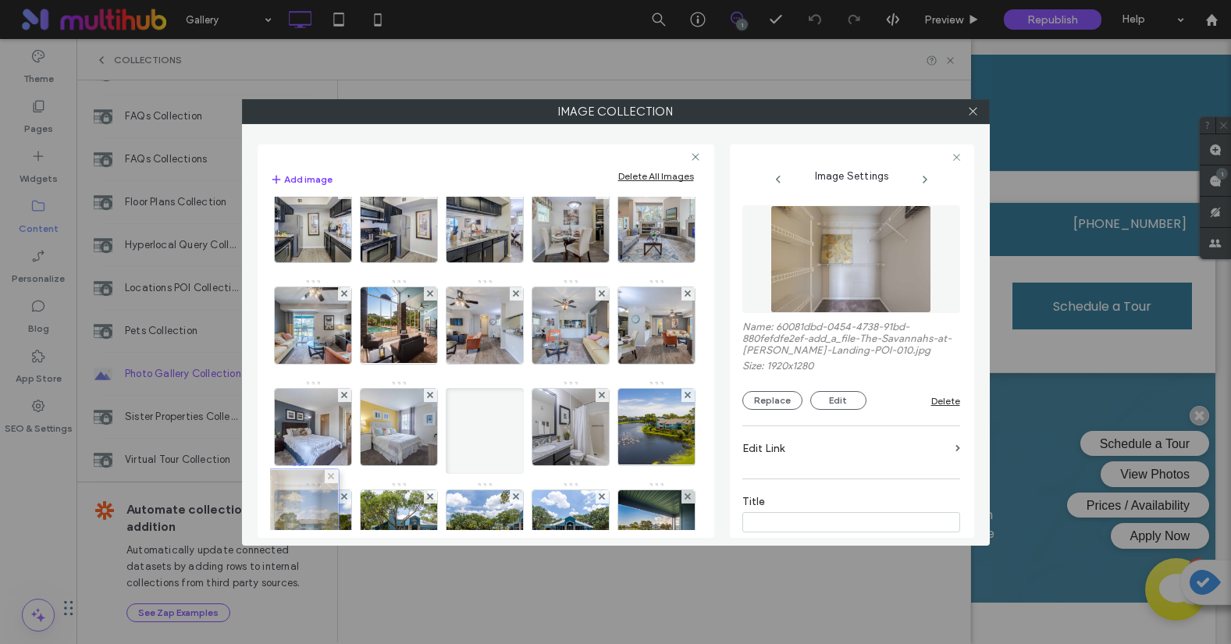
drag, startPoint x: 405, startPoint y: 509, endPoint x: 303, endPoint y: 492, distance: 103.7
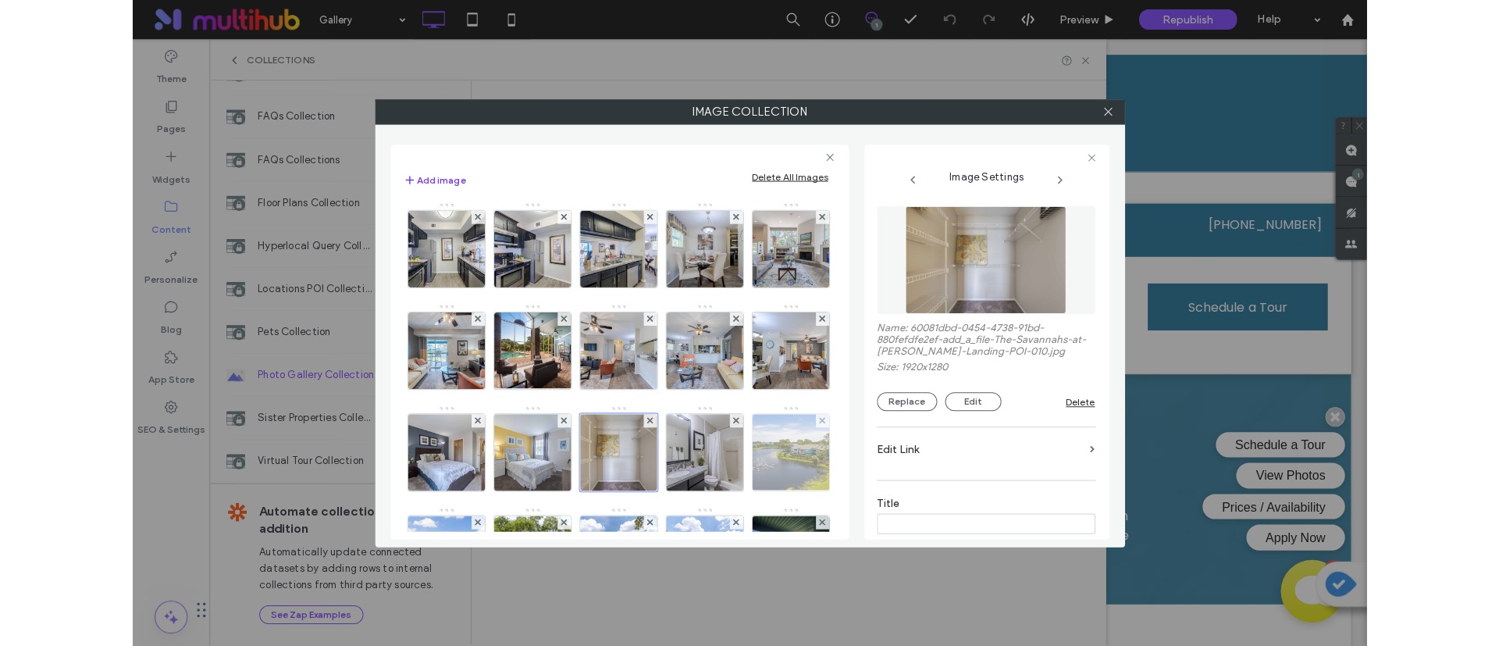
scroll to position [0, 0]
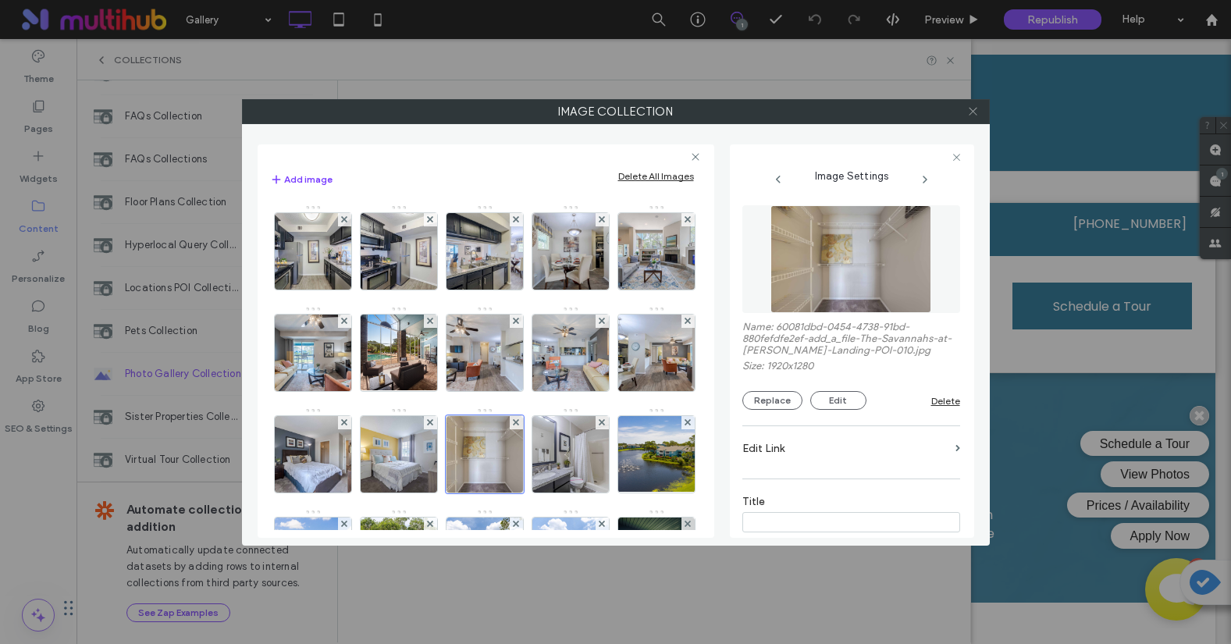
click at [969, 117] on span at bounding box center [973, 111] width 12 height 23
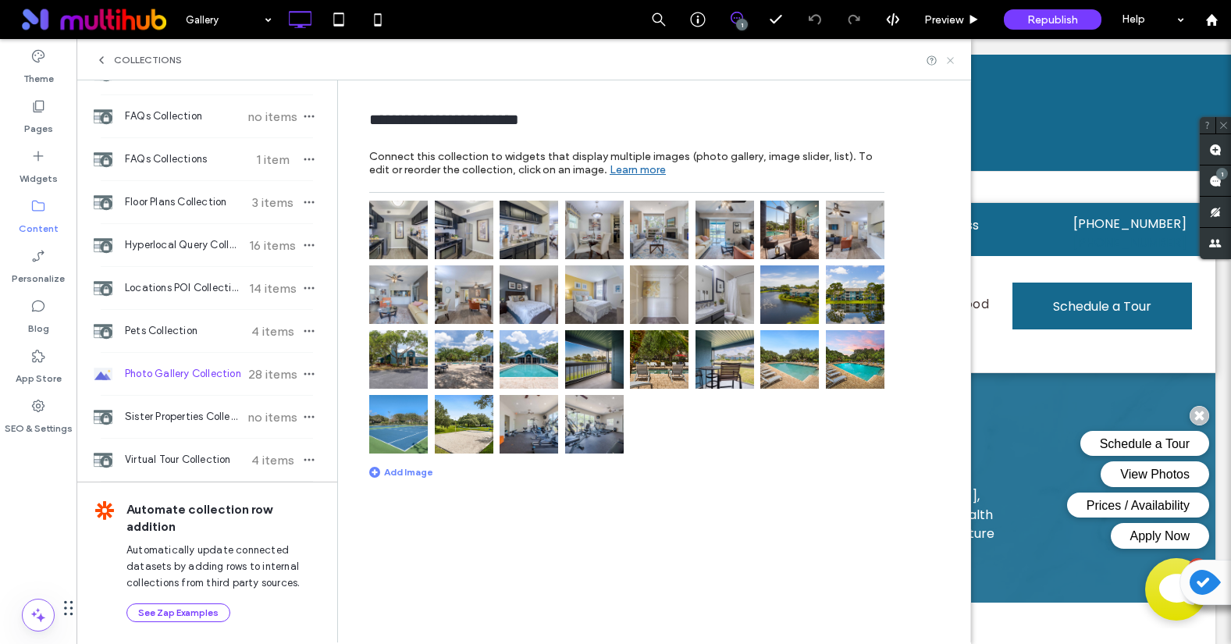
click at [947, 62] on icon at bounding box center [951, 61] width 12 height 12
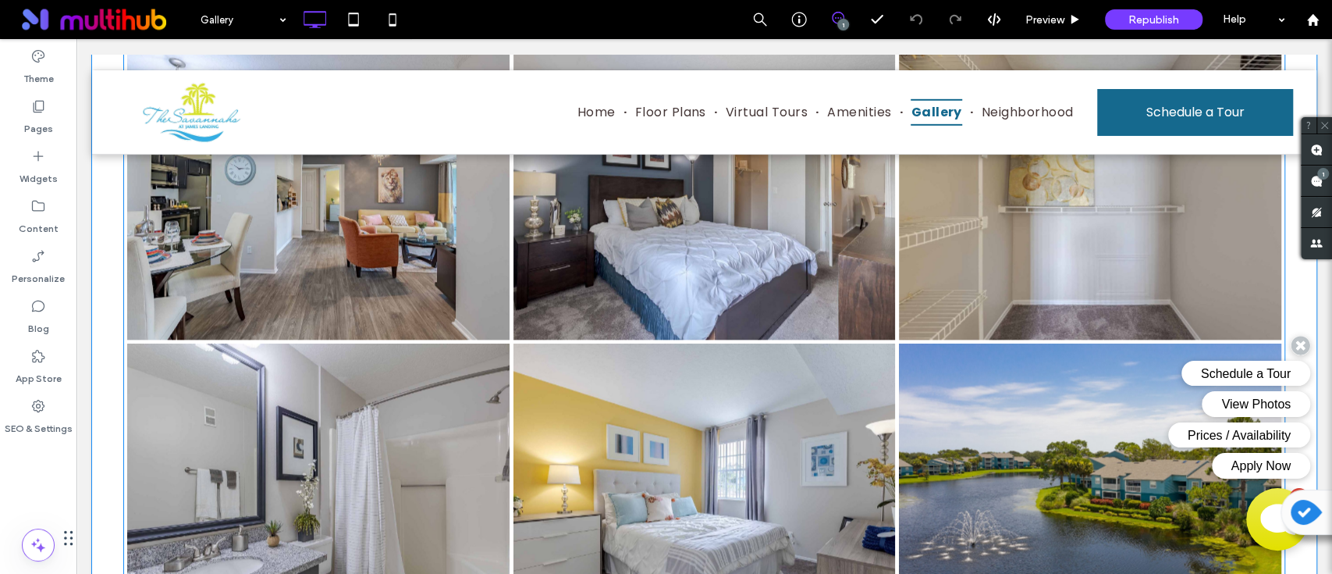
scroll to position [1246, 0]
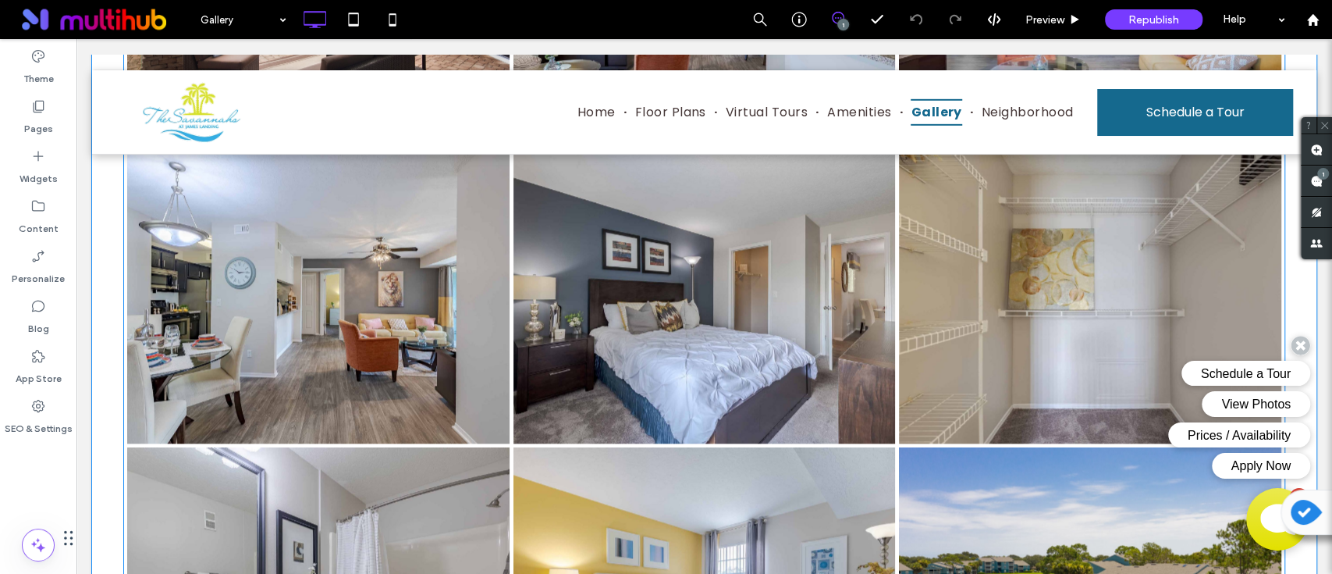
click at [863, 280] on link at bounding box center [705, 297] width 382 height 293
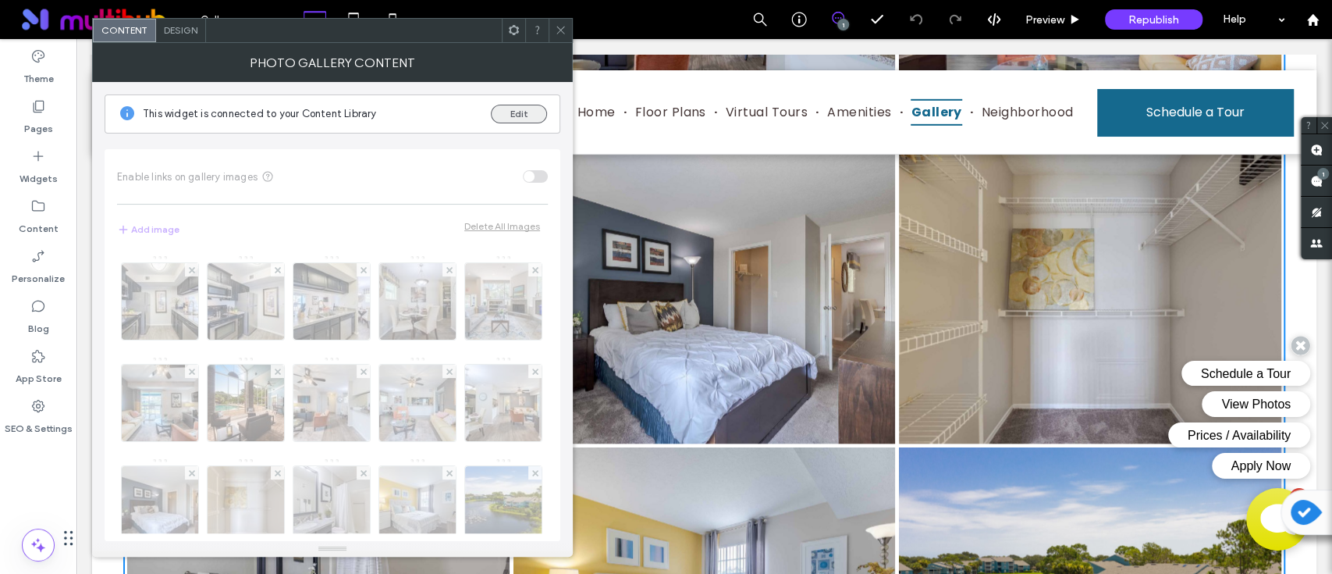
click at [518, 109] on button "Edit" at bounding box center [519, 114] width 56 height 19
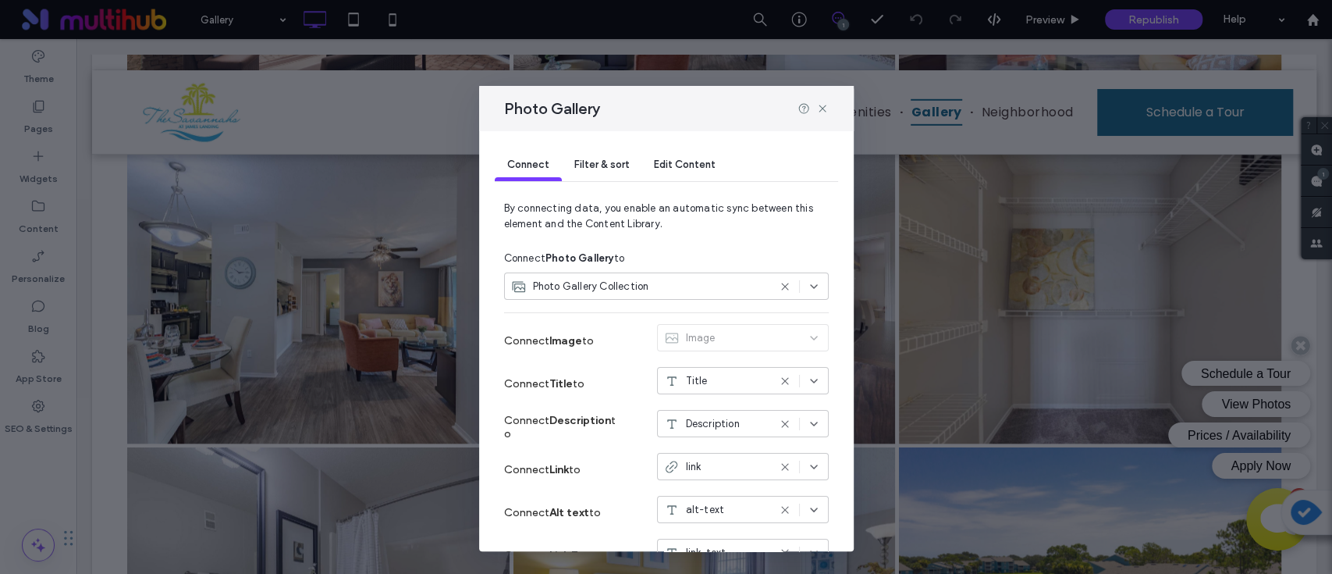
click at [681, 163] on span "Edit Content" at bounding box center [685, 164] width 62 height 12
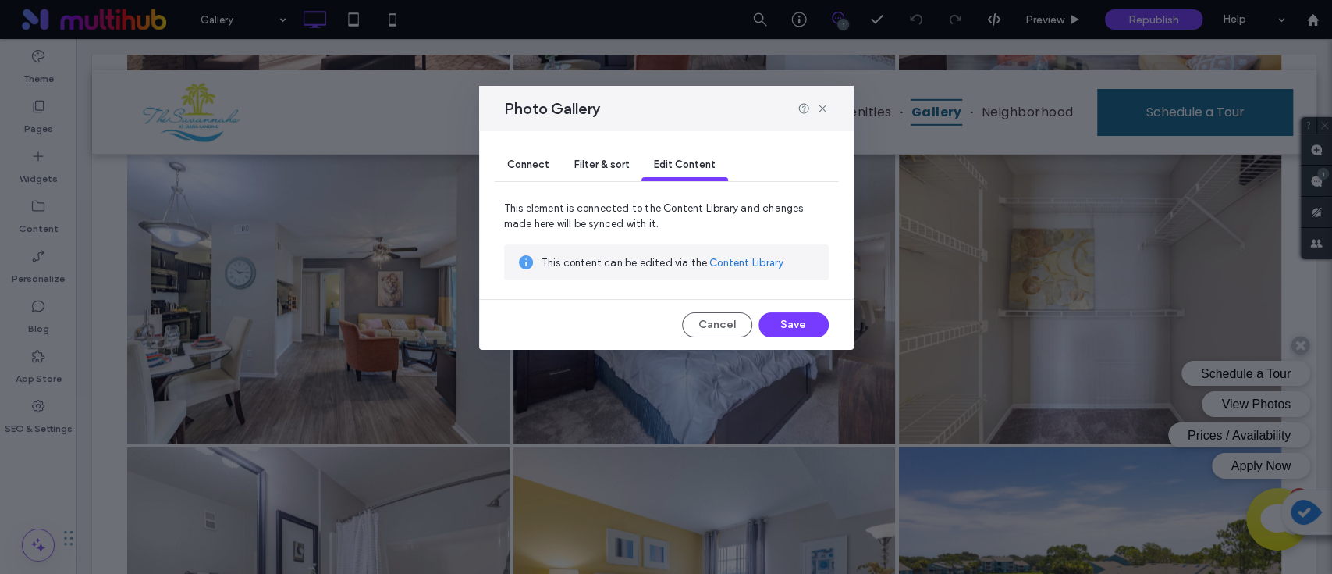
click at [752, 254] on div "This content can be edited via the Content Library" at bounding box center [679, 262] width 275 height 17
click at [752, 262] on link "Content Library" at bounding box center [746, 263] width 73 height 16
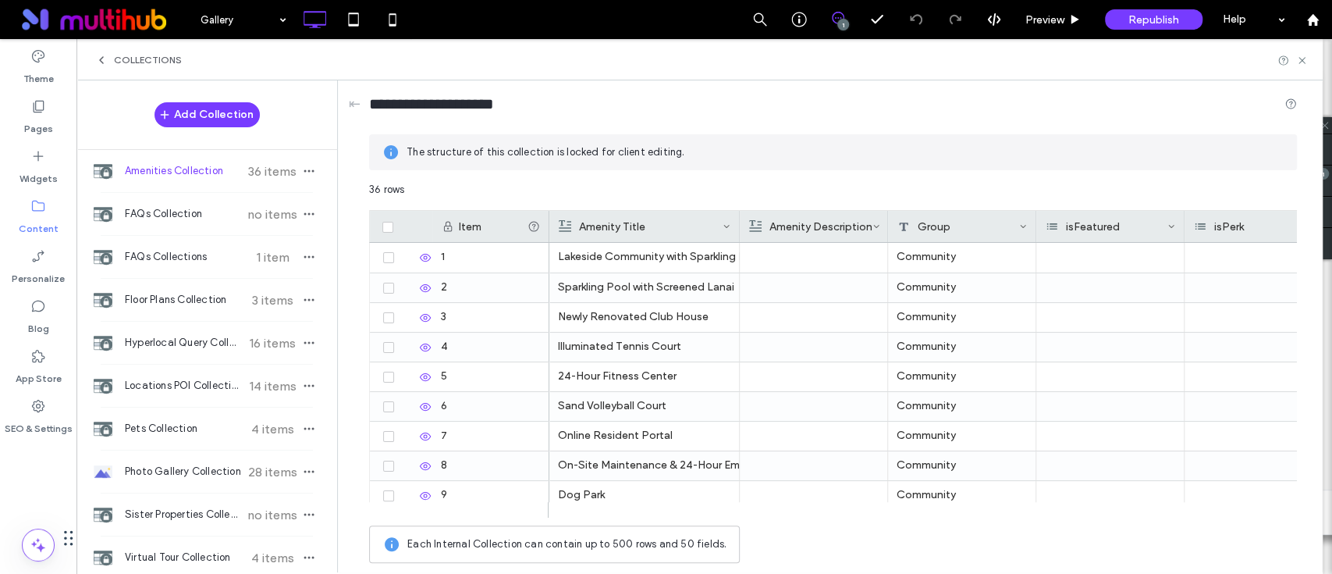
drag, startPoint x: 695, startPoint y: 218, endPoint x: 737, endPoint y: 224, distance: 41.8
click at [737, 224] on div at bounding box center [740, 226] width 6 height 31
click at [181, 441] on div "Pets Collection 4 items" at bounding box center [206, 428] width 261 height 42
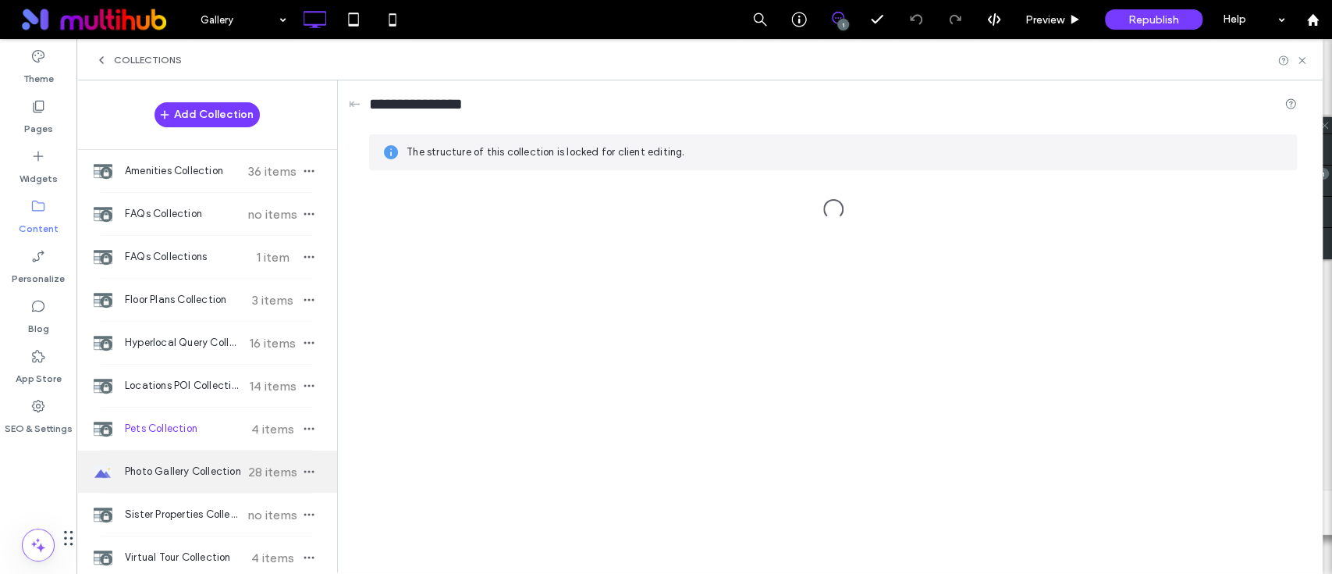
click at [189, 468] on span "Photo Gallery Collection" at bounding box center [183, 472] width 116 height 16
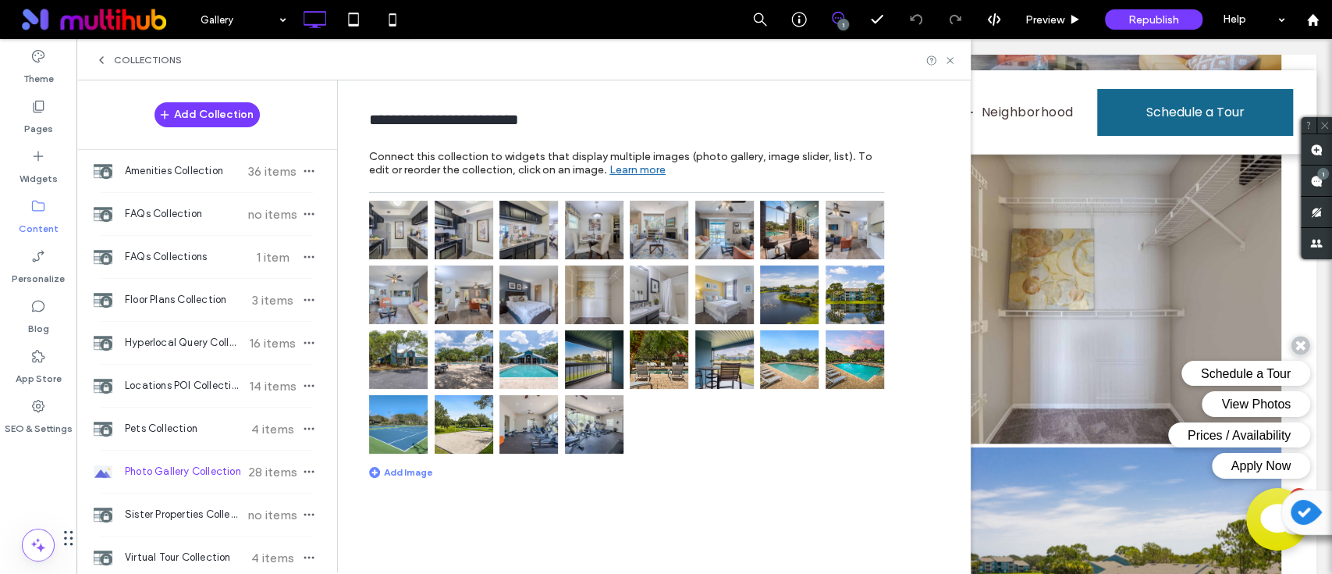
click at [533, 506] on div "**********" at bounding box center [658, 325] width 624 height 490
click at [599, 297] on img at bounding box center [594, 294] width 59 height 59
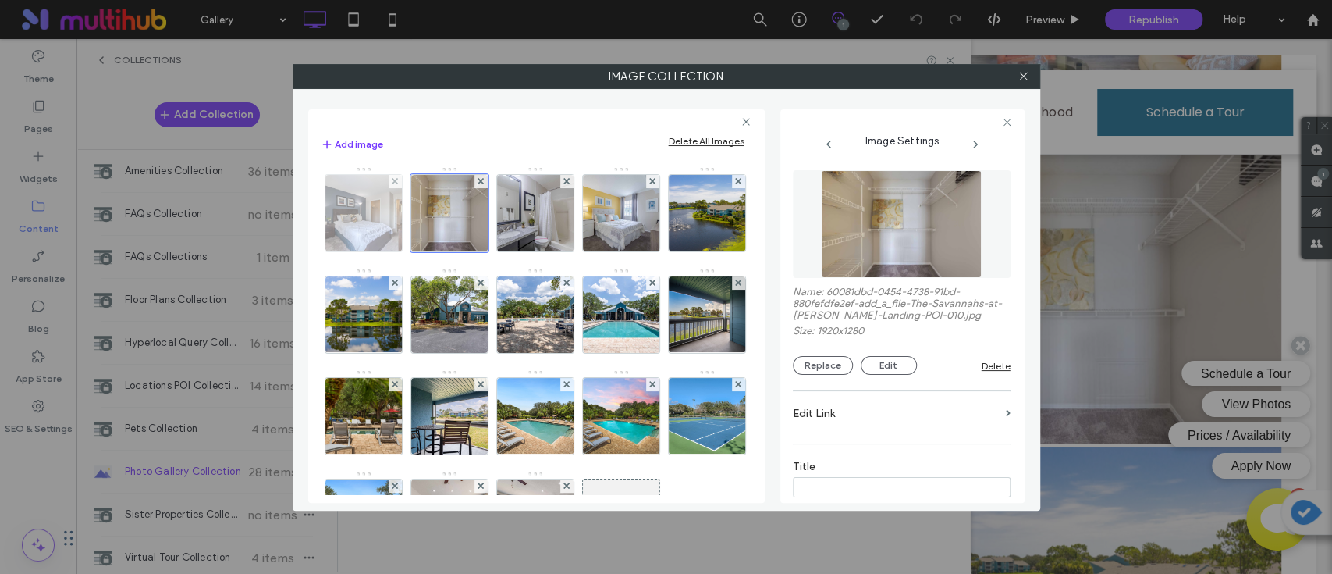
scroll to position [104, 0]
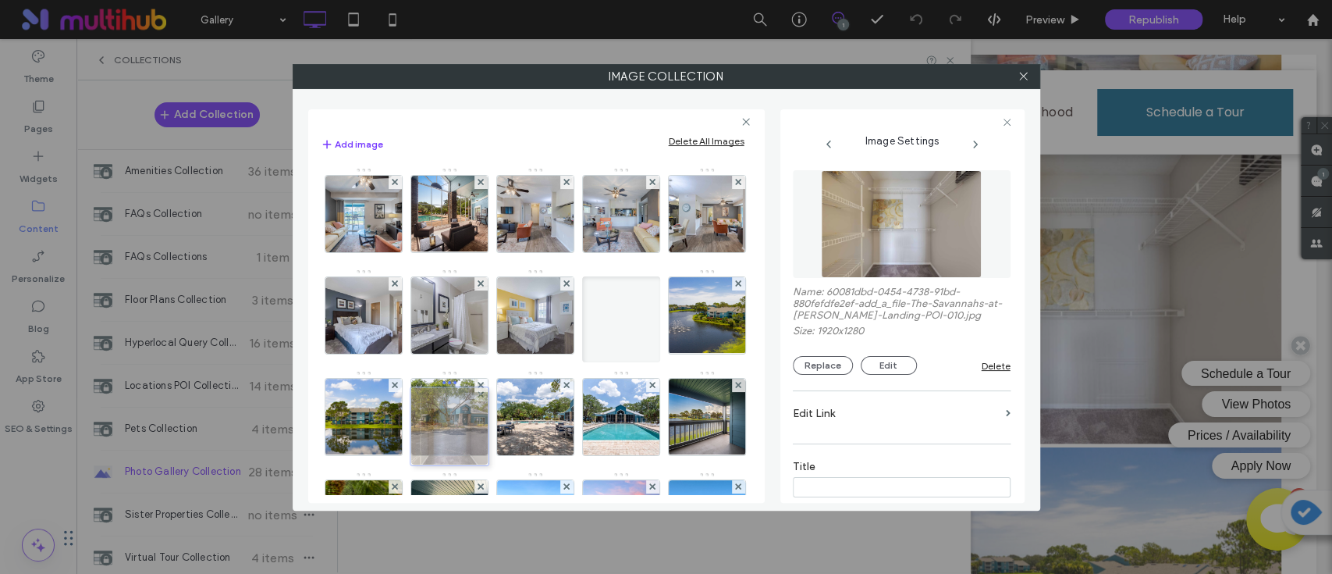
drag, startPoint x: 618, startPoint y: 329, endPoint x: 443, endPoint y: 439, distance: 207.0
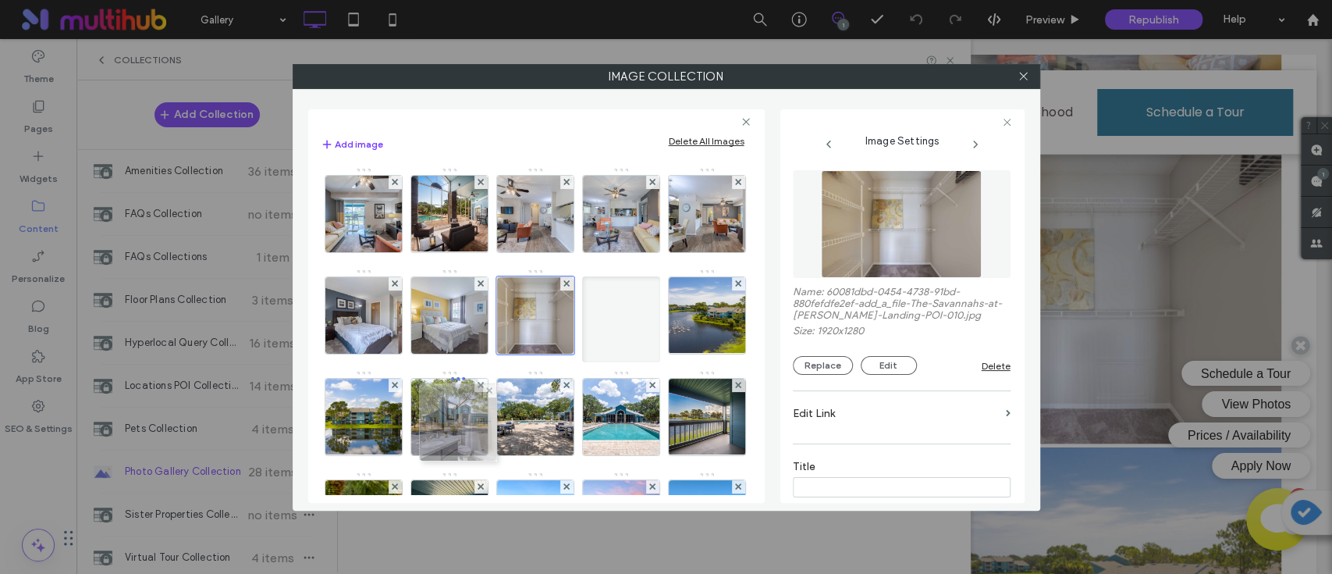
drag, startPoint x: 649, startPoint y: 327, endPoint x: 483, endPoint y: 434, distance: 197.7
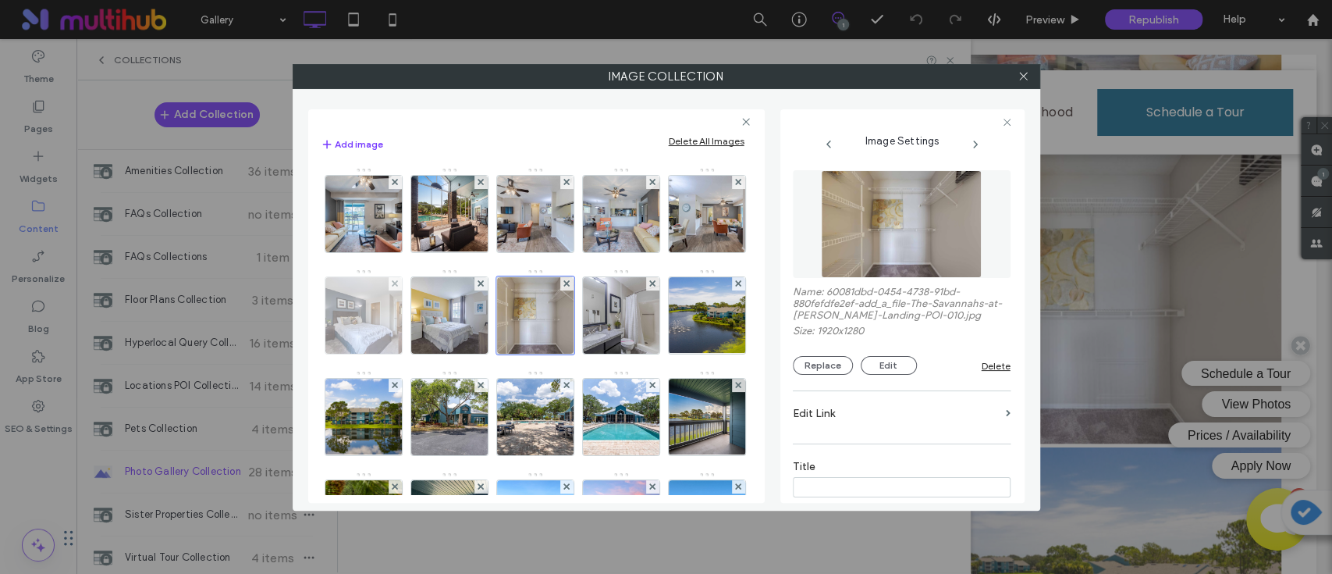
click at [421, 319] on img at bounding box center [363, 315] width 115 height 76
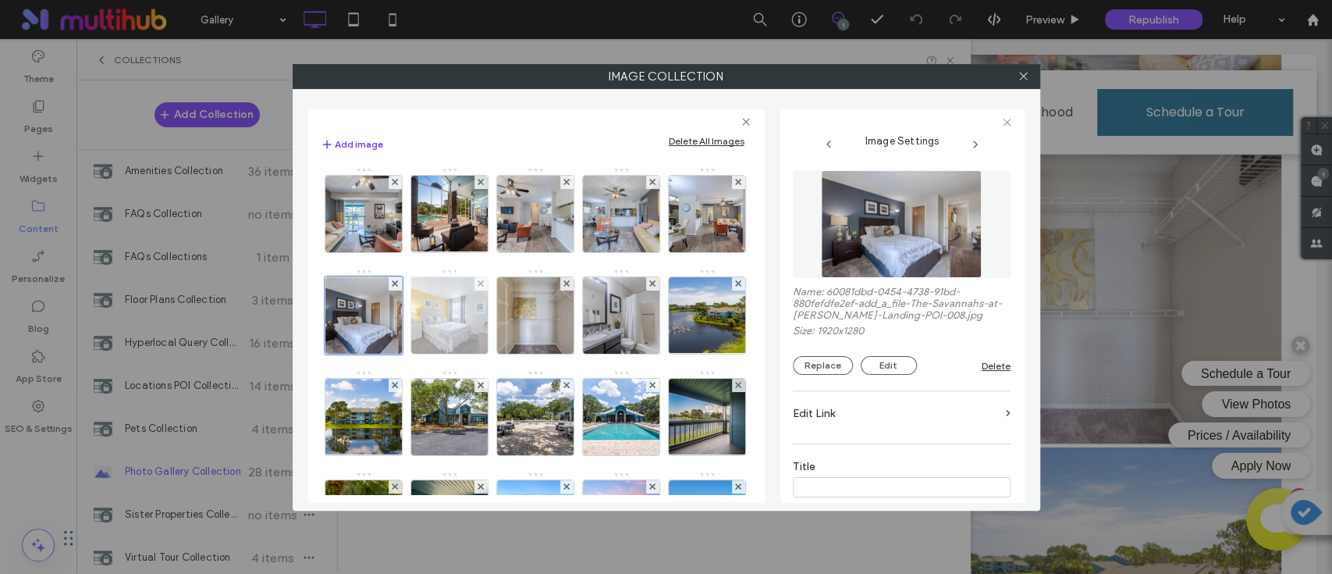
click at [507, 315] on img at bounding box center [449, 315] width 115 height 76
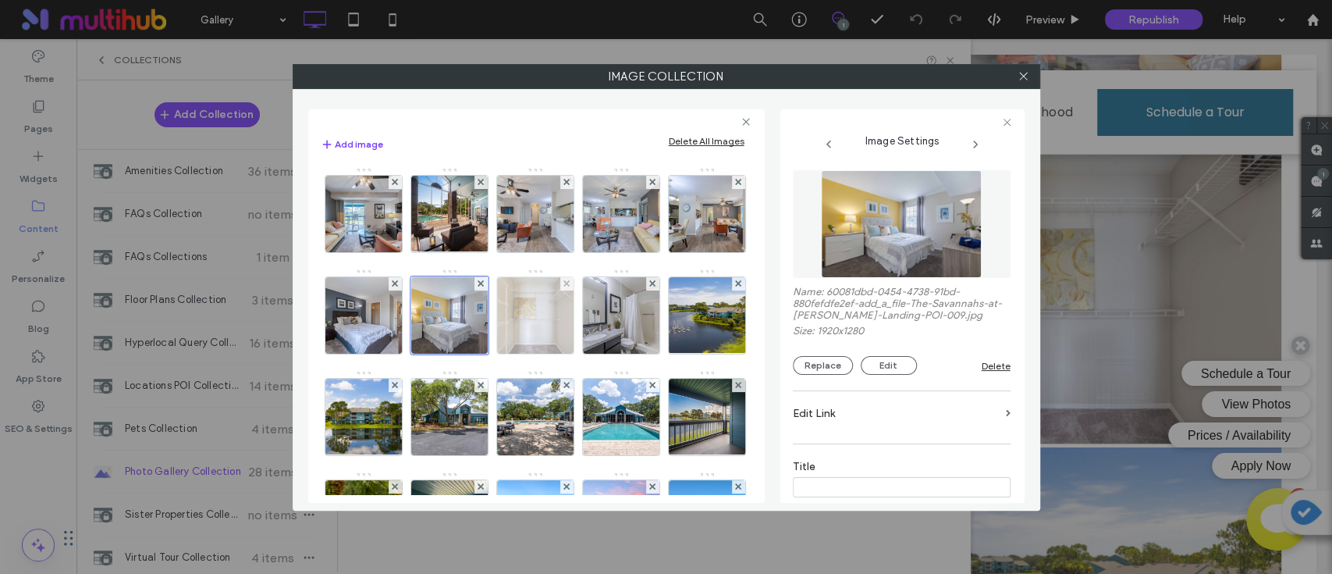
click at [478, 354] on img at bounding box center [535, 315] width 115 height 76
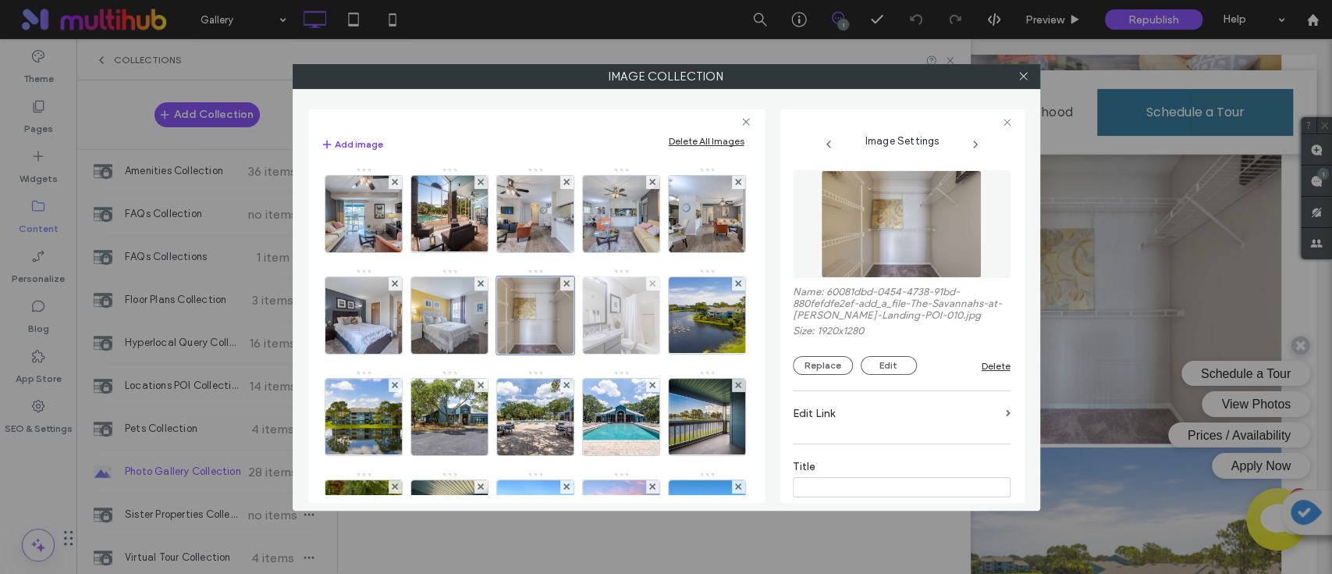
click at [564, 354] on img at bounding box center [621, 315] width 115 height 76
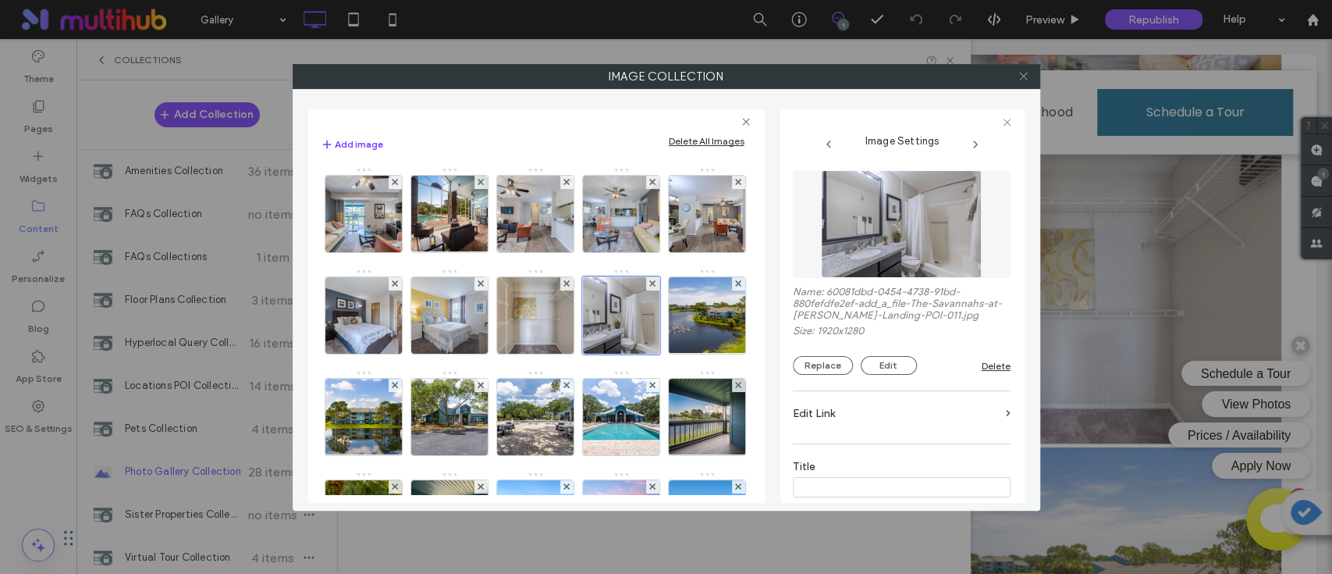
click at [1019, 78] on icon at bounding box center [1024, 76] width 12 height 12
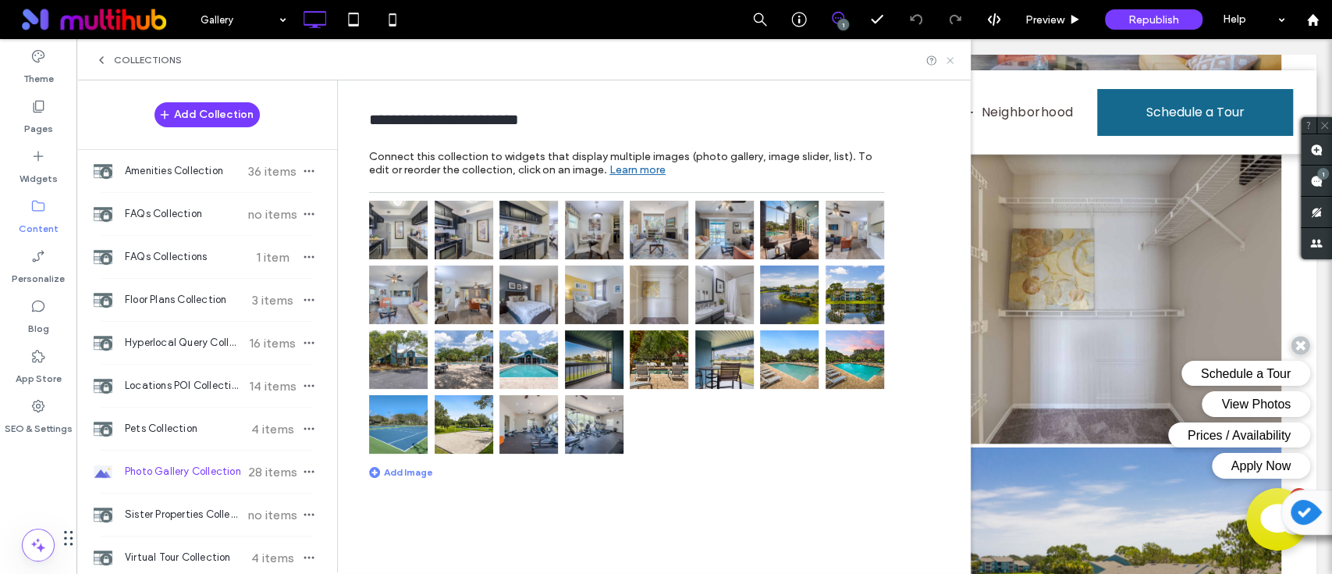
click at [954, 59] on icon at bounding box center [951, 61] width 12 height 12
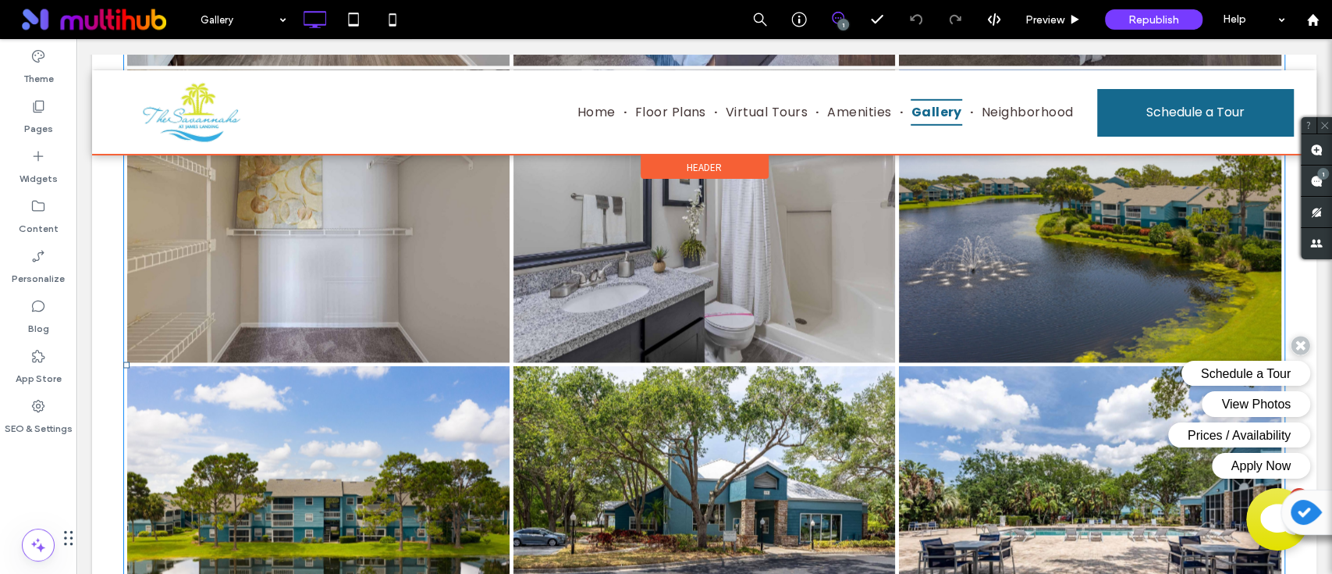
scroll to position [1545, 0]
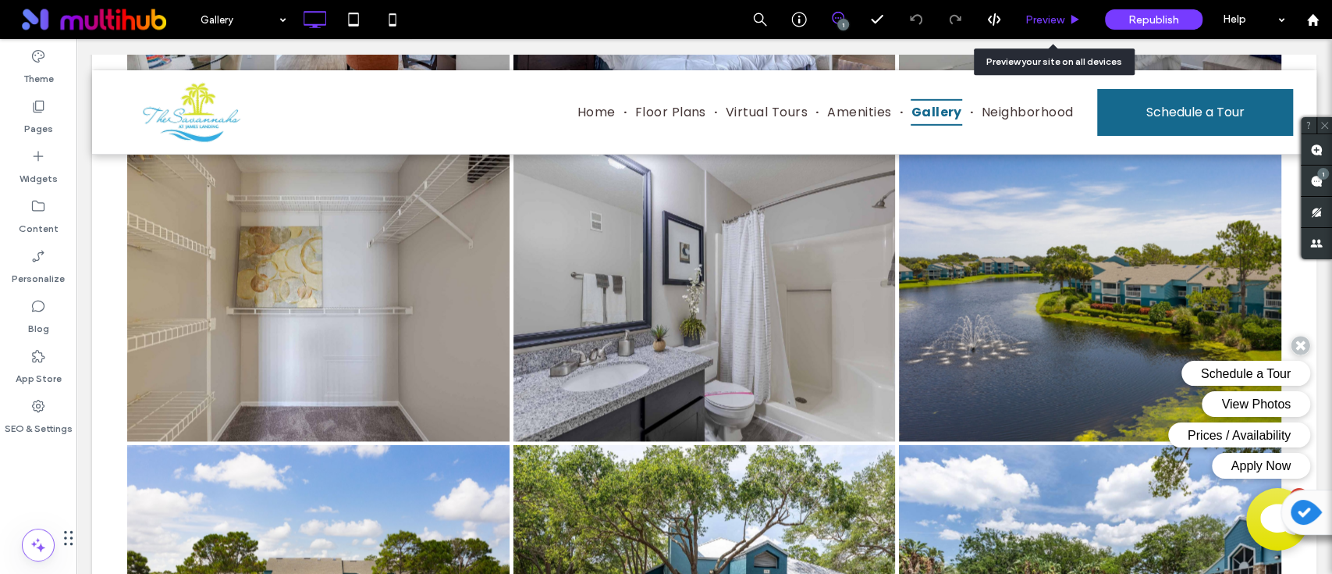
click at [1029, 19] on span "Preview" at bounding box center [1045, 19] width 39 height 13
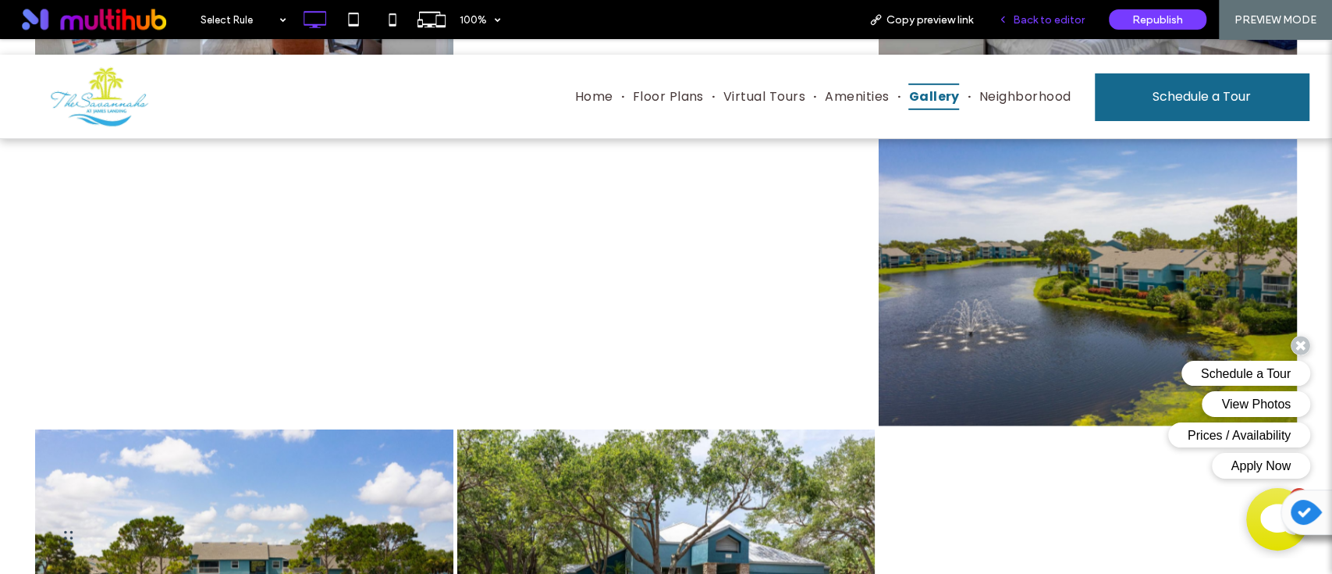
click at [1037, 19] on span "Back to editor" at bounding box center [1049, 19] width 72 height 13
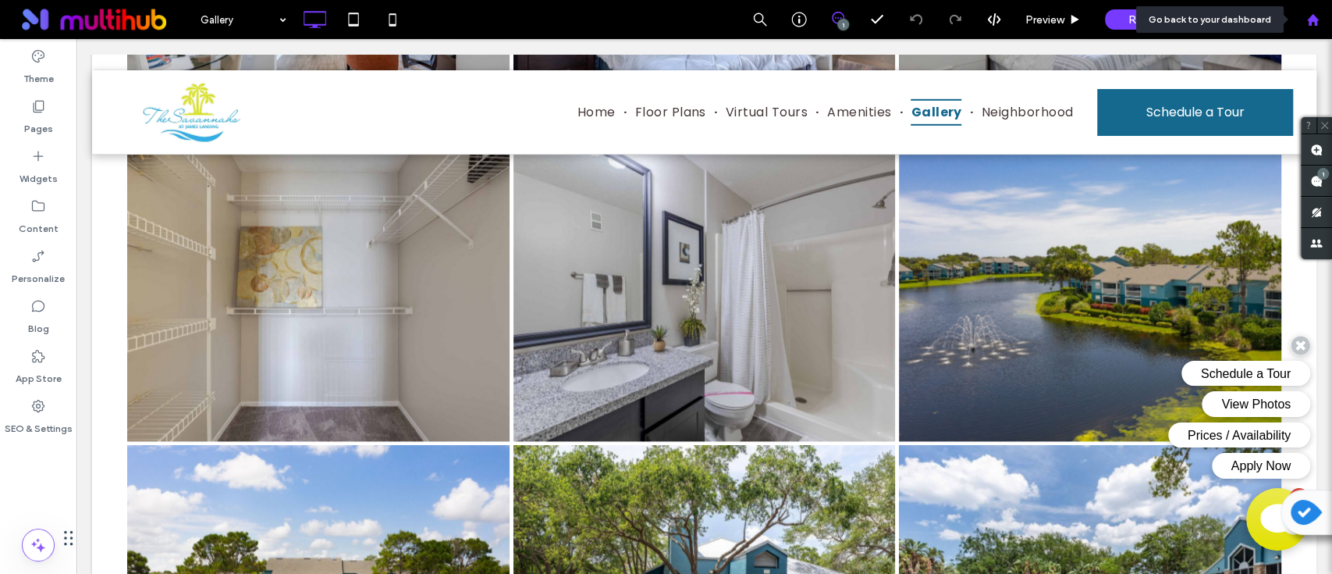
click at [1230, 16] on use at bounding box center [1313, 19] width 12 height 12
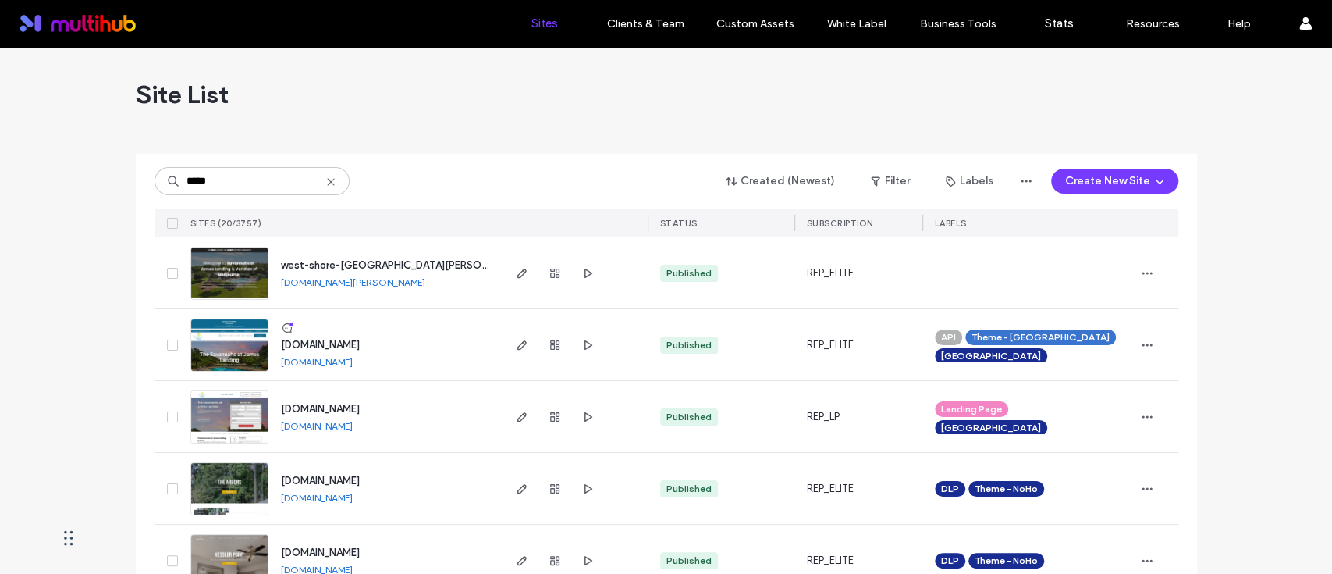
type input "*****"
click at [425, 157] on div "***** Created (Newest) Filter Labels Create New Site SITES (20/3757) STATUS SUB…" at bounding box center [667, 196] width 1024 height 84
click at [585, 342] on icon "button" at bounding box center [588, 345] width 12 height 12
